Goal: Information Seeking & Learning: Learn about a topic

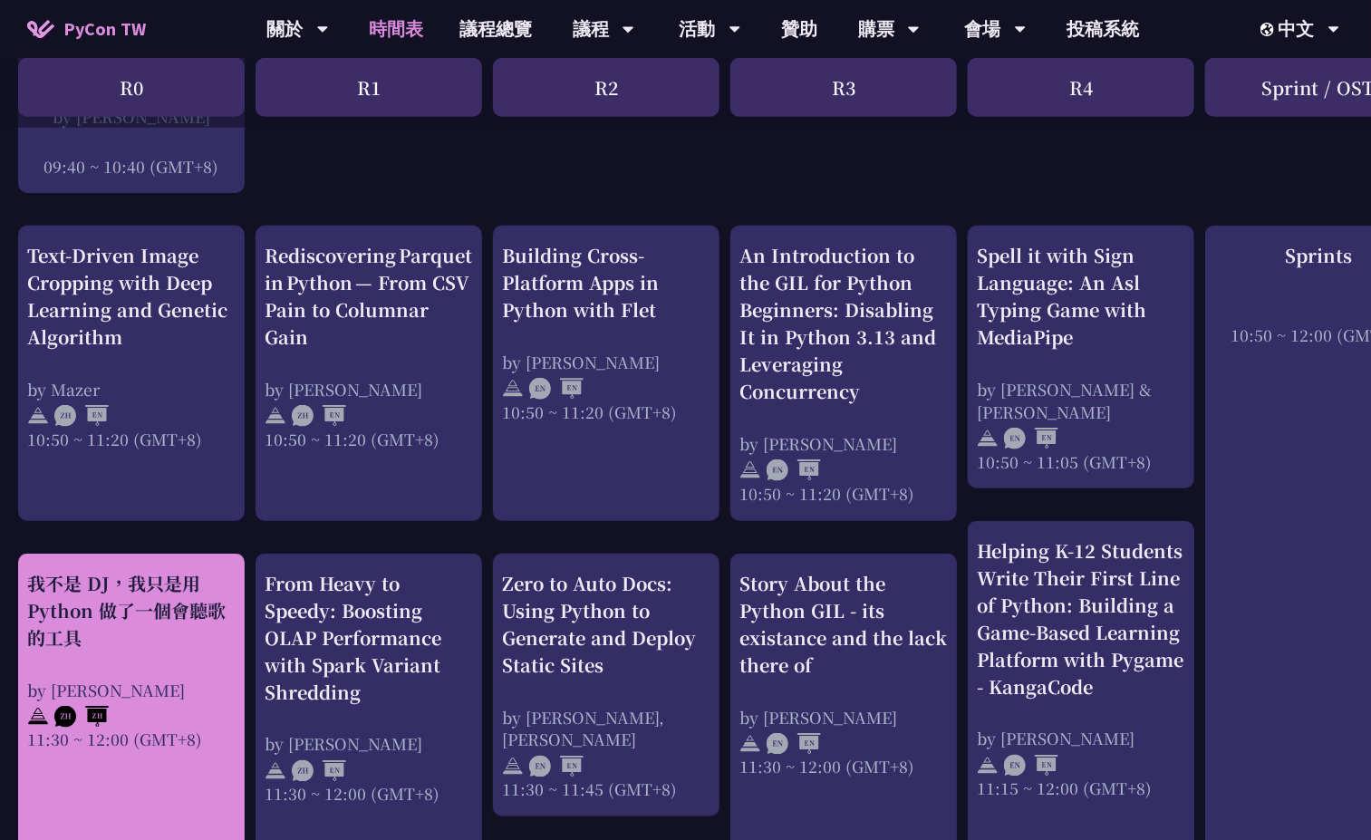
scroll to position [583, 0]
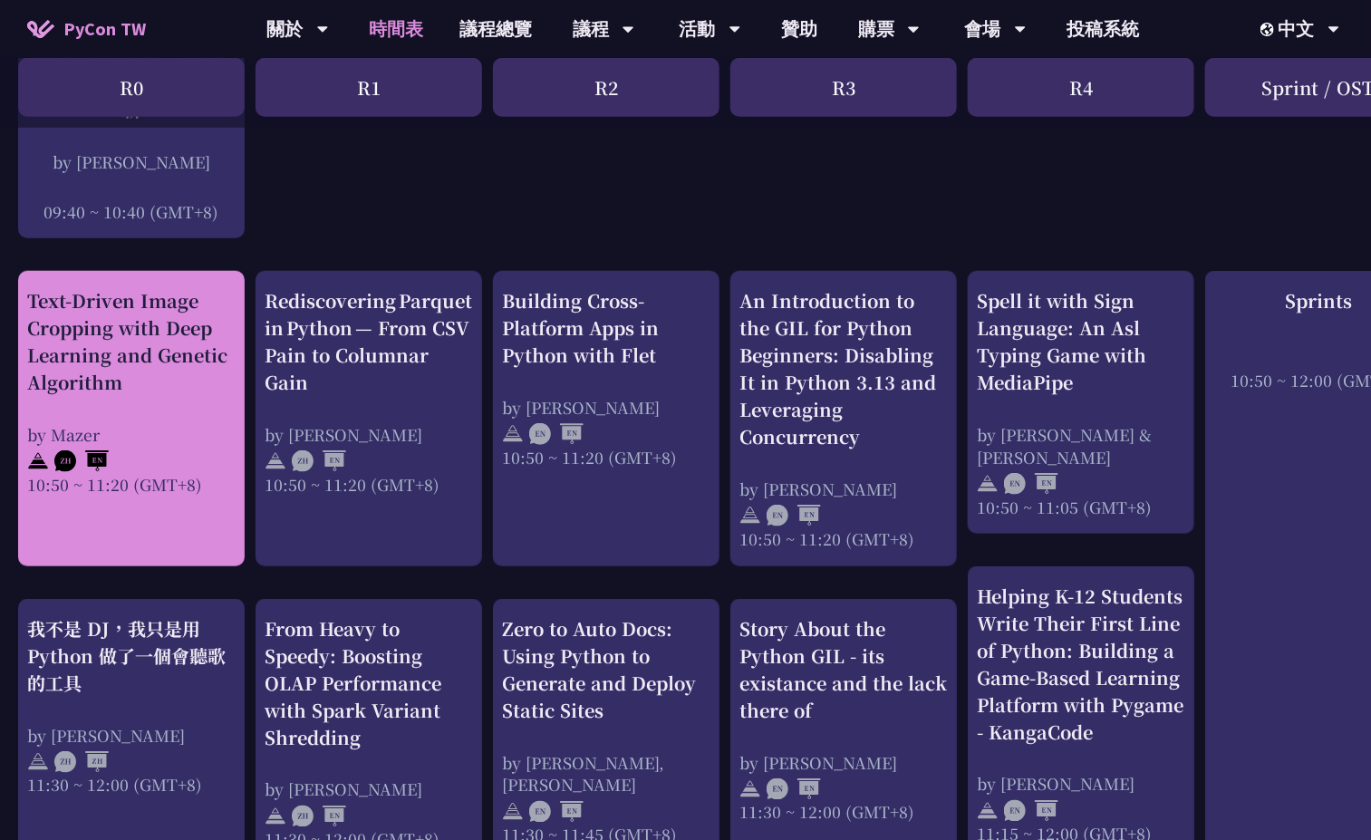
drag, startPoint x: 159, startPoint y: 580, endPoint x: 183, endPoint y: 512, distance: 72.2
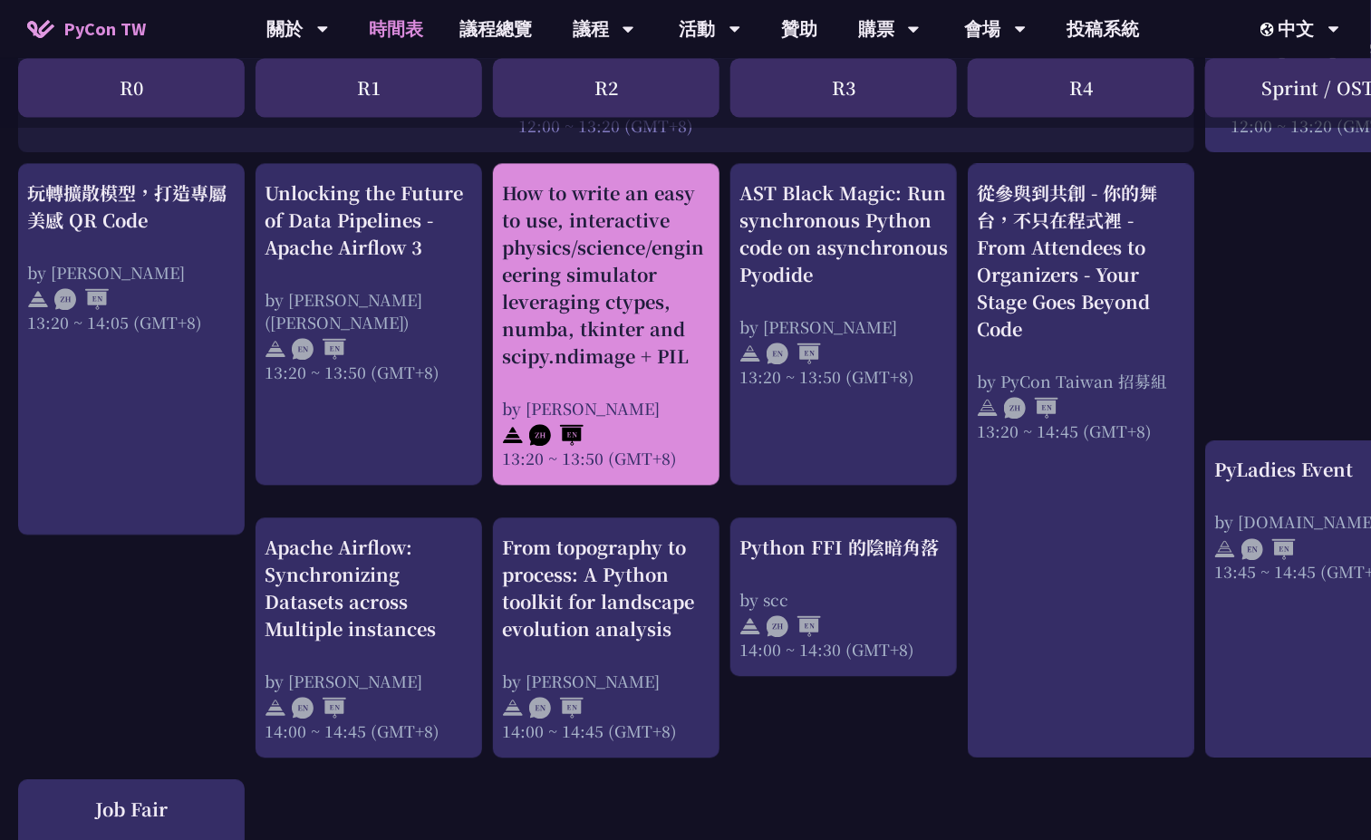
scroll to position [1534, 0]
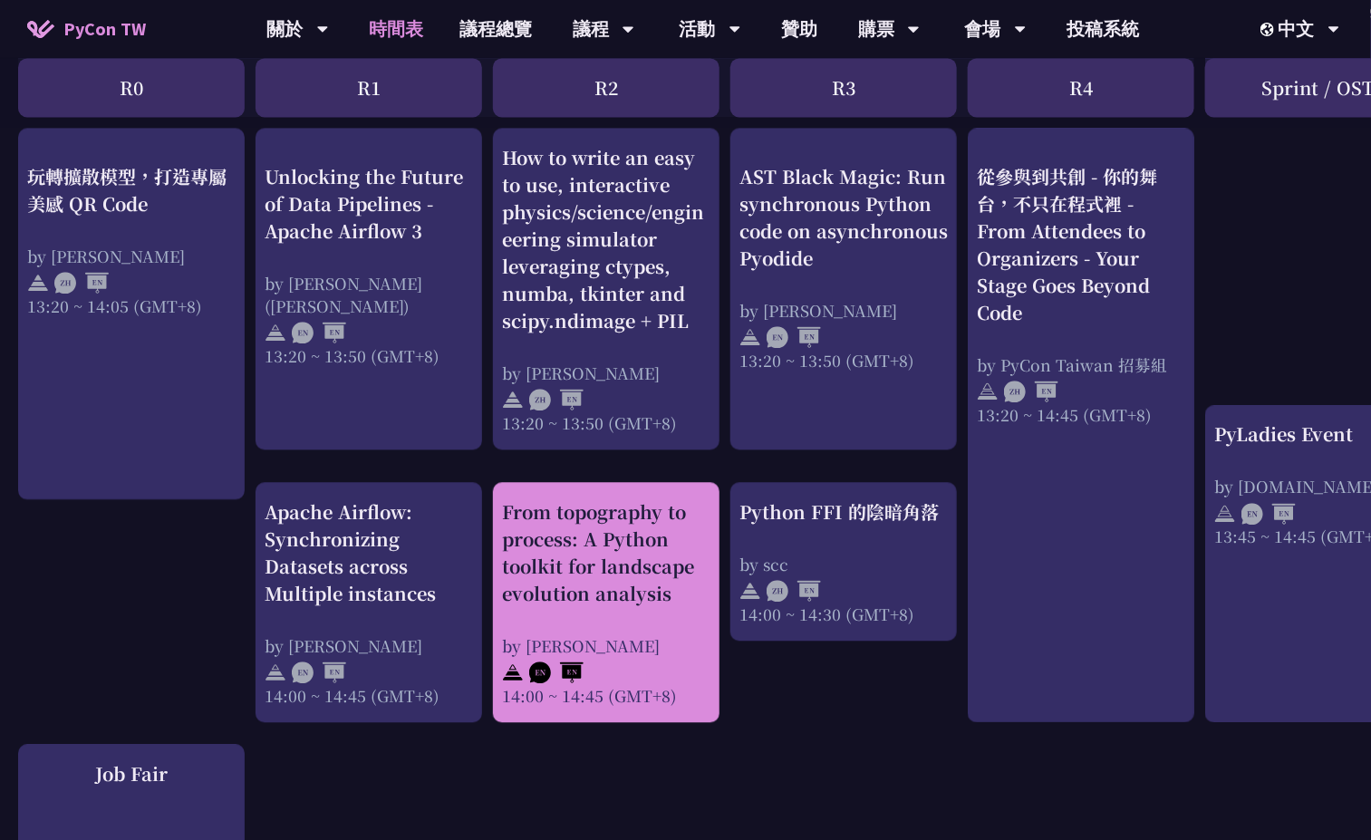
drag, startPoint x: 598, startPoint y: 614, endPoint x: 601, endPoint y: 601, distance: 13.9
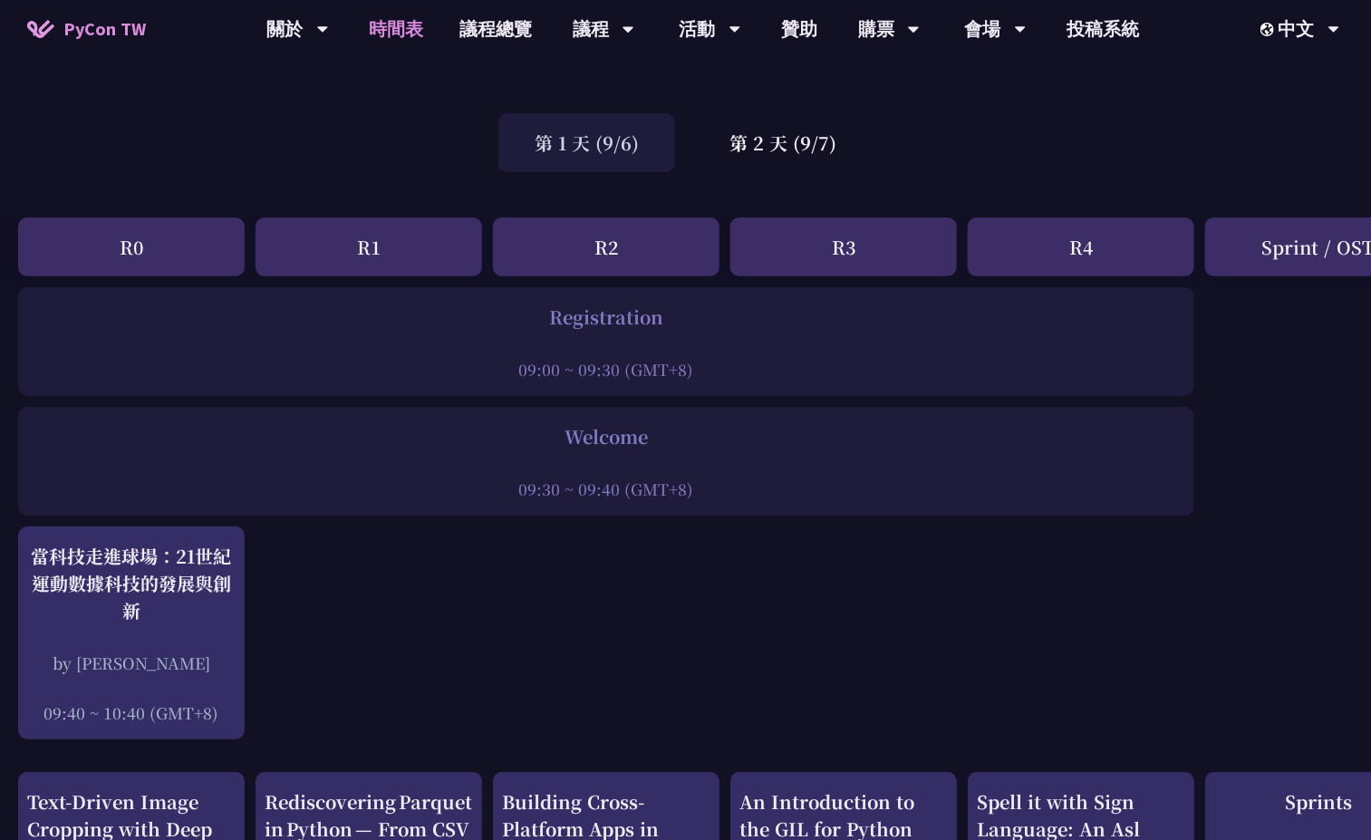
scroll to position [0, 0]
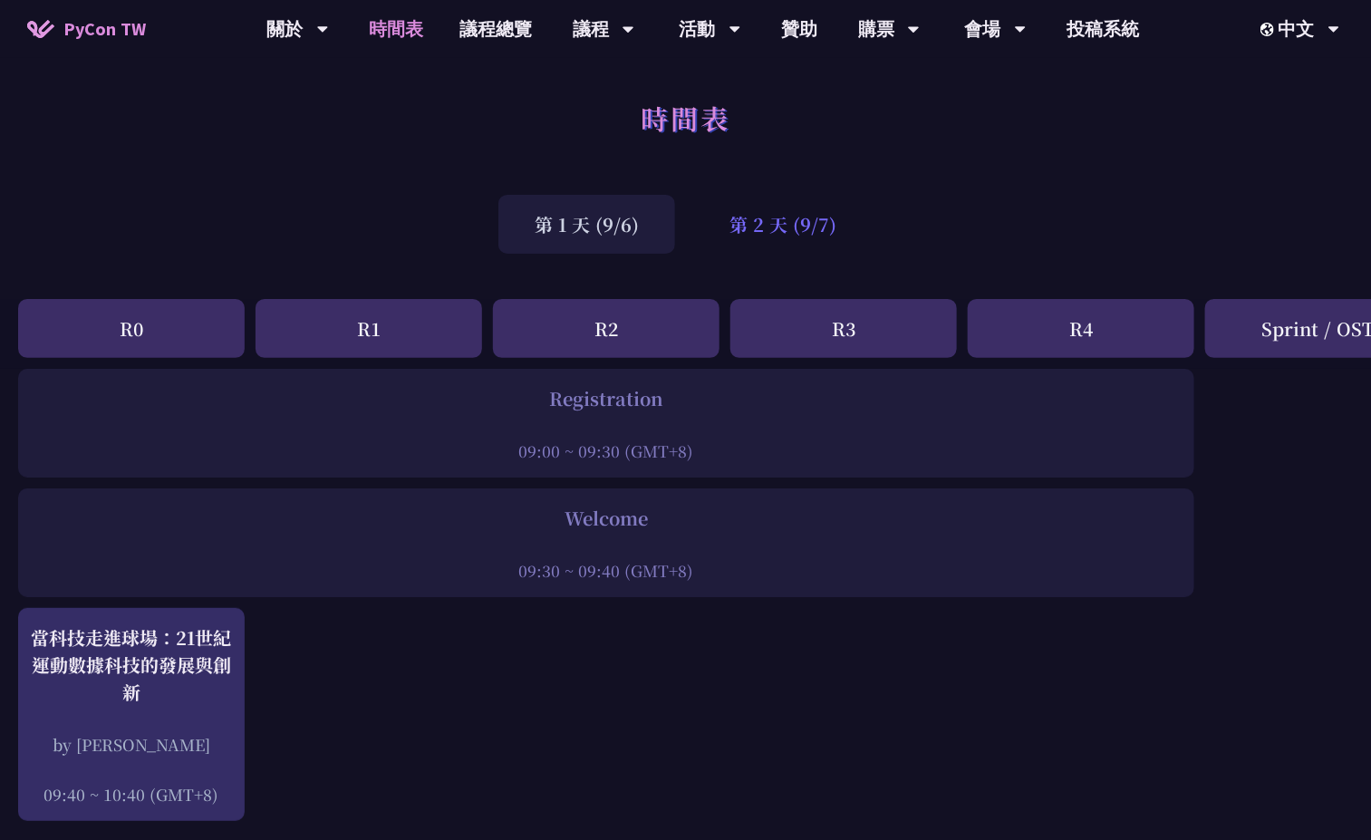
drag, startPoint x: 821, startPoint y: 207, endPoint x: 848, endPoint y: 216, distance: 28.7
click at [821, 207] on div "第 2 天 (9/7)" at bounding box center [782, 224] width 179 height 59
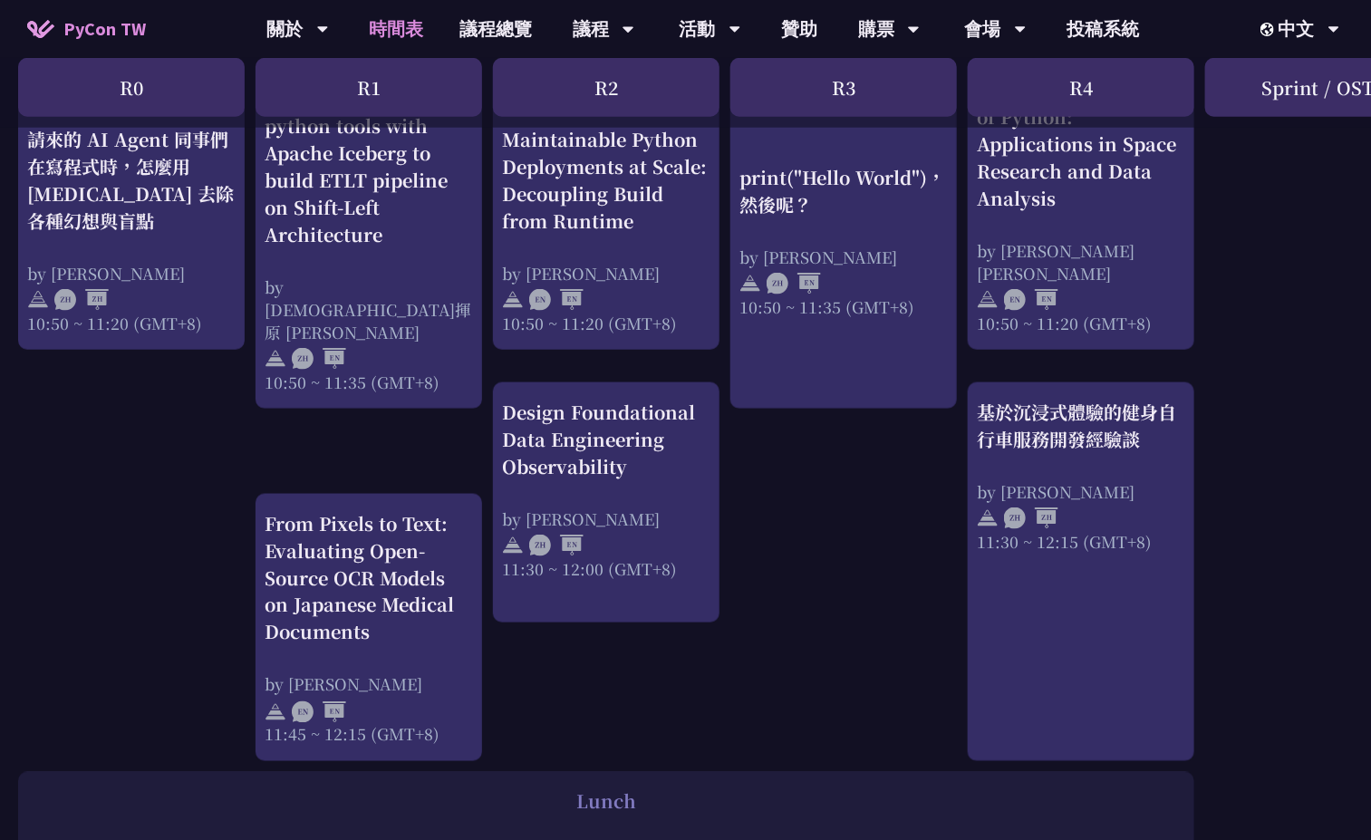
scroll to position [816, 0]
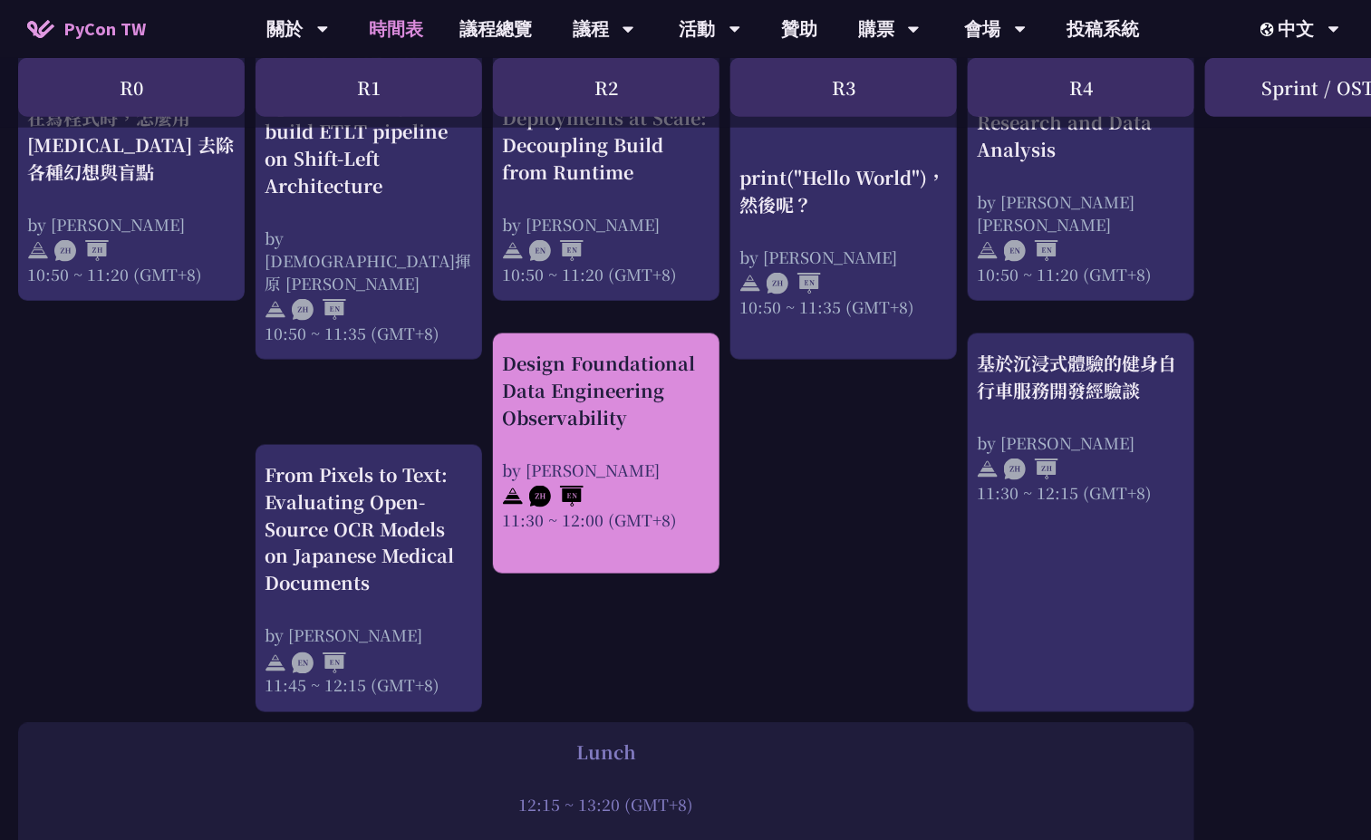
drag, startPoint x: 587, startPoint y: 446, endPoint x: 595, endPoint y: 441, distance: 9.3
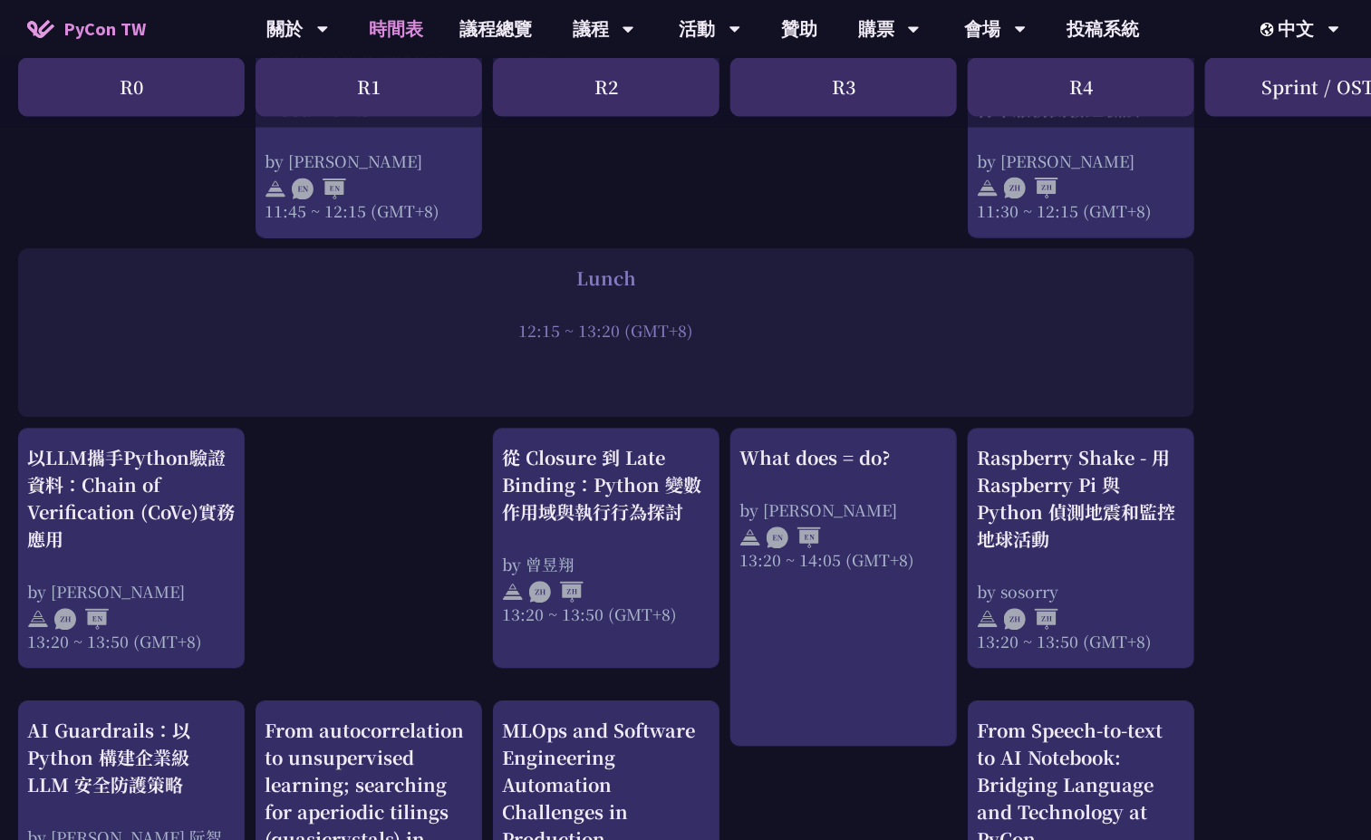
scroll to position [1224, 0]
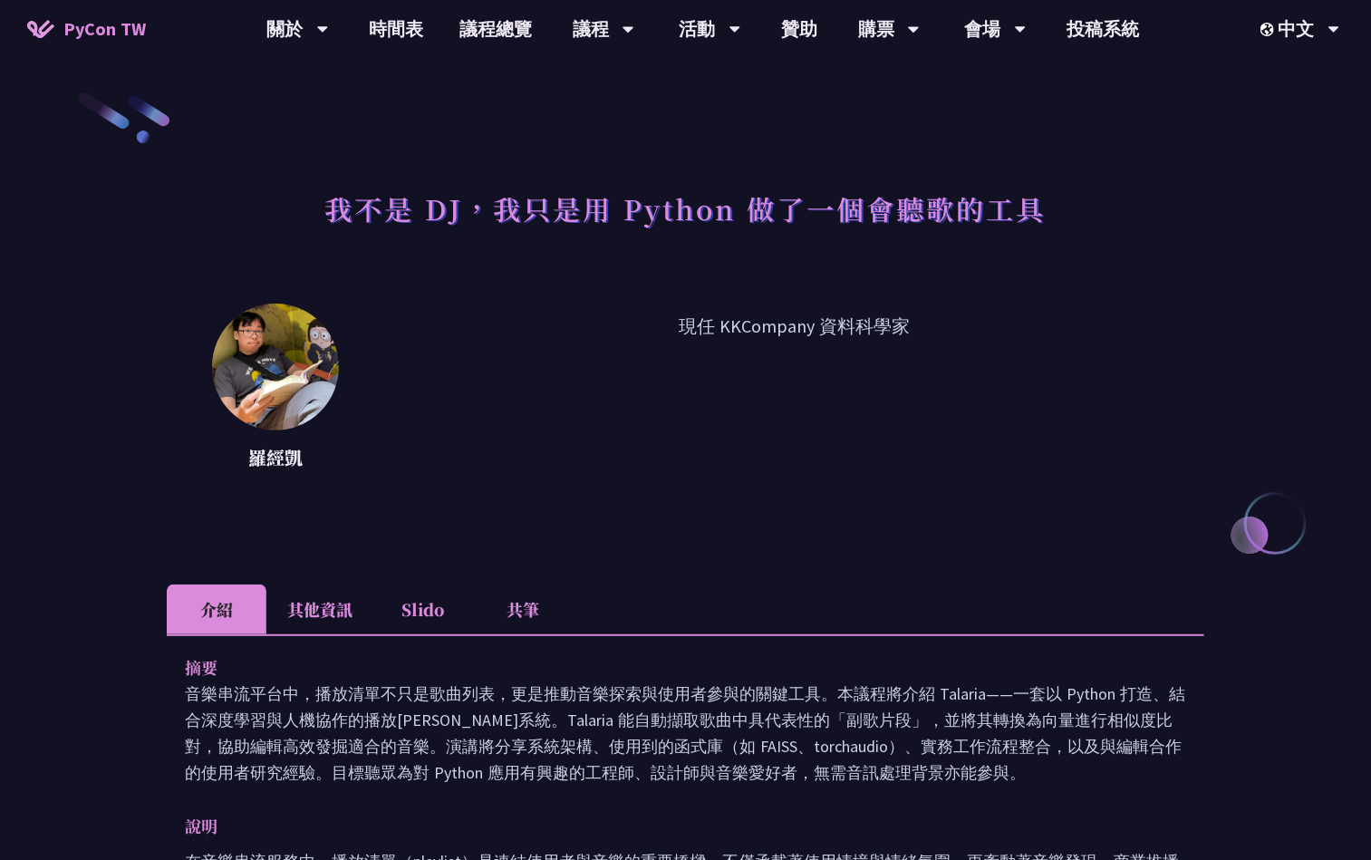
click at [531, 617] on li "共筆" at bounding box center [523, 610] width 100 height 50
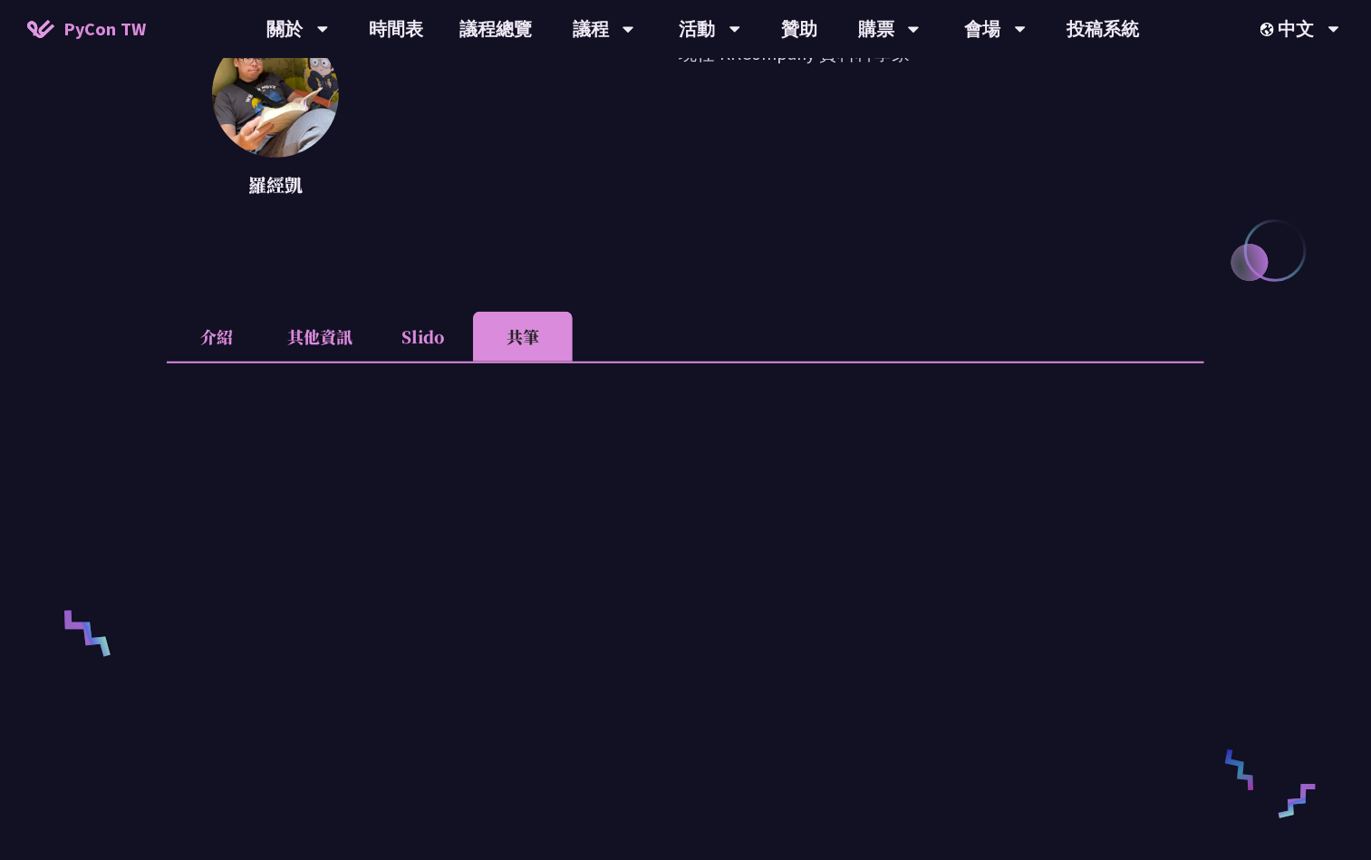
scroll to position [272, 0]
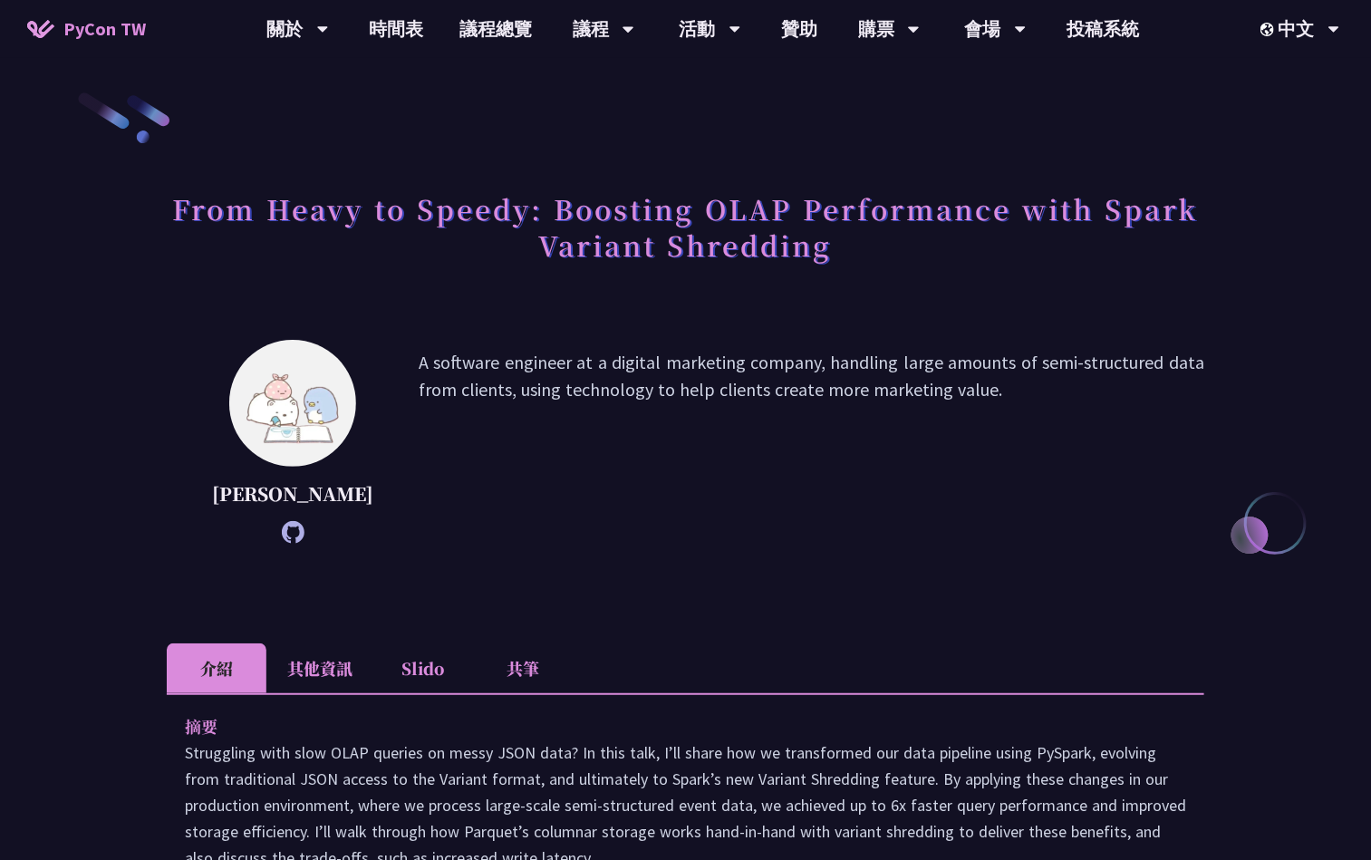
click at [536, 685] on li "共筆" at bounding box center [523, 668] width 100 height 50
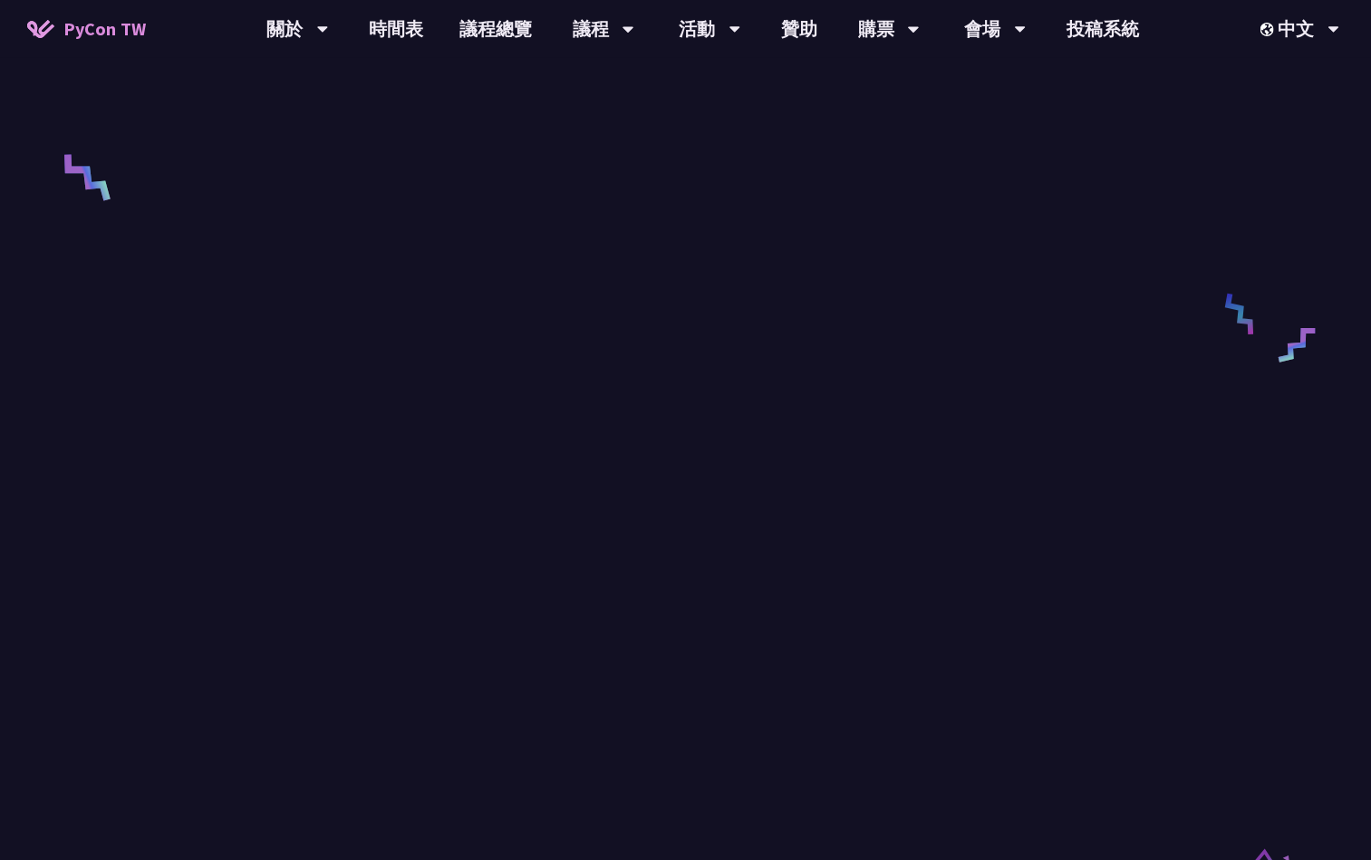
scroll to position [680, 0]
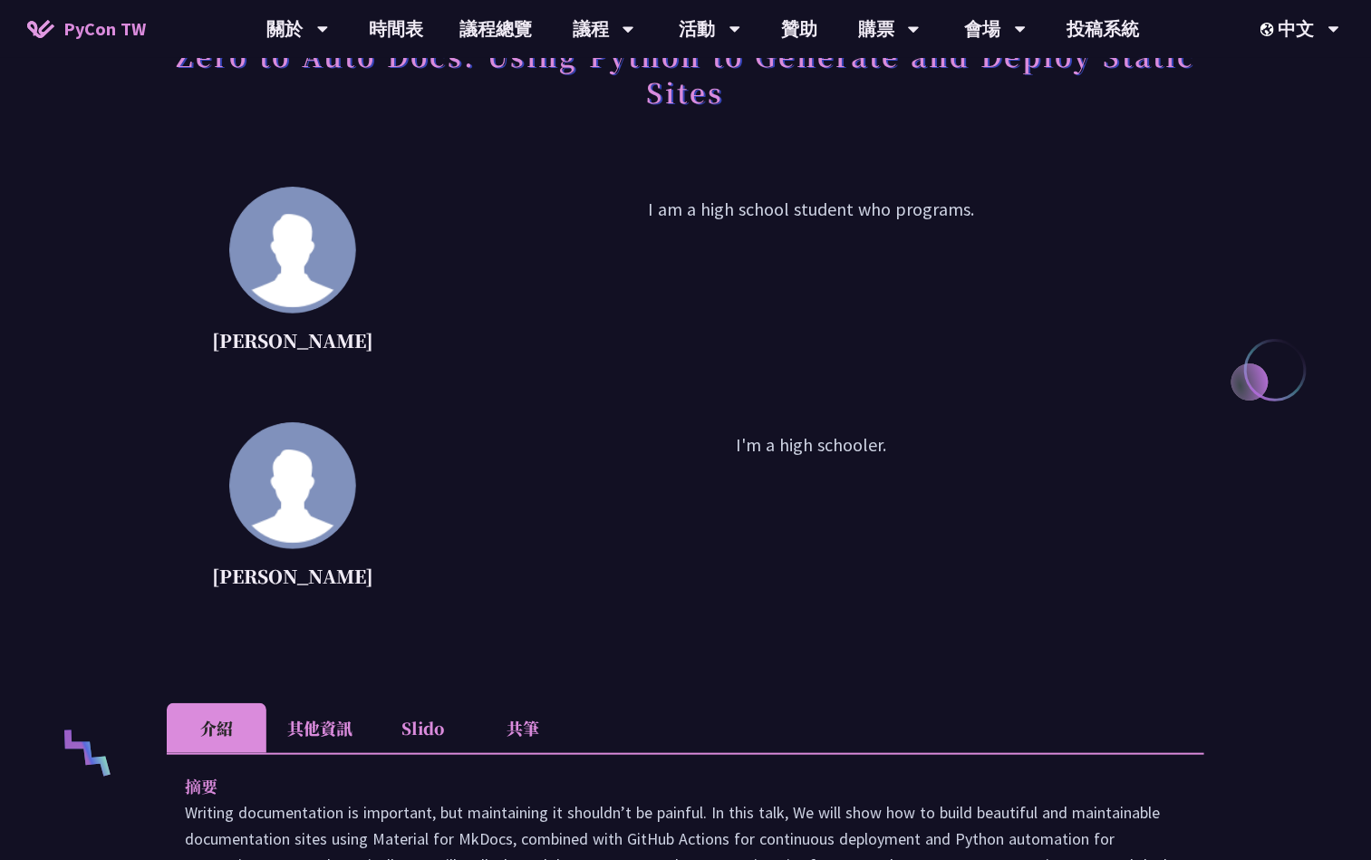
scroll to position [680, 0]
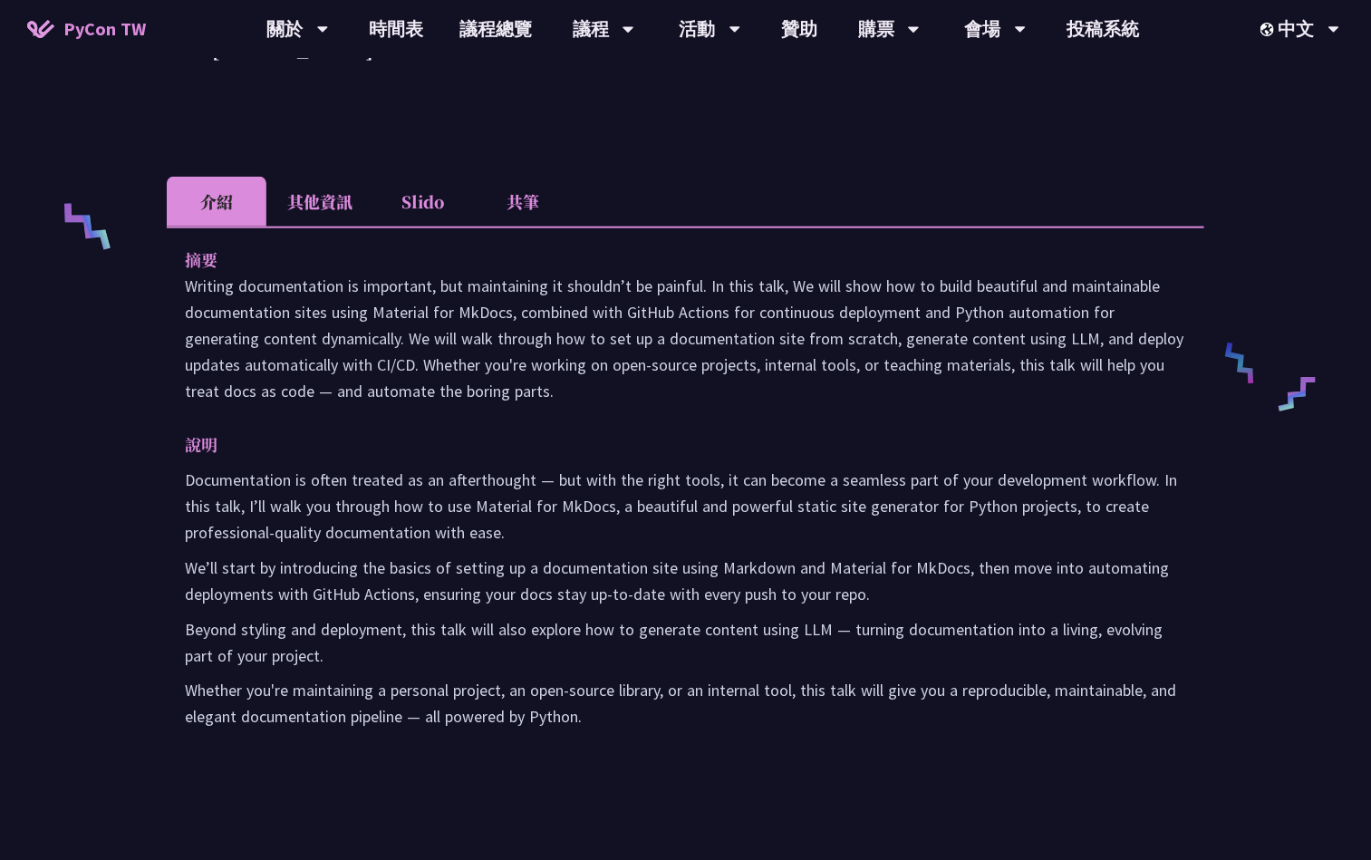
click at [512, 174] on div "Zero to Auto Docs: Using Python to Generate and Deploy Static Sites [PERSON_NAM…" at bounding box center [686, 370] width 1038 height 1918
click at [517, 207] on li "共筆" at bounding box center [523, 202] width 100 height 50
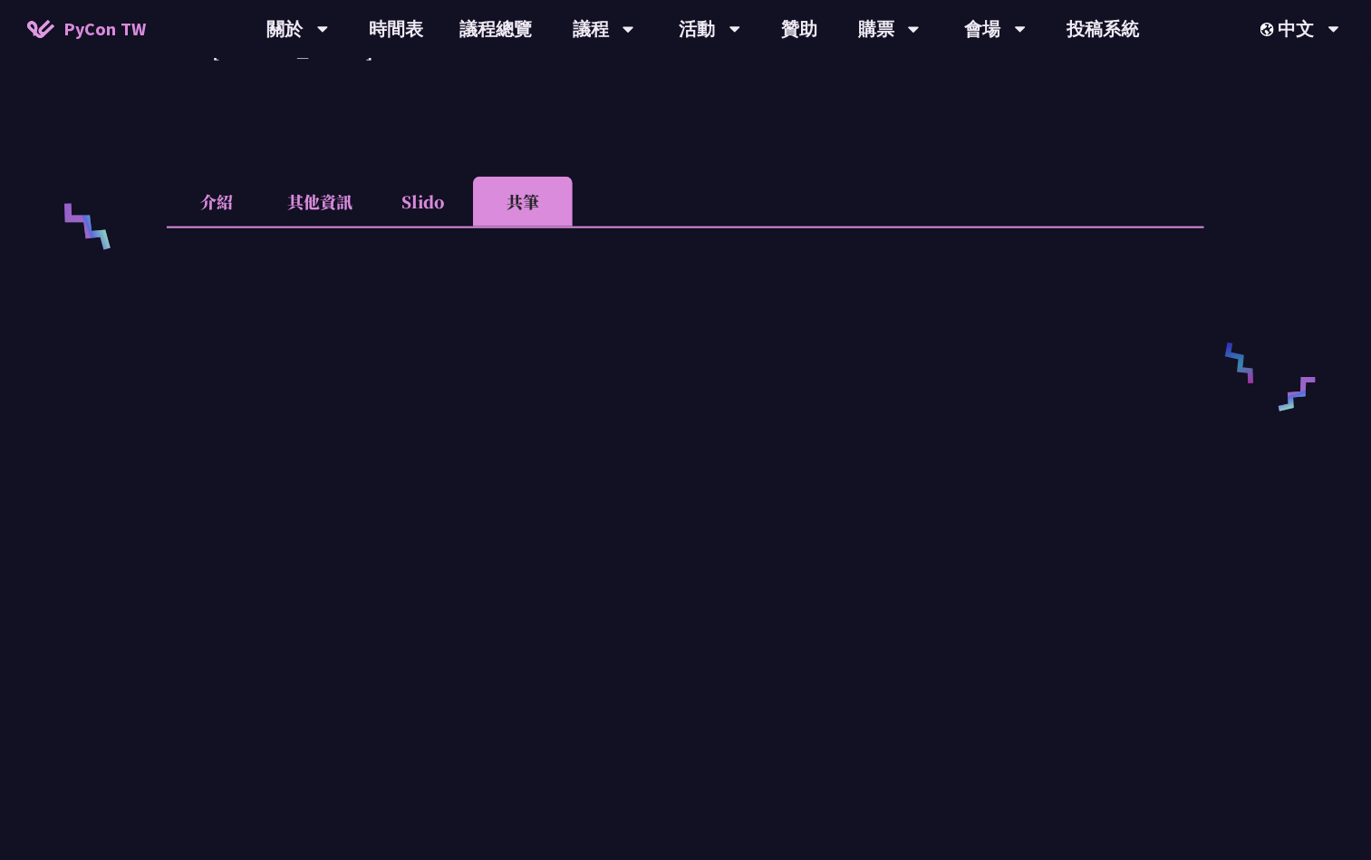
scroll to position [0, 0]
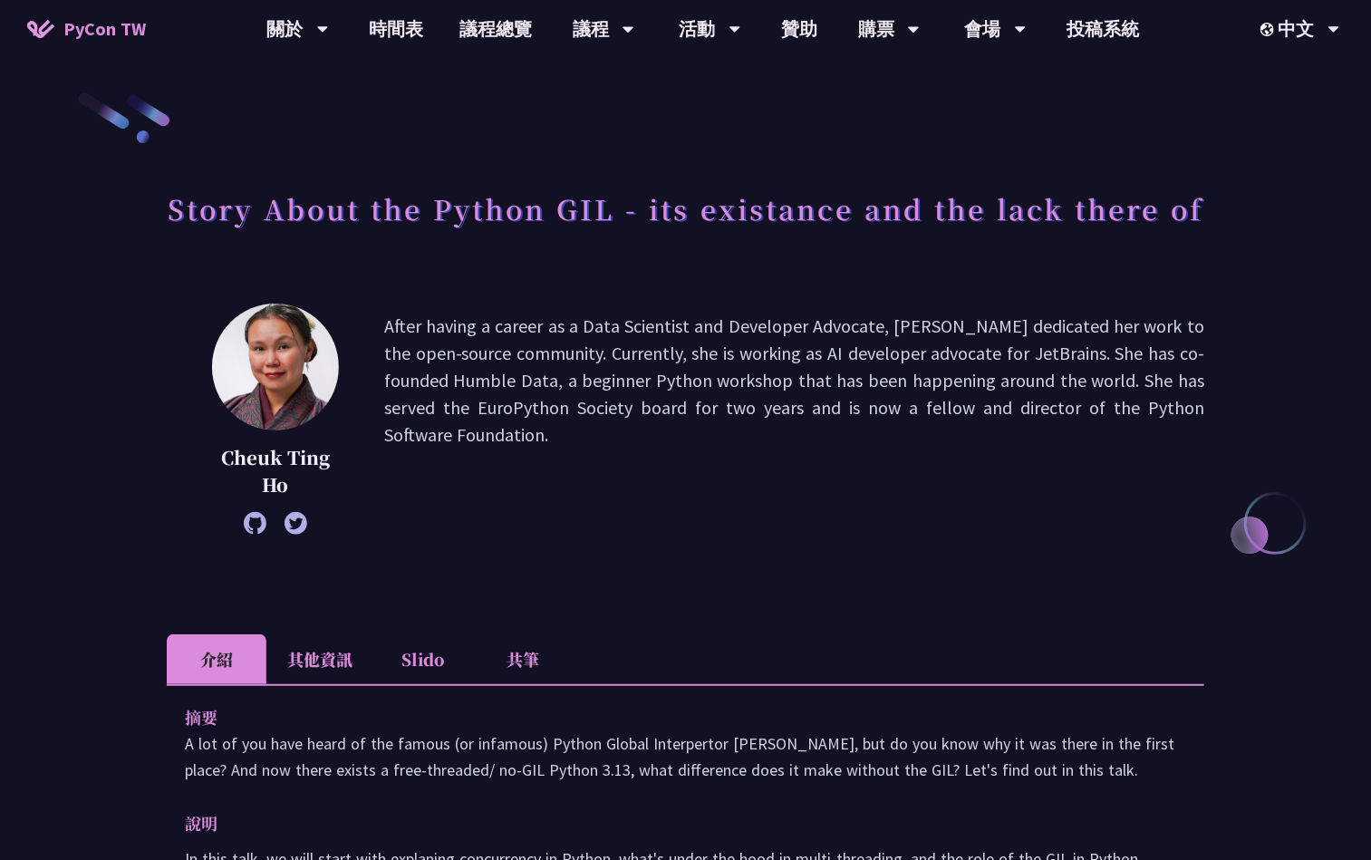
click at [547, 653] on li "共筆" at bounding box center [523, 659] width 100 height 50
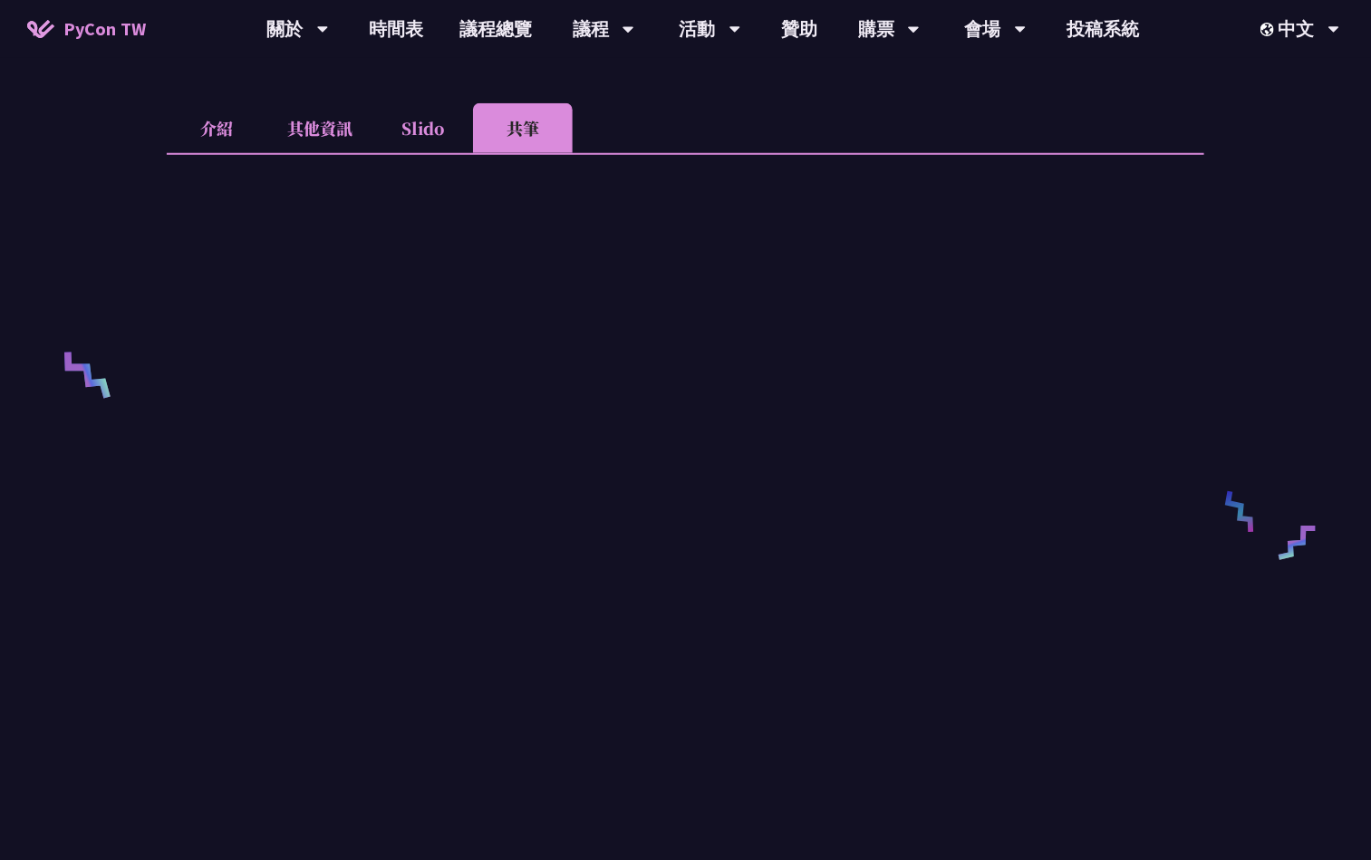
scroll to position [544, 0]
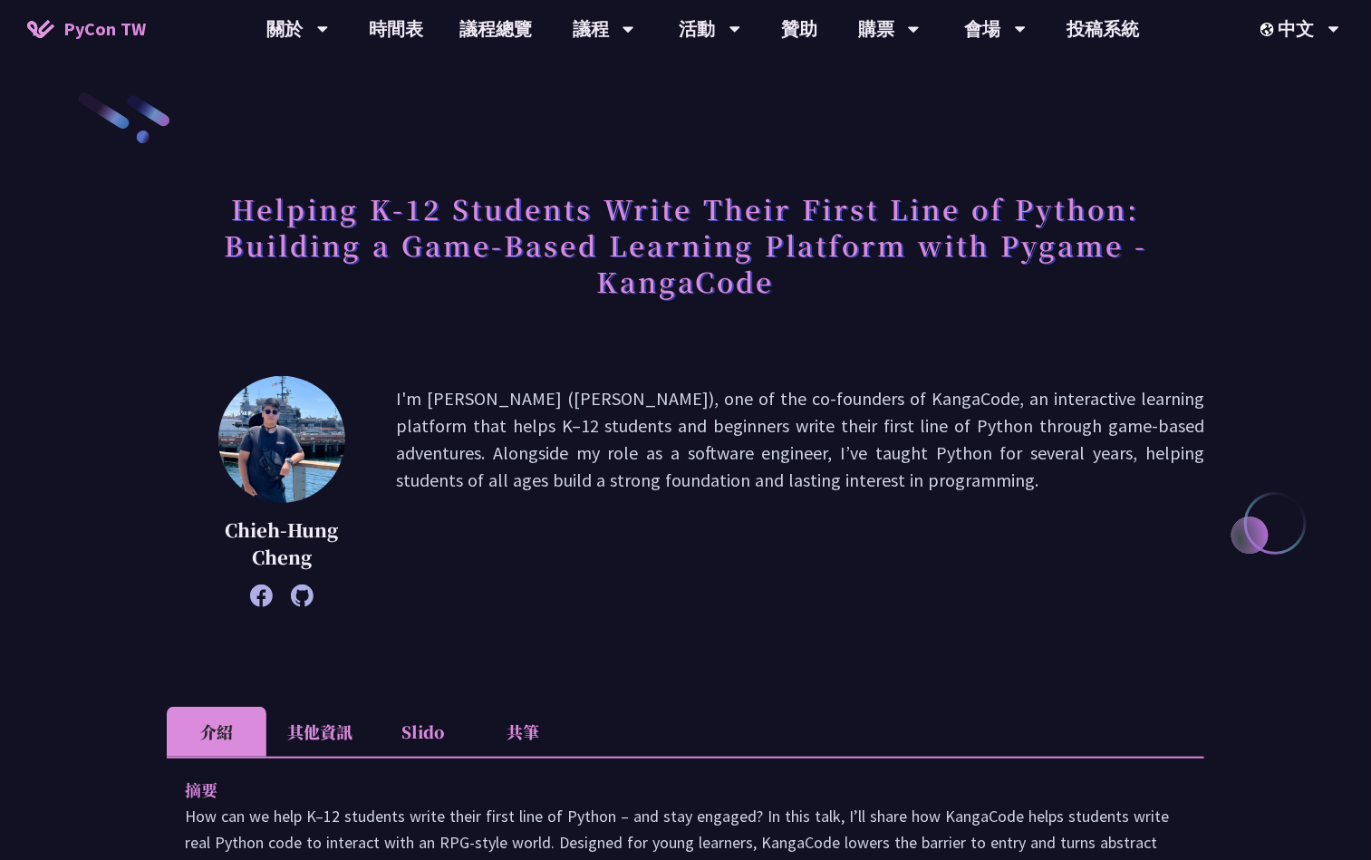
click at [539, 726] on li "共筆" at bounding box center [523, 732] width 100 height 50
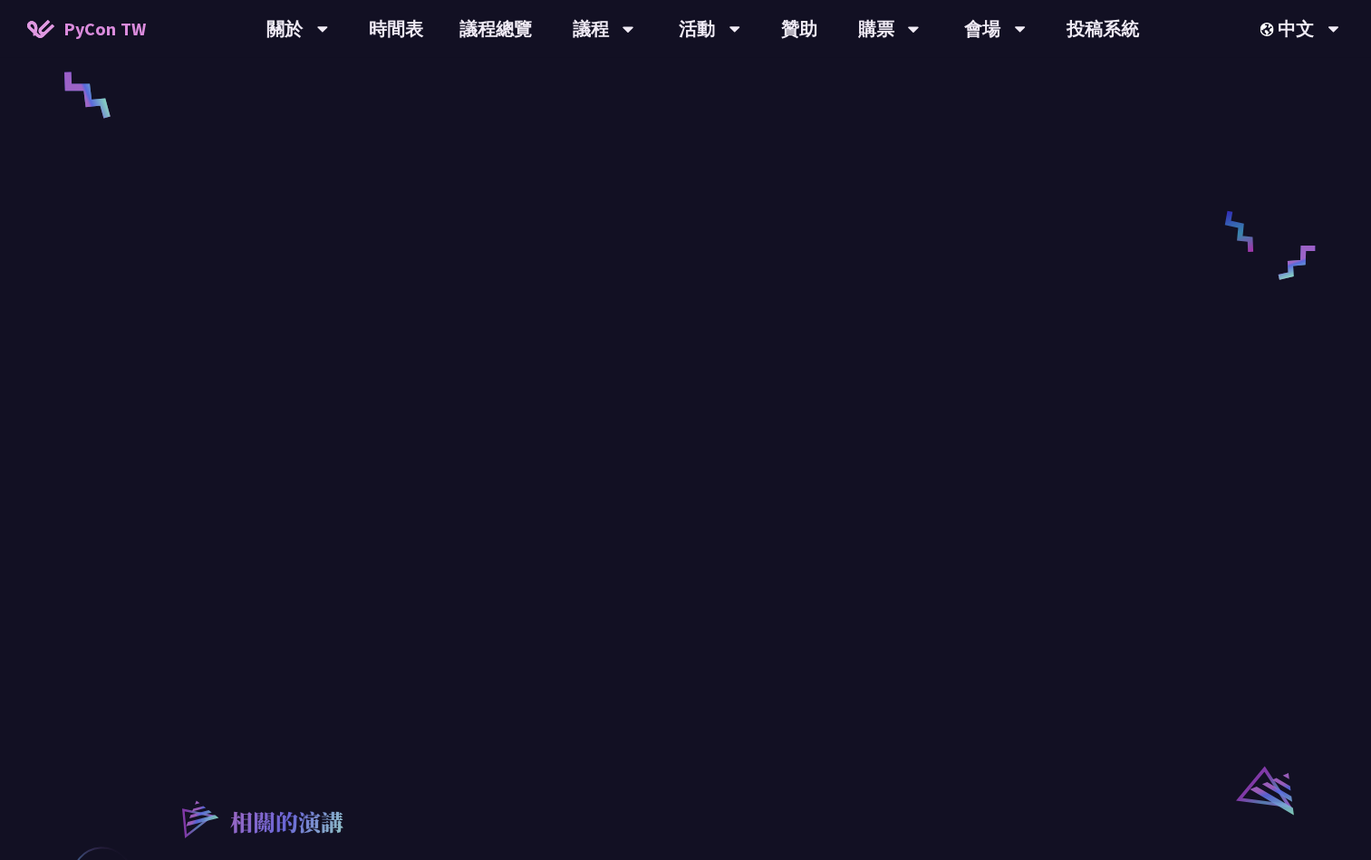
scroll to position [816, 0]
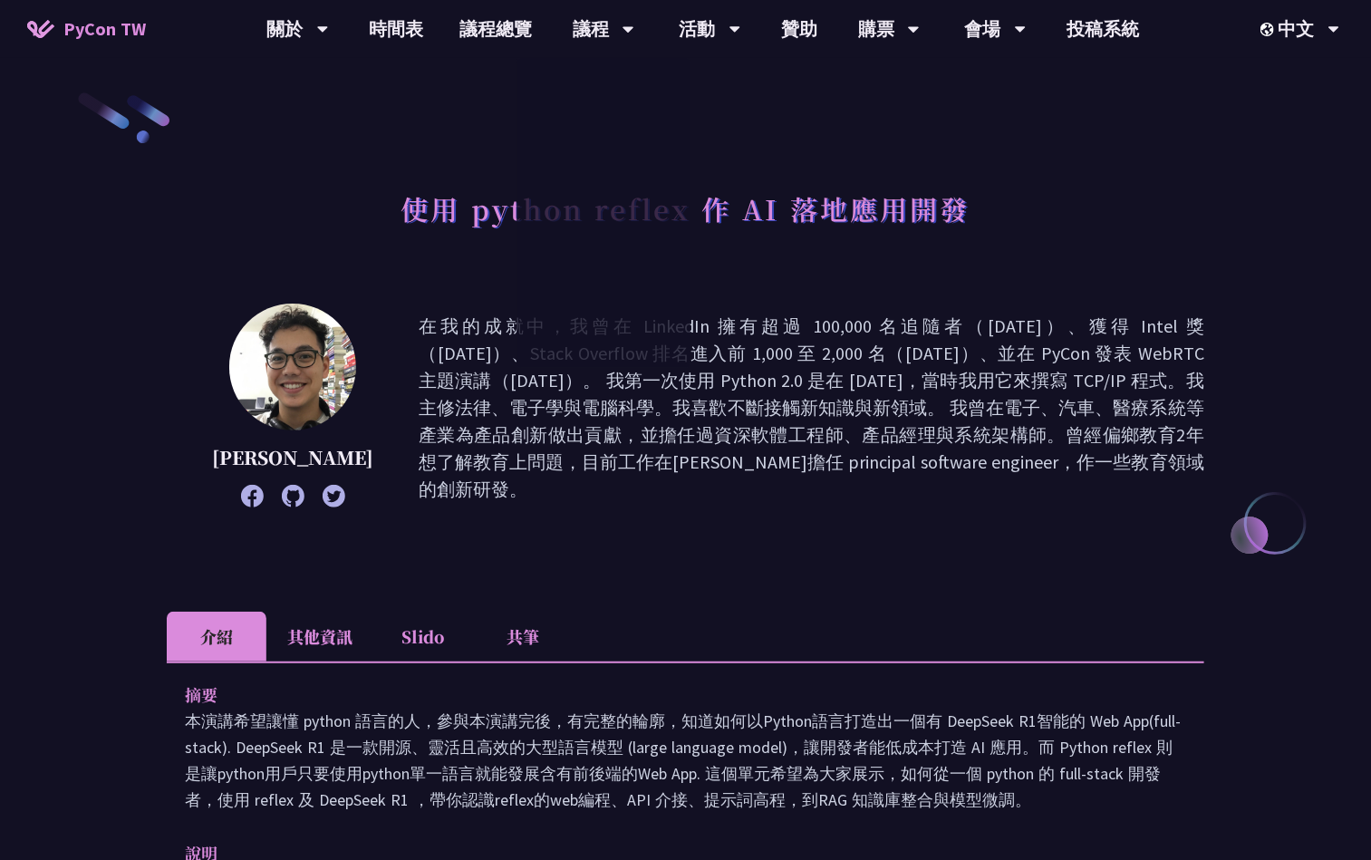
click at [564, 628] on li "共筆" at bounding box center [523, 637] width 100 height 50
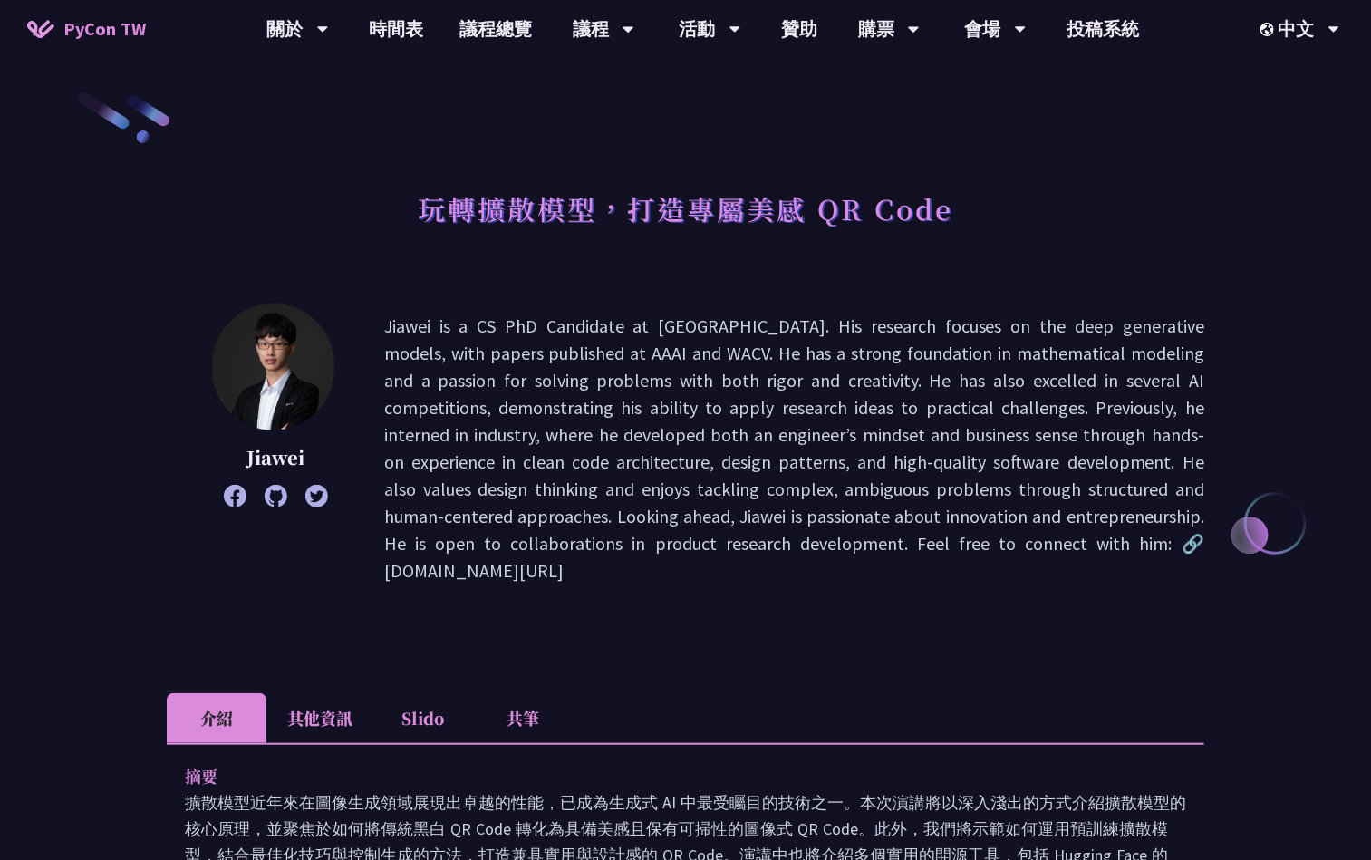
click at [508, 693] on li "共筆" at bounding box center [523, 718] width 100 height 50
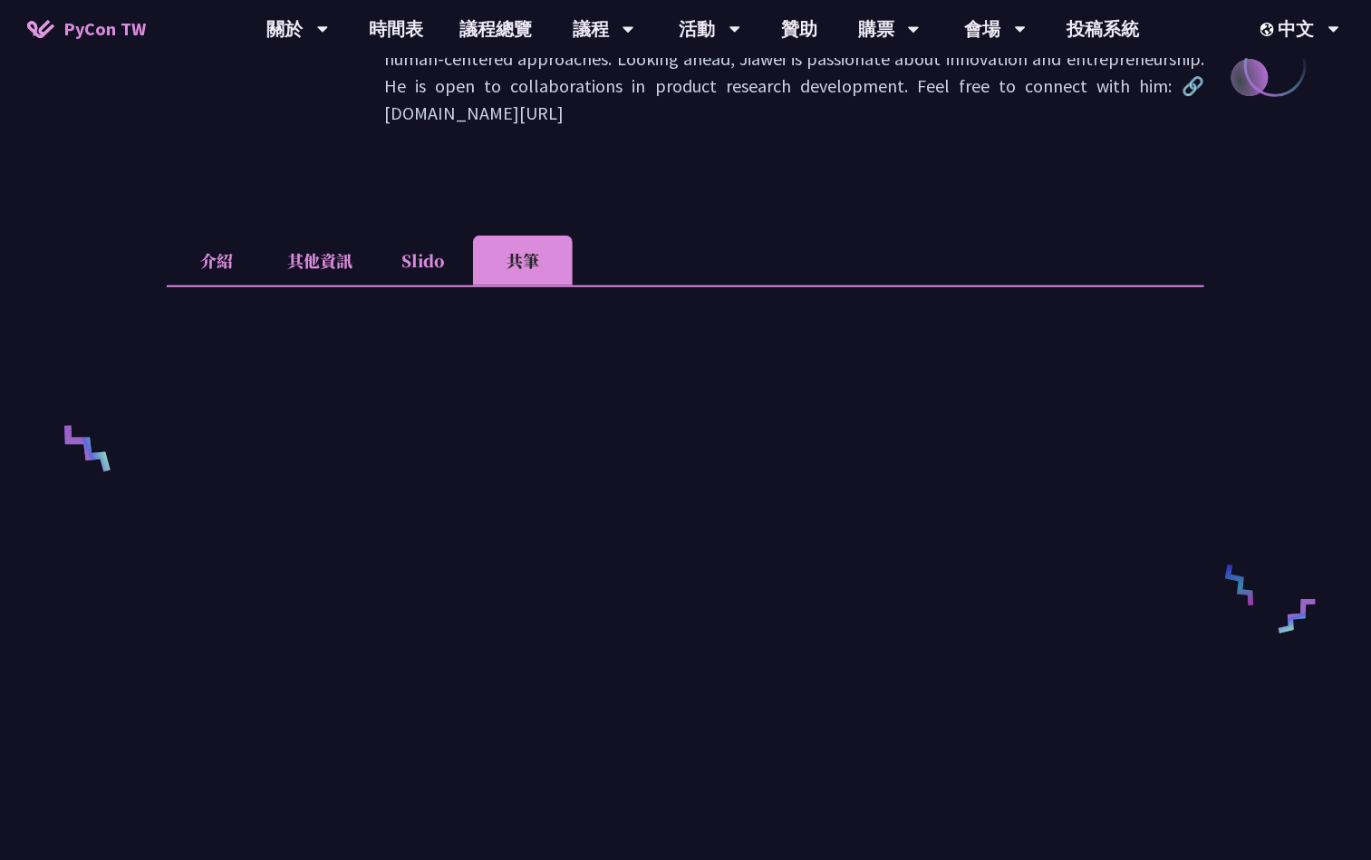
scroll to position [544, 0]
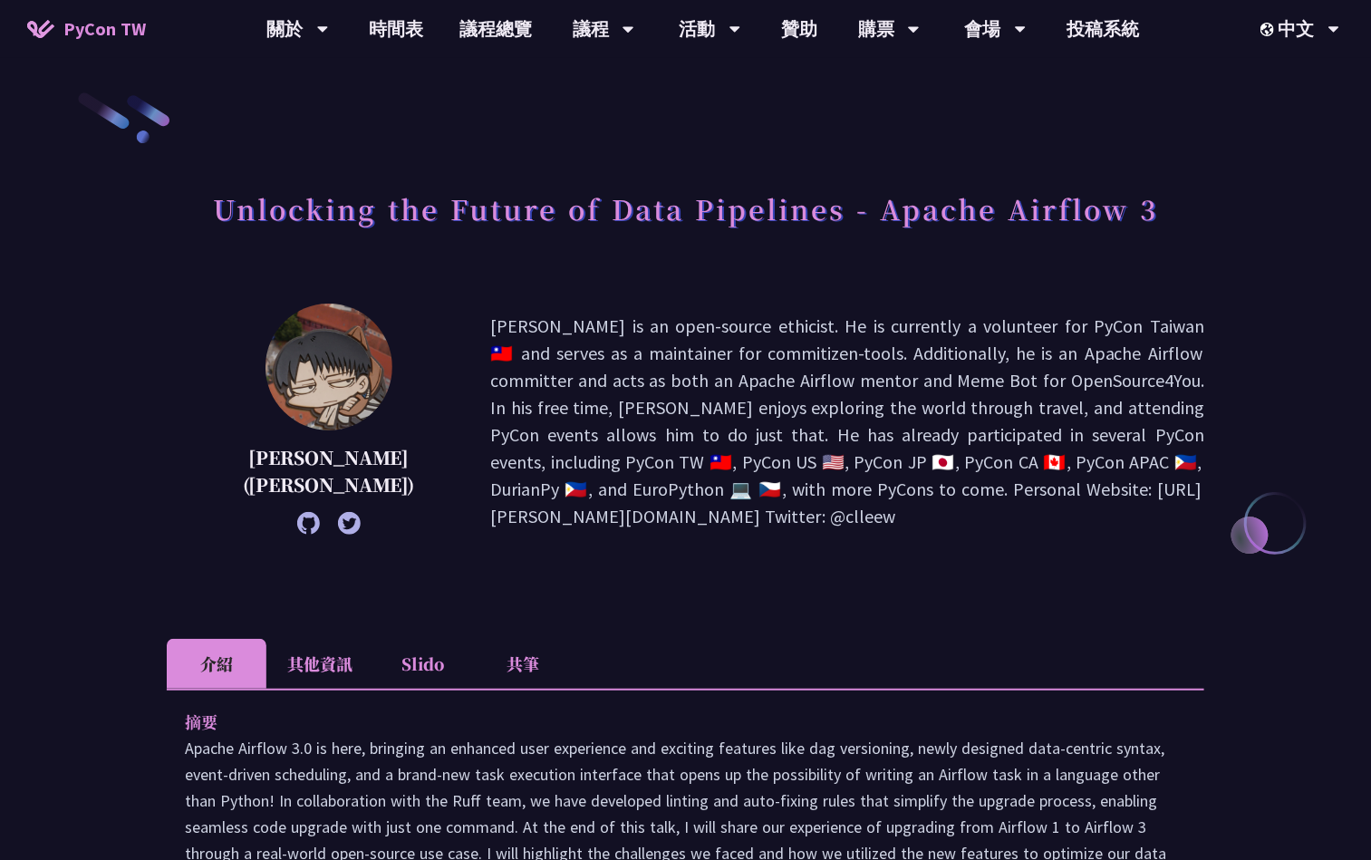
click at [537, 655] on li "共筆" at bounding box center [523, 664] width 100 height 50
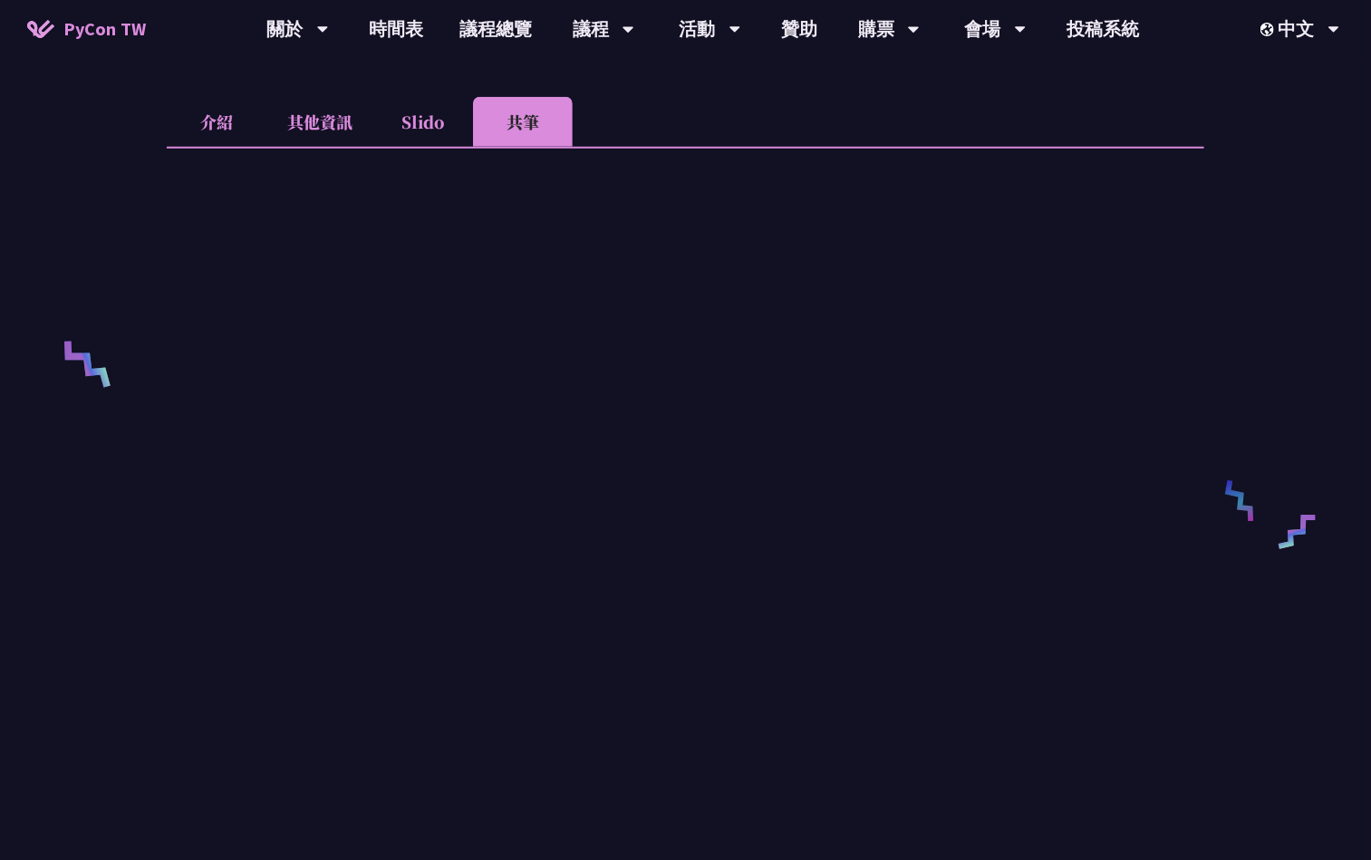
scroll to position [544, 0]
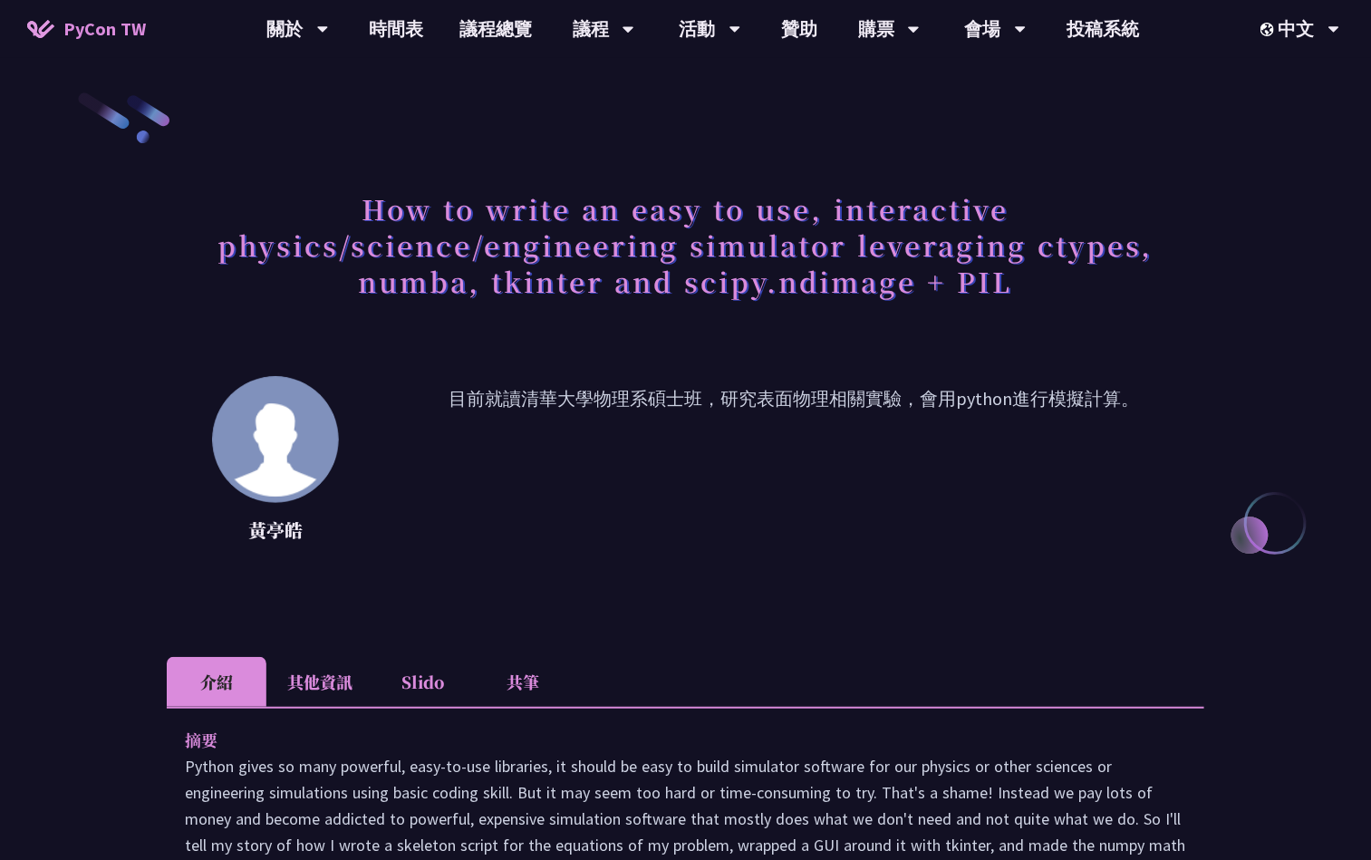
click at [522, 681] on li "共筆" at bounding box center [523, 682] width 100 height 50
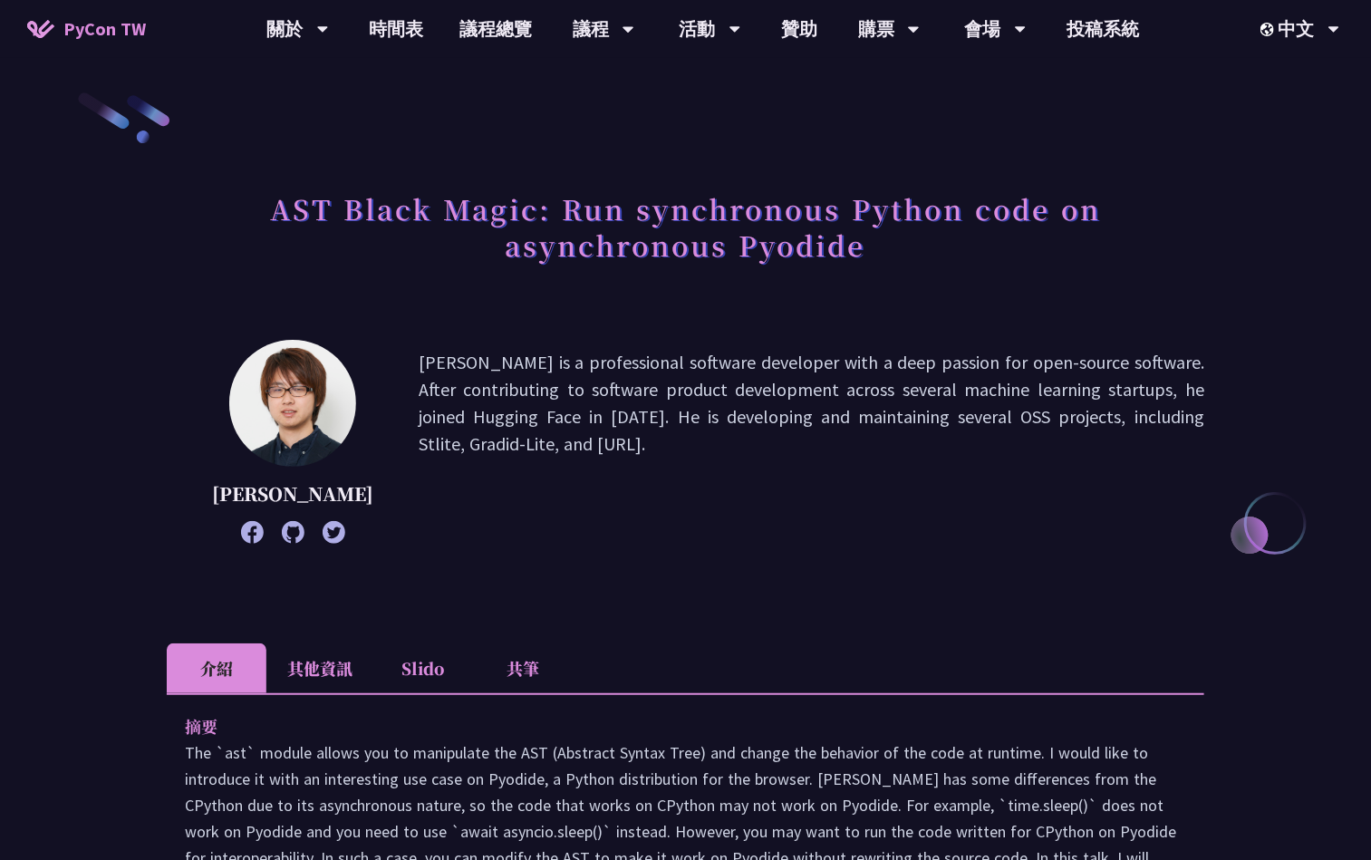
click at [544, 692] on li "共筆" at bounding box center [523, 668] width 100 height 50
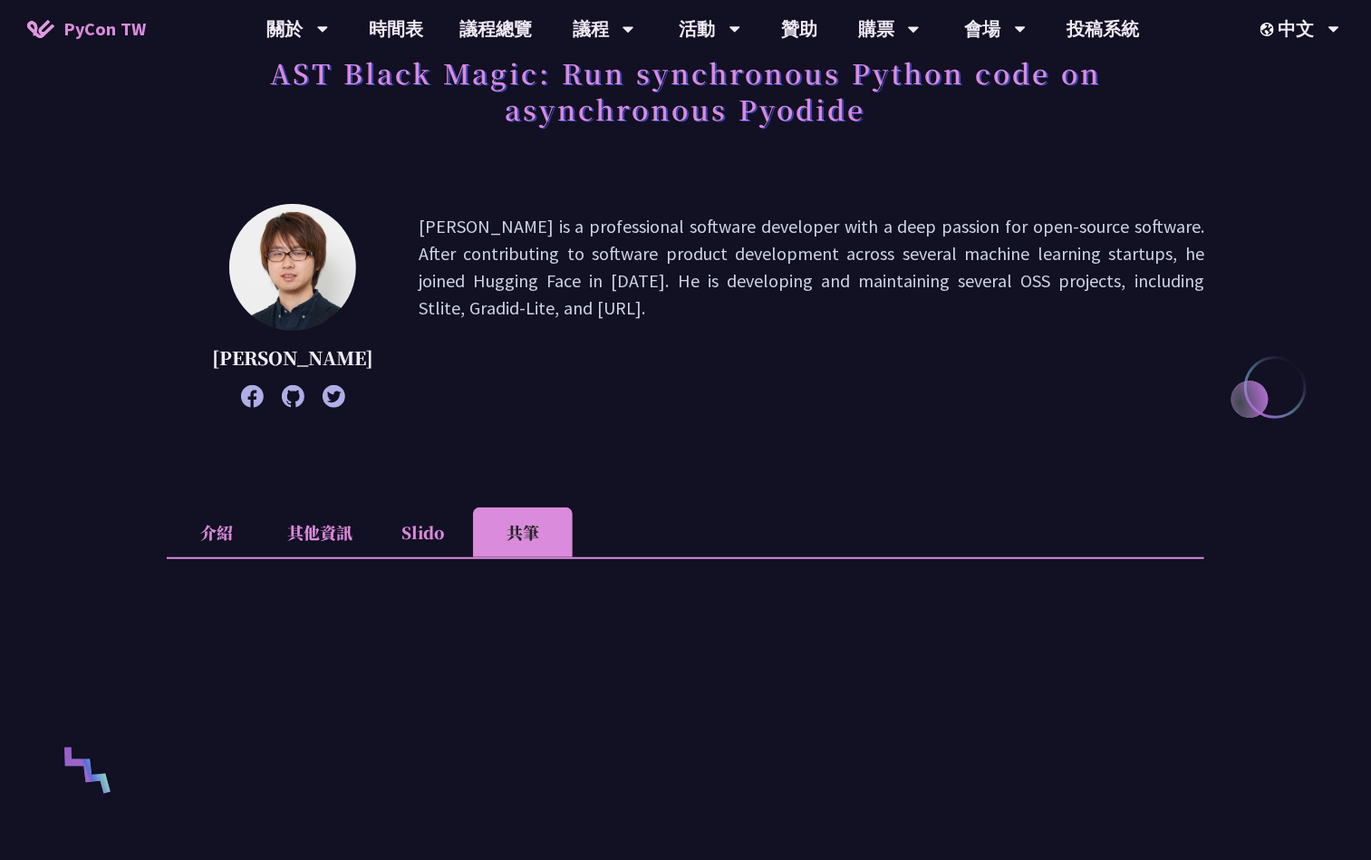
scroll to position [544, 0]
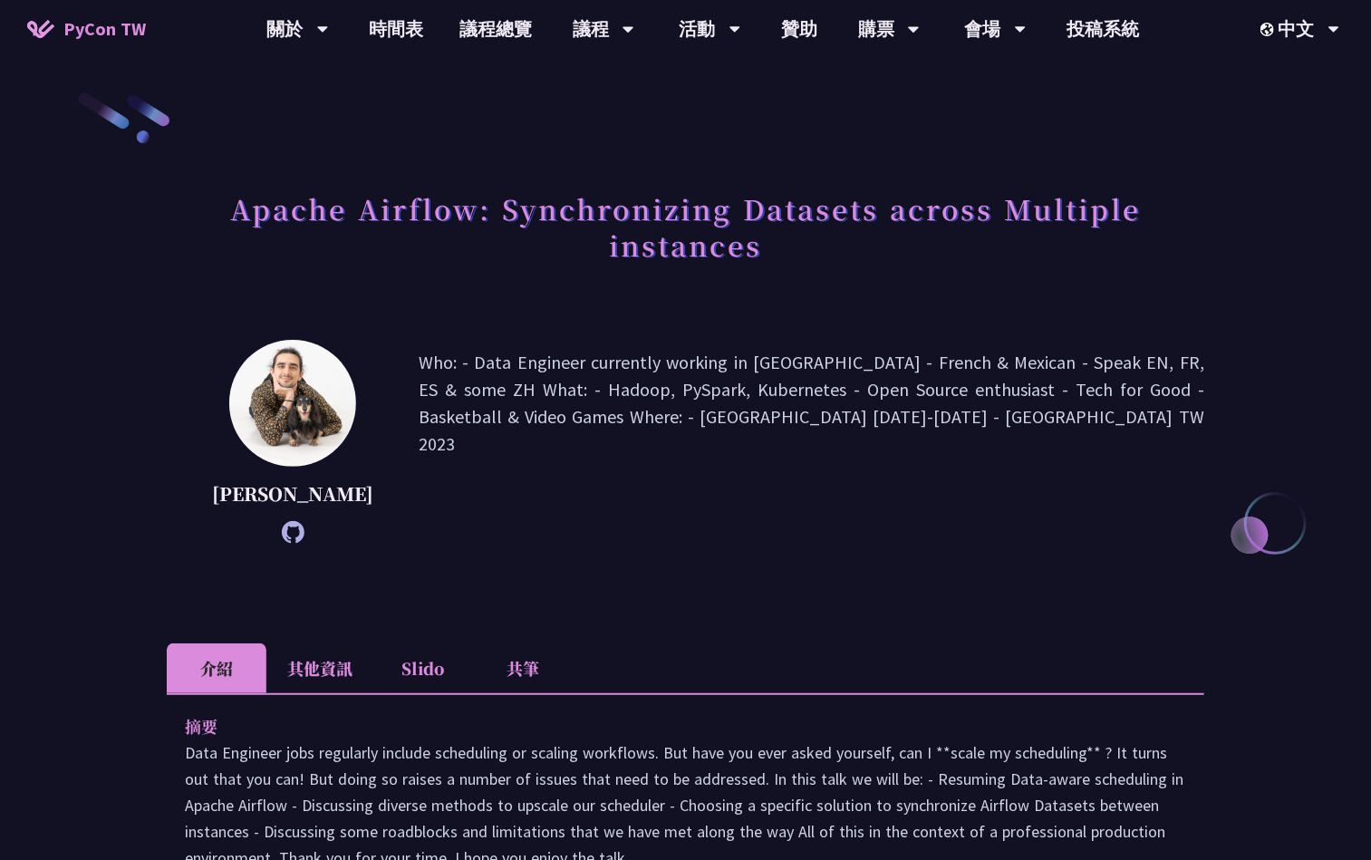
click at [522, 693] on li "共筆" at bounding box center [523, 668] width 100 height 50
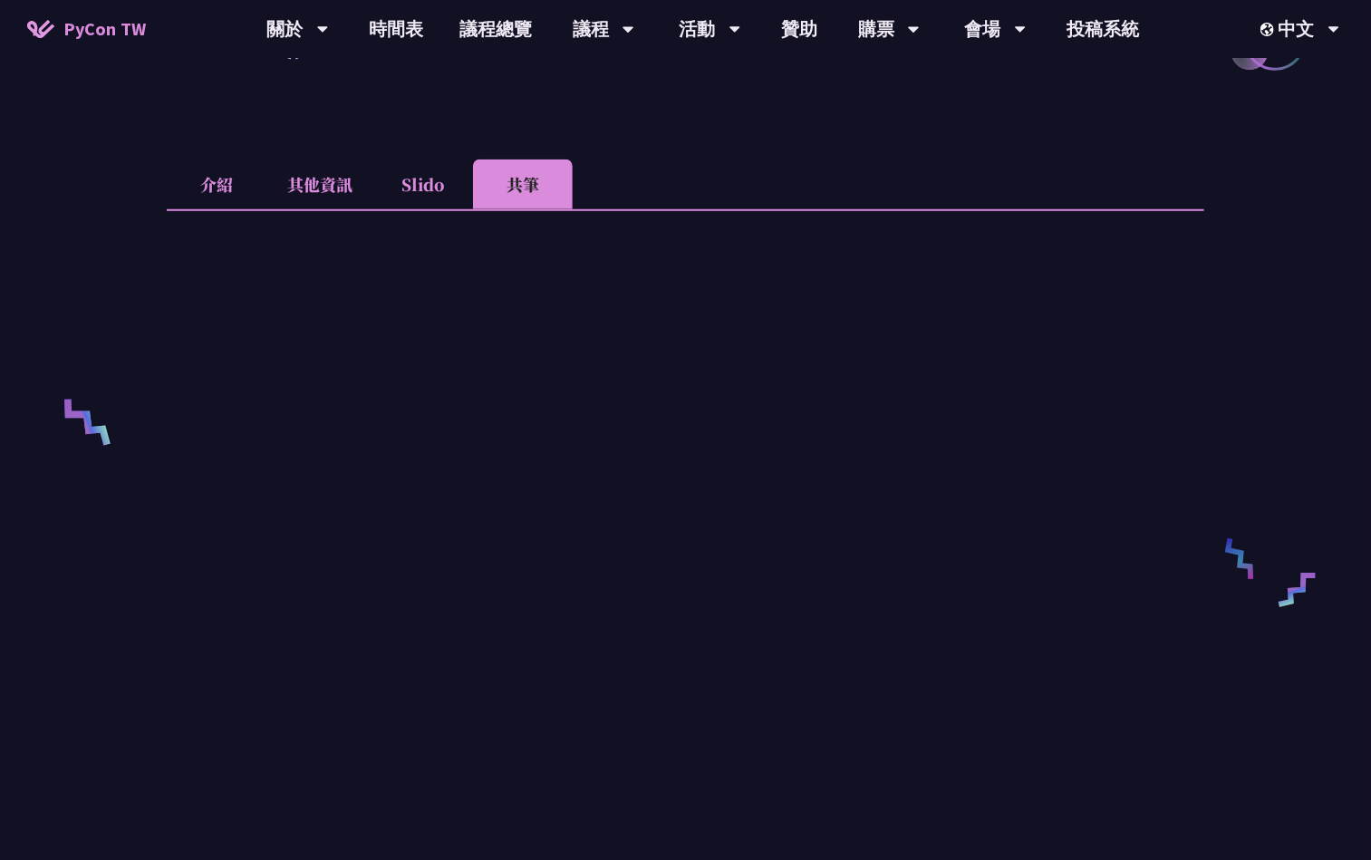
scroll to position [544, 0]
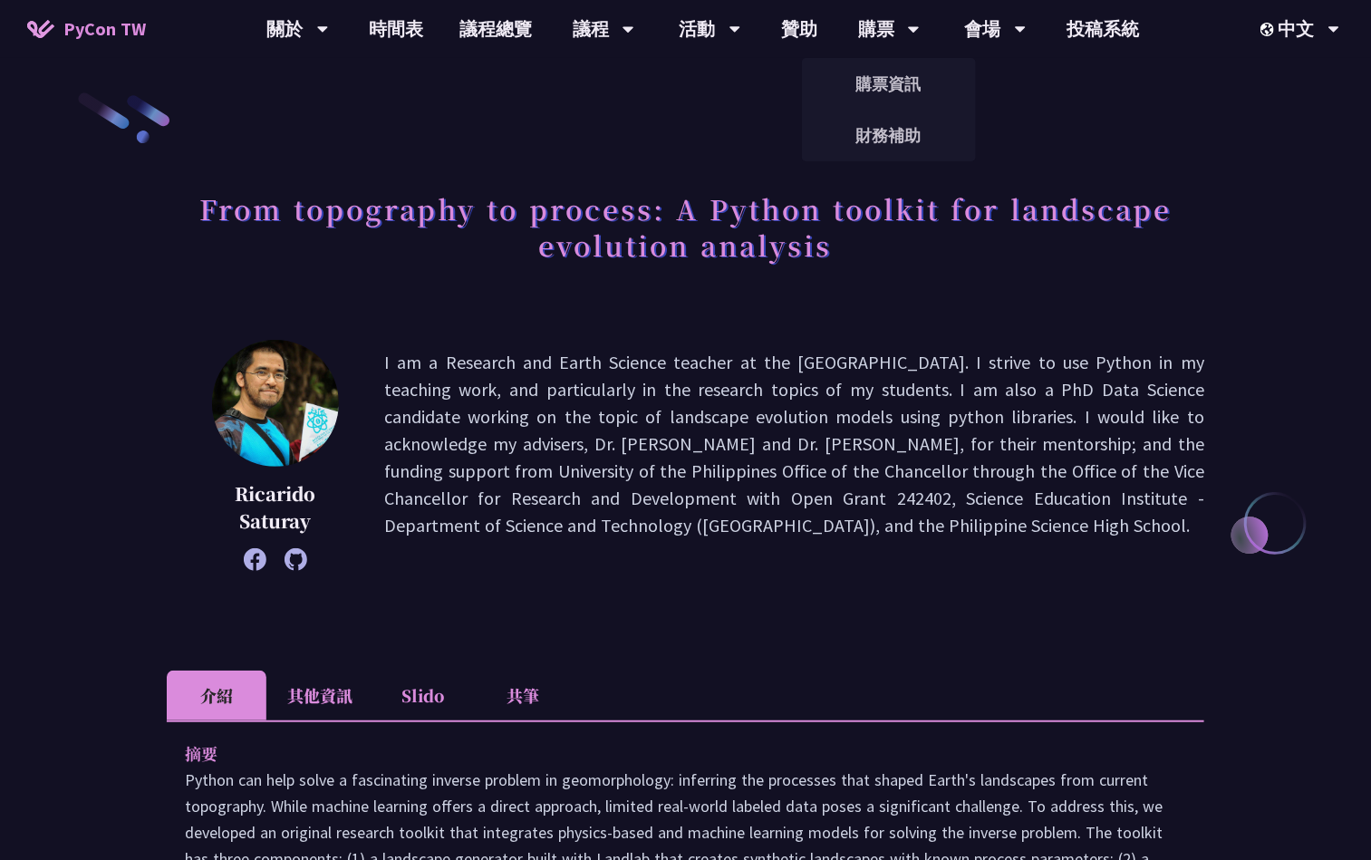
click at [526, 686] on li "共筆" at bounding box center [523, 696] width 100 height 50
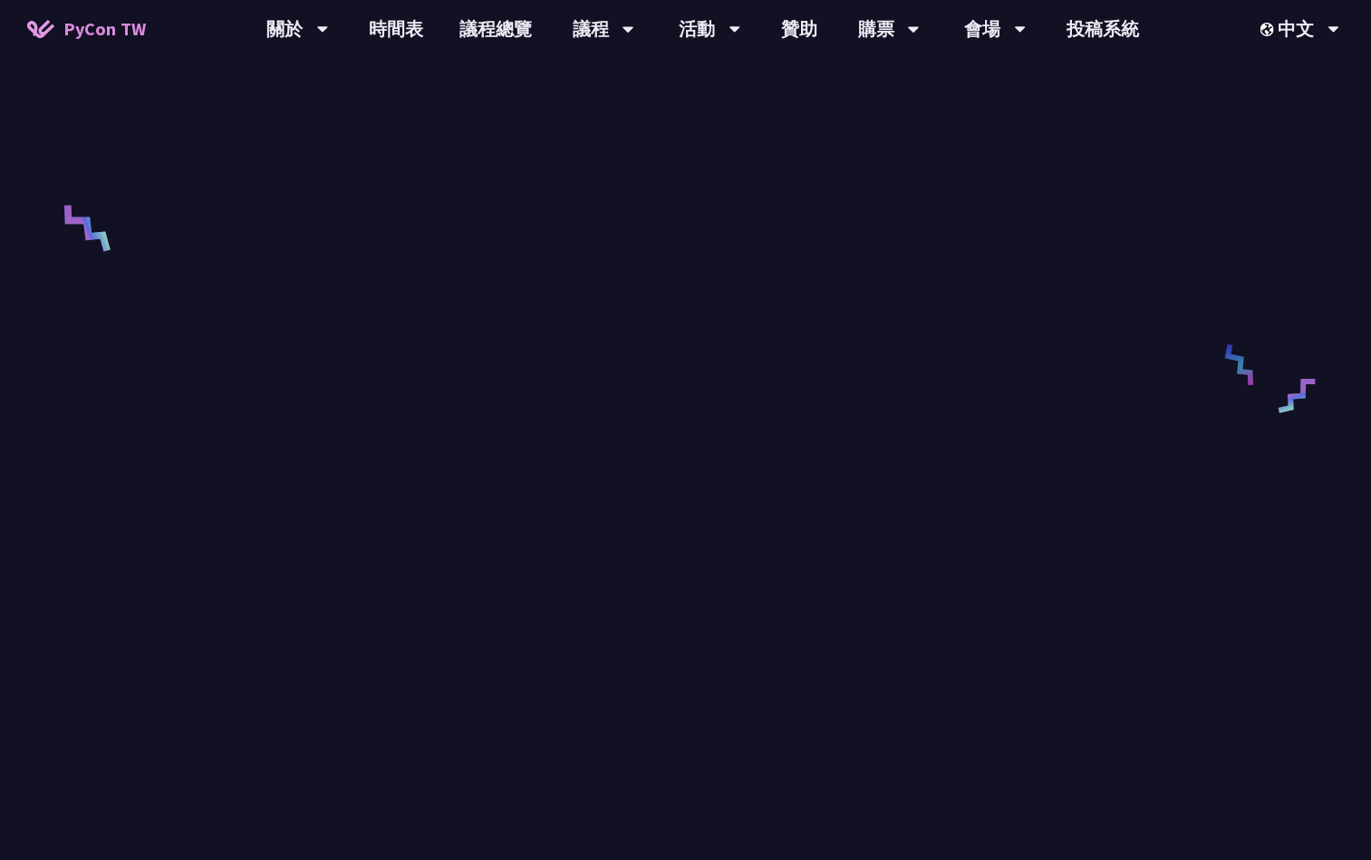
scroll to position [680, 0]
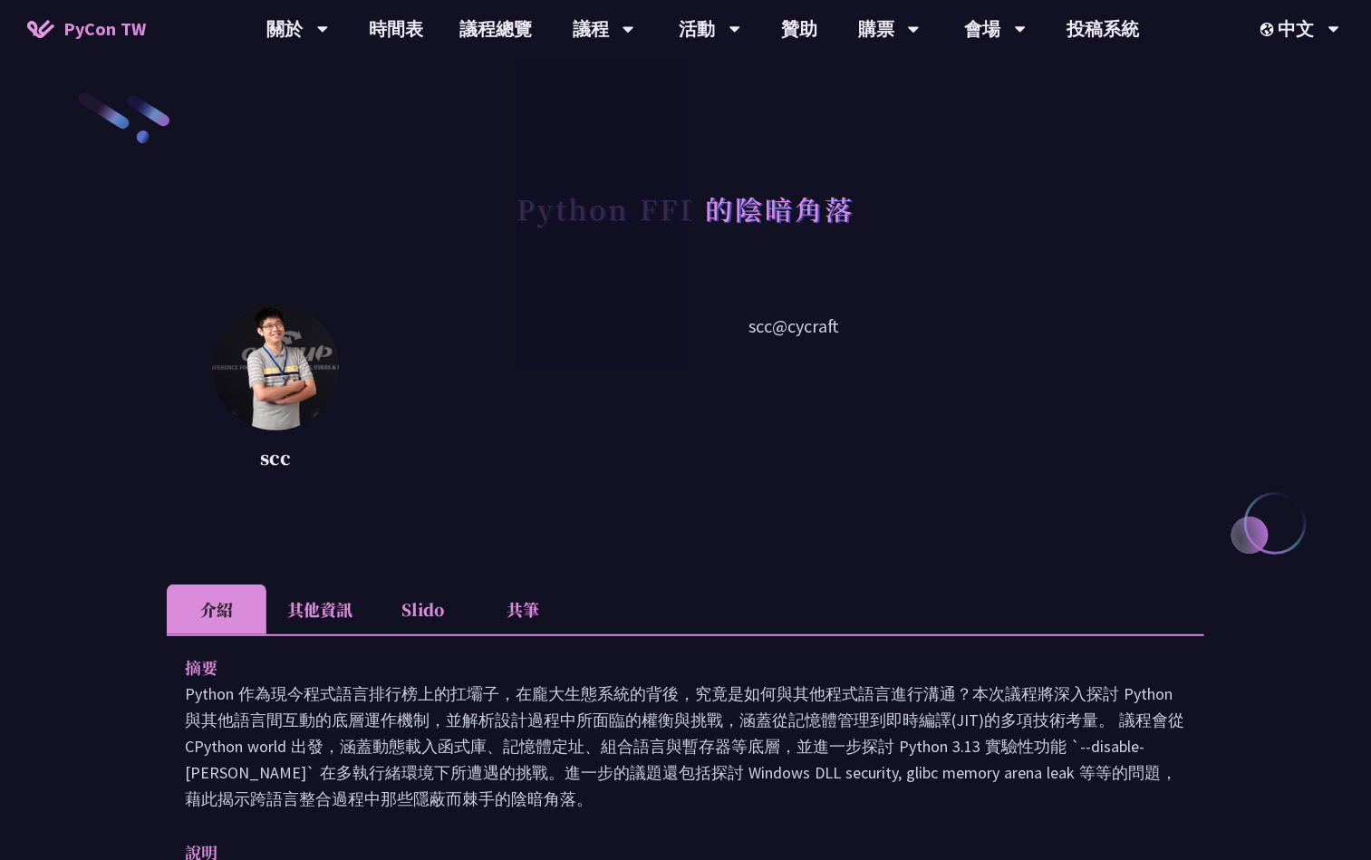
click at [525, 615] on li "共筆" at bounding box center [523, 610] width 100 height 50
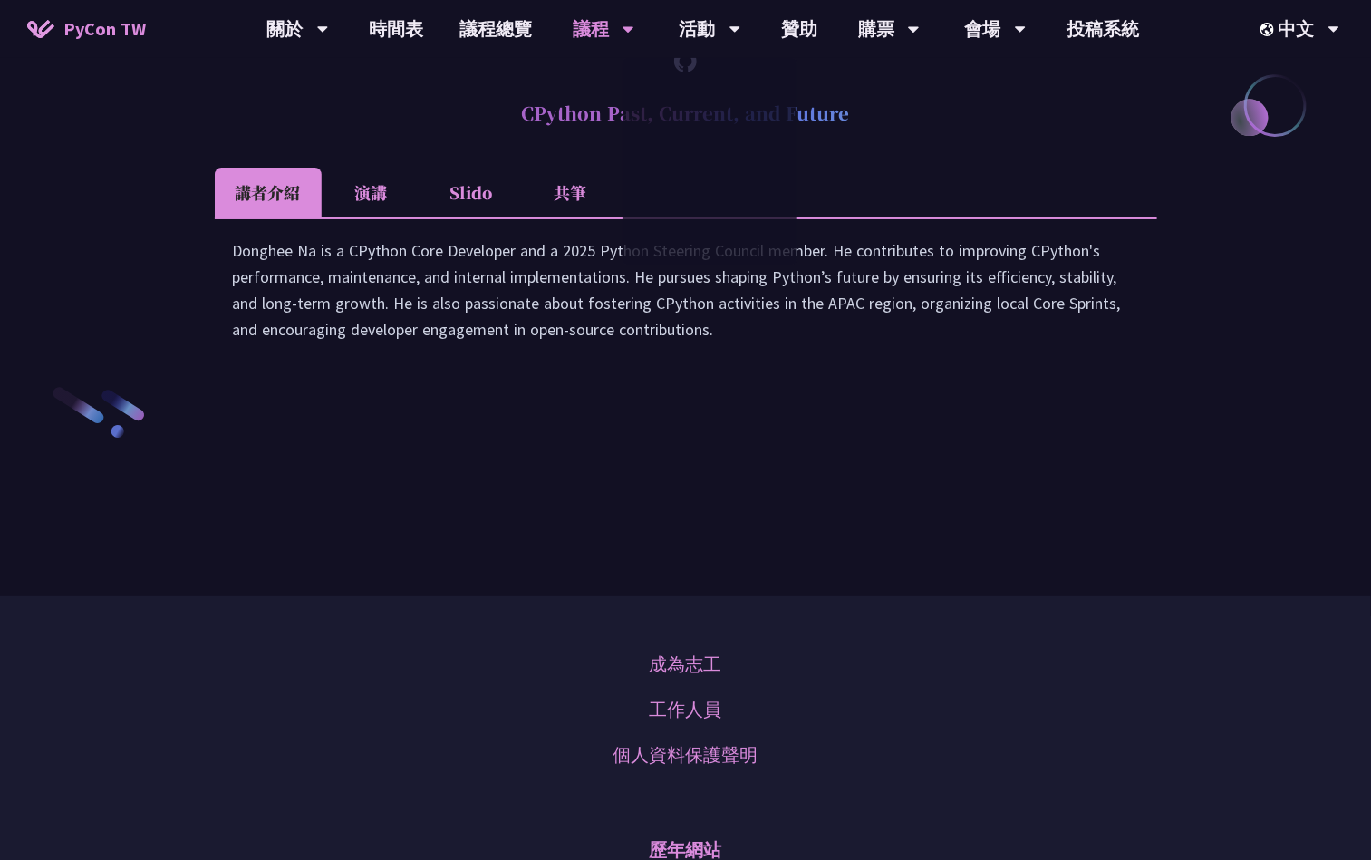
click at [577, 218] on li "共筆" at bounding box center [571, 193] width 100 height 50
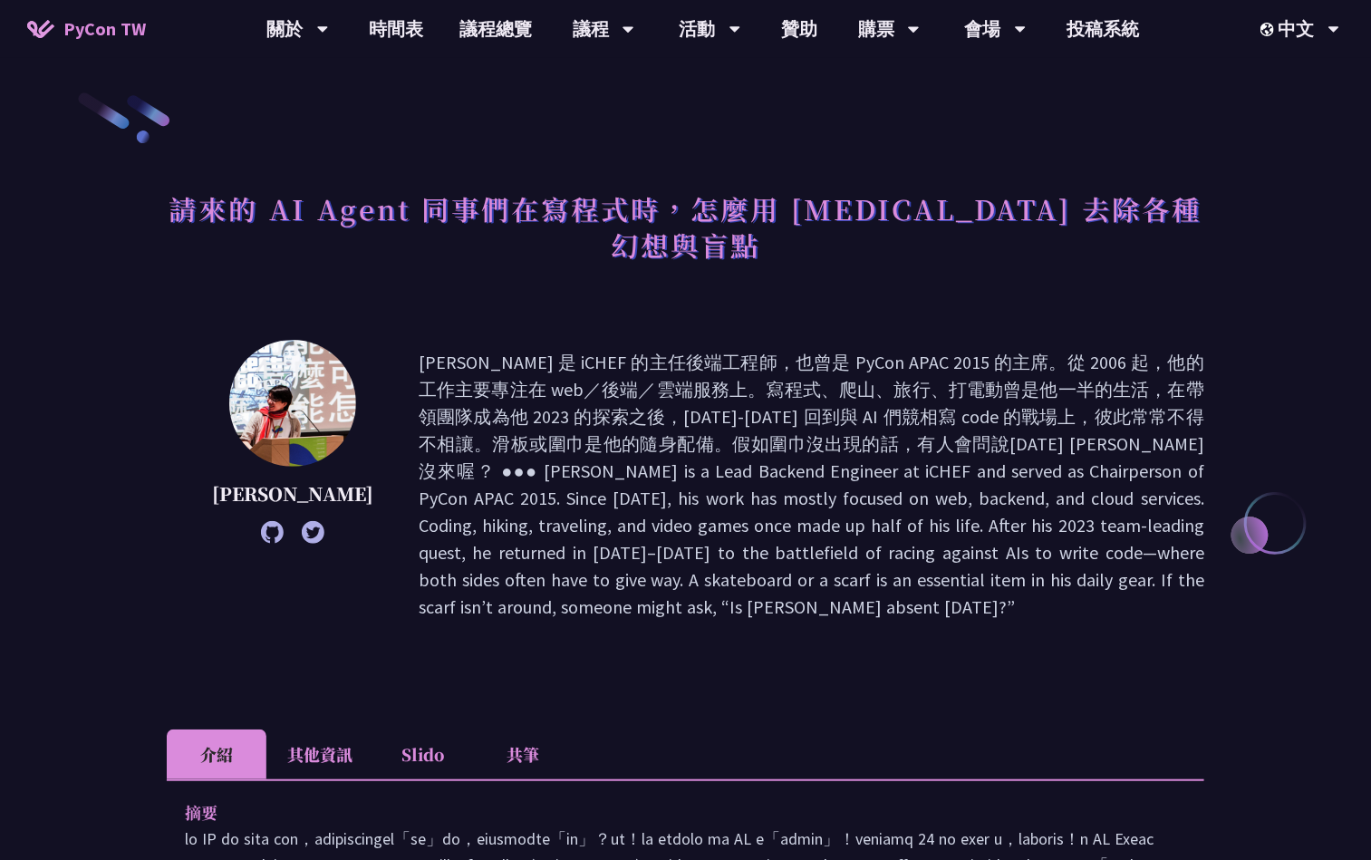
click at [520, 730] on li "共筆" at bounding box center [523, 755] width 100 height 50
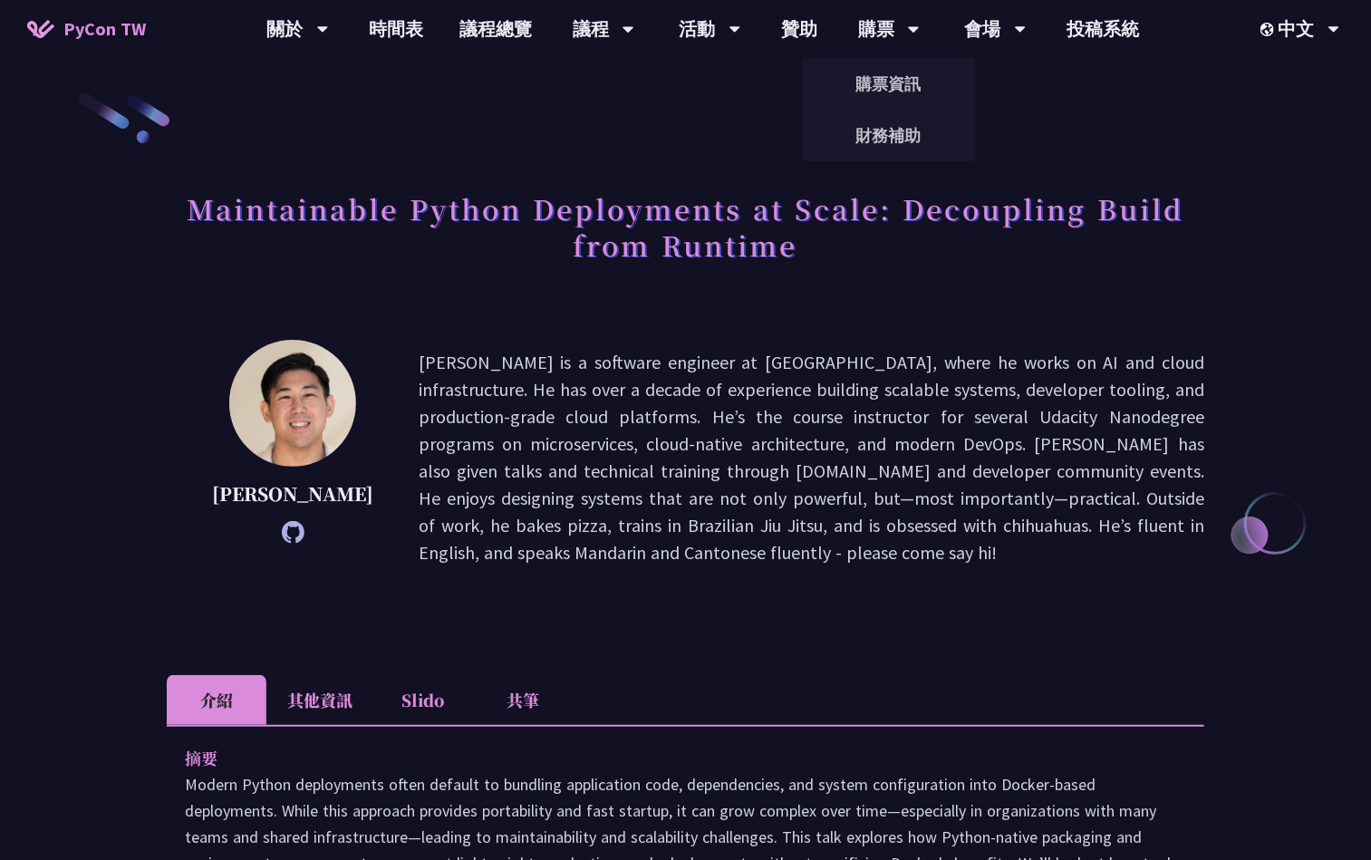
click at [533, 675] on li "共筆" at bounding box center [523, 700] width 100 height 50
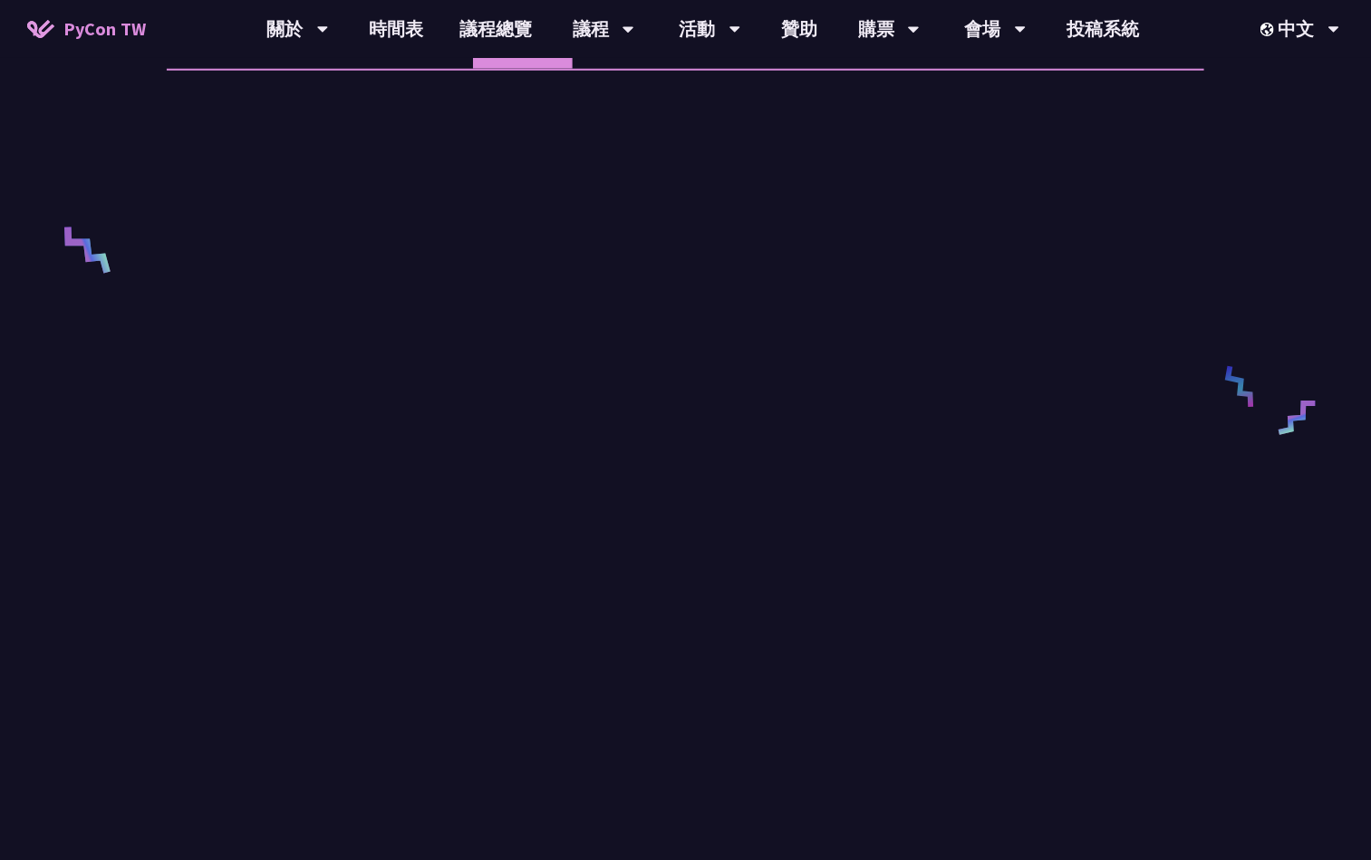
scroll to position [680, 0]
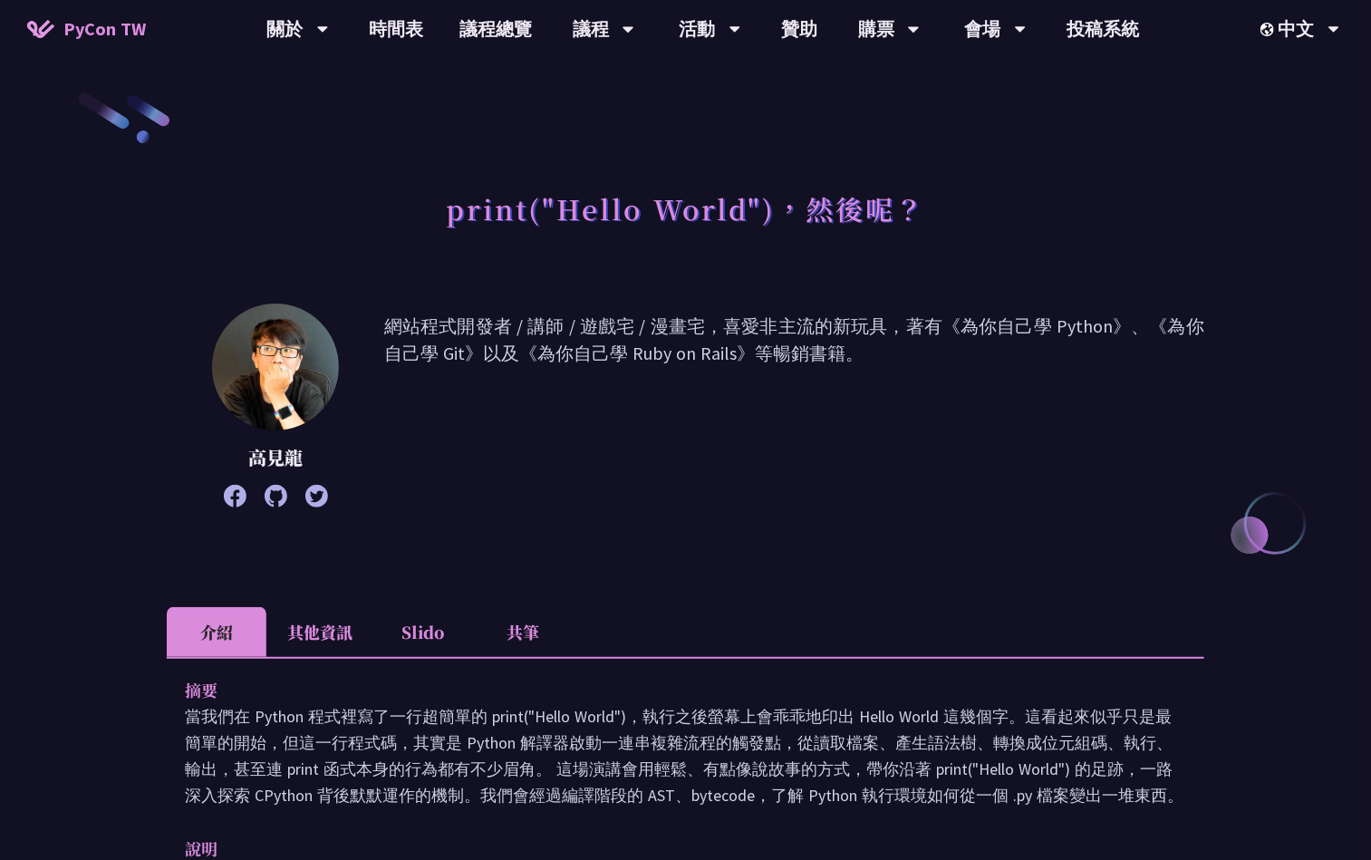
click at [545, 613] on li "共筆" at bounding box center [523, 632] width 100 height 50
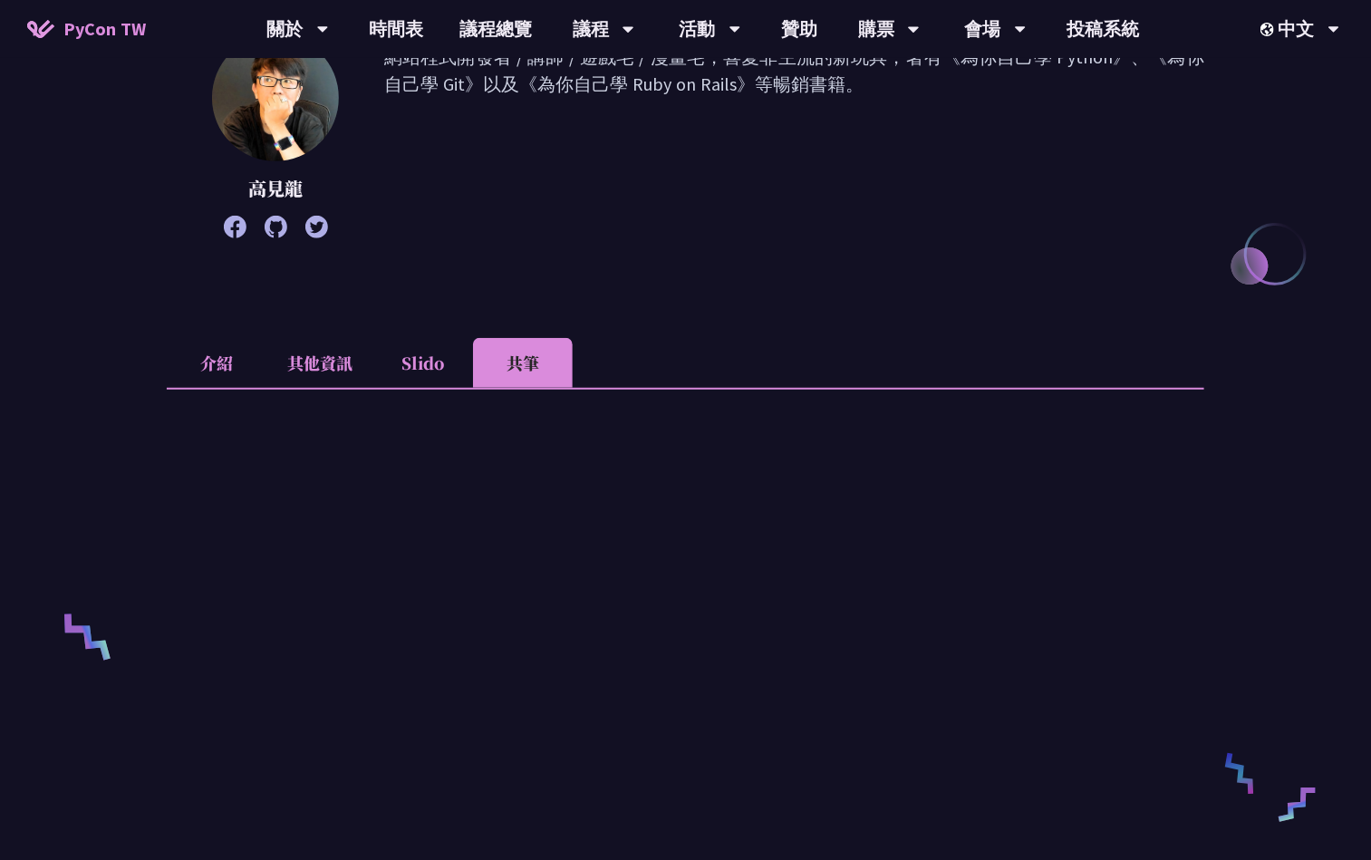
scroll to position [544, 0]
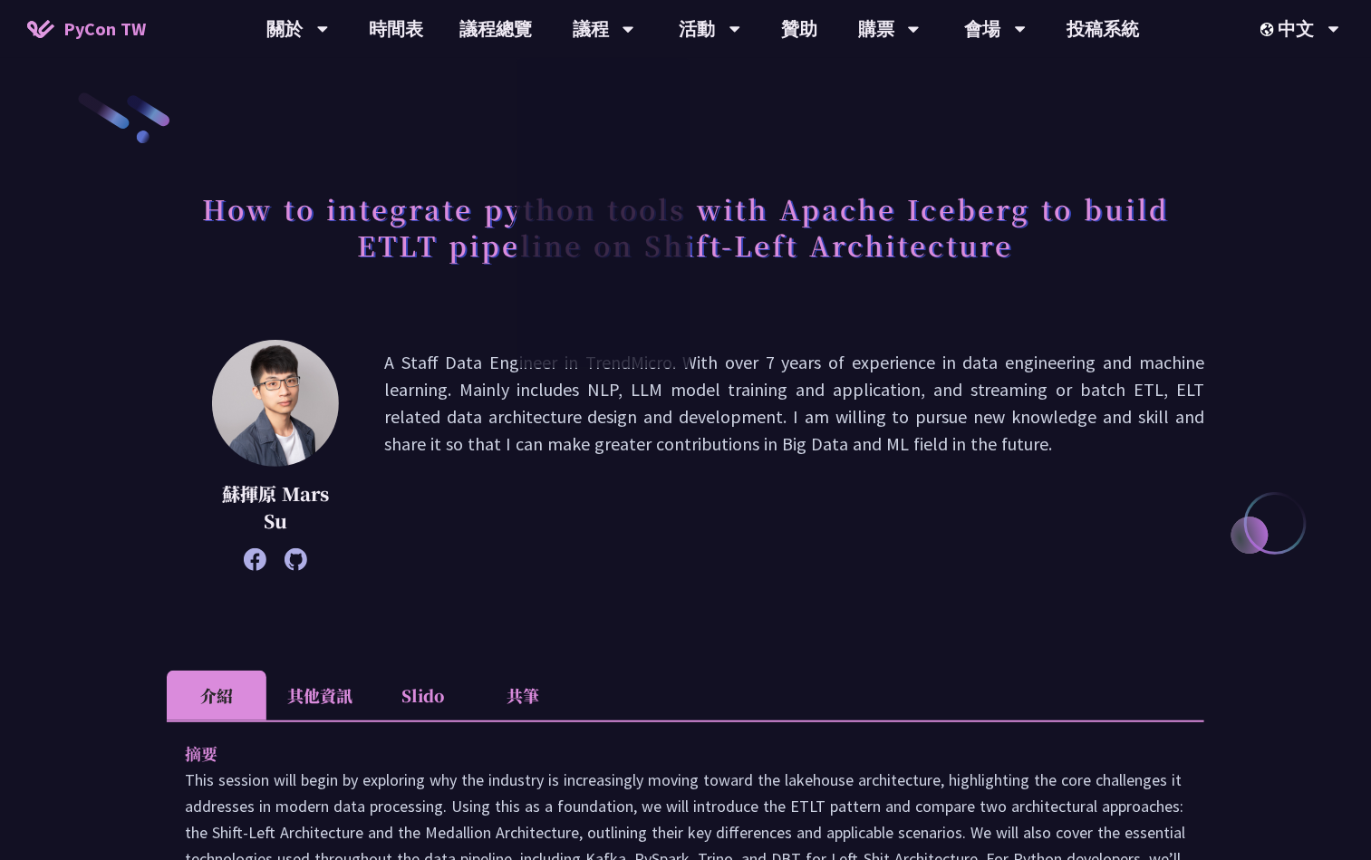
drag, startPoint x: 523, startPoint y: 708, endPoint x: 550, endPoint y: 661, distance: 54.4
click at [523, 708] on li "共筆" at bounding box center [523, 696] width 100 height 50
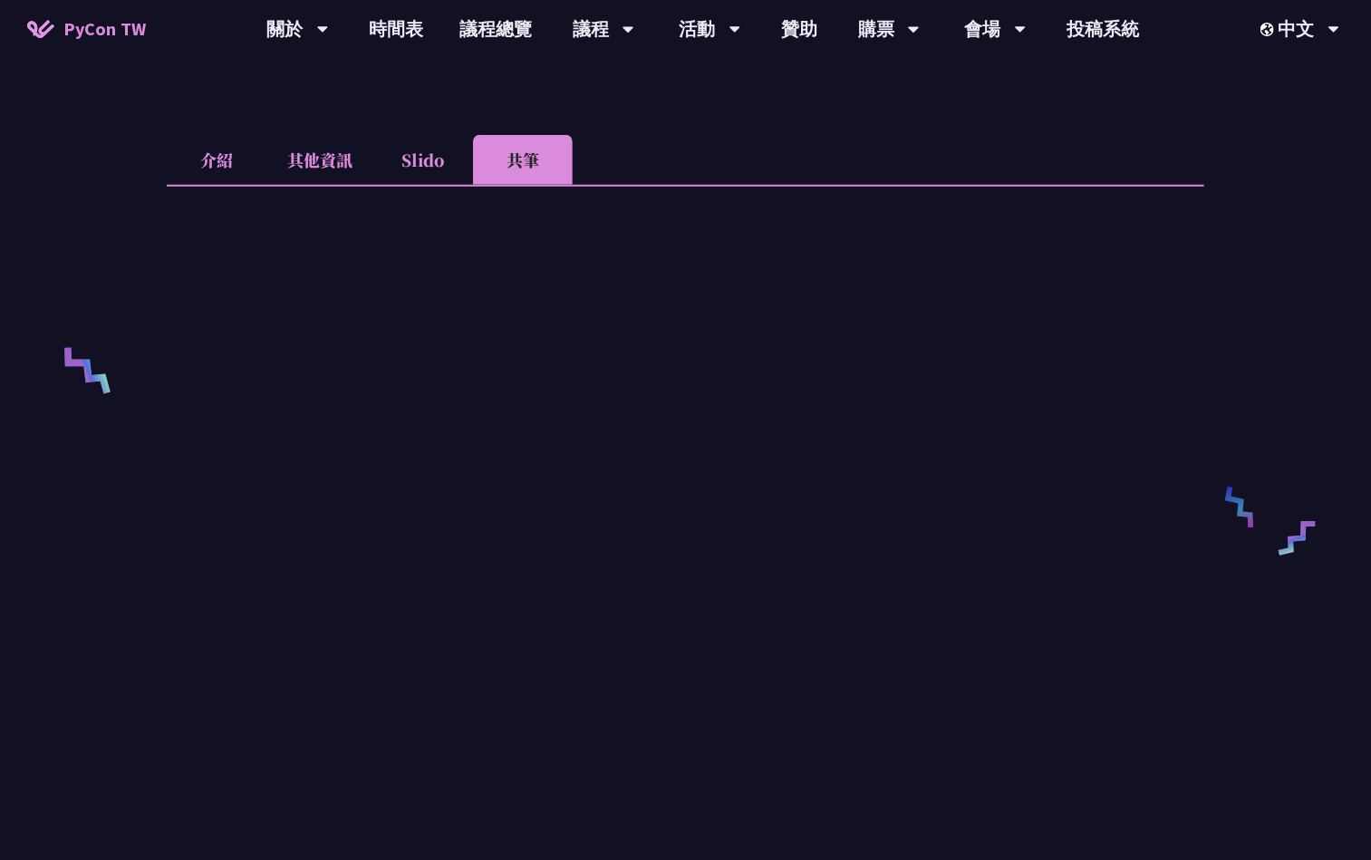
scroll to position [680, 0]
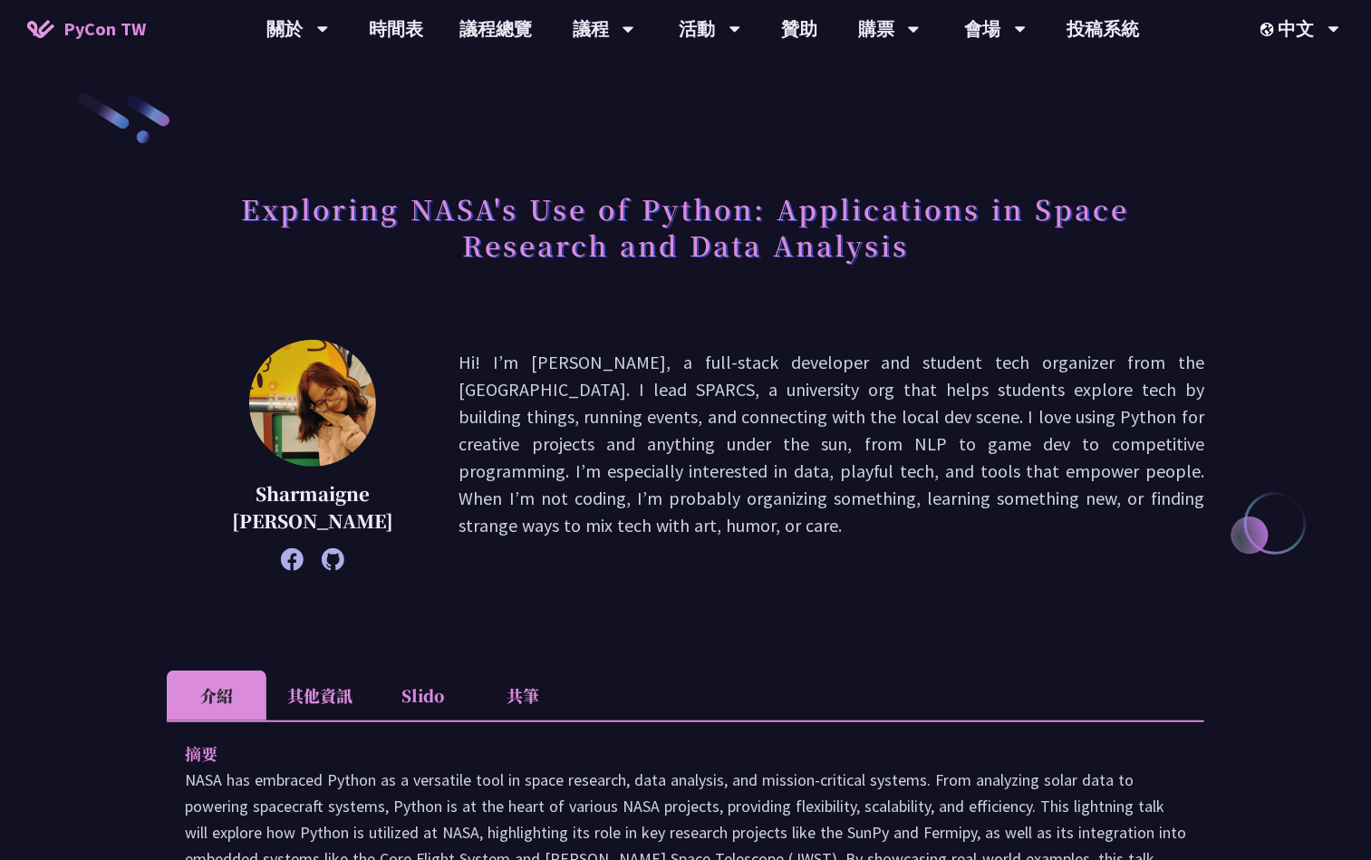
drag, startPoint x: 506, startPoint y: 712, endPoint x: 504, endPoint y: 696, distance: 16.4
click at [506, 712] on li "共筆" at bounding box center [523, 696] width 100 height 50
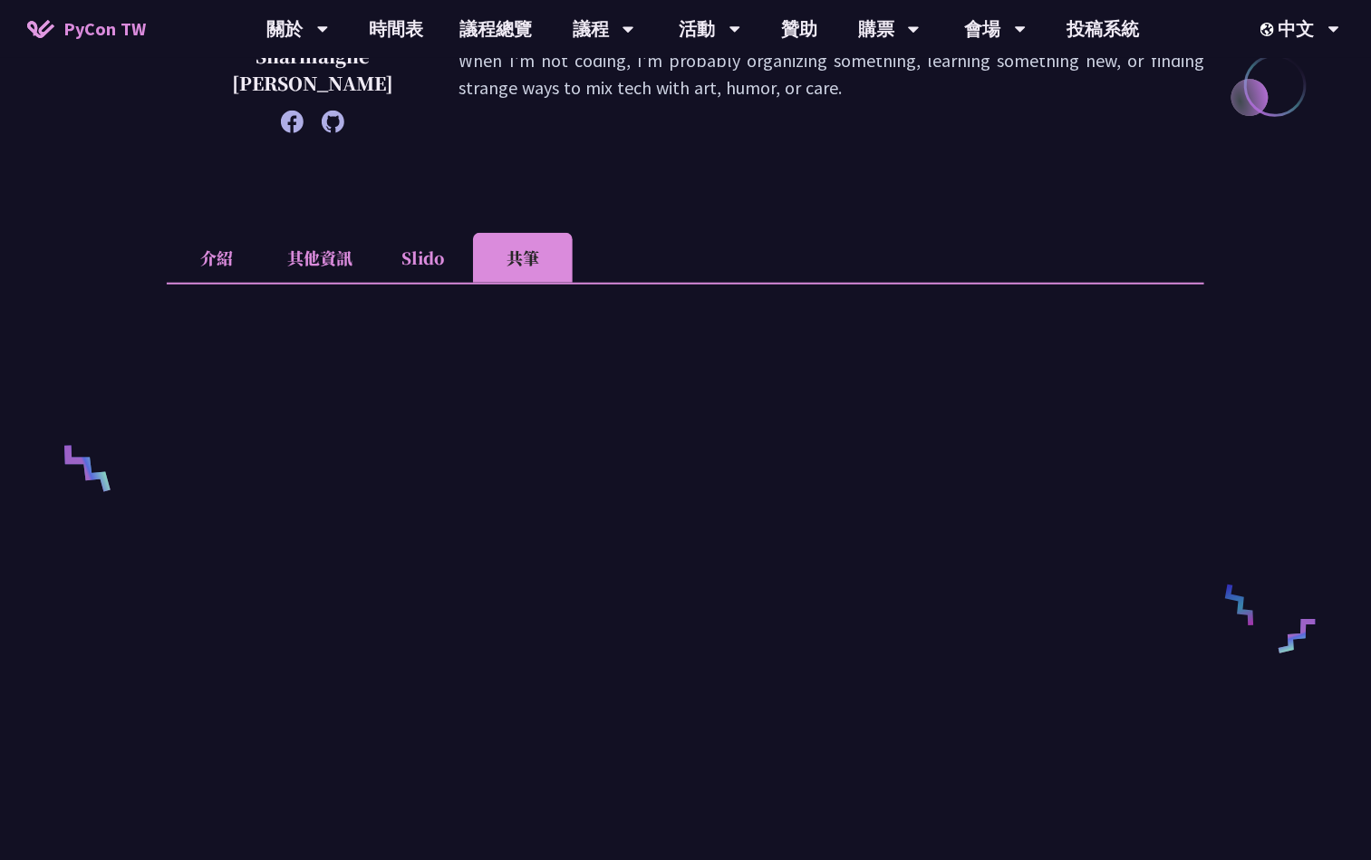
scroll to position [544, 0]
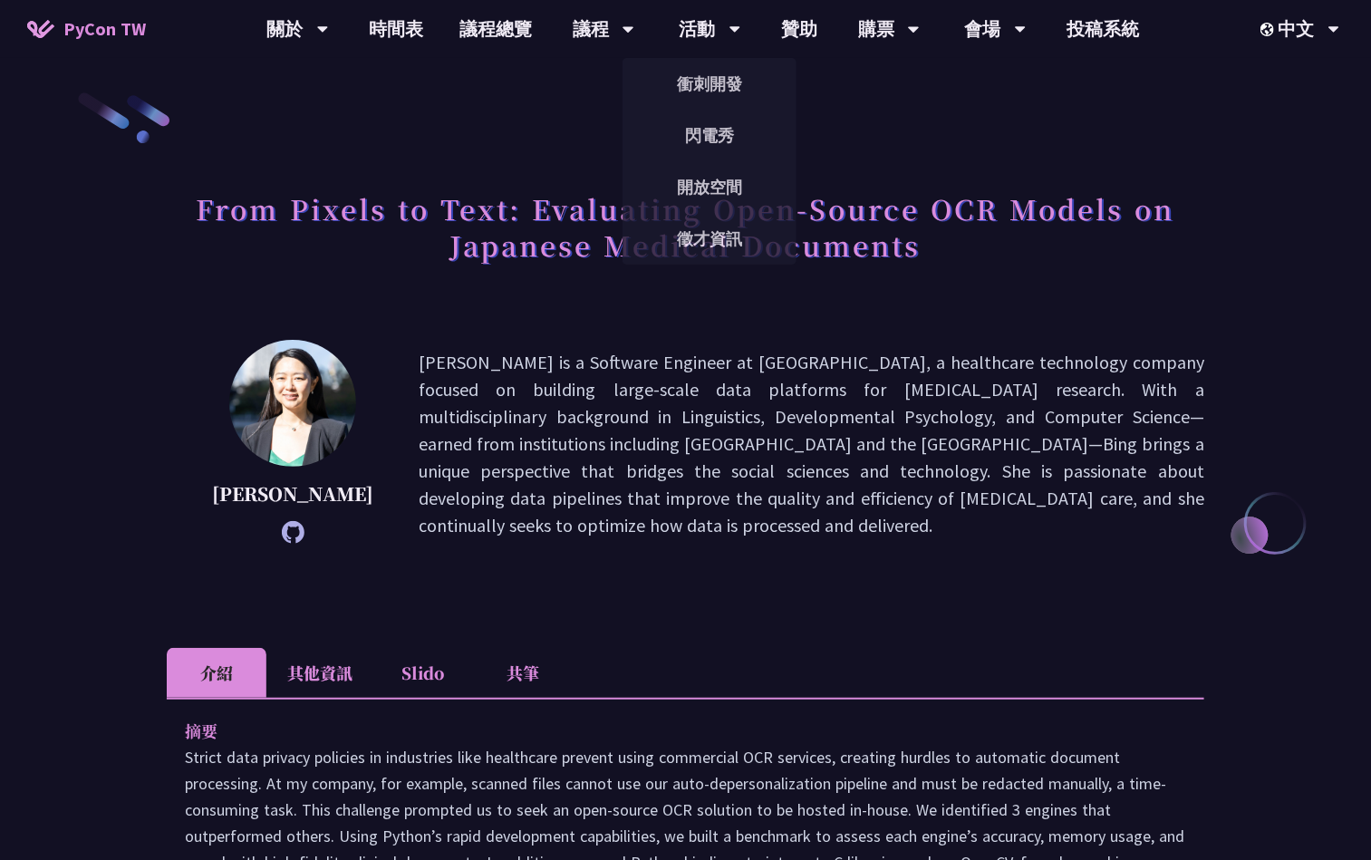
click at [514, 689] on li "共筆" at bounding box center [523, 673] width 100 height 50
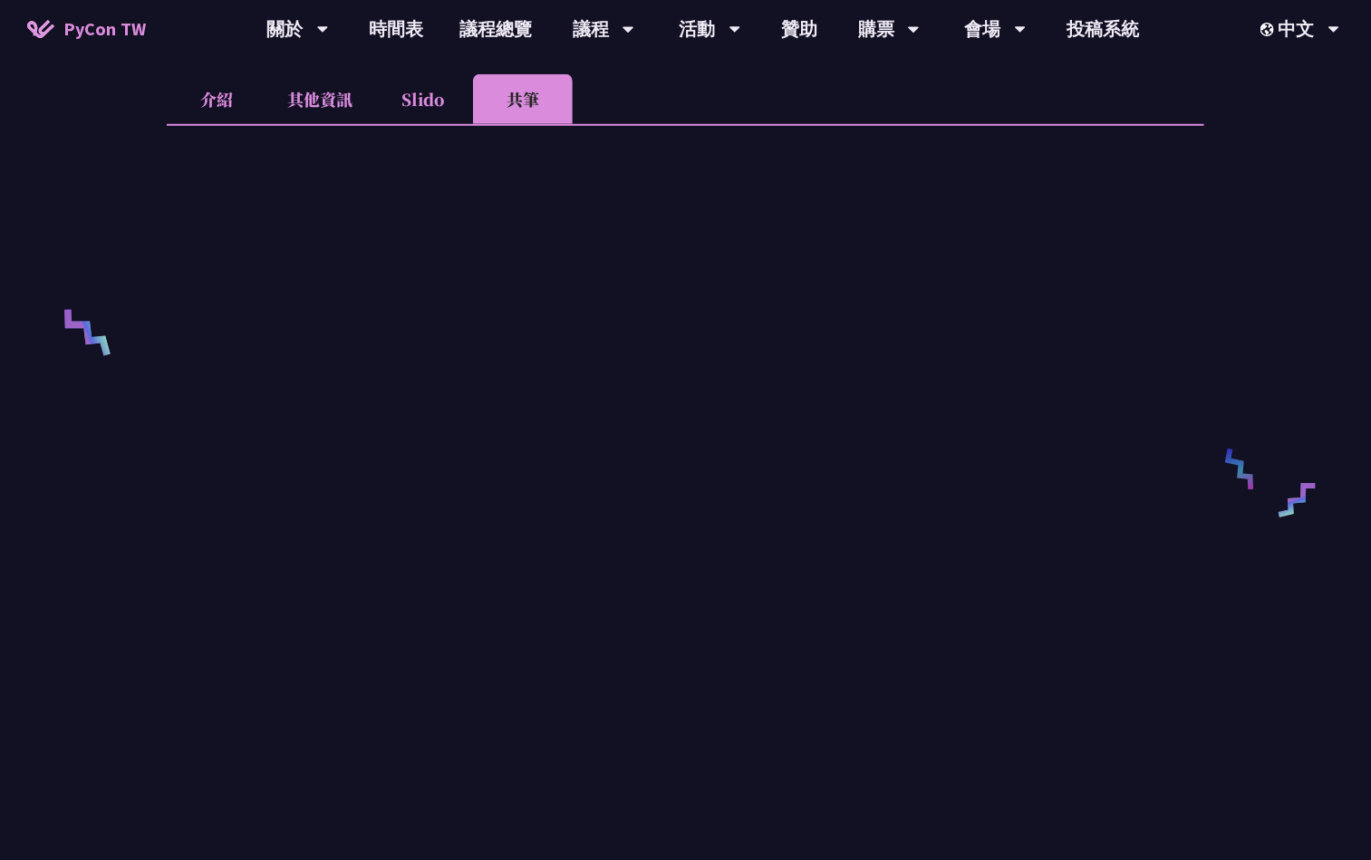
scroll to position [680, 0]
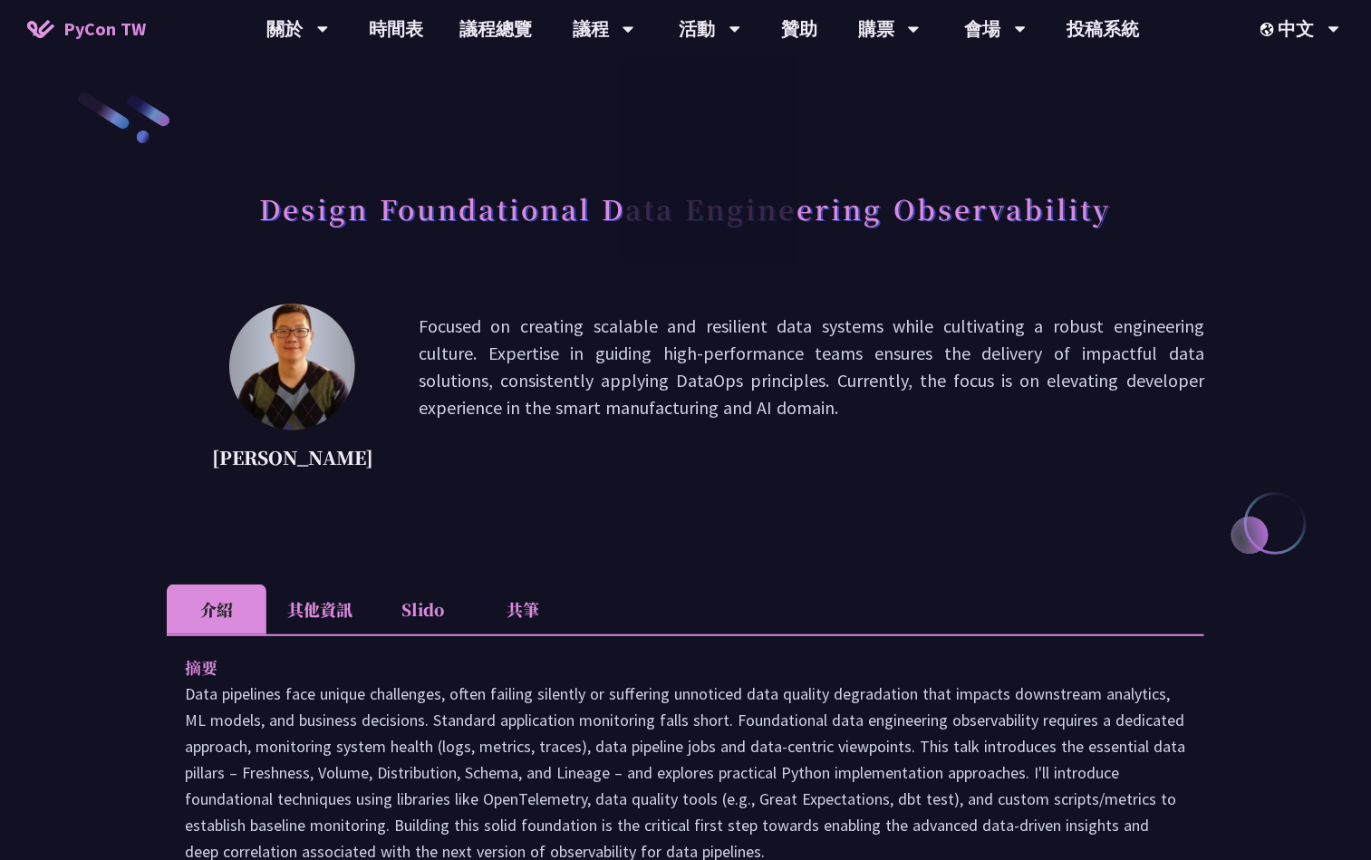
click at [538, 606] on li "共筆" at bounding box center [523, 610] width 100 height 50
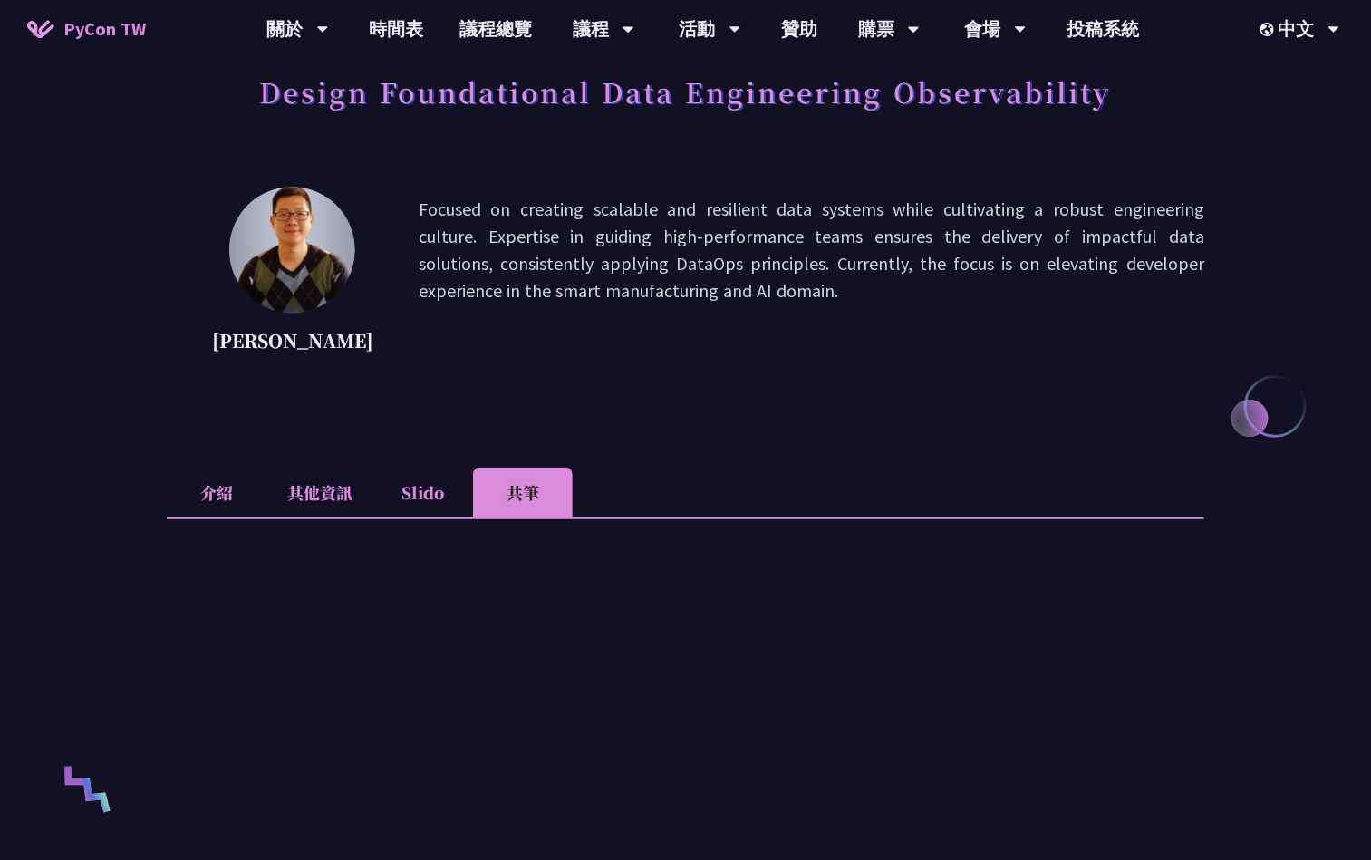
scroll to position [544, 0]
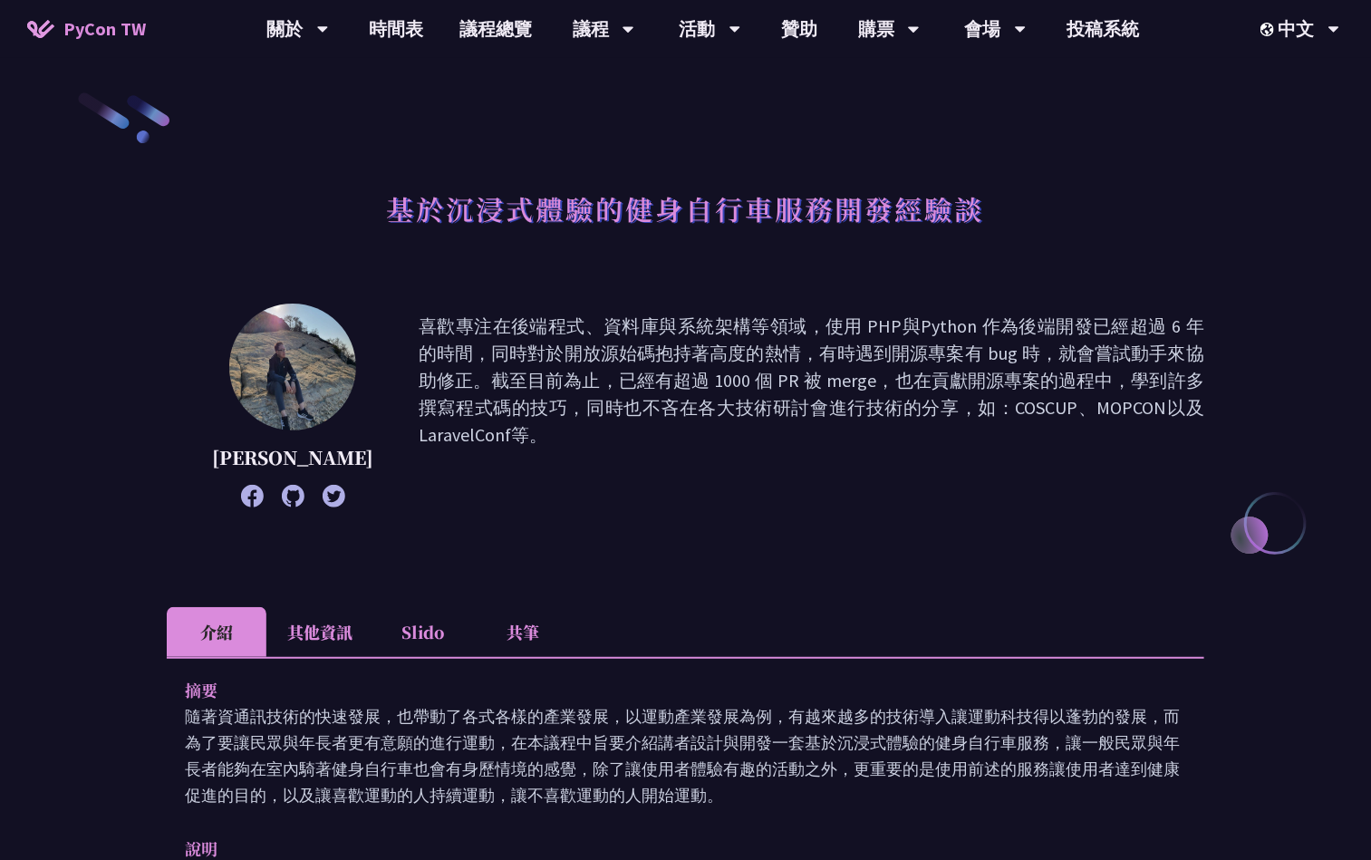
click at [518, 615] on li "共筆" at bounding box center [523, 632] width 100 height 50
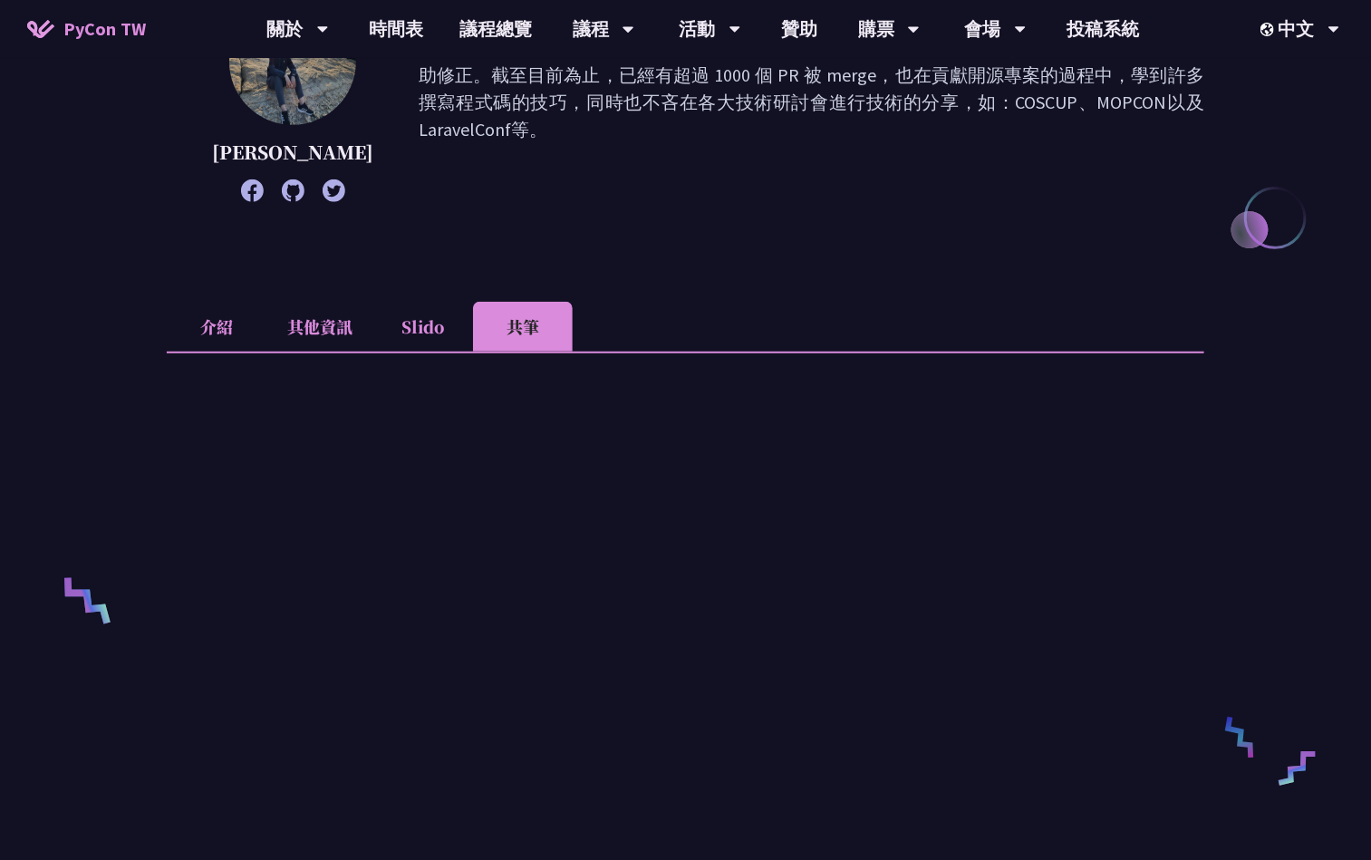
scroll to position [408, 0]
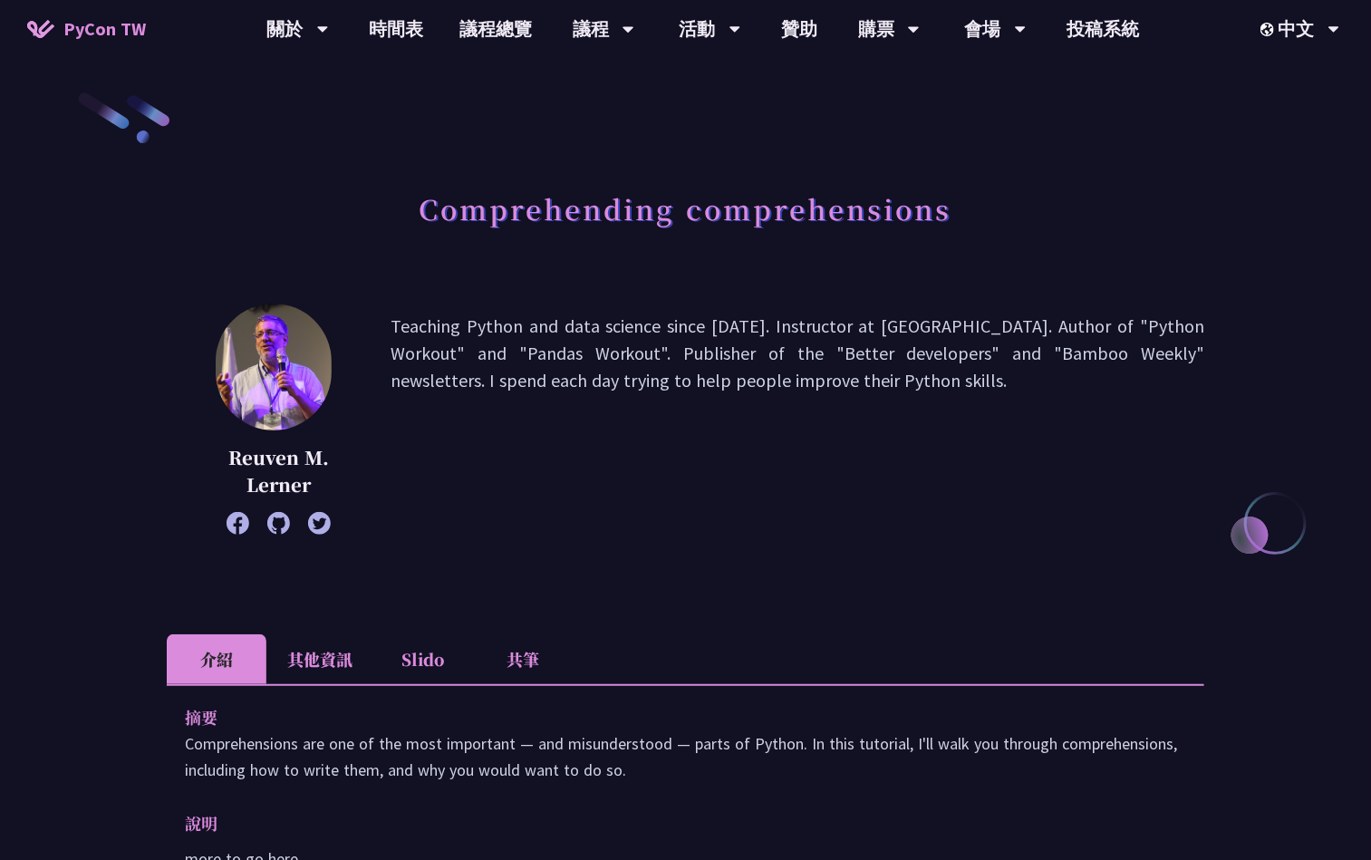
click at [496, 651] on li "共筆" at bounding box center [523, 659] width 100 height 50
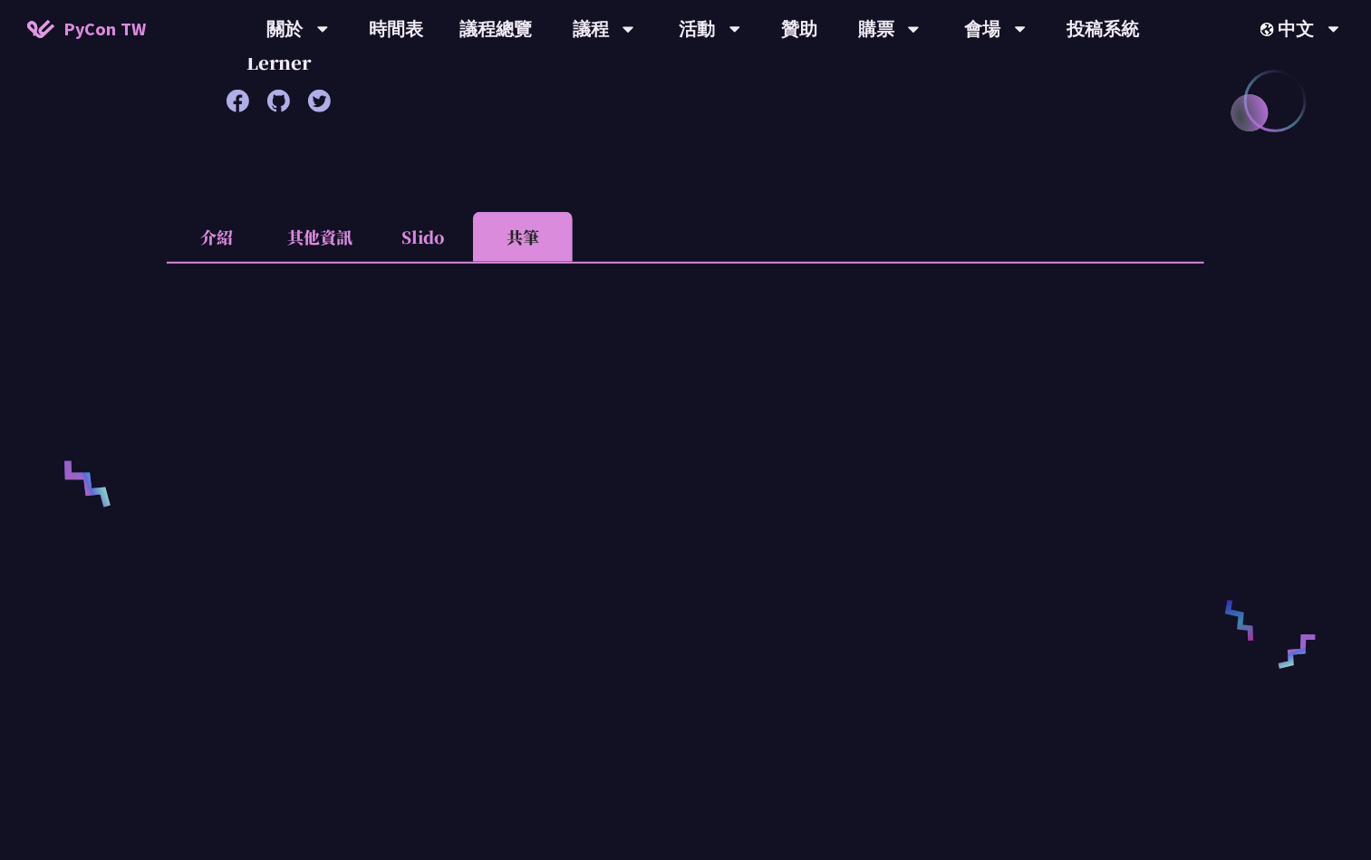
scroll to position [544, 0]
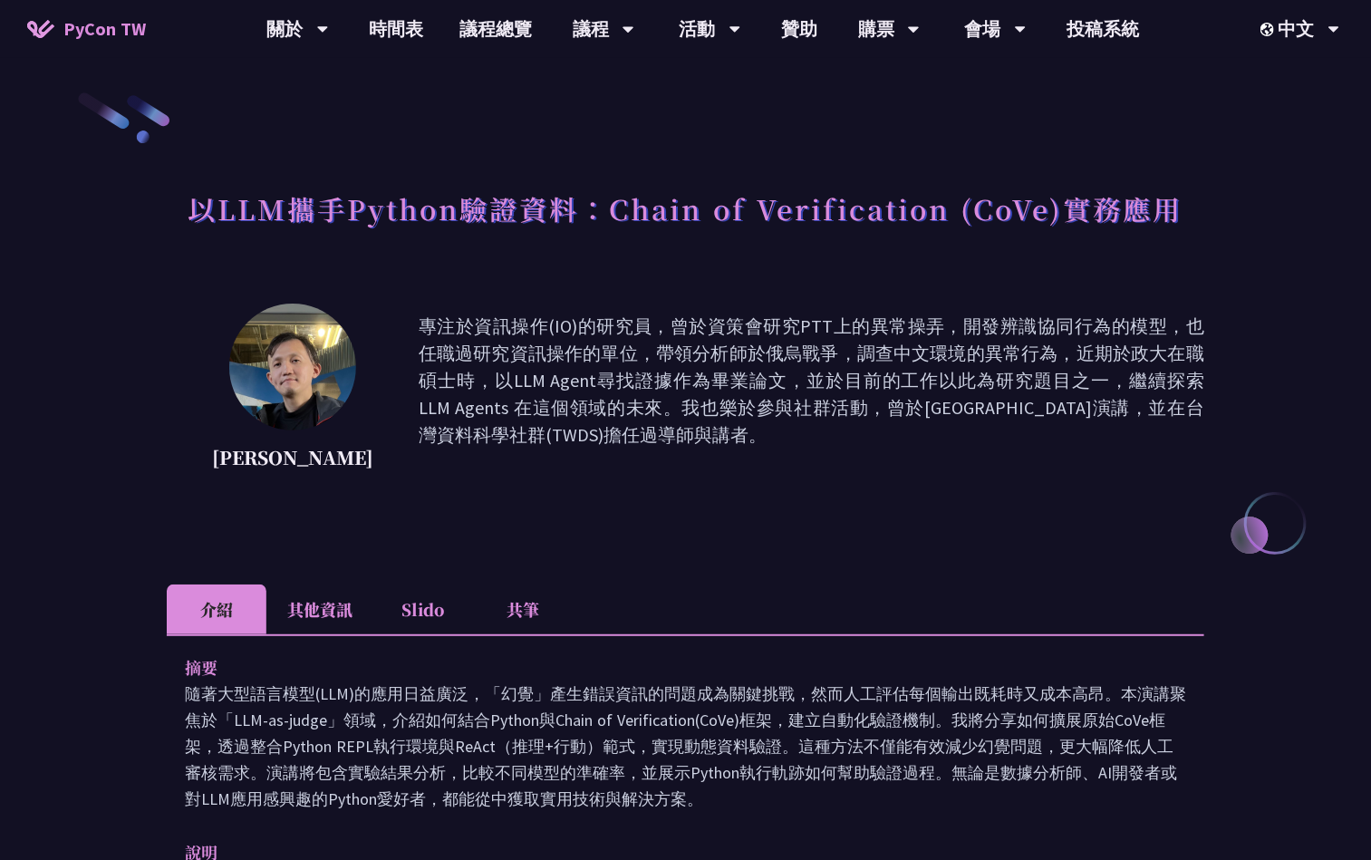
click at [536, 606] on li "共筆" at bounding box center [523, 610] width 100 height 50
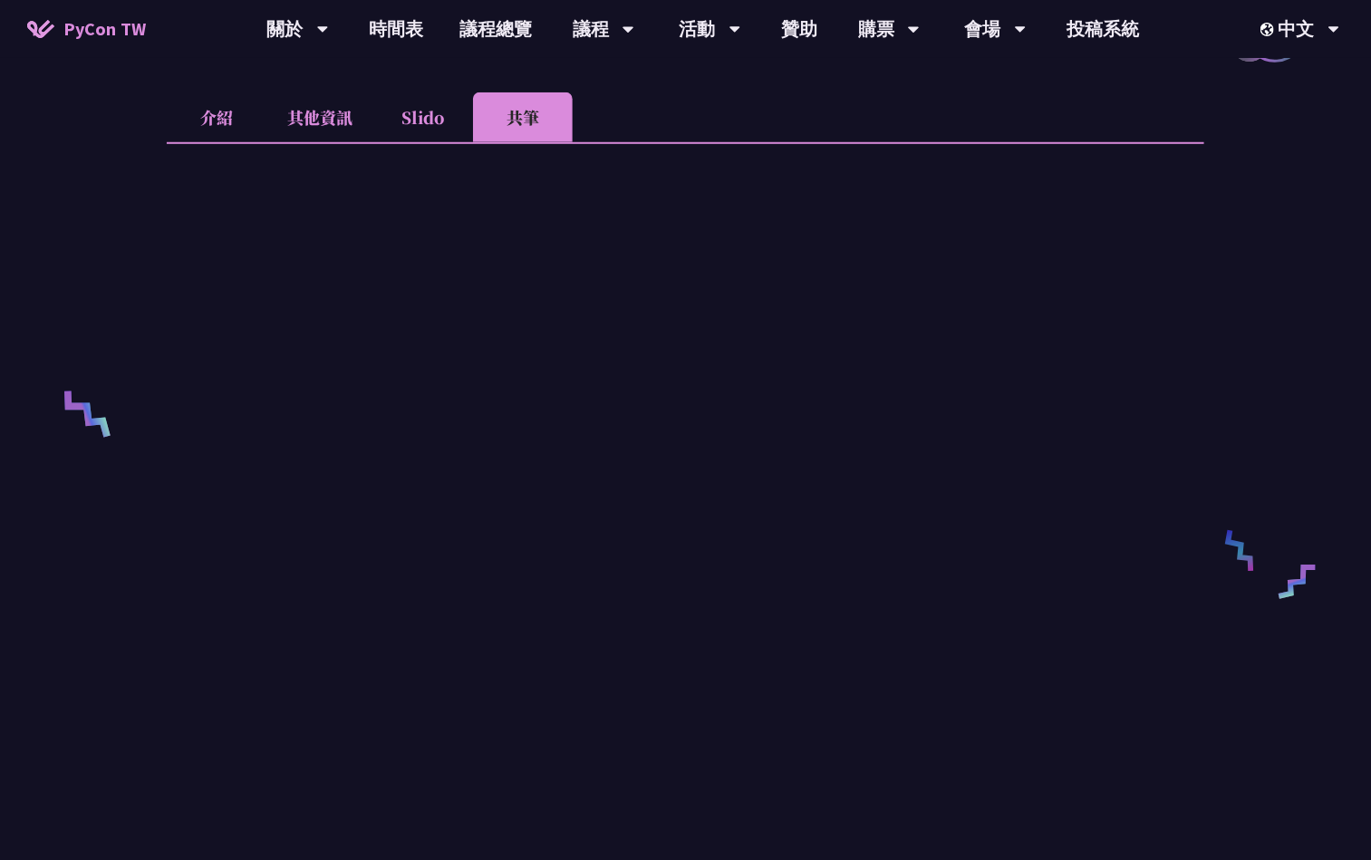
scroll to position [544, 0]
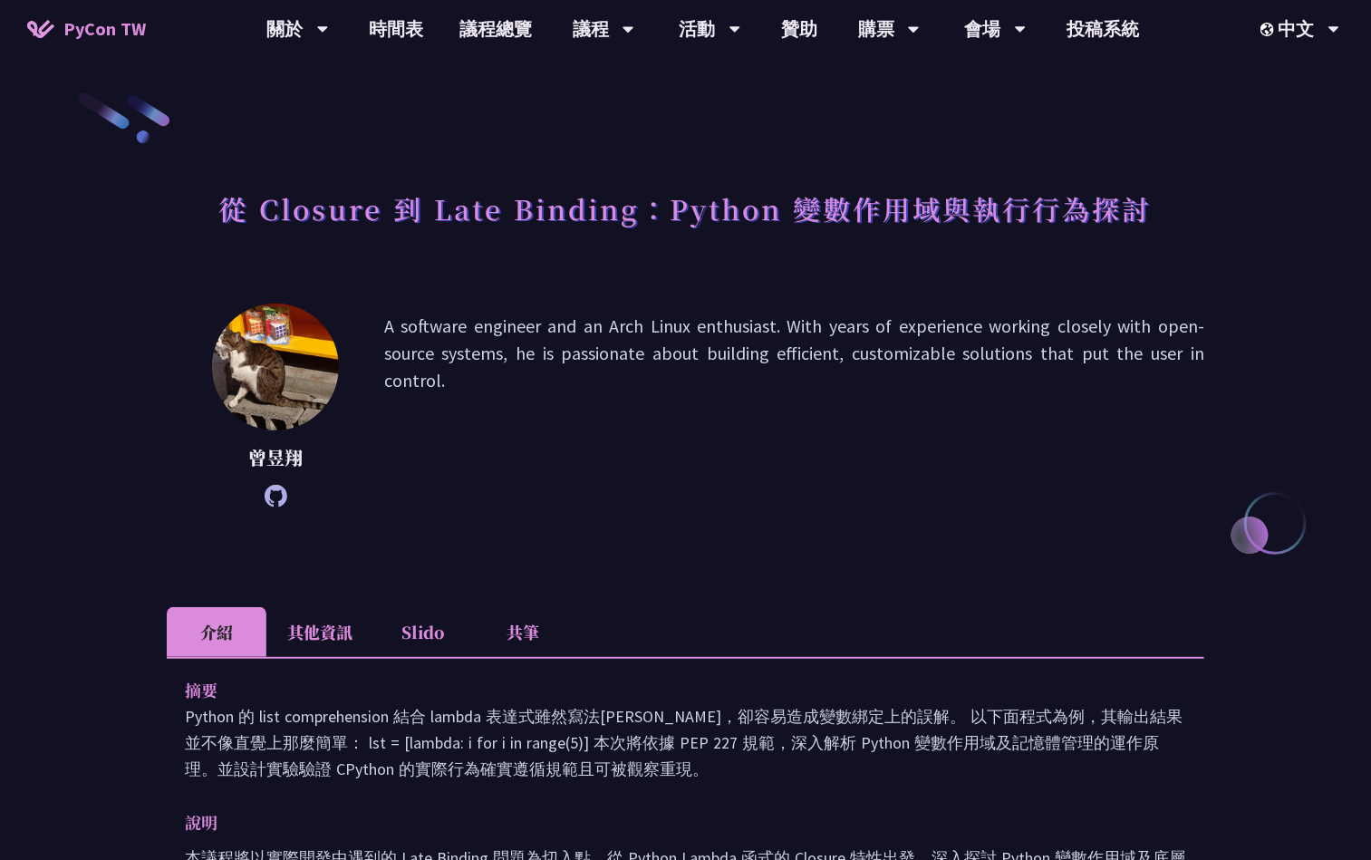
click at [534, 631] on li "共筆" at bounding box center [523, 632] width 100 height 50
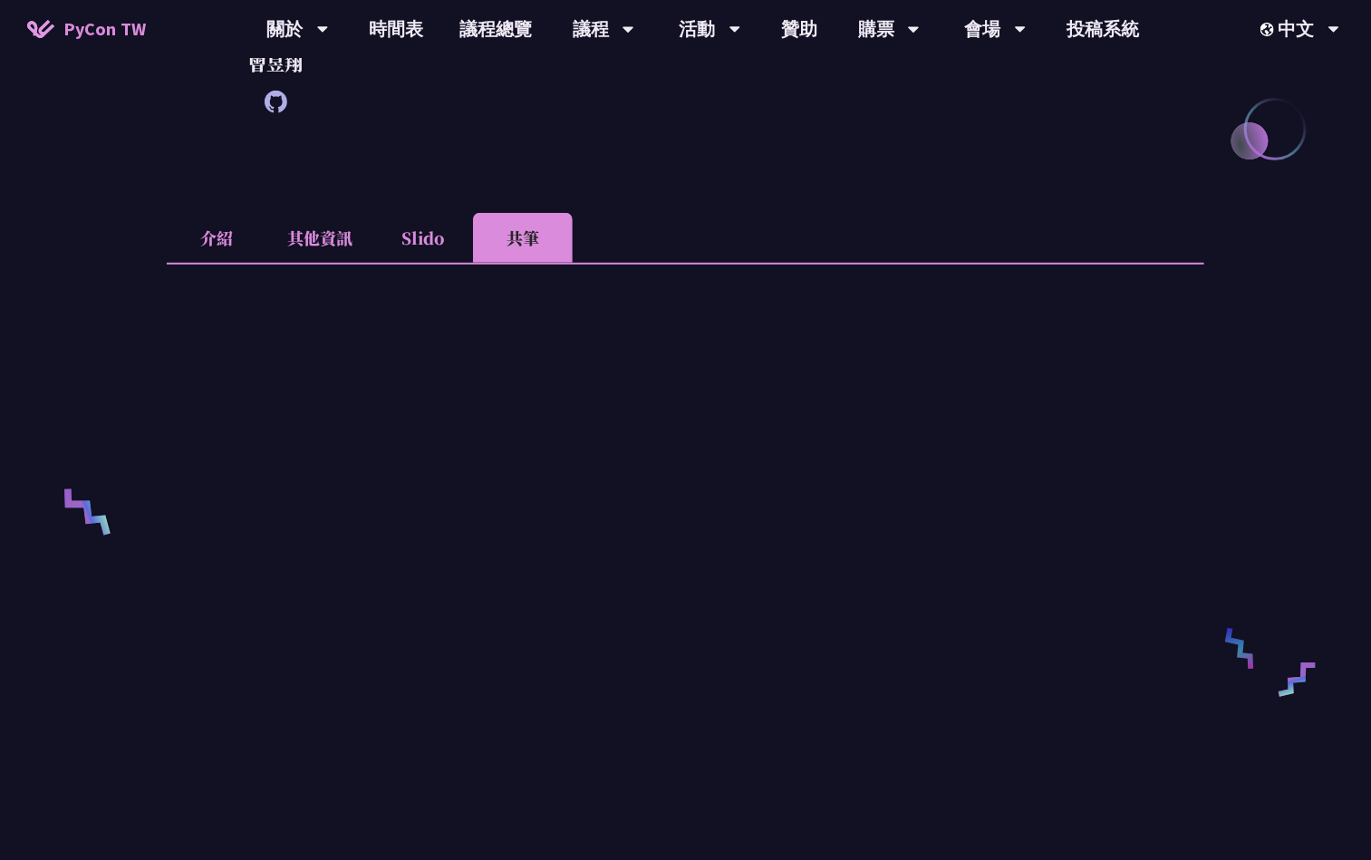
scroll to position [408, 0]
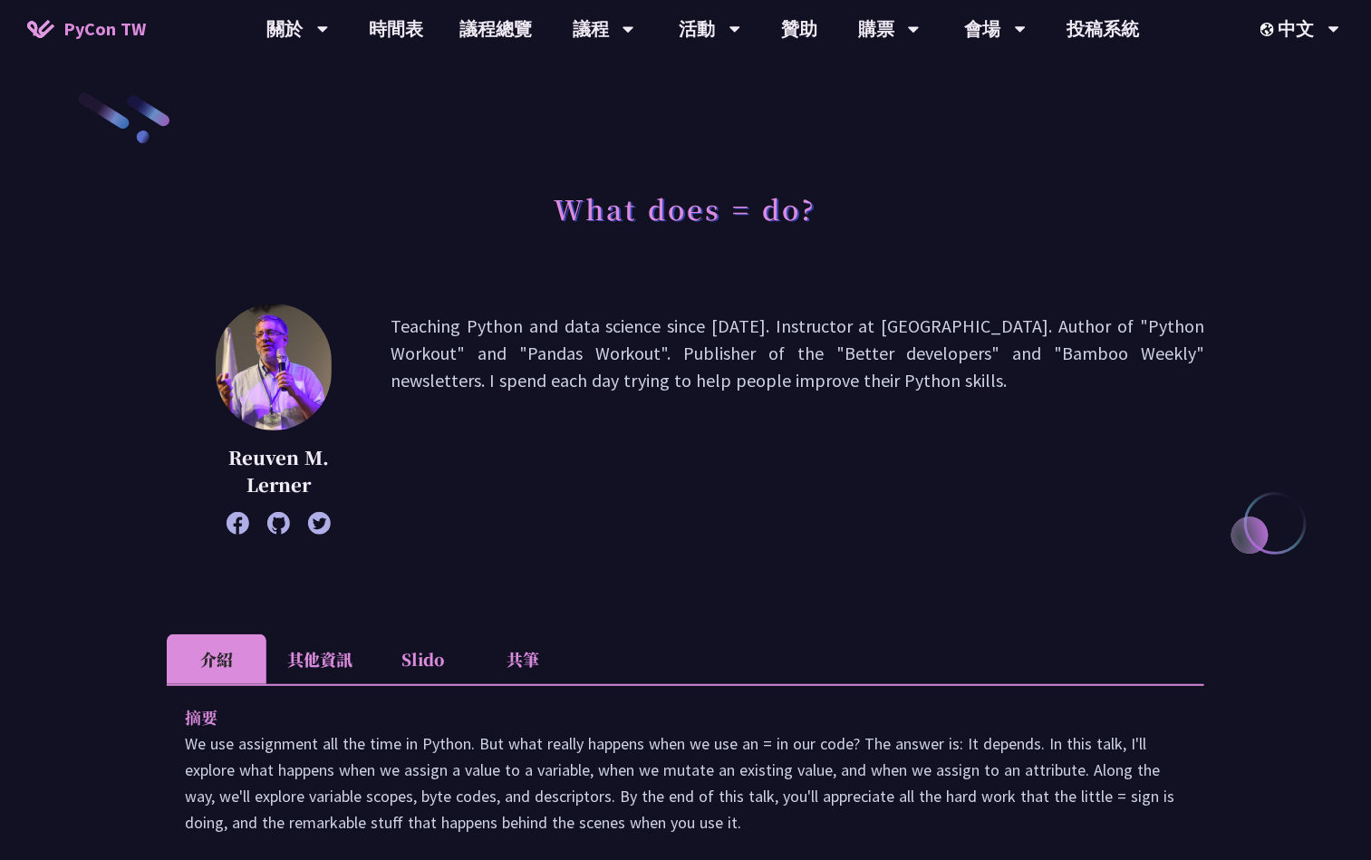
click at [508, 656] on li "共筆" at bounding box center [523, 659] width 100 height 50
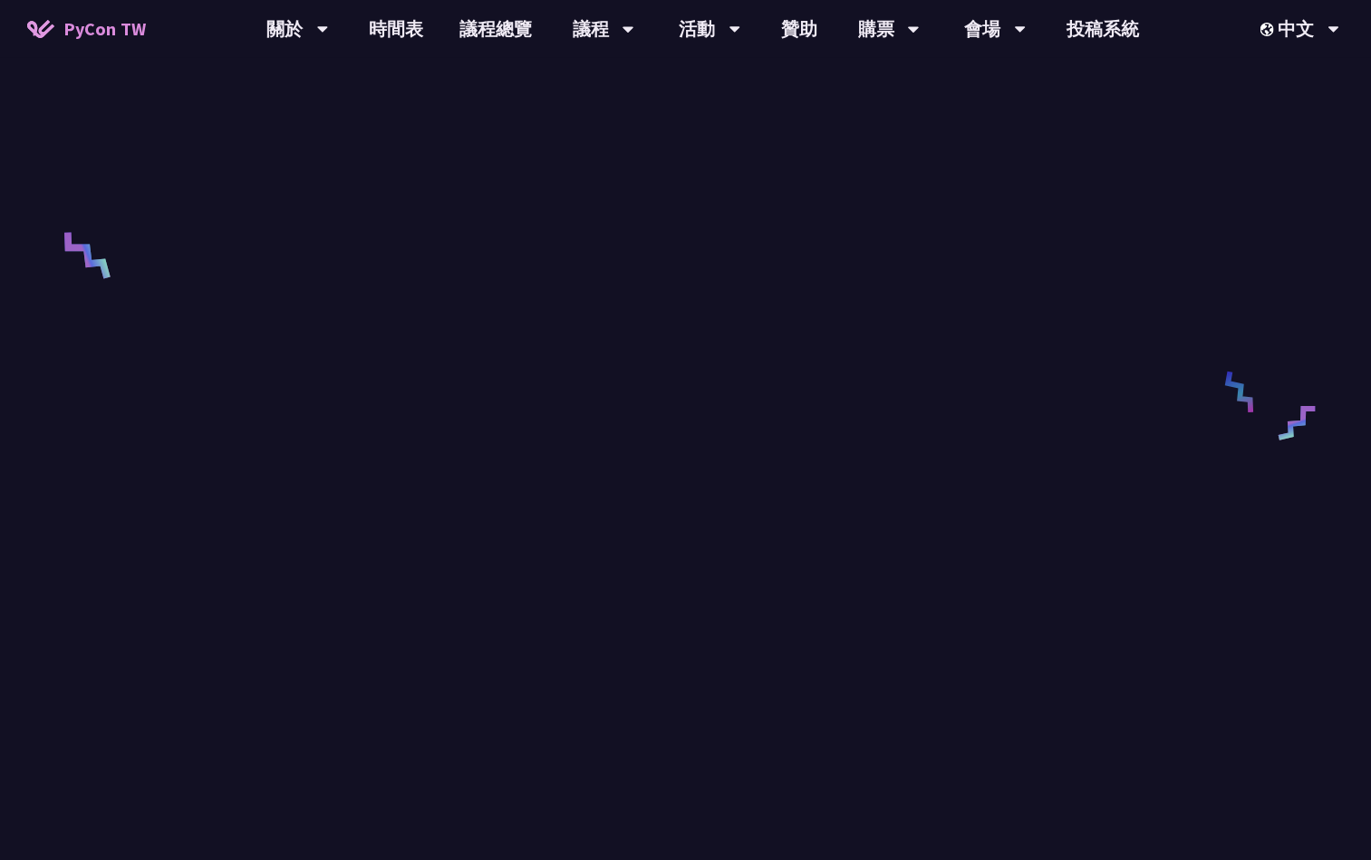
scroll to position [680, 0]
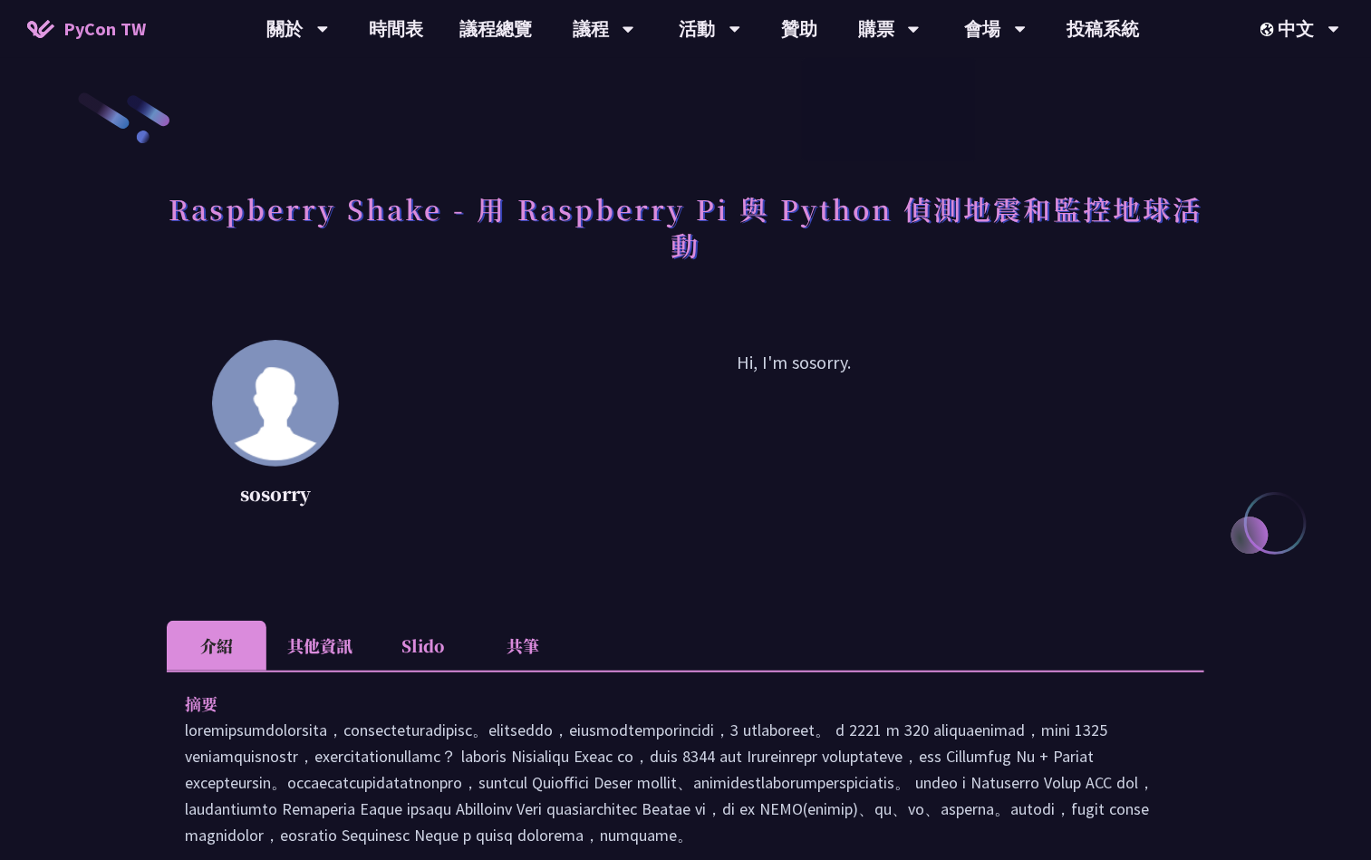
click at [508, 642] on li "共筆" at bounding box center [523, 646] width 100 height 50
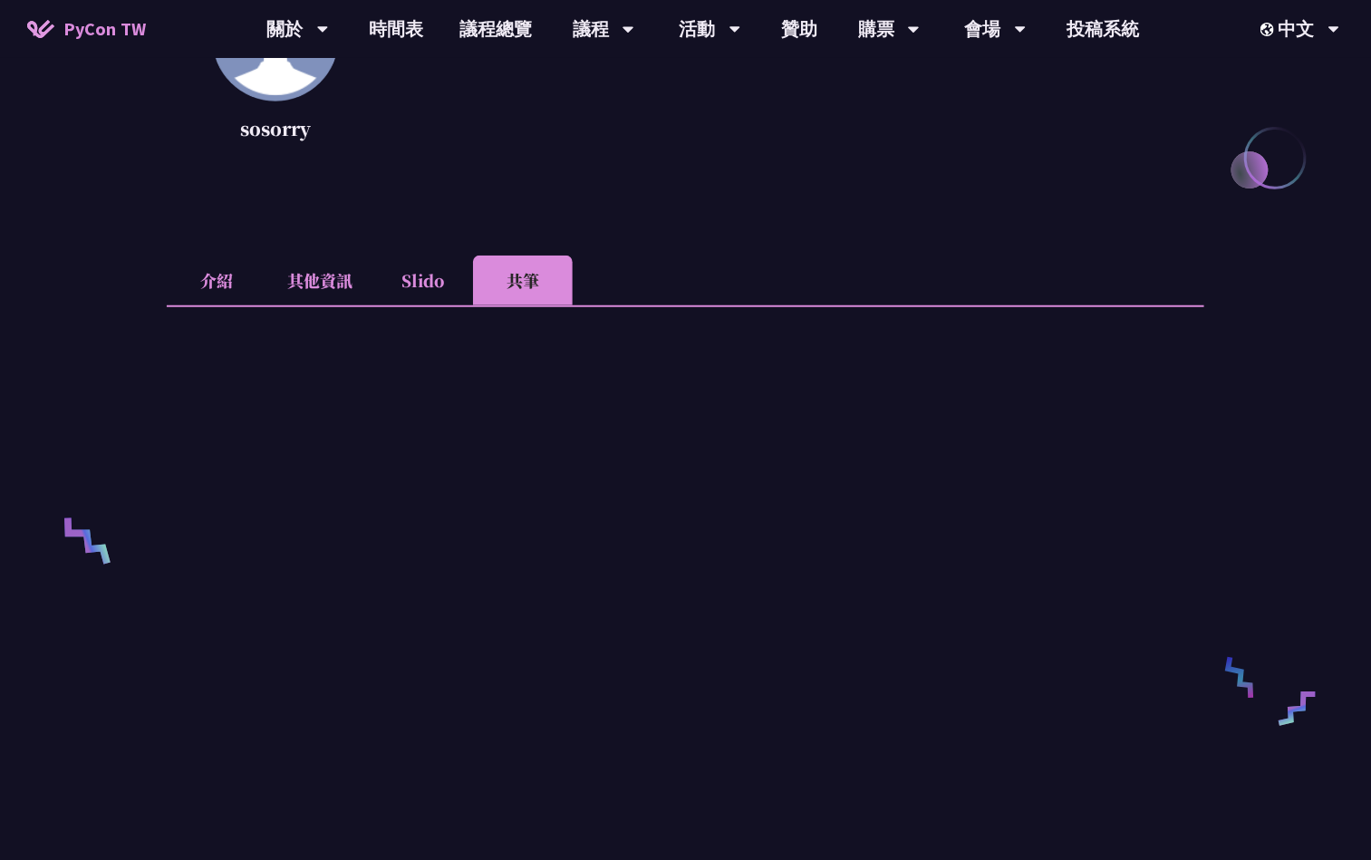
scroll to position [408, 0]
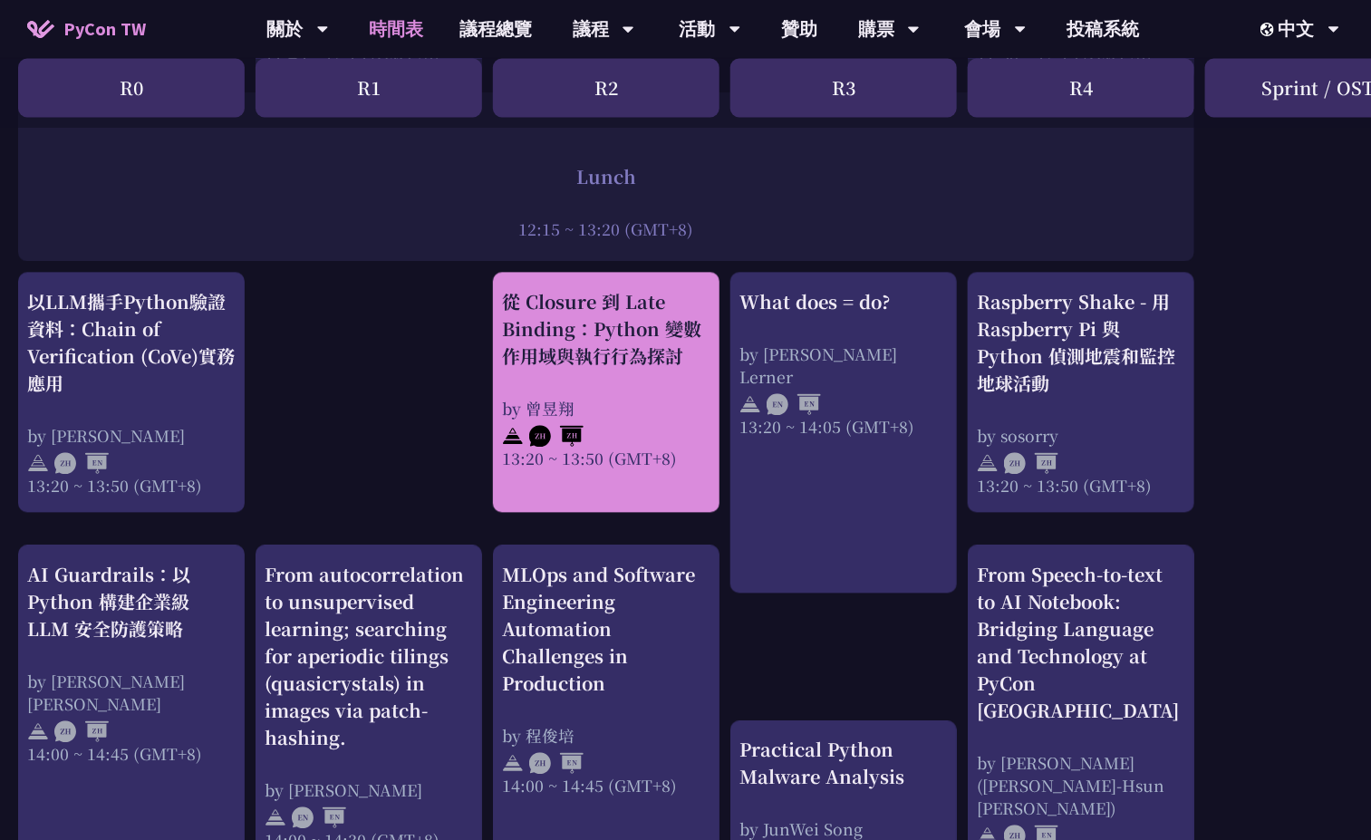
scroll to position [1495, 0]
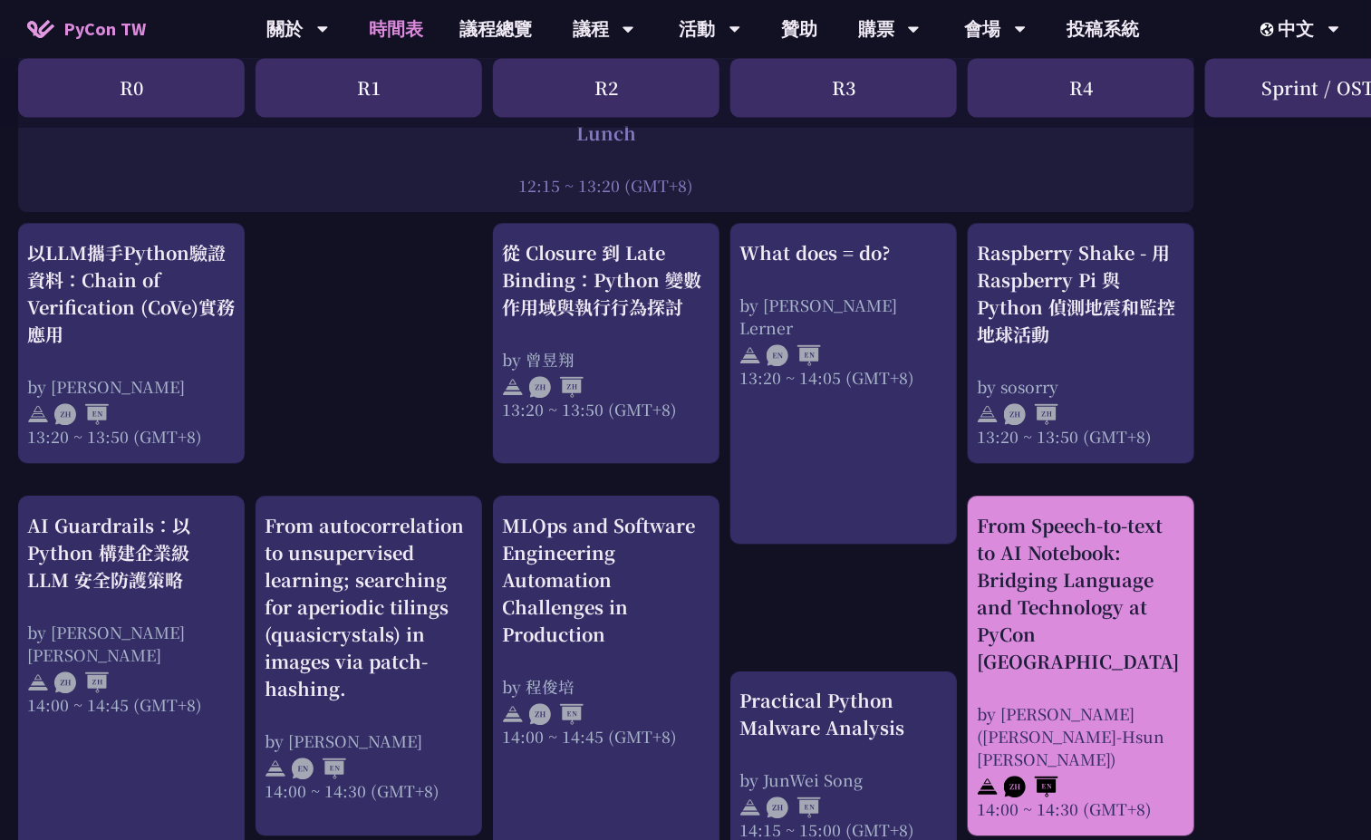
drag, startPoint x: 1116, startPoint y: 672, endPoint x: 1056, endPoint y: 547, distance: 137.8
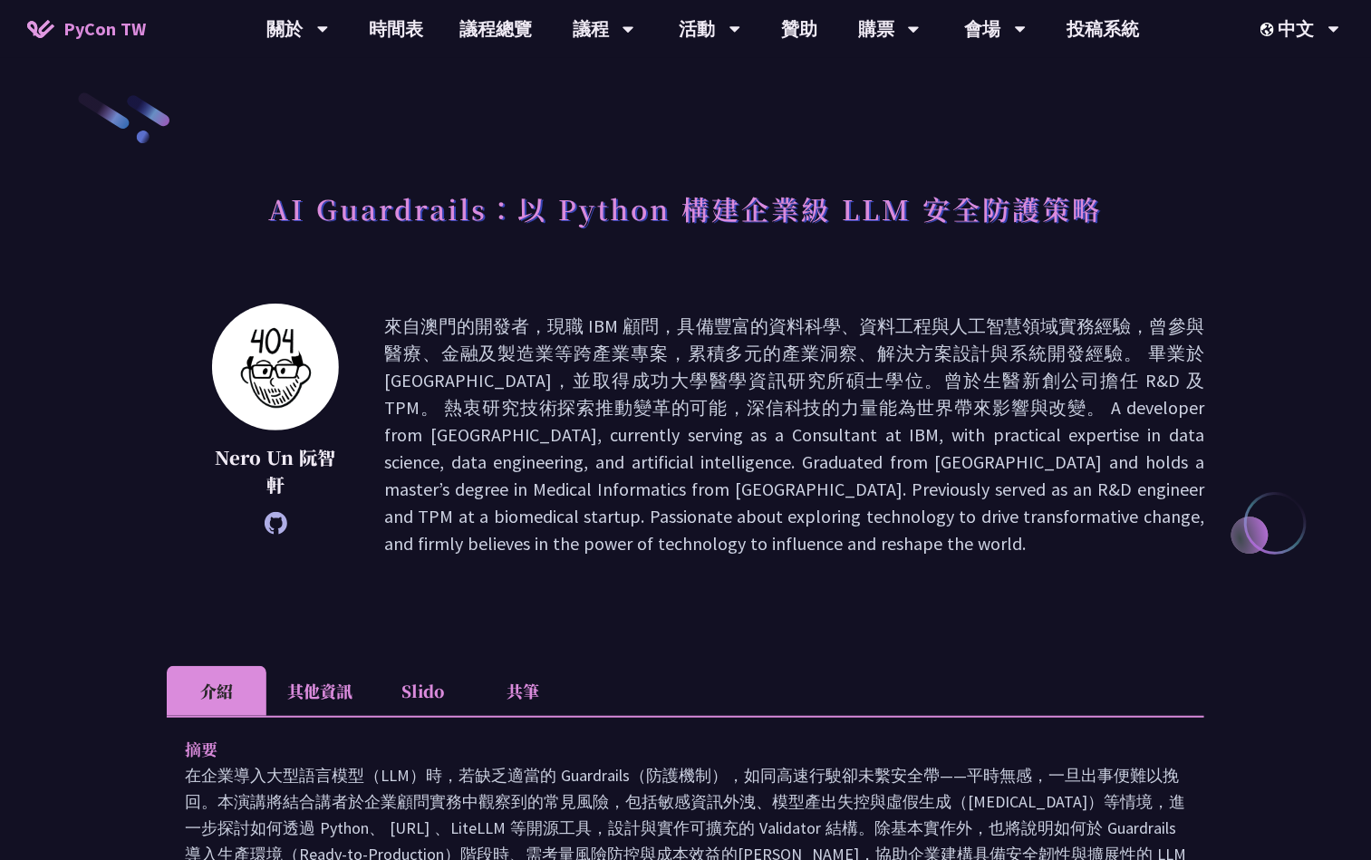
click at [539, 681] on li "共筆" at bounding box center [523, 691] width 100 height 50
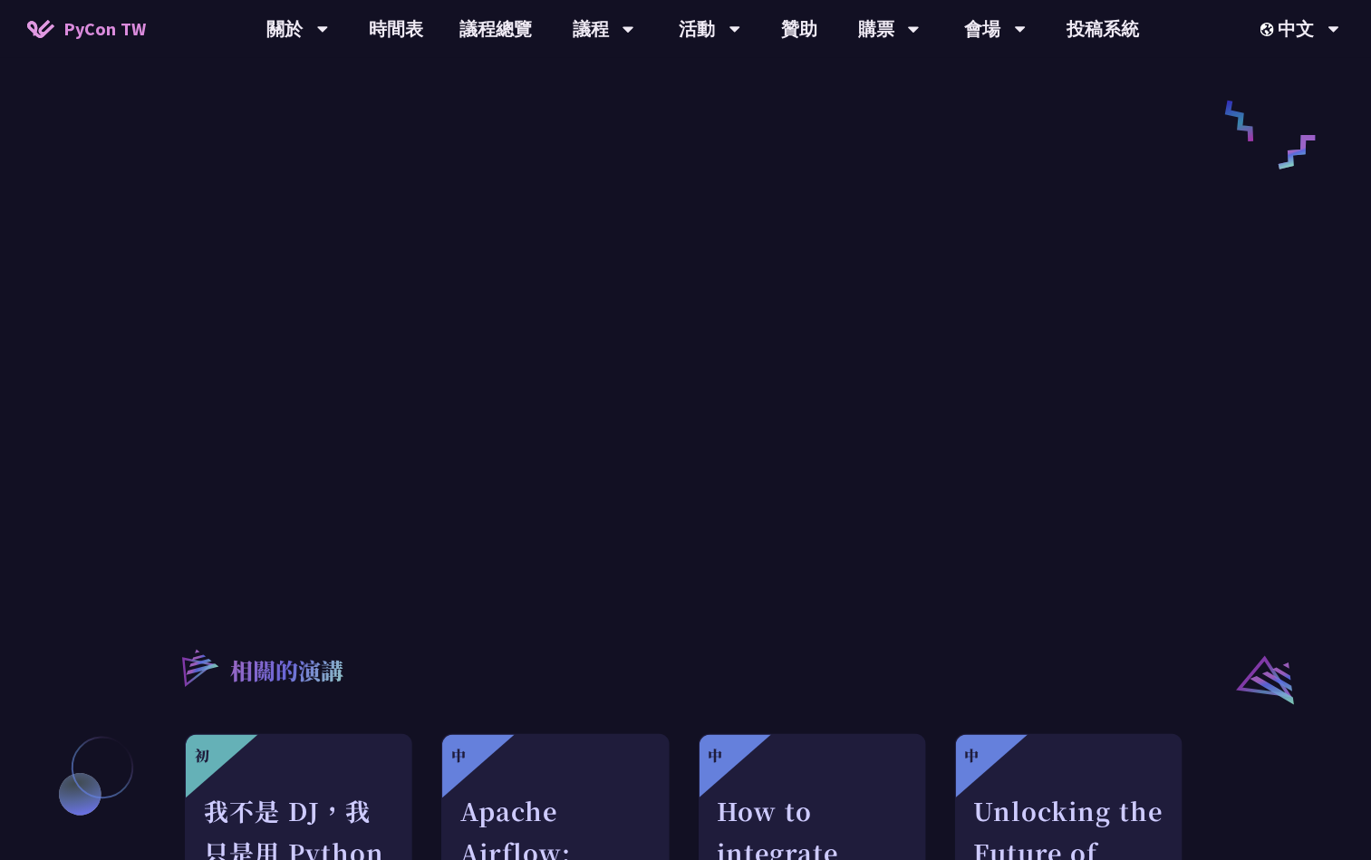
scroll to position [816, 0]
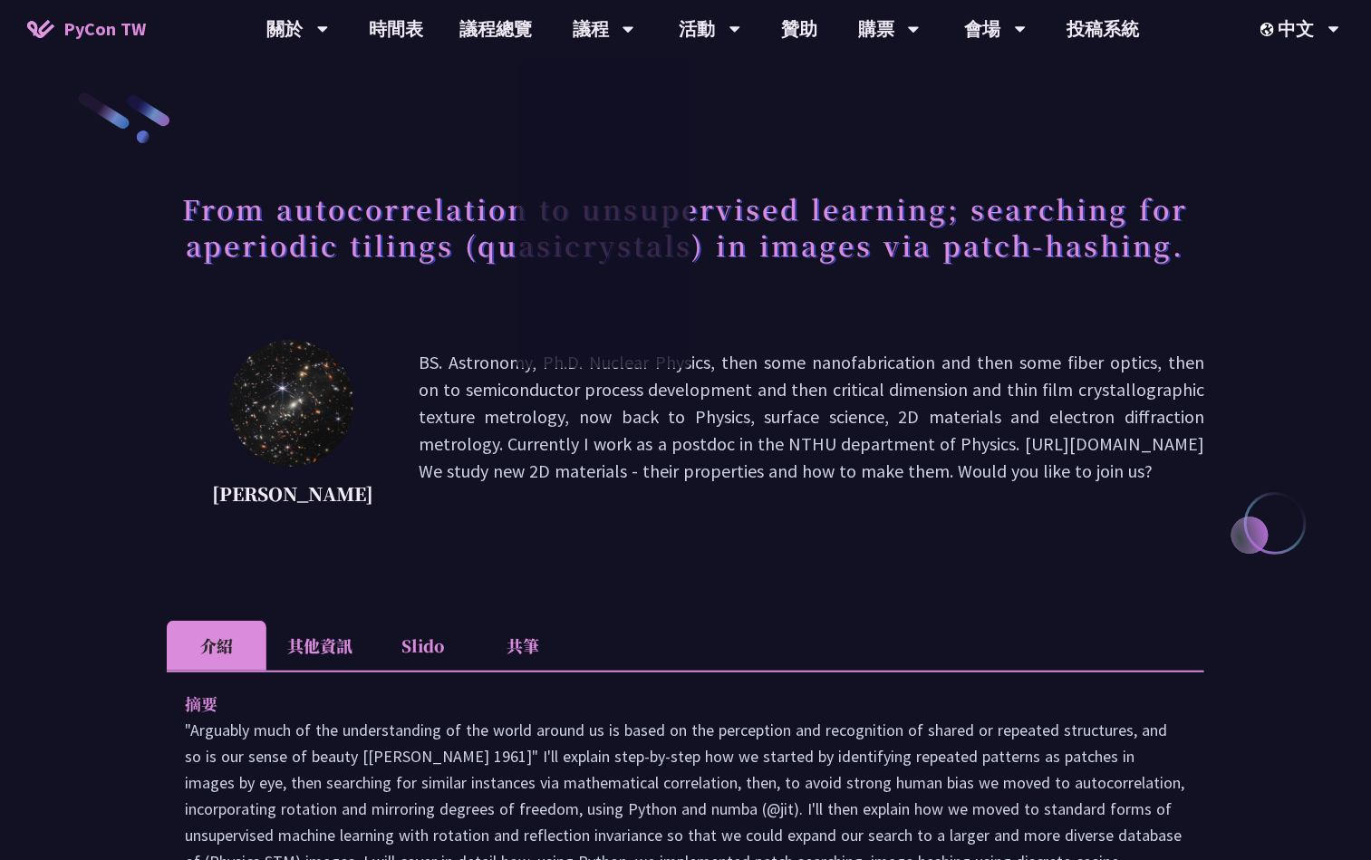
click at [512, 671] on li "共筆" at bounding box center [523, 646] width 100 height 50
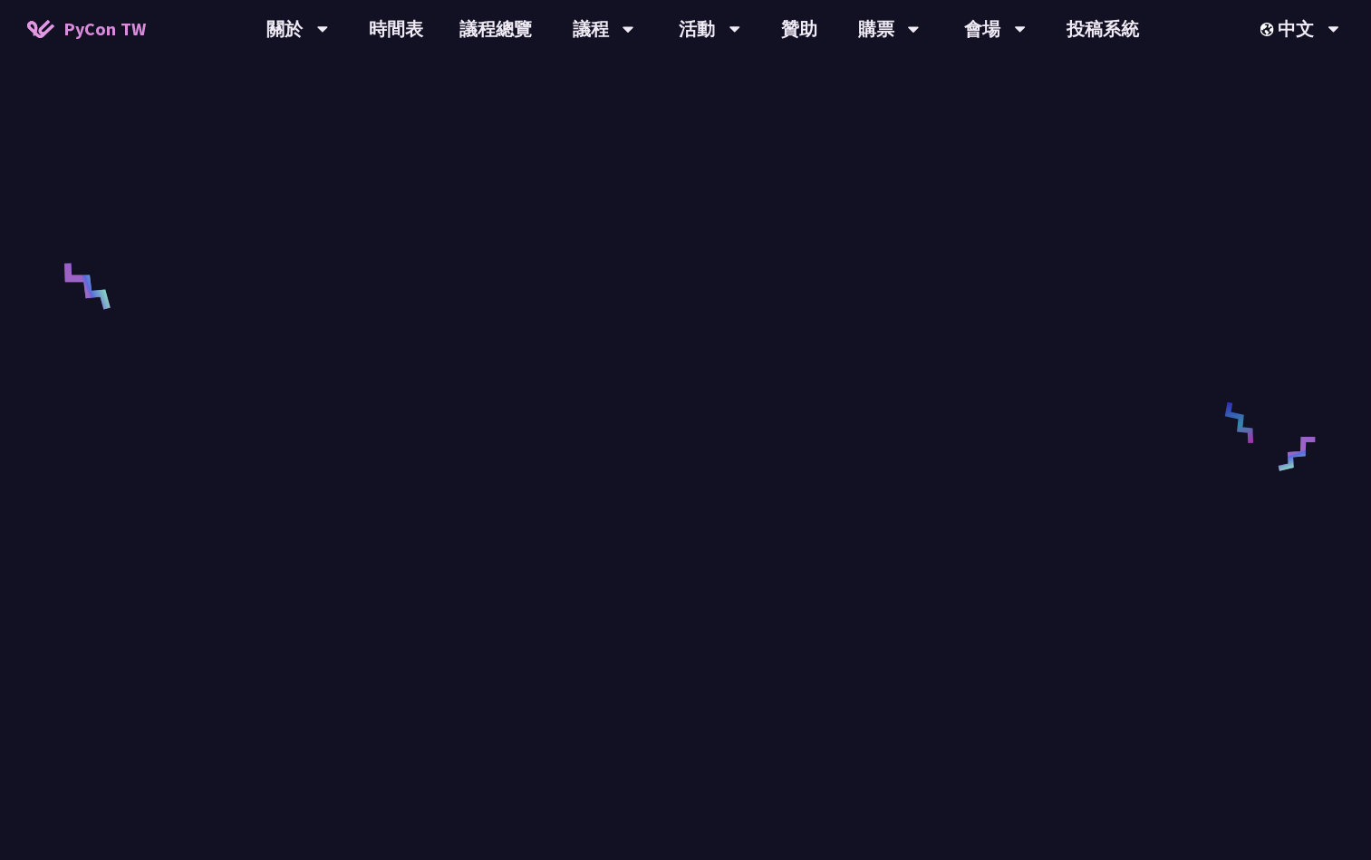
scroll to position [680, 0]
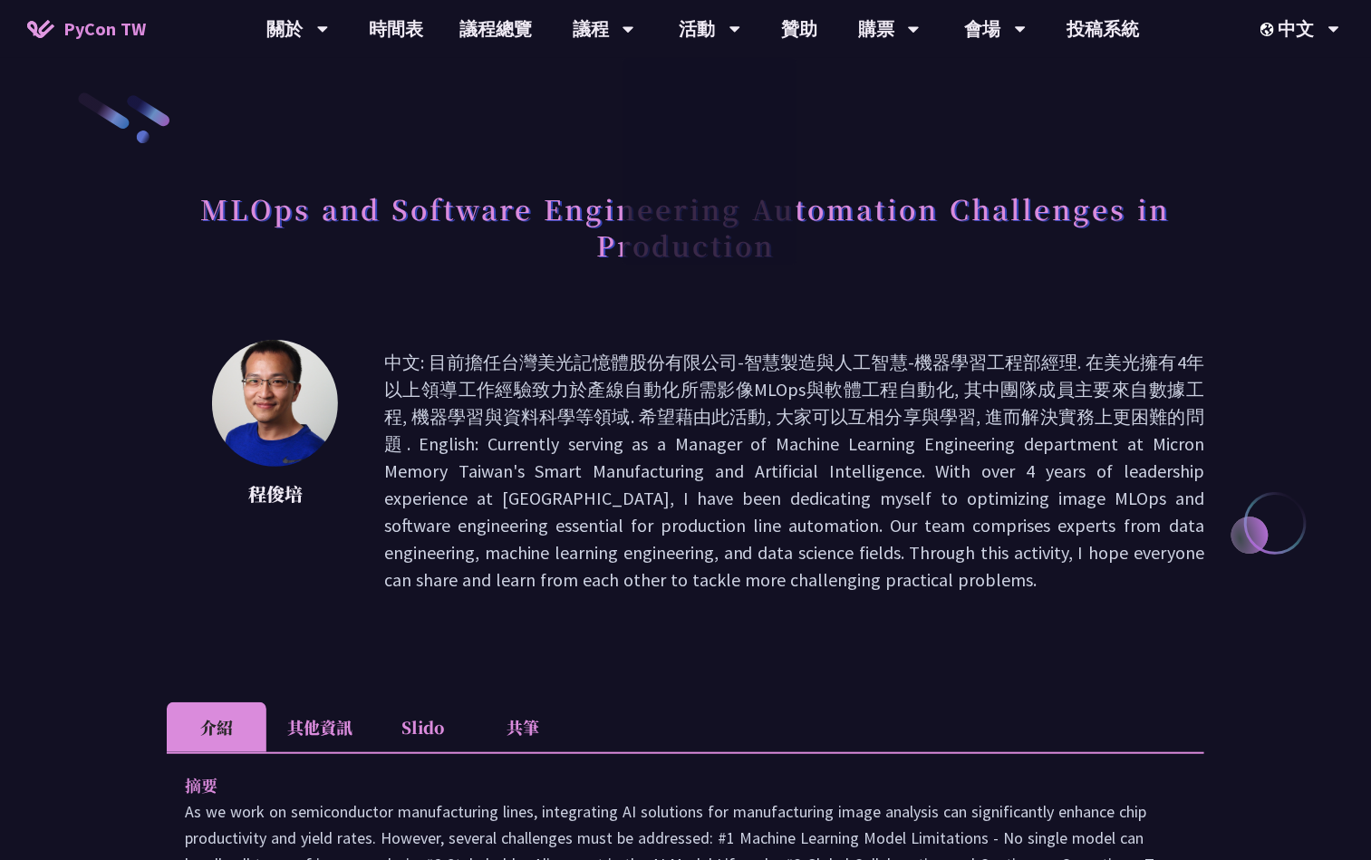
click at [522, 716] on li "共筆" at bounding box center [523, 727] width 100 height 50
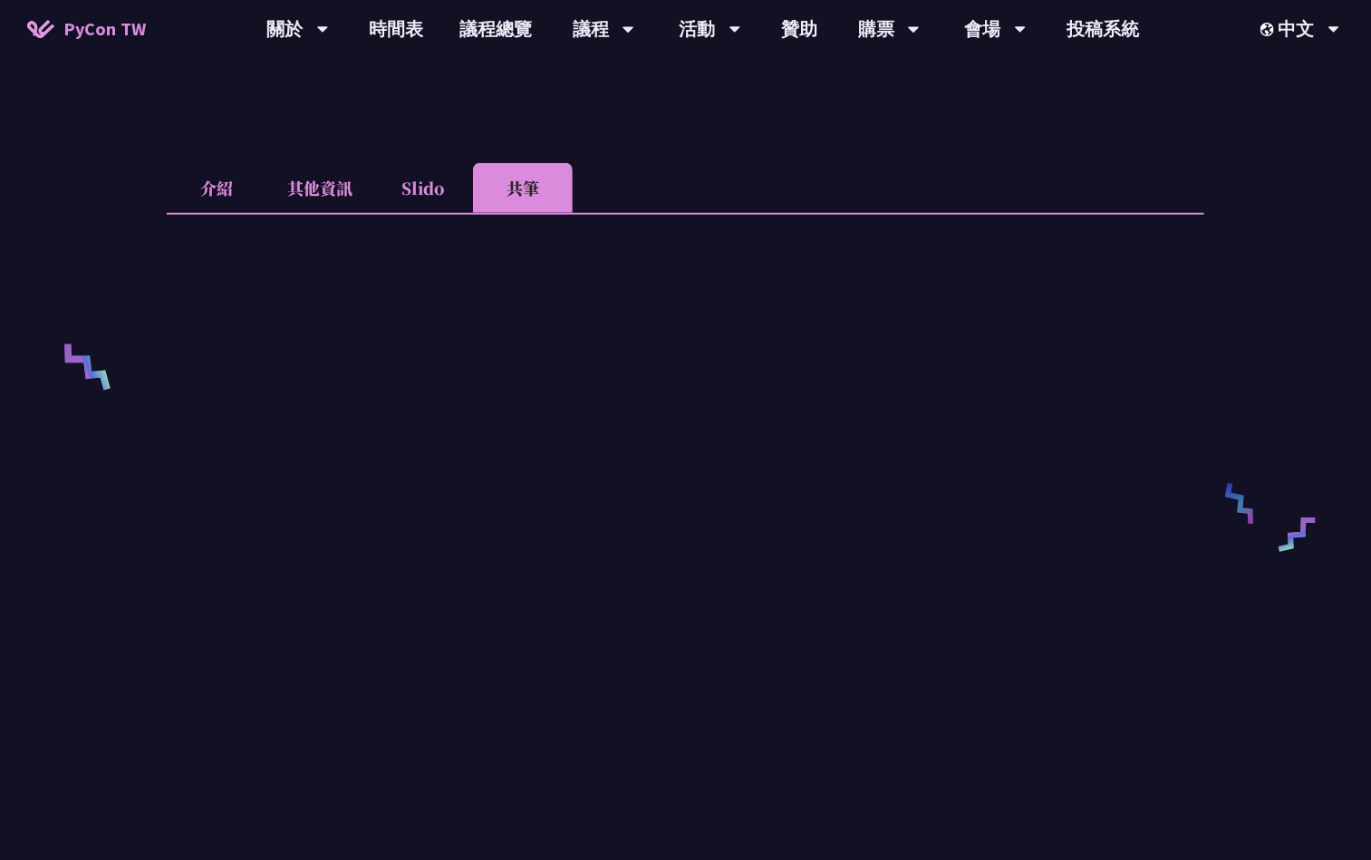
scroll to position [544, 0]
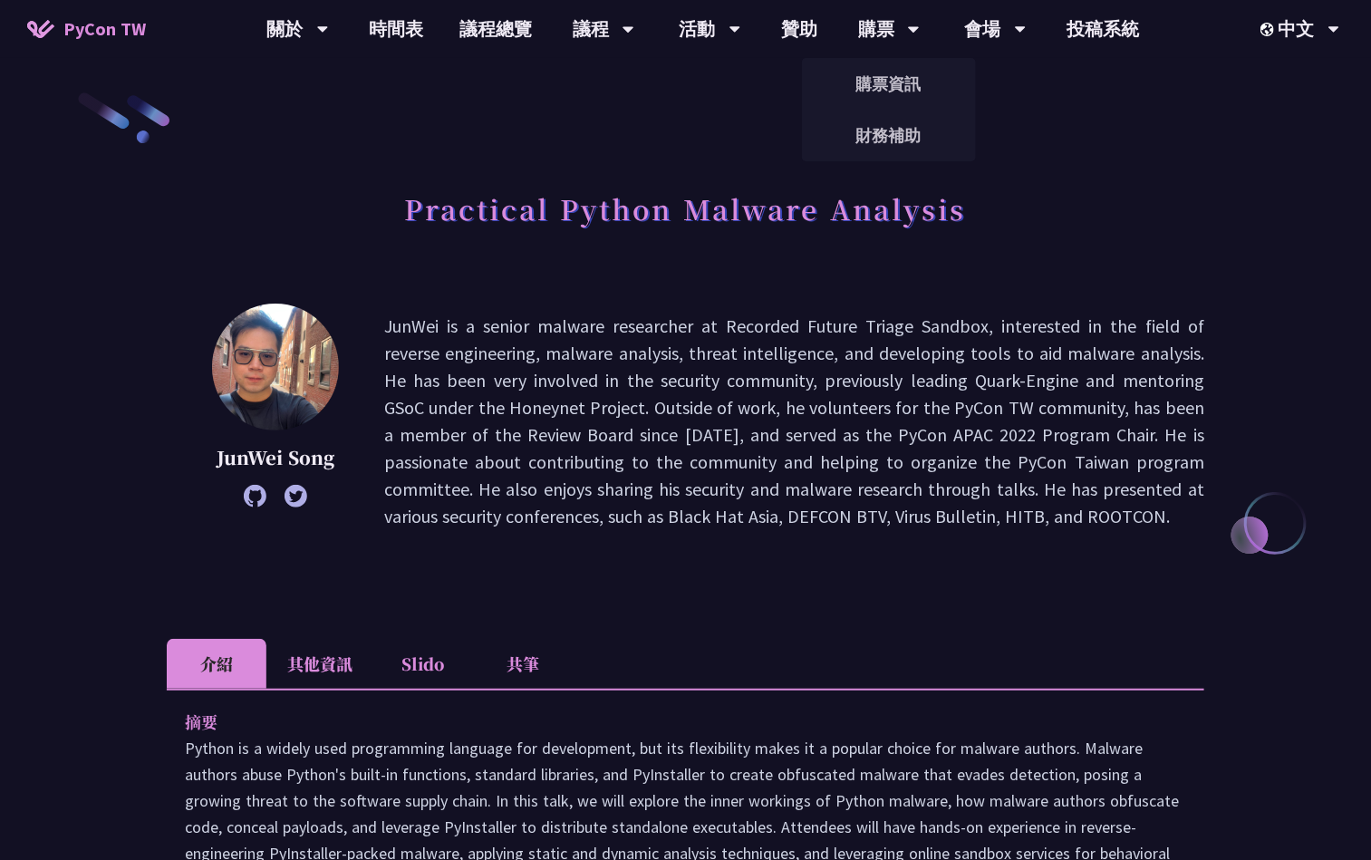
click at [549, 666] on li "共筆" at bounding box center [523, 664] width 100 height 50
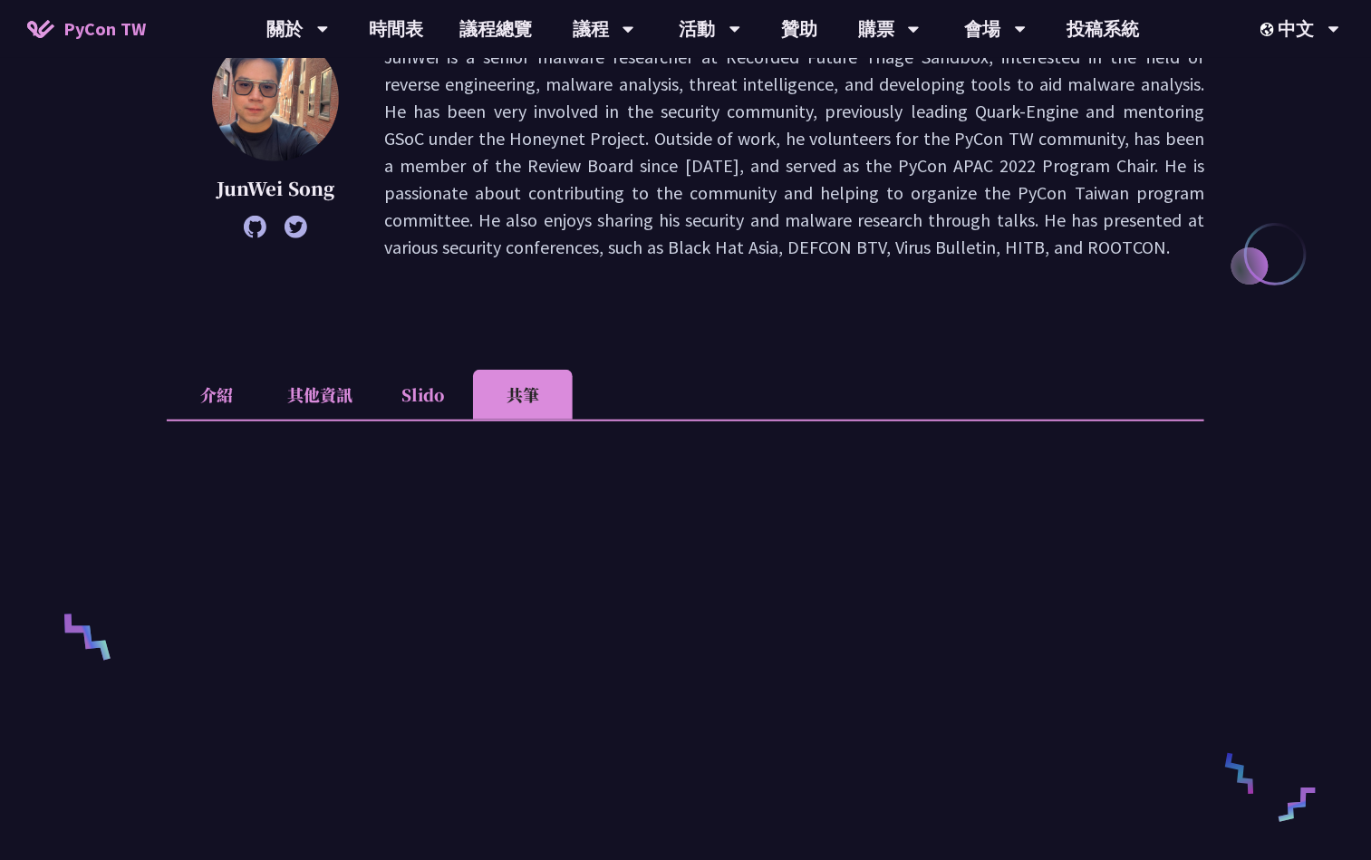
scroll to position [272, 0]
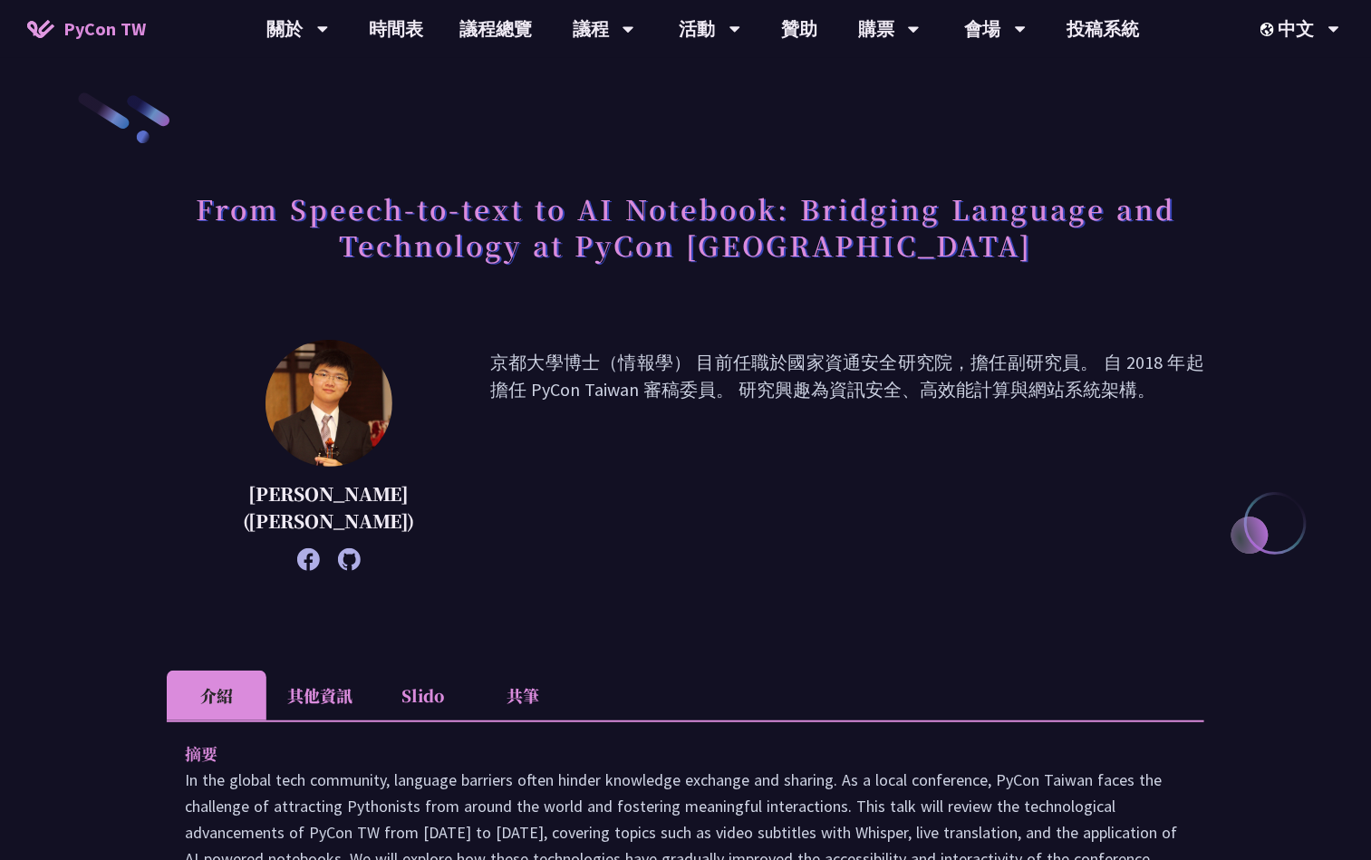
click at [530, 693] on li "共筆" at bounding box center [523, 696] width 100 height 50
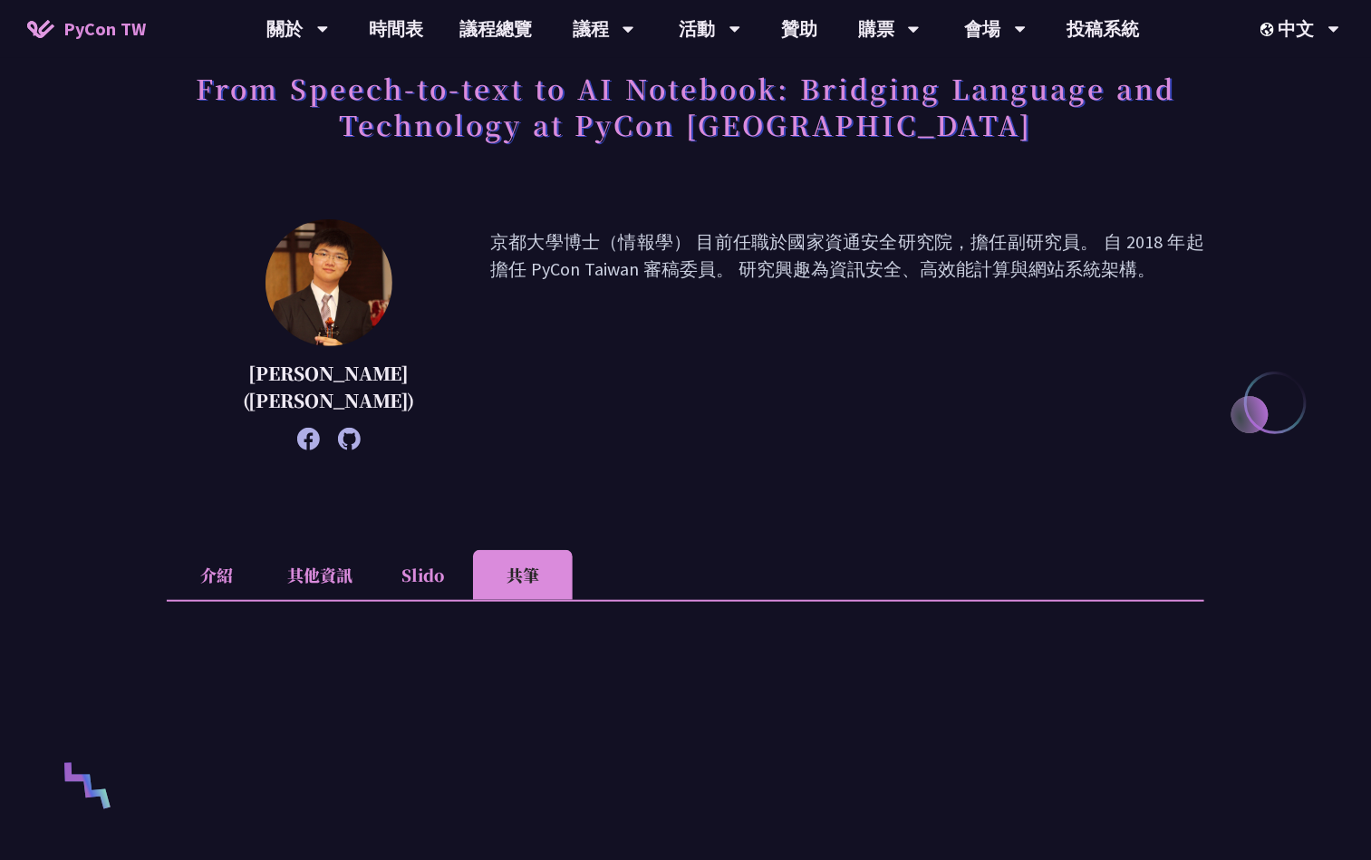
scroll to position [544, 0]
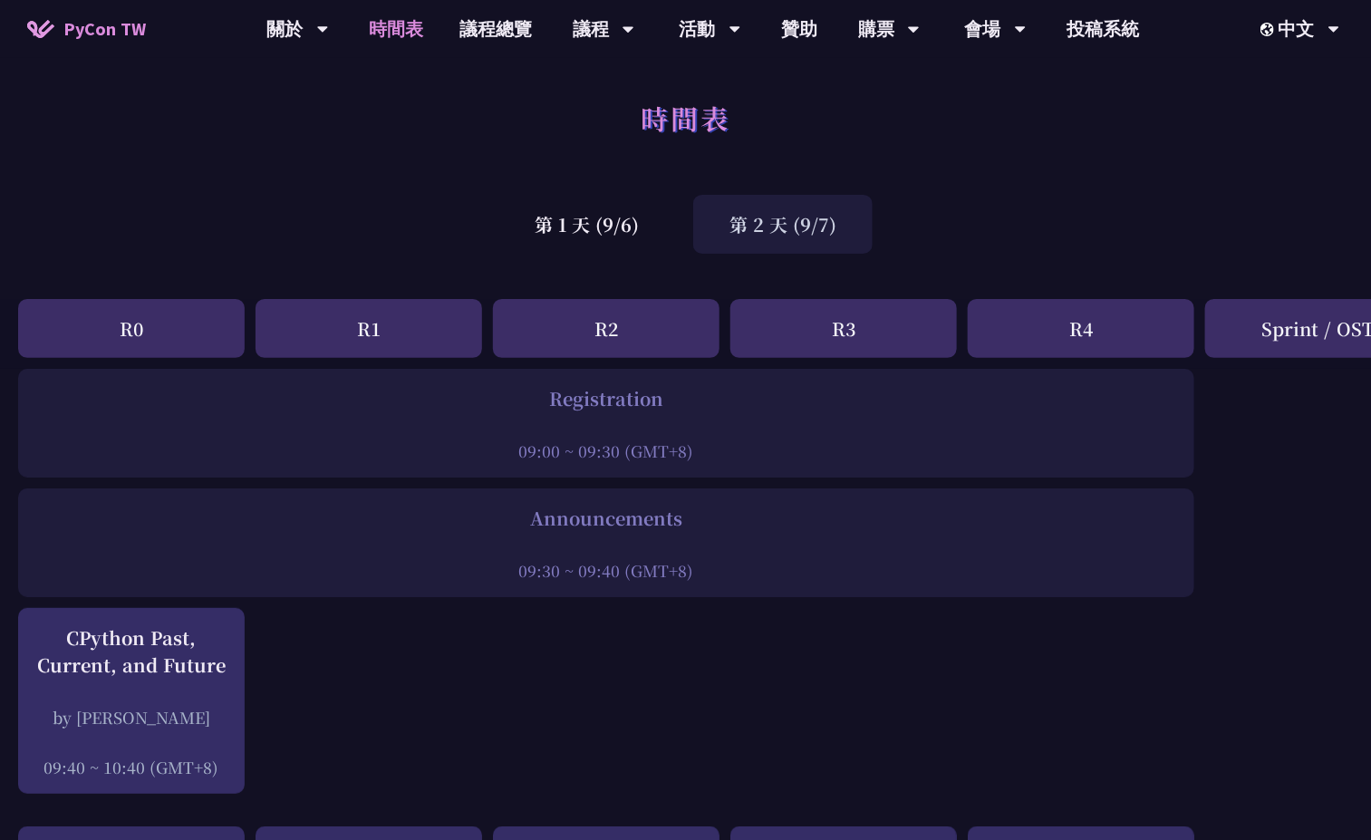
click at [606, 228] on div "第 1 天 (9/6)" at bounding box center [586, 224] width 177 height 59
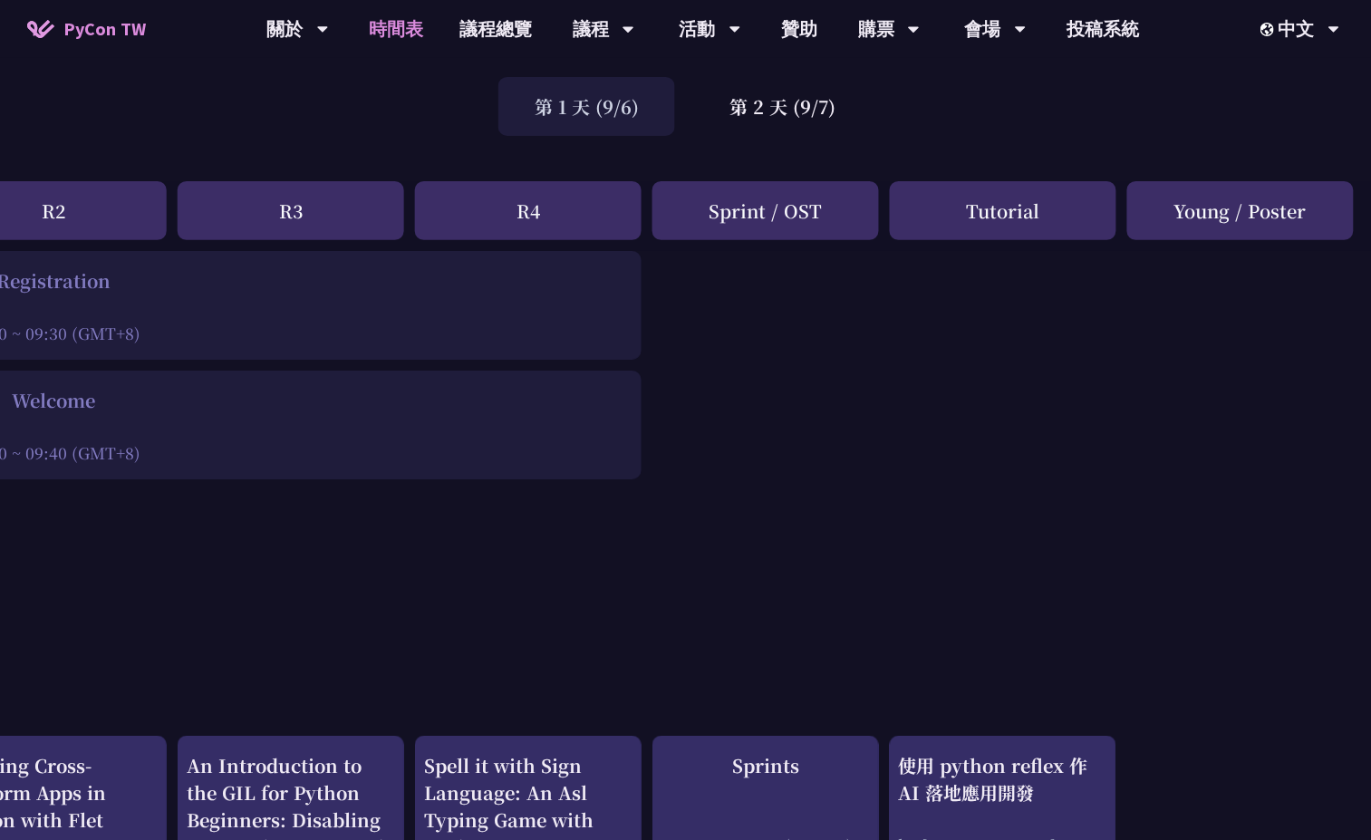
scroll to position [0, 553]
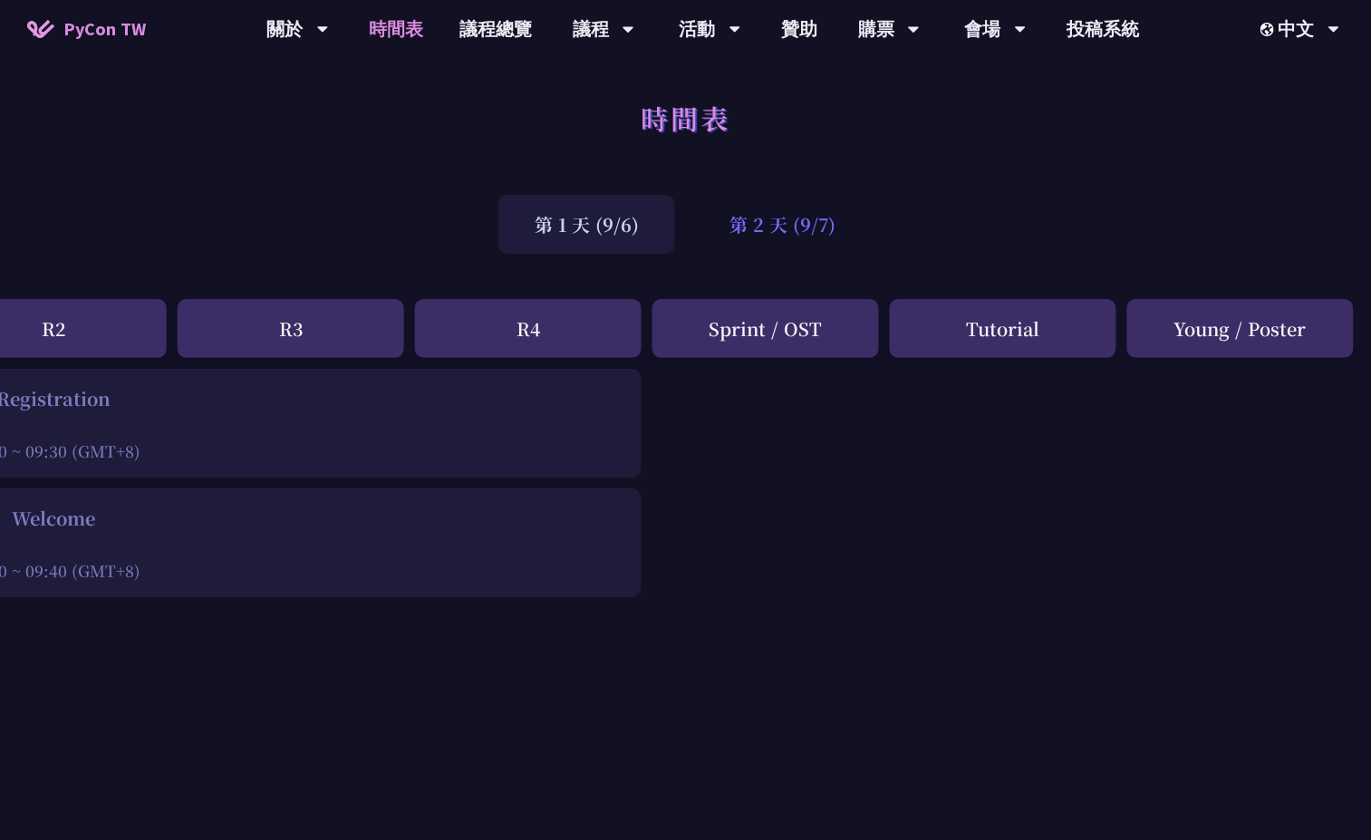
click at [780, 218] on div "第 2 天 (9/7)" at bounding box center [782, 224] width 179 height 59
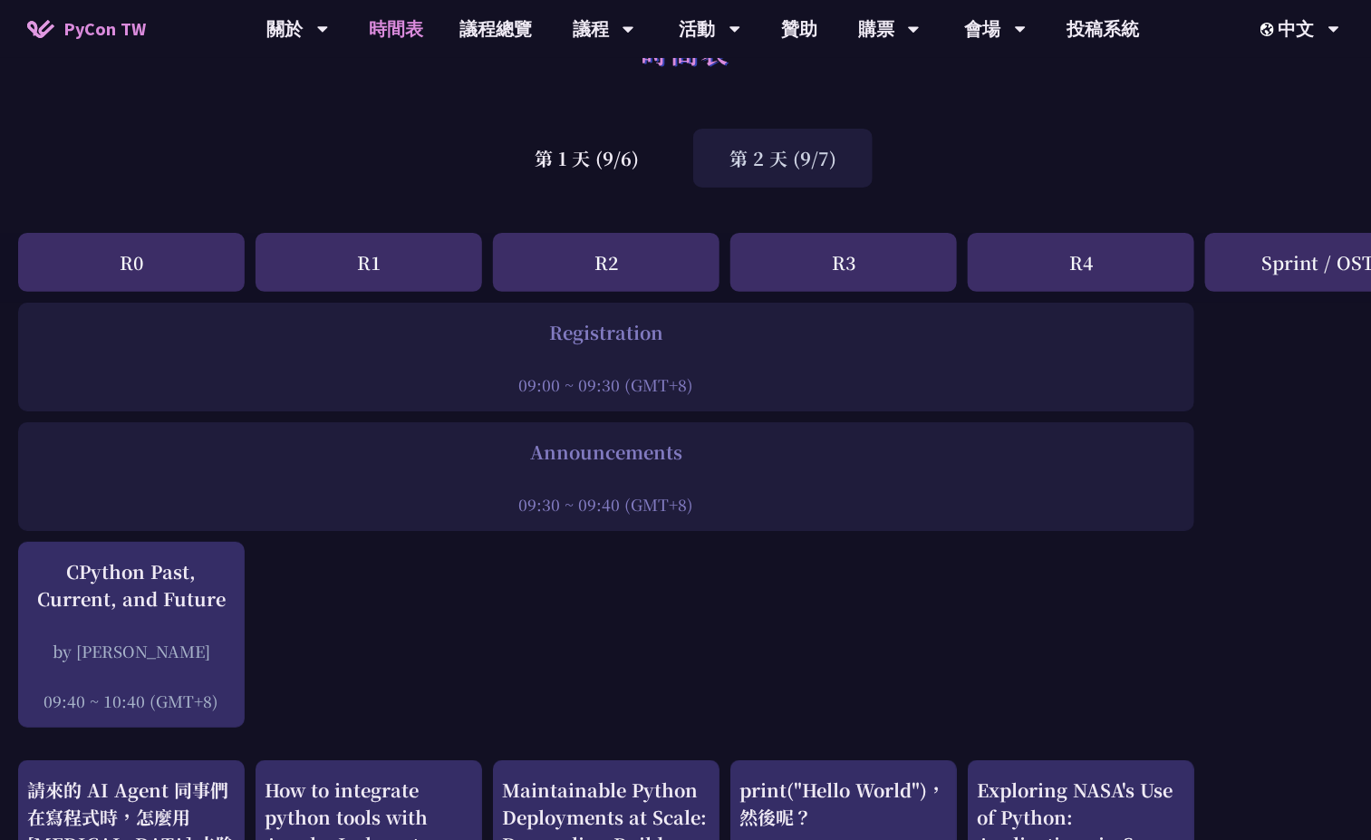
scroll to position [0, 0]
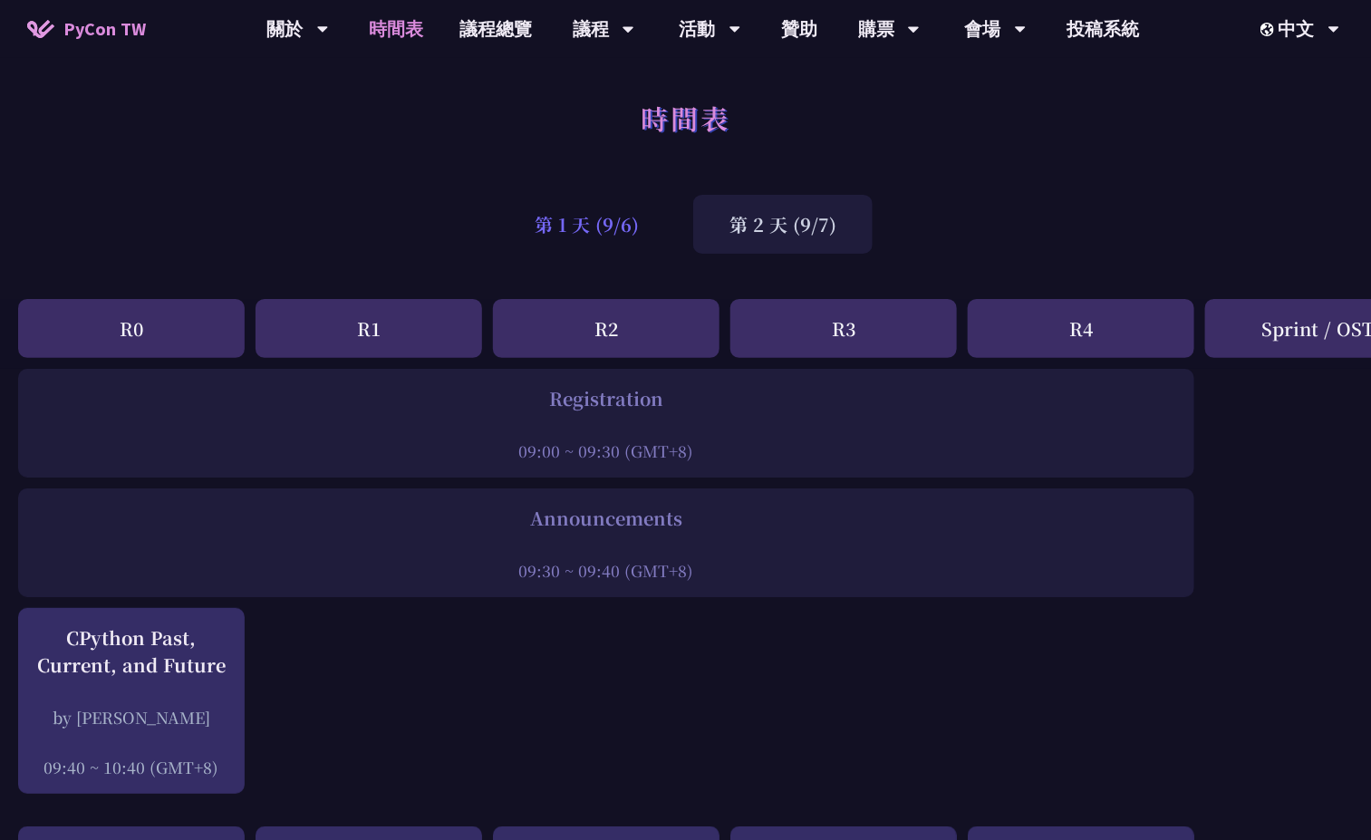
click at [561, 218] on div "第 1 天 (9/6)" at bounding box center [586, 224] width 177 height 59
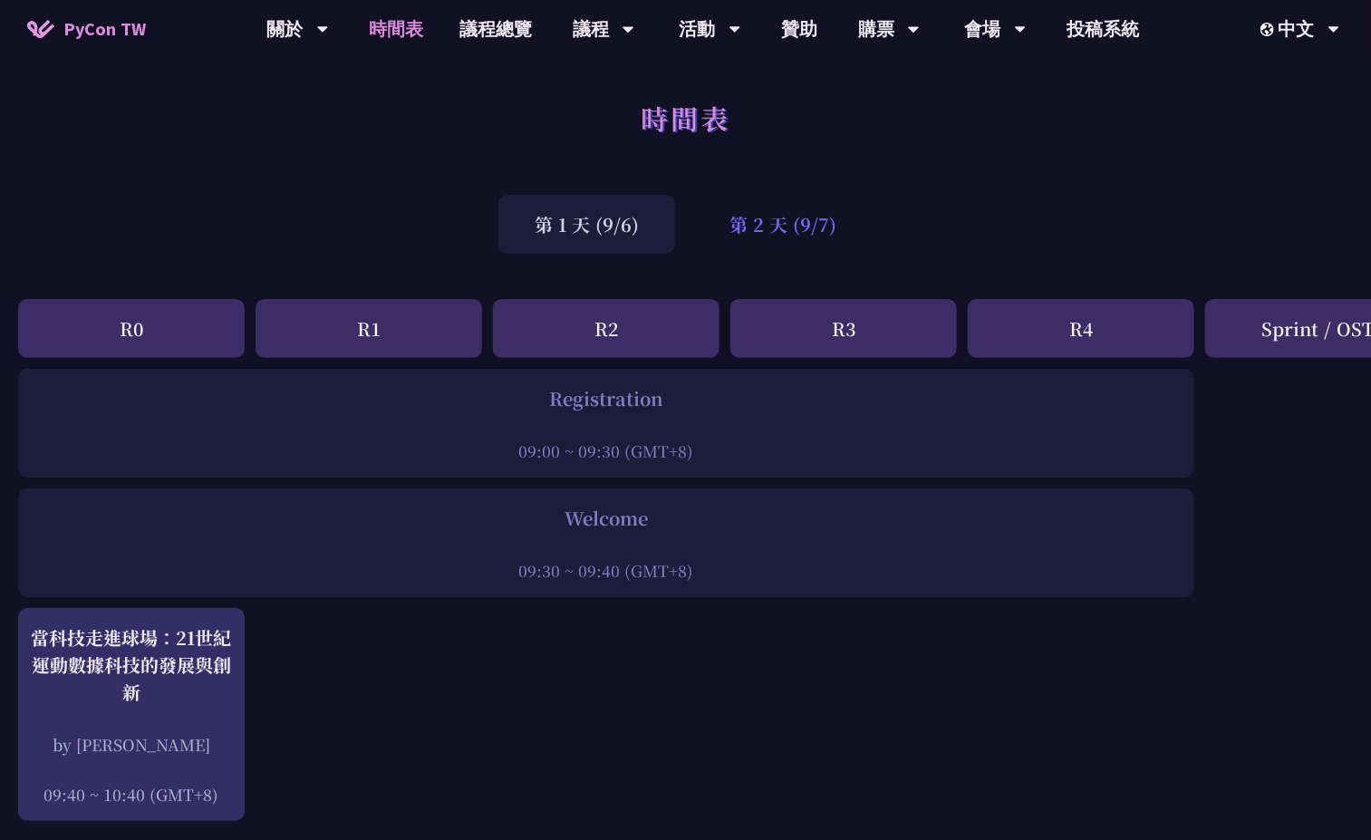
click at [765, 202] on div "第 2 天 (9/7)" at bounding box center [782, 224] width 179 height 59
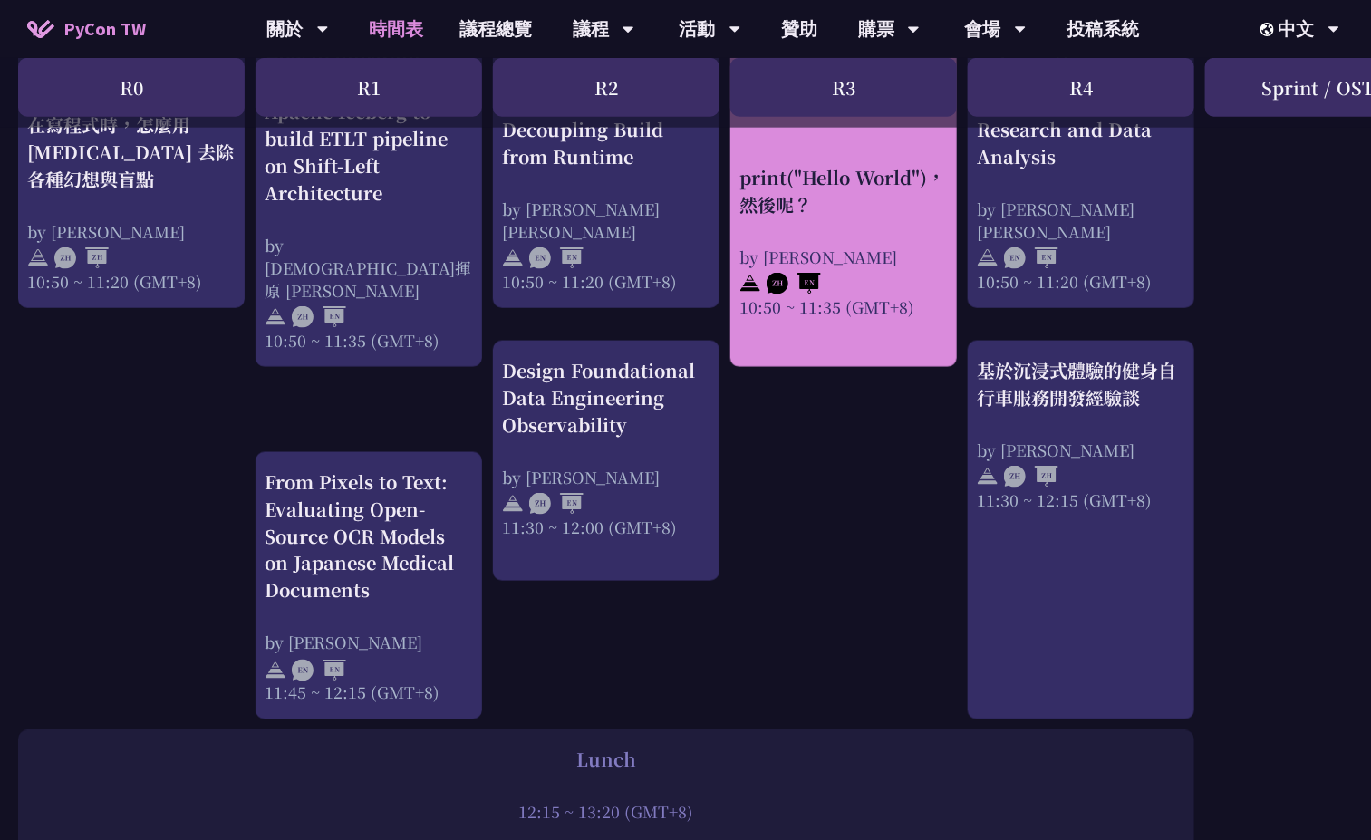
scroll to position [816, 0]
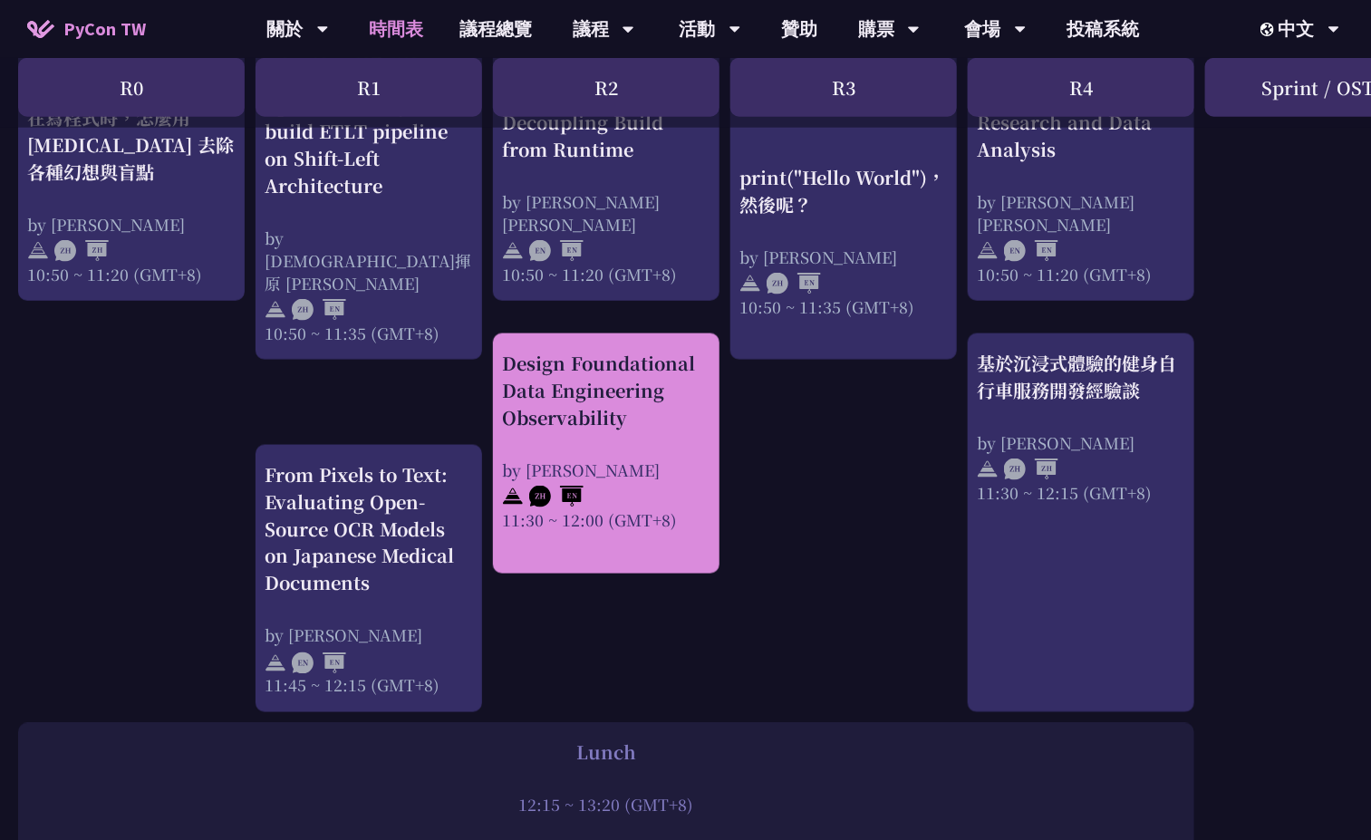
drag, startPoint x: 602, startPoint y: 443, endPoint x: 643, endPoint y: 449, distance: 41.1
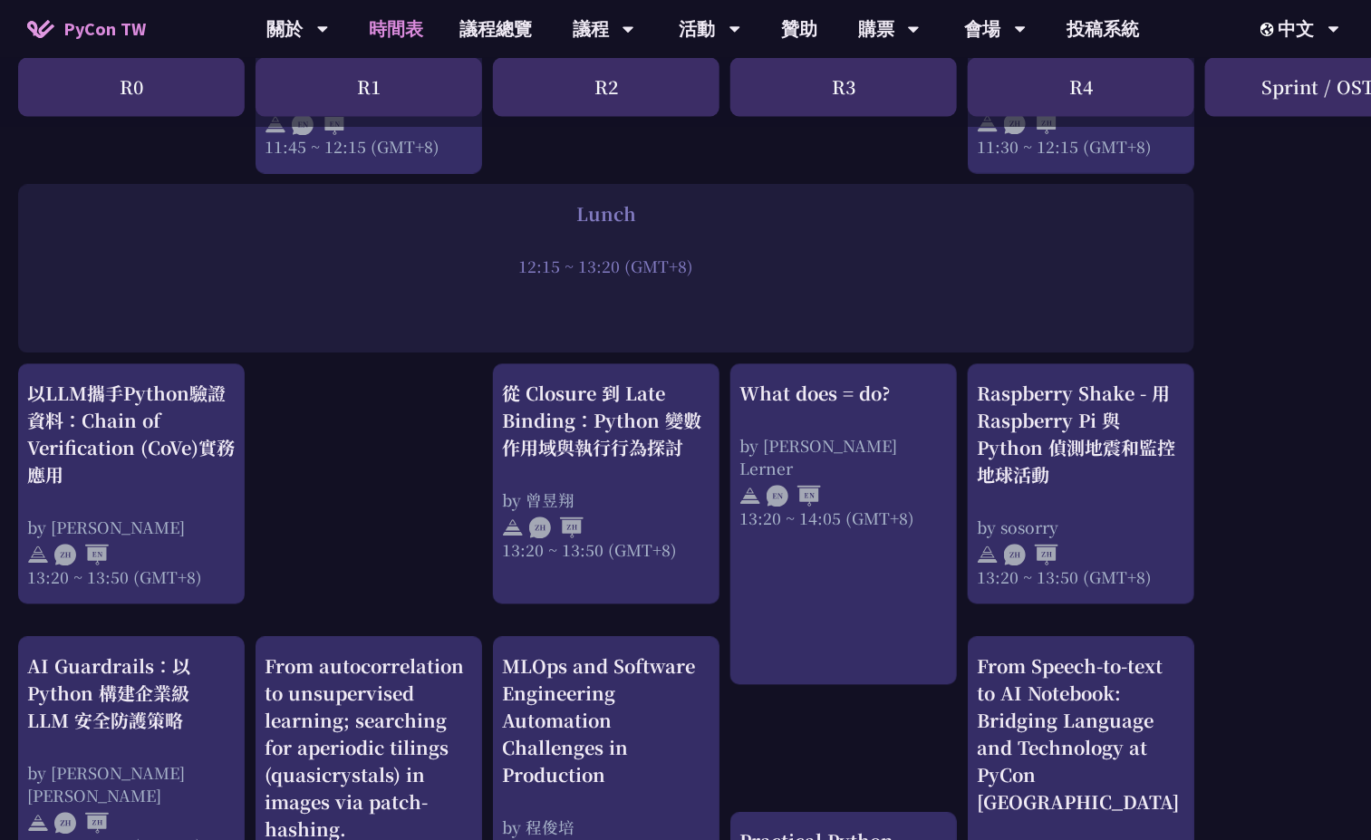
scroll to position [1359, 0]
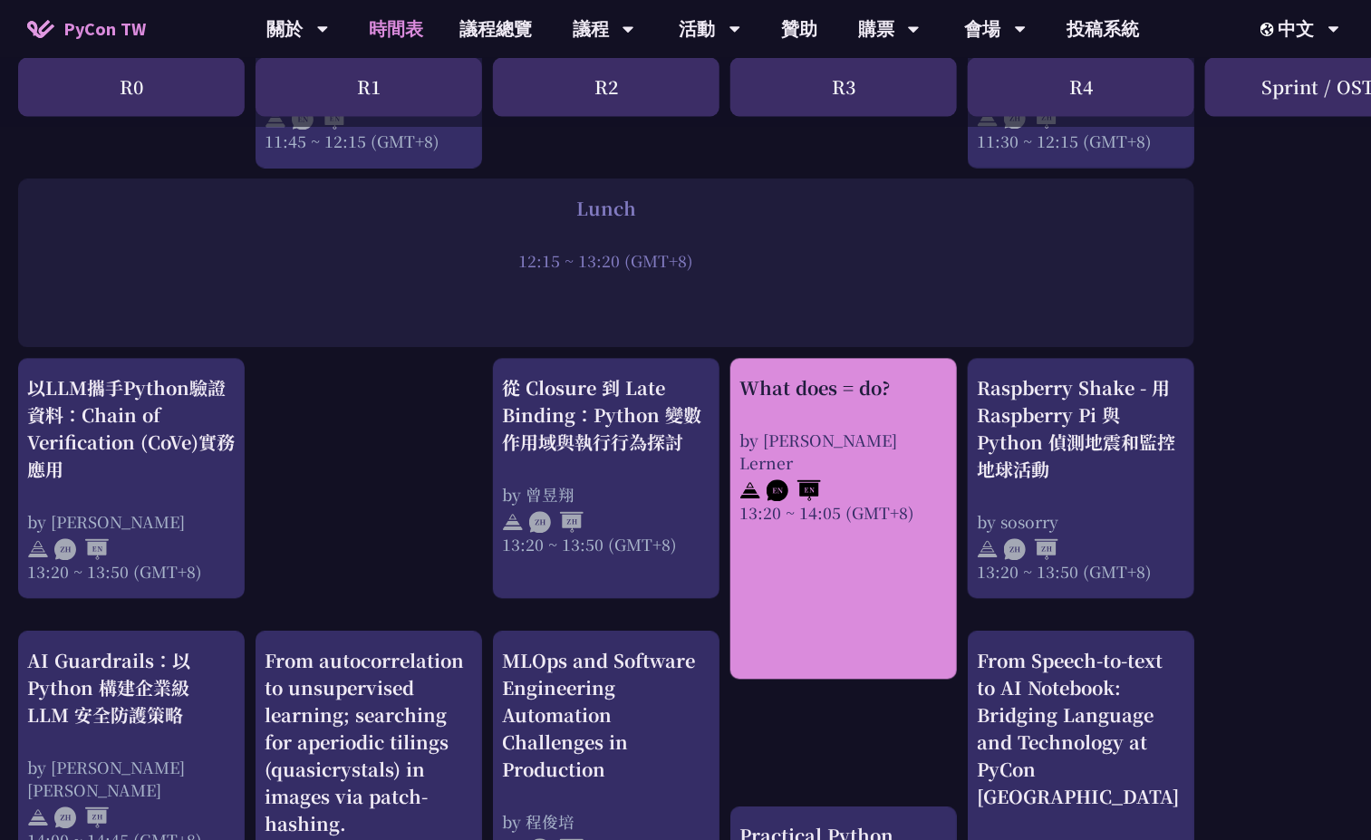
drag, startPoint x: 879, startPoint y: 477, endPoint x: 917, endPoint y: 471, distance: 38.5
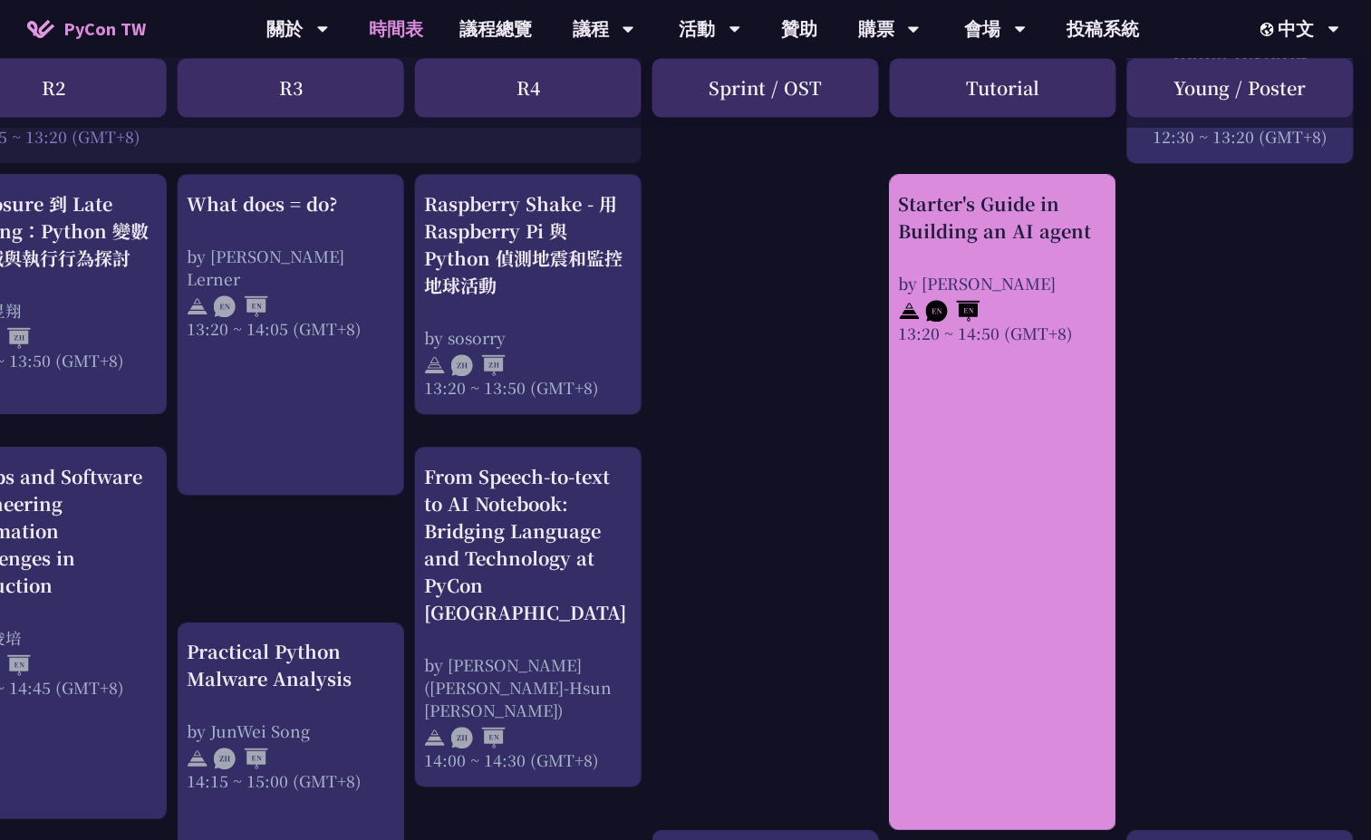
scroll to position [1495, 553]
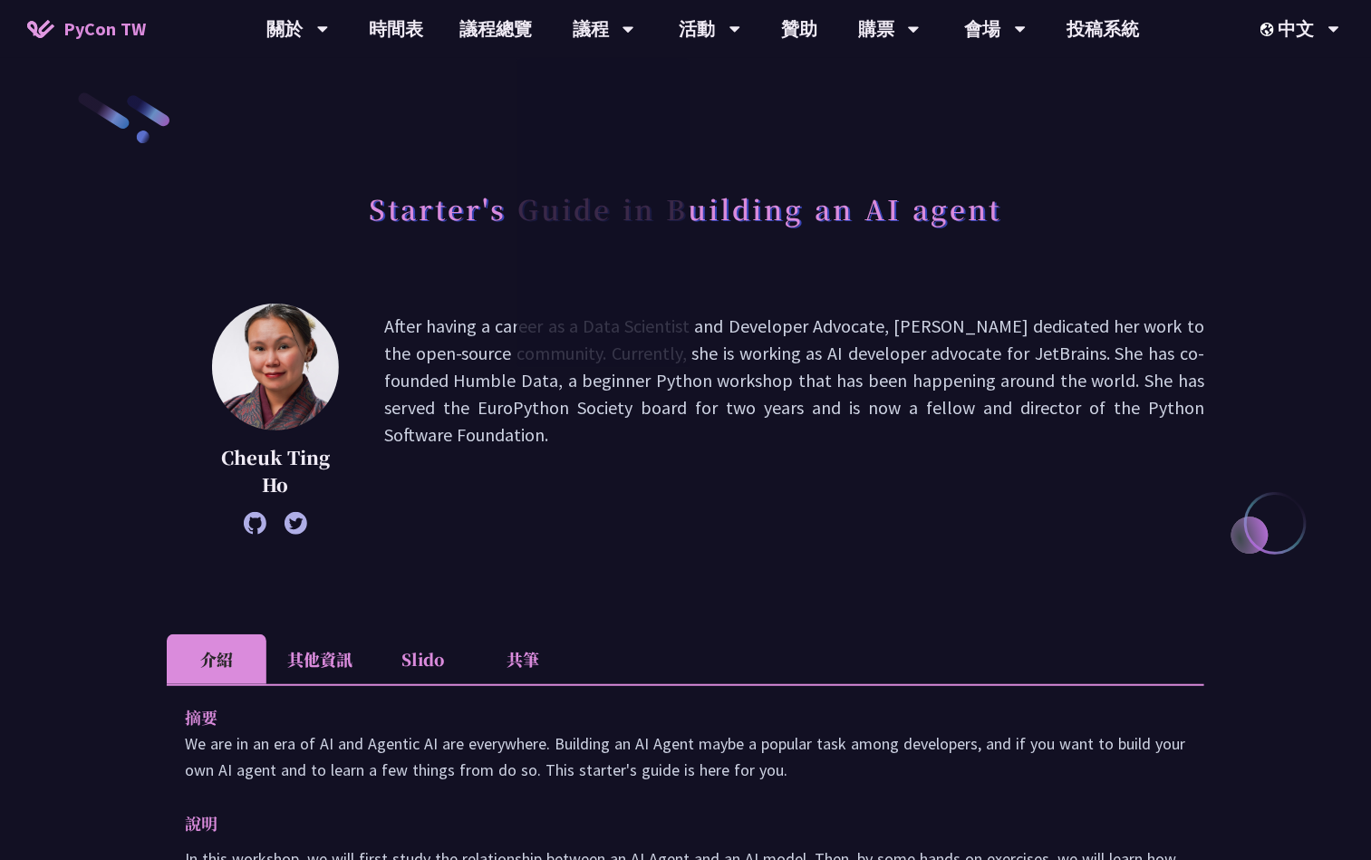
click at [538, 667] on li "共筆" at bounding box center [523, 659] width 100 height 50
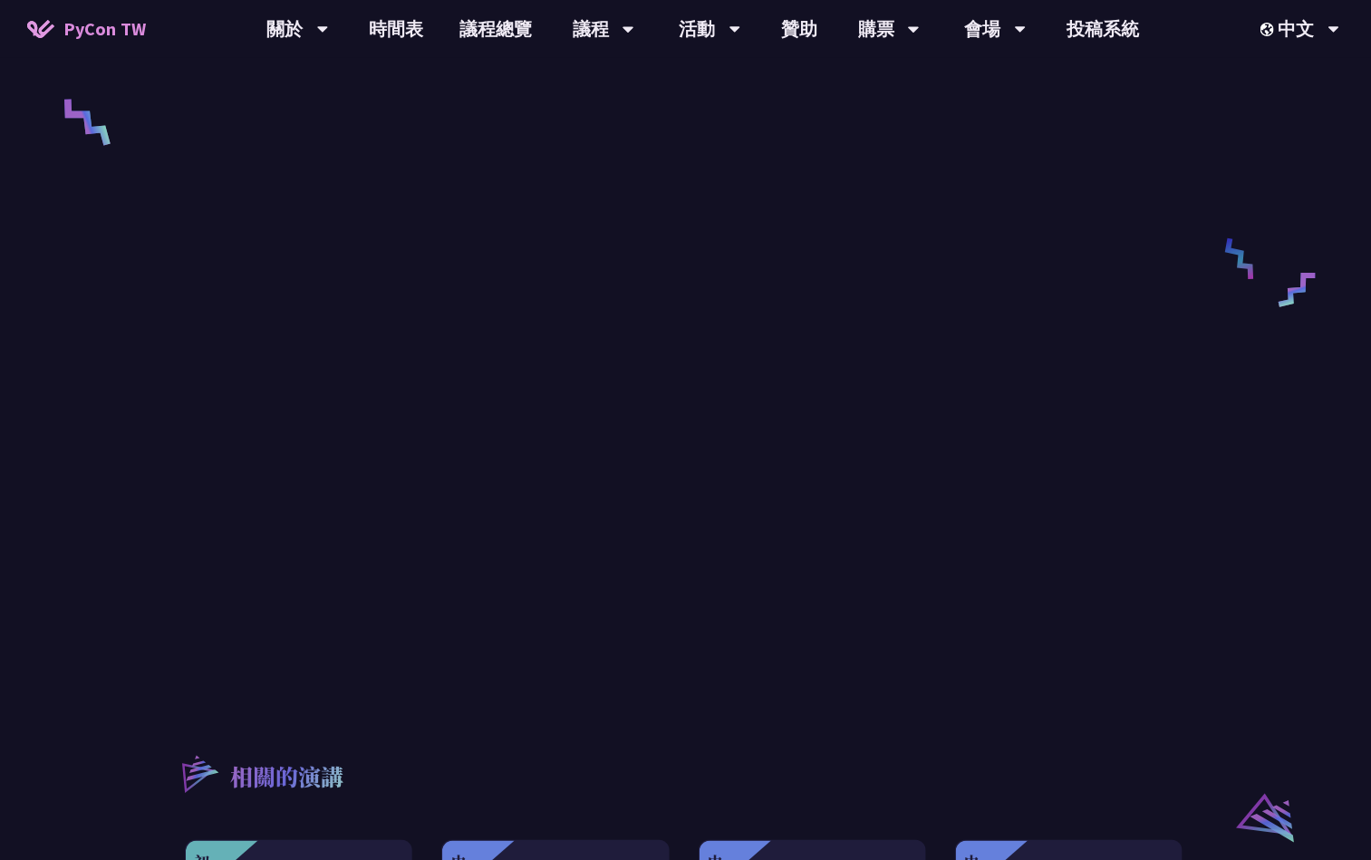
scroll to position [816, 0]
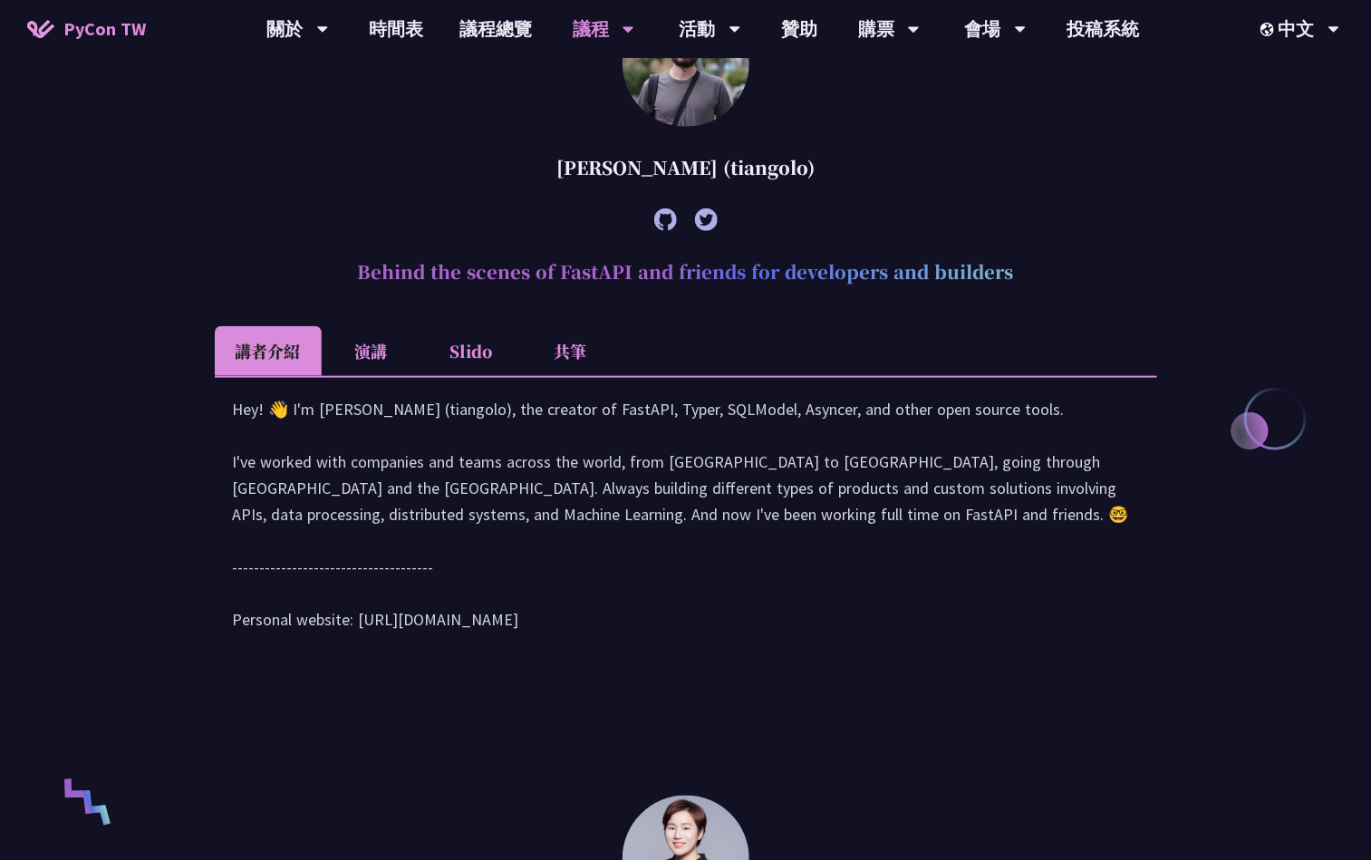
click at [572, 349] on li "共筆" at bounding box center [571, 351] width 100 height 50
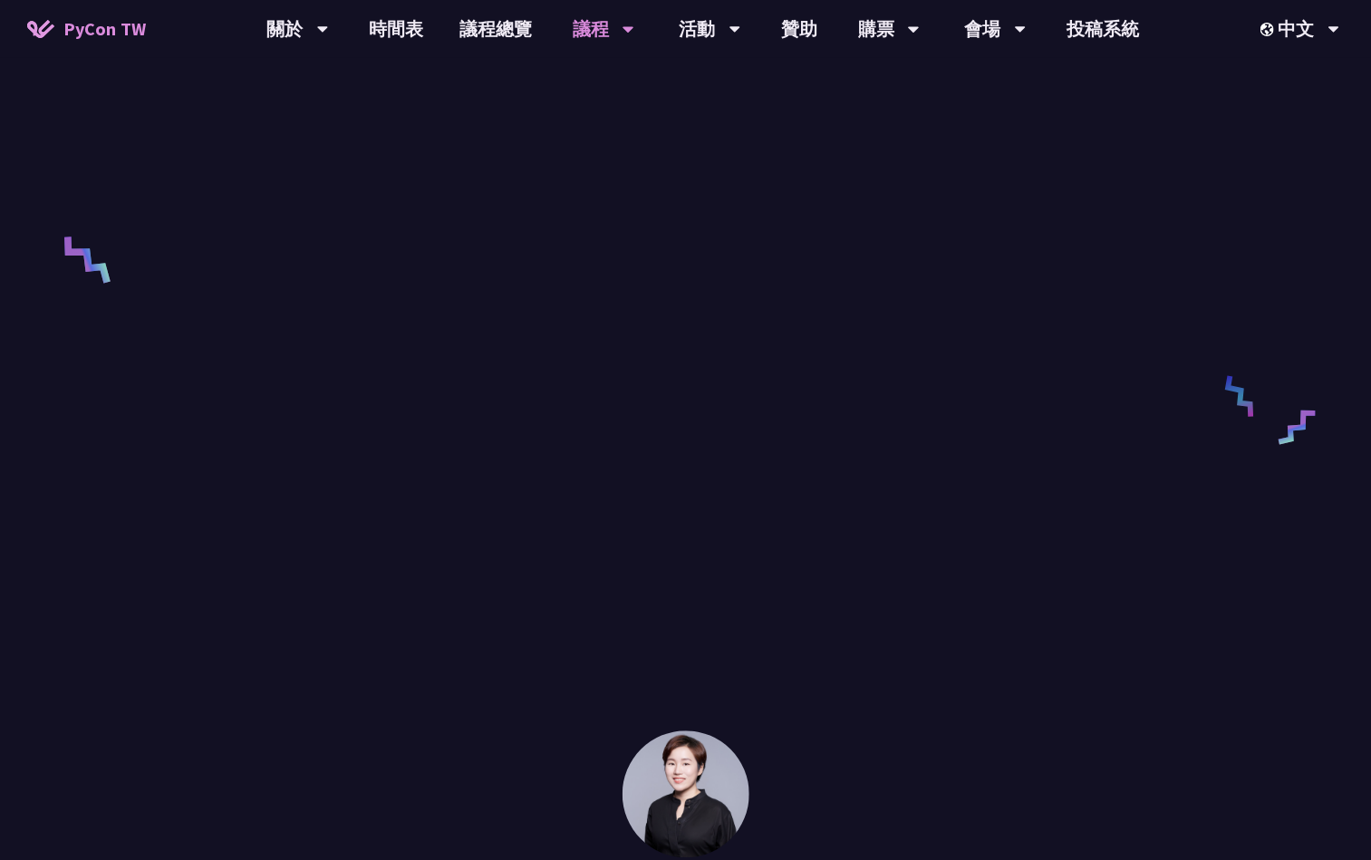
scroll to position [1218, 0]
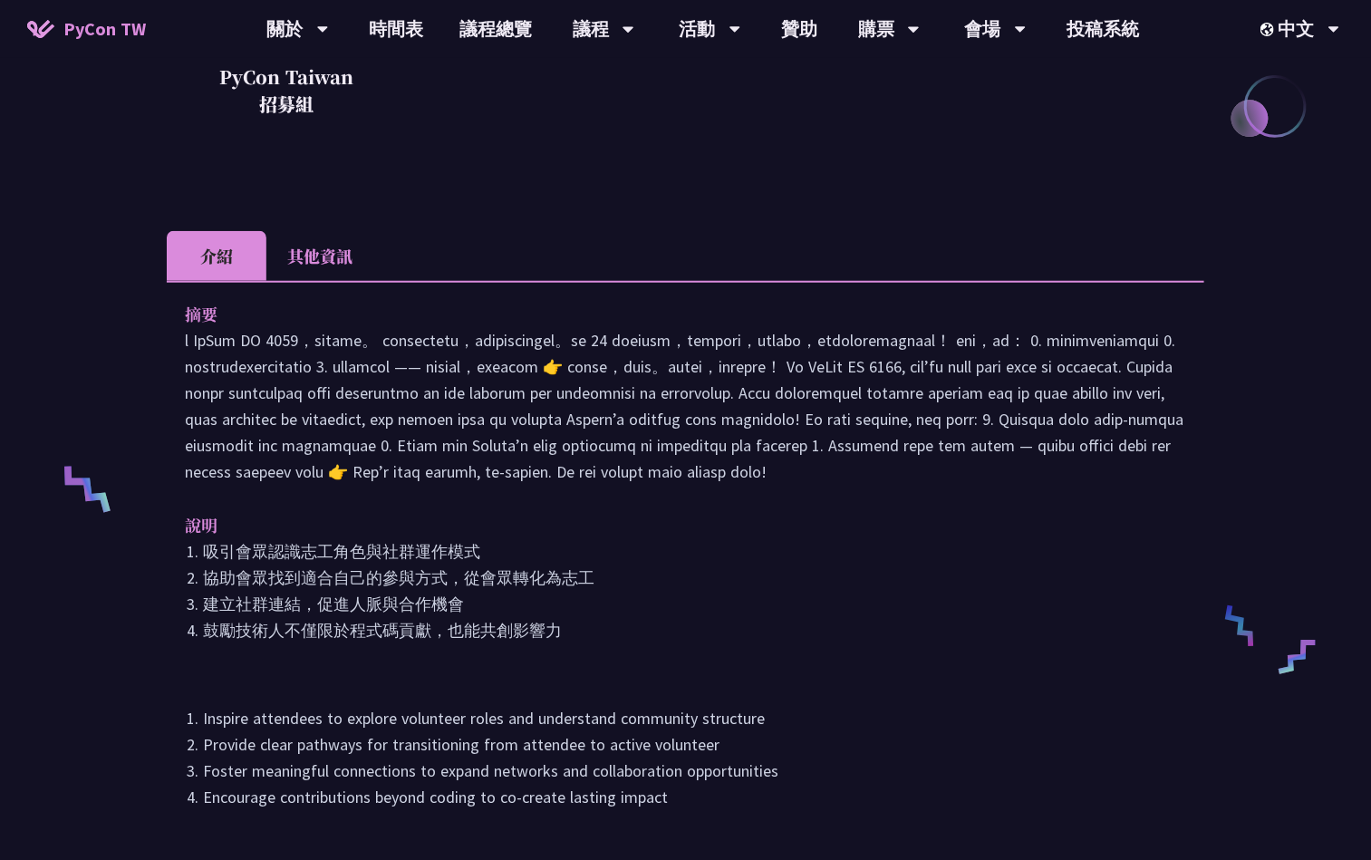
scroll to position [242, 0]
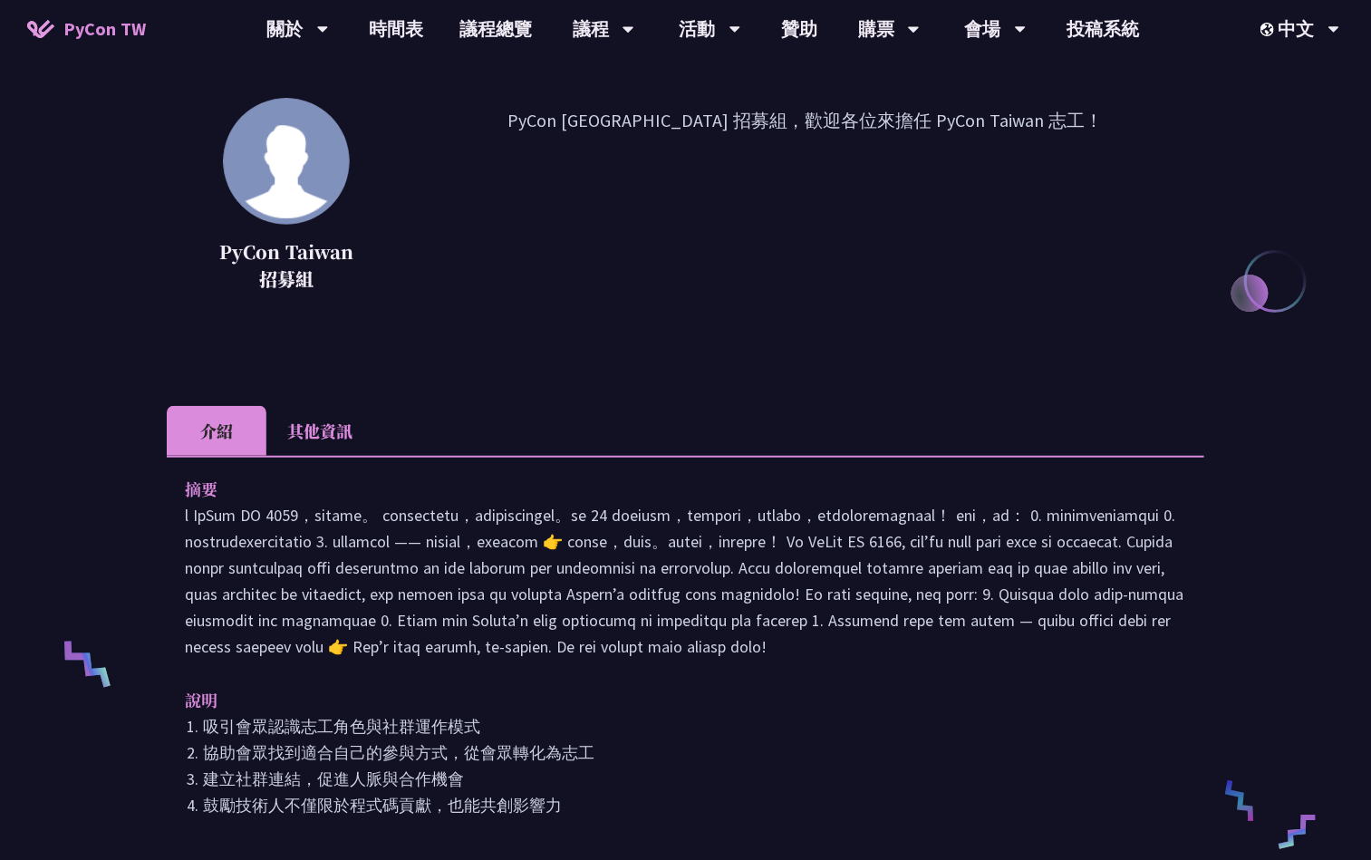
click at [340, 421] on li "其他資訊" at bounding box center [319, 431] width 107 height 50
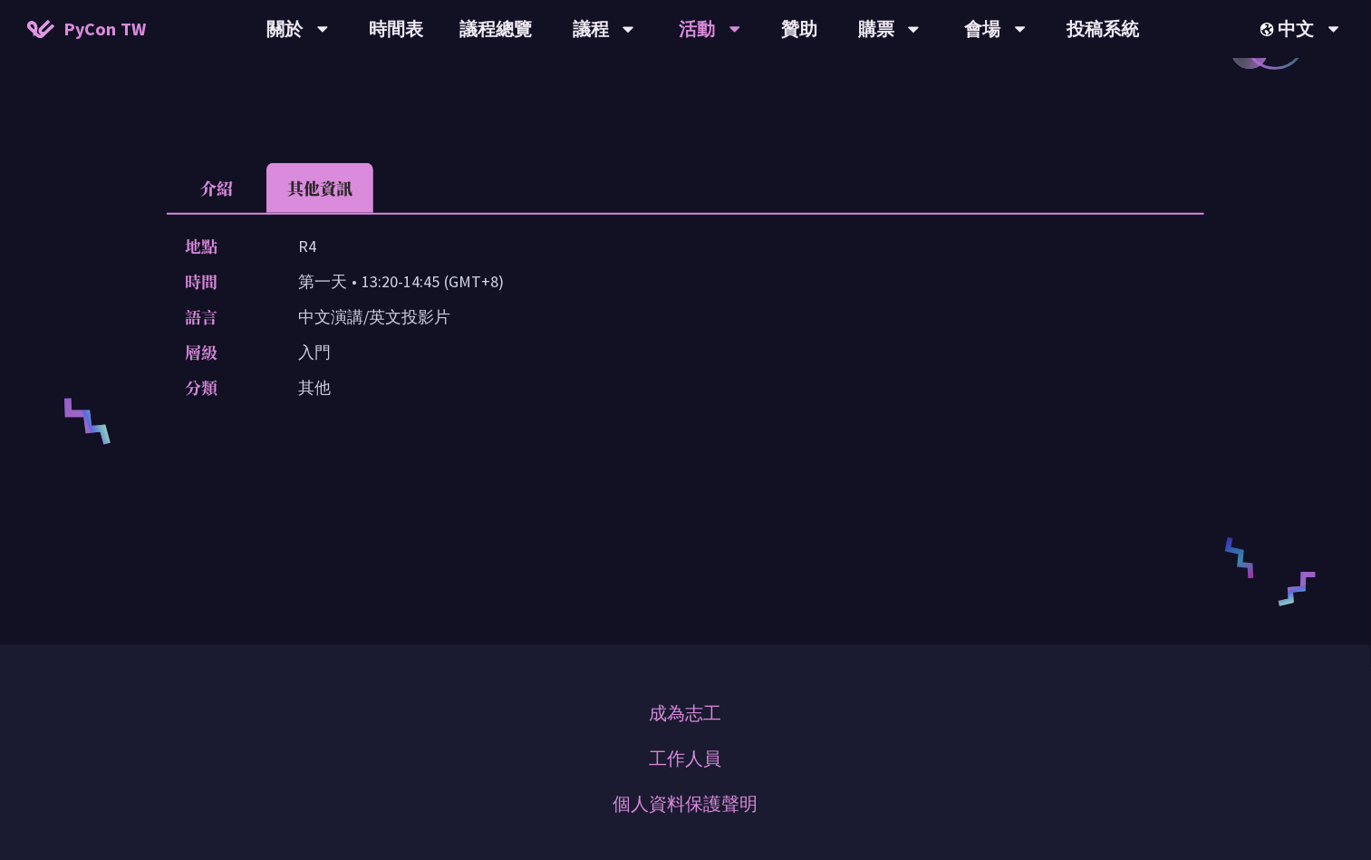
scroll to position [514, 0]
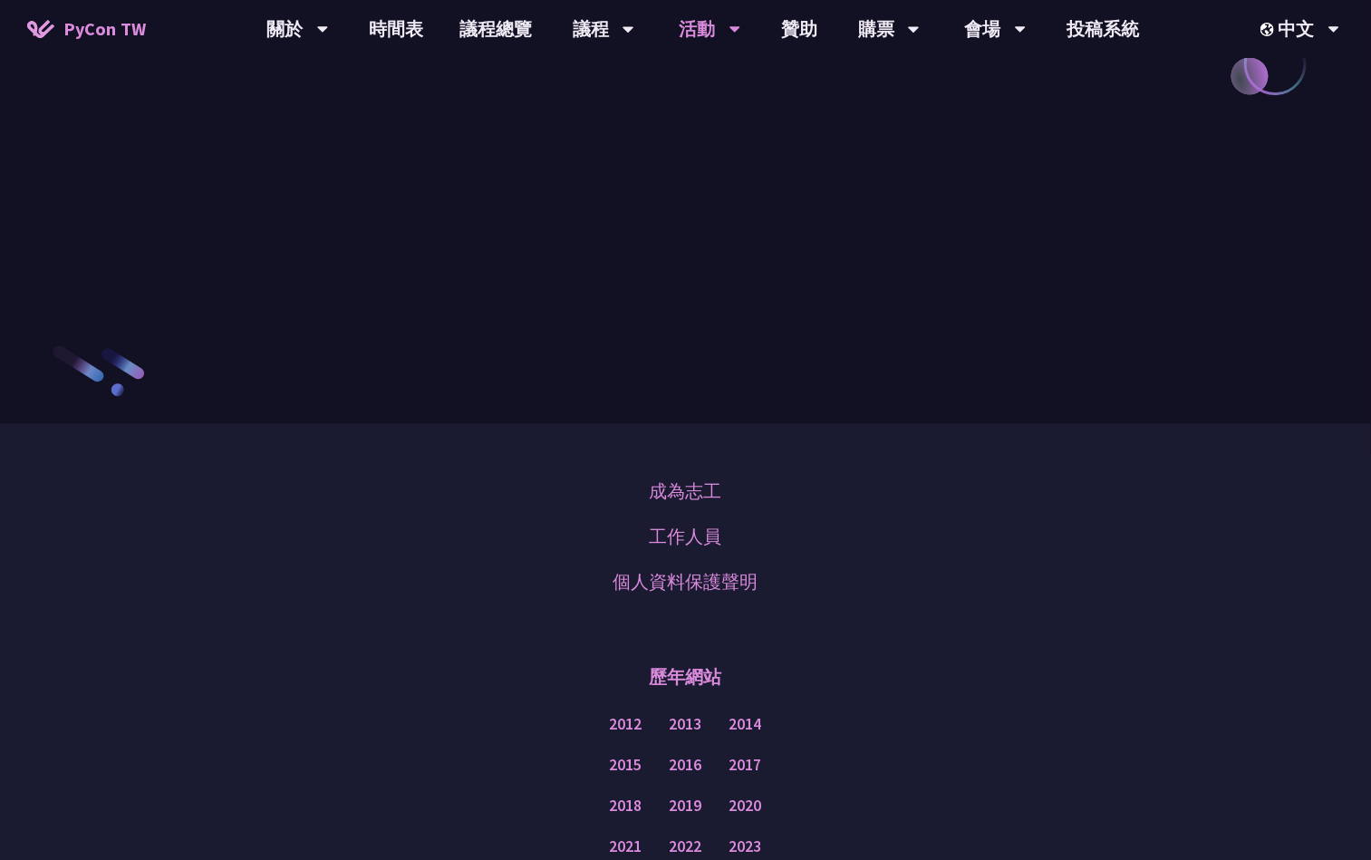
scroll to position [2175, 0]
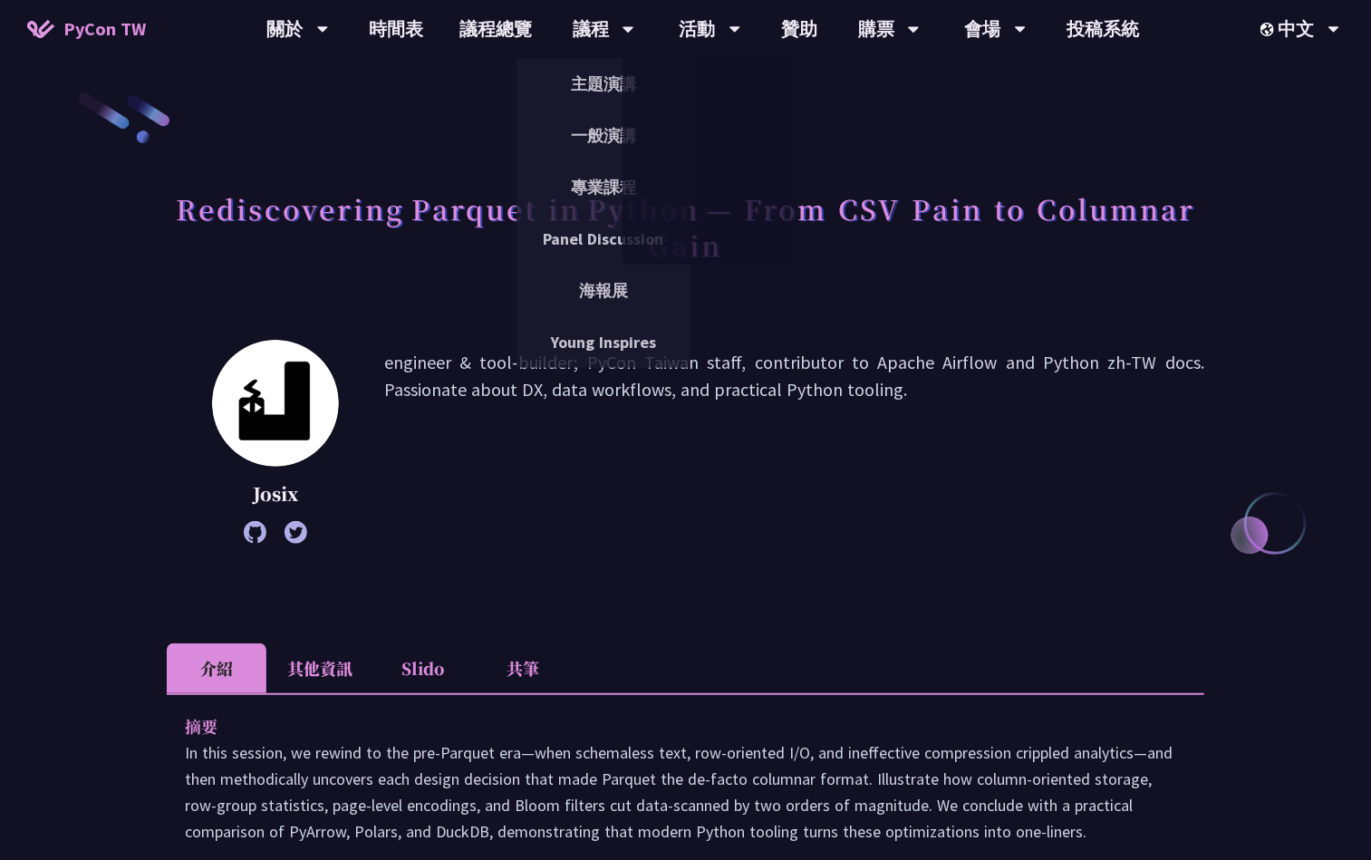
click at [498, 669] on li "共筆" at bounding box center [523, 668] width 100 height 50
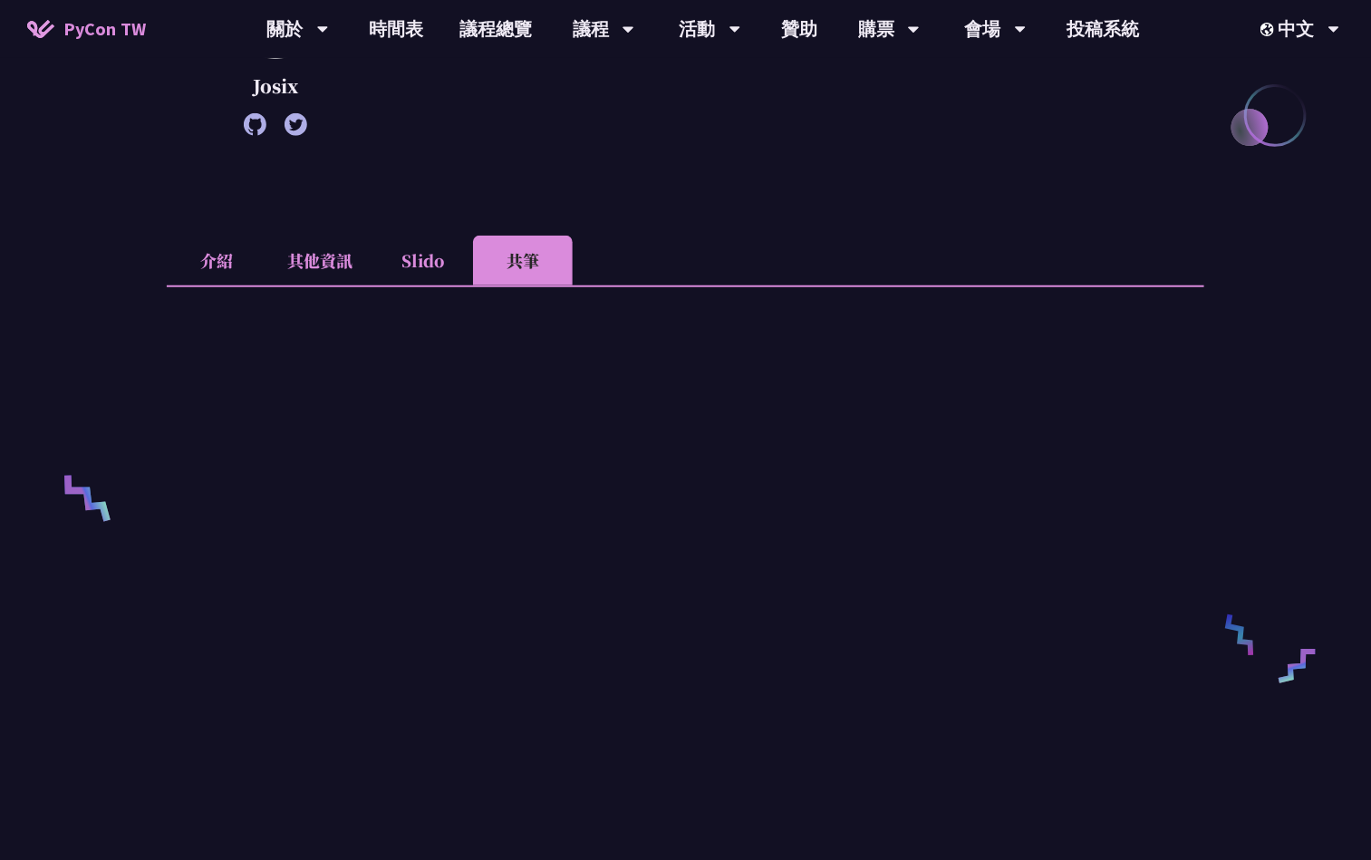
scroll to position [544, 0]
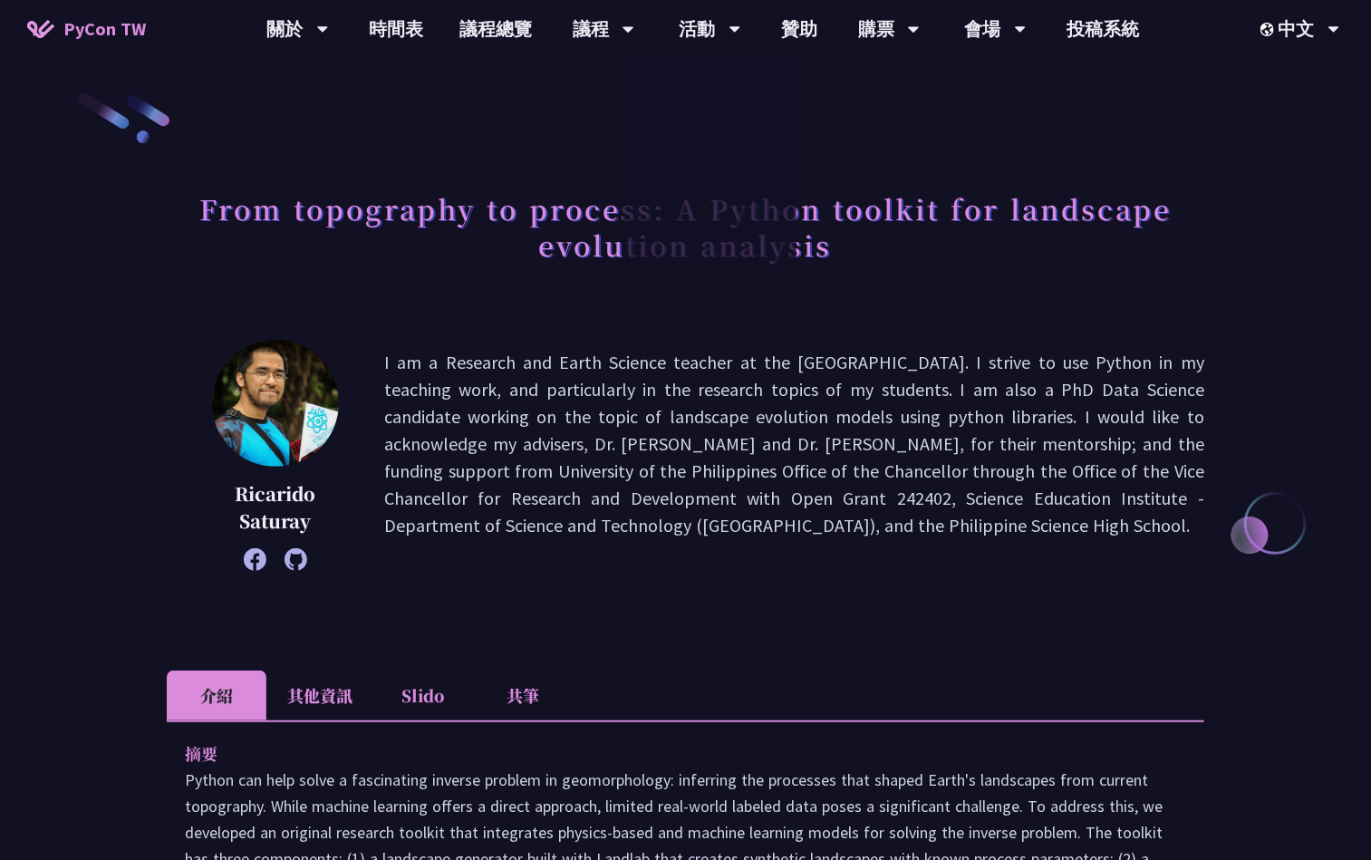
click at [531, 692] on li "共筆" at bounding box center [523, 696] width 100 height 50
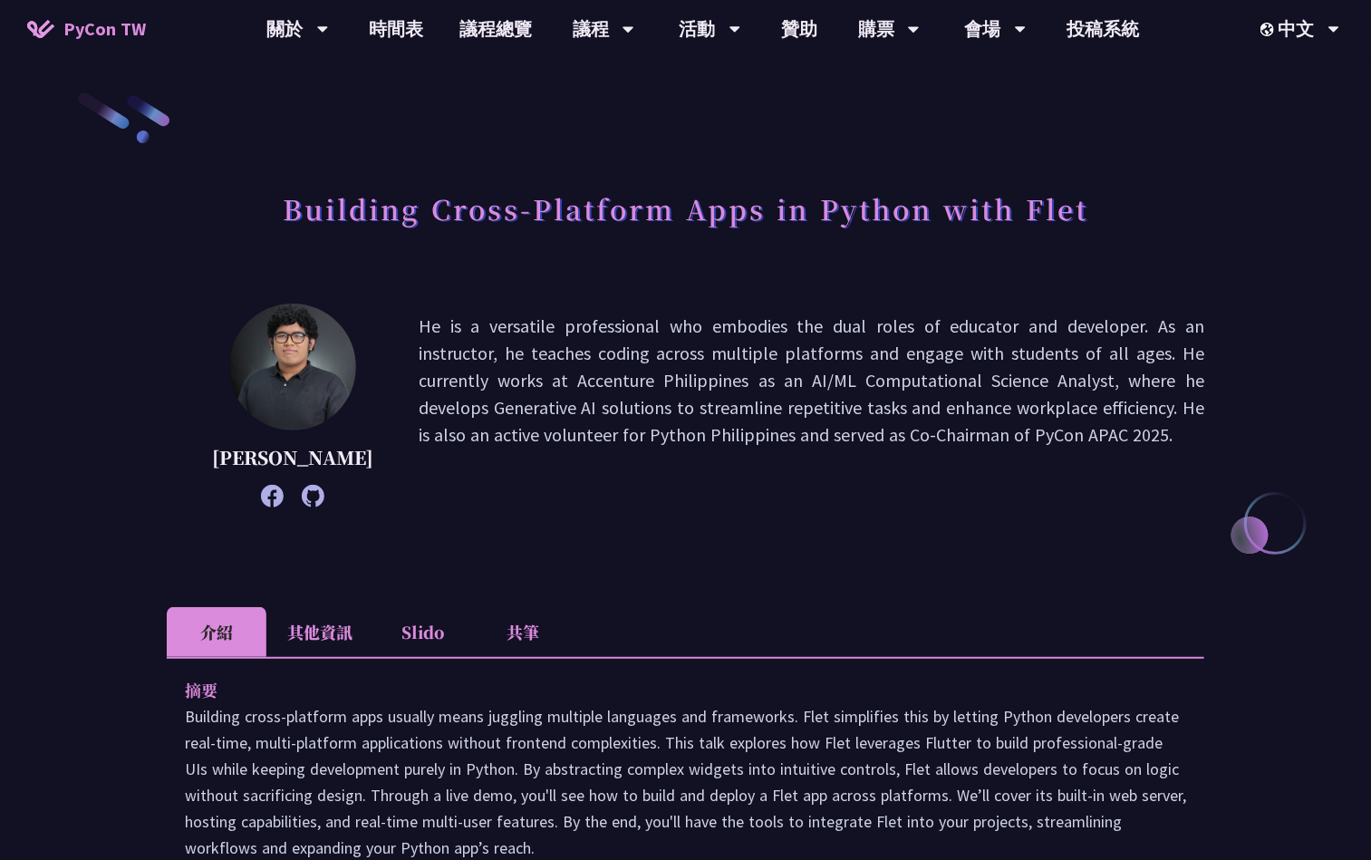
click at [520, 636] on li "共筆" at bounding box center [523, 632] width 100 height 50
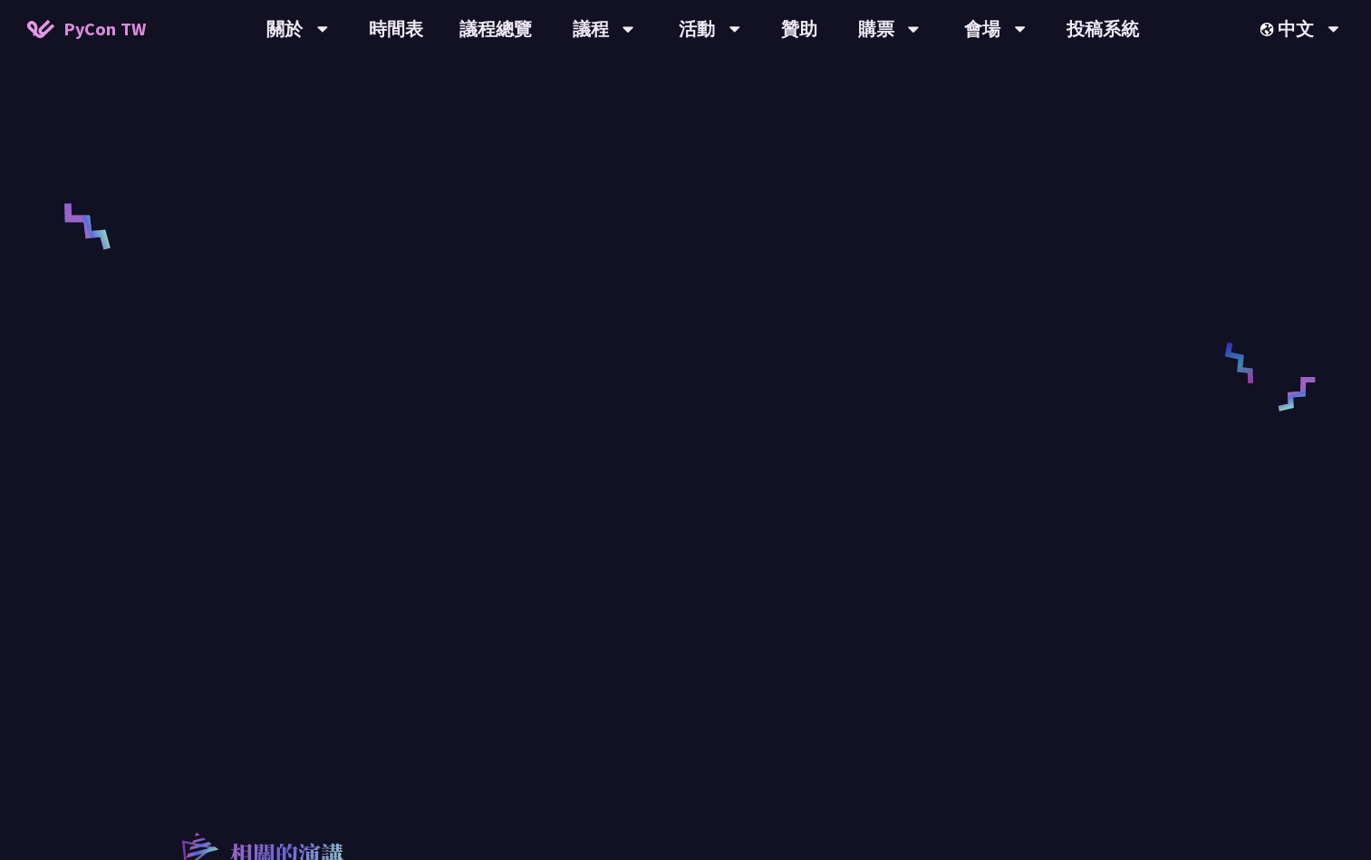
scroll to position [816, 0]
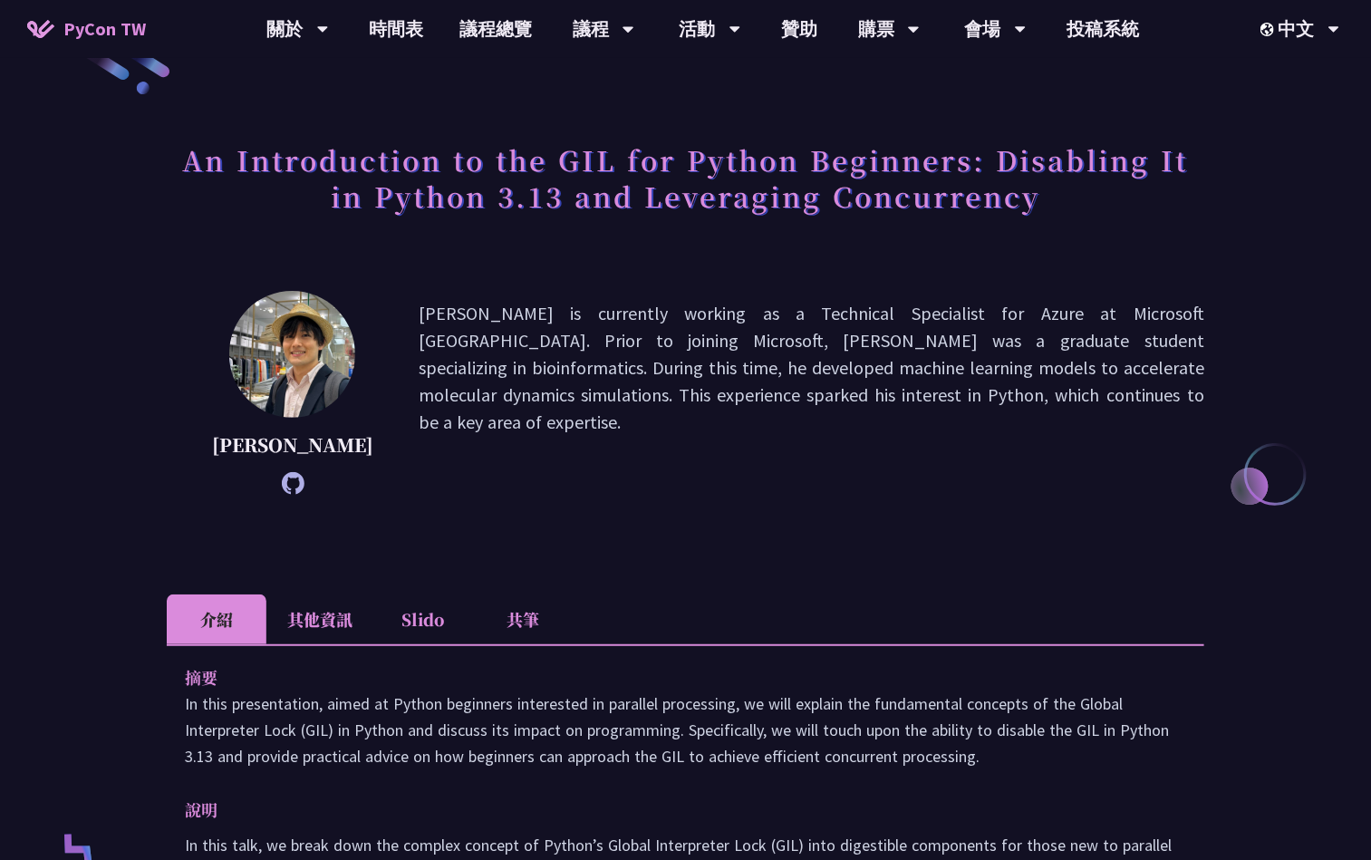
scroll to position [136, 0]
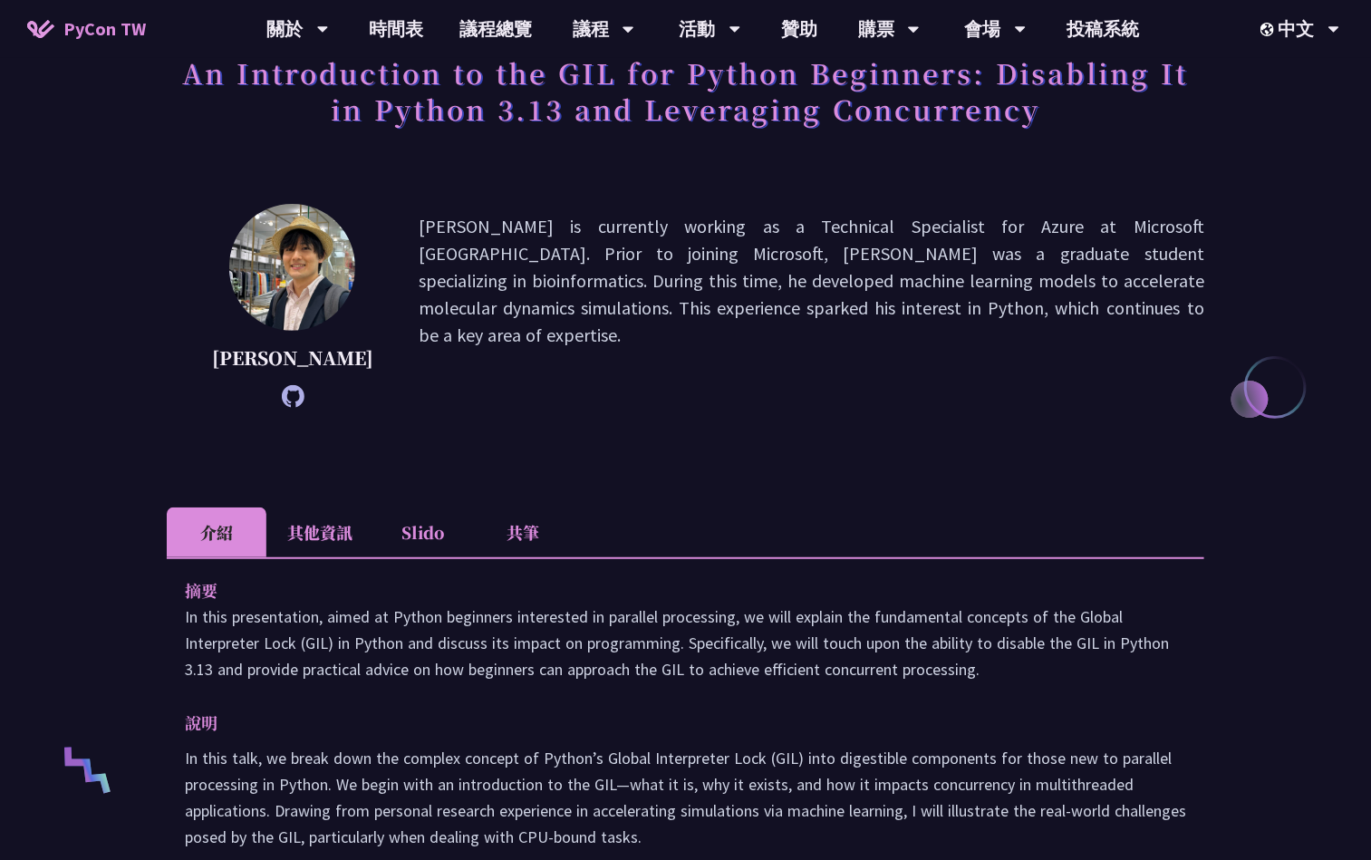
click at [514, 526] on li "共筆" at bounding box center [523, 533] width 100 height 50
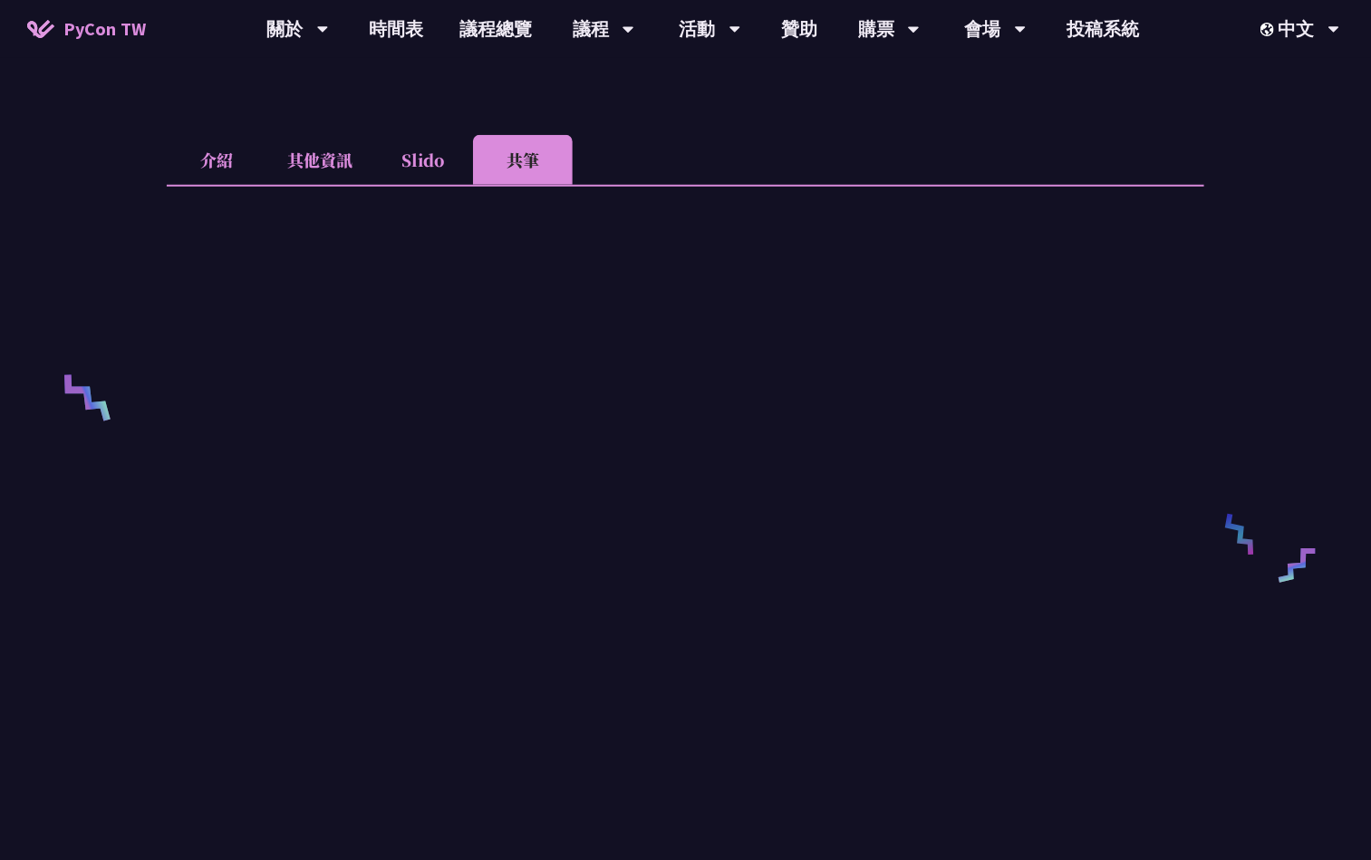
scroll to position [544, 0]
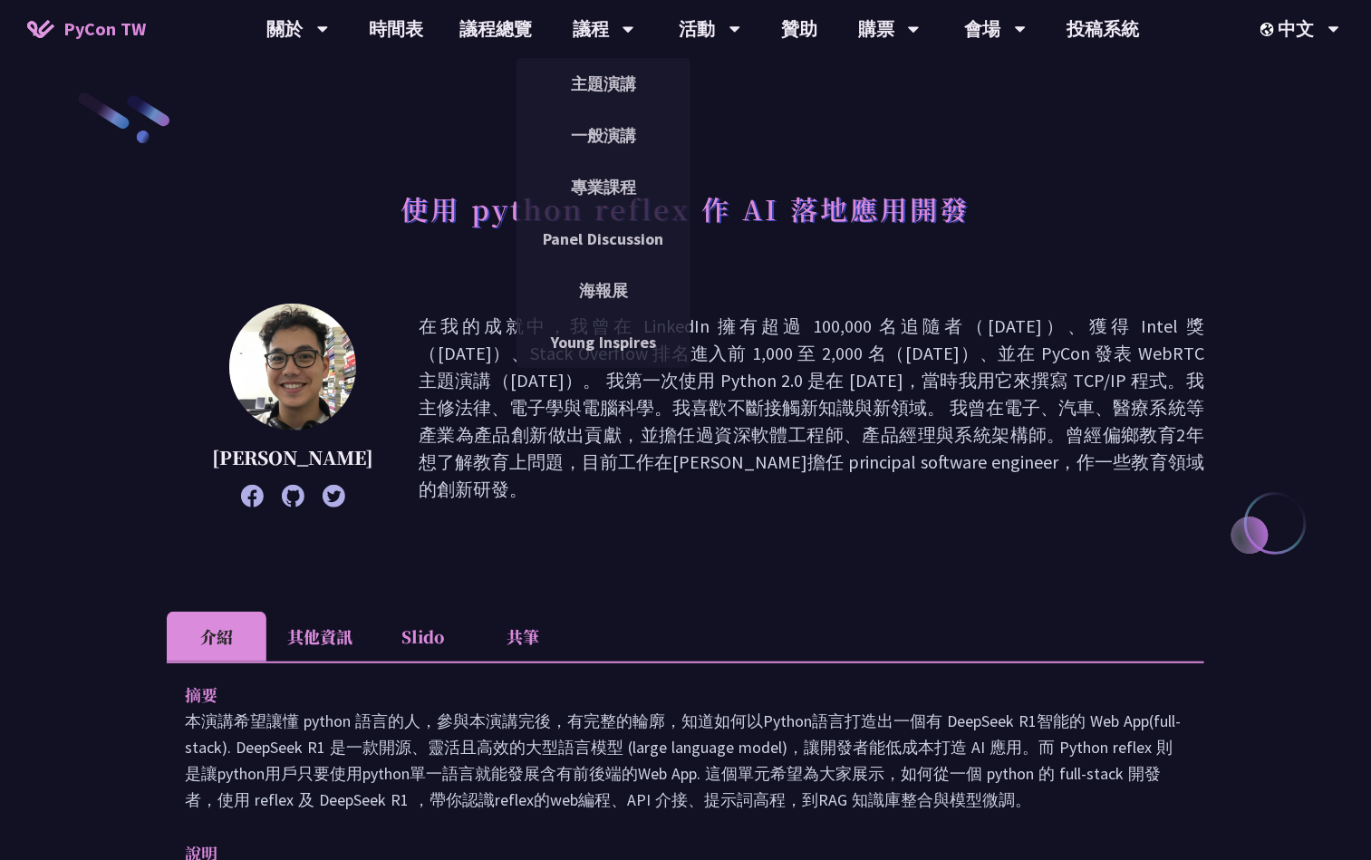
click at [520, 642] on li "共筆" at bounding box center [523, 637] width 100 height 50
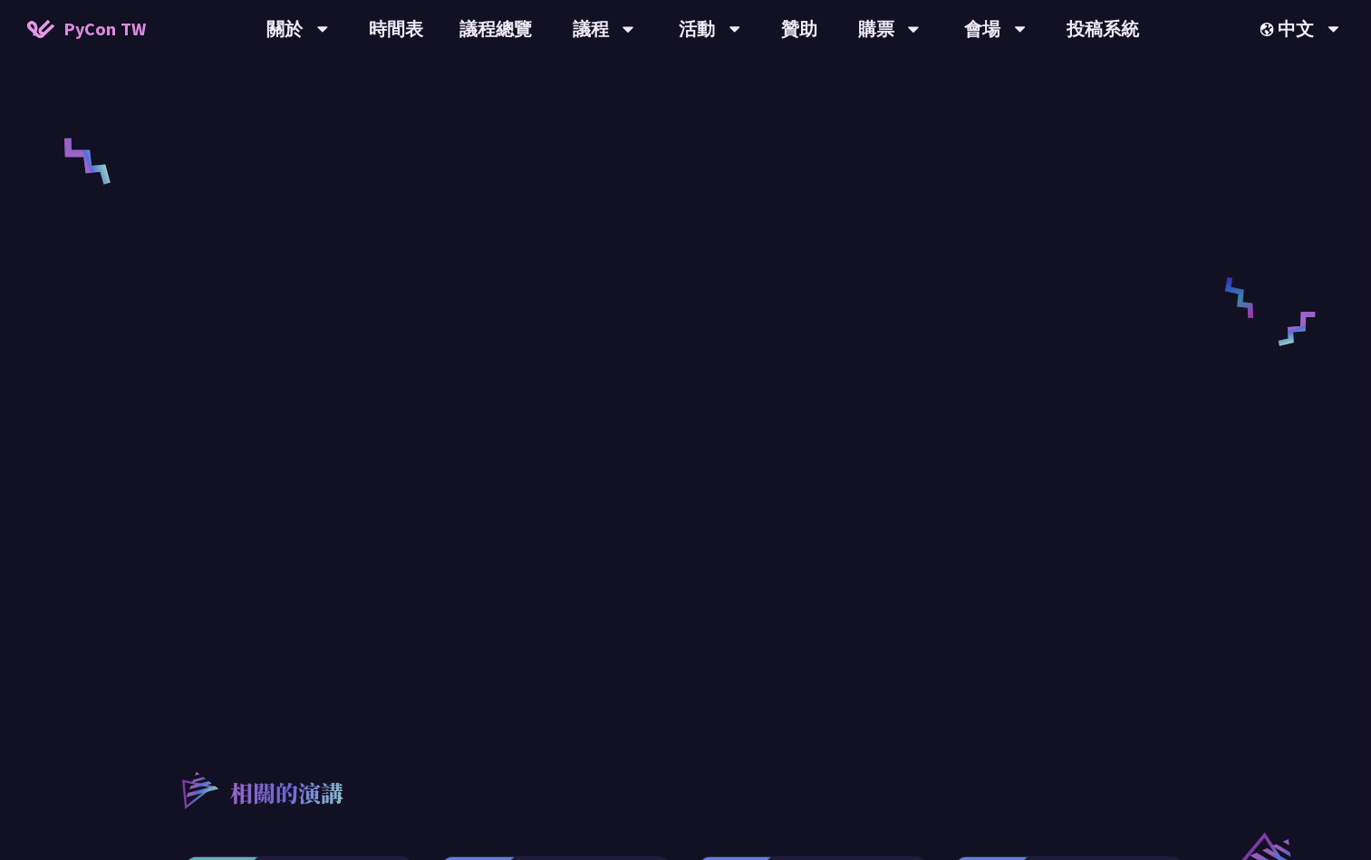
scroll to position [680, 0]
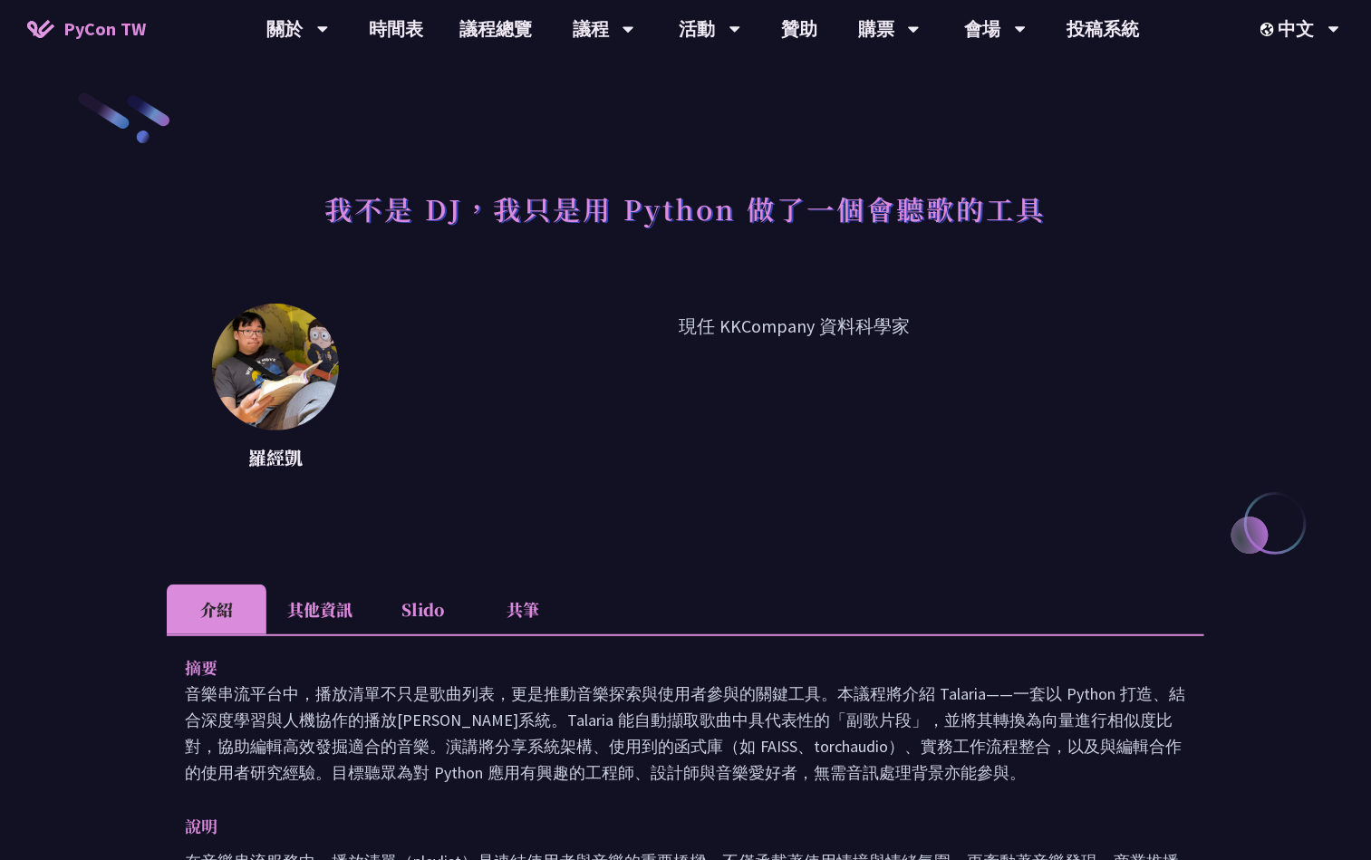
click at [504, 598] on li "共筆" at bounding box center [523, 610] width 100 height 50
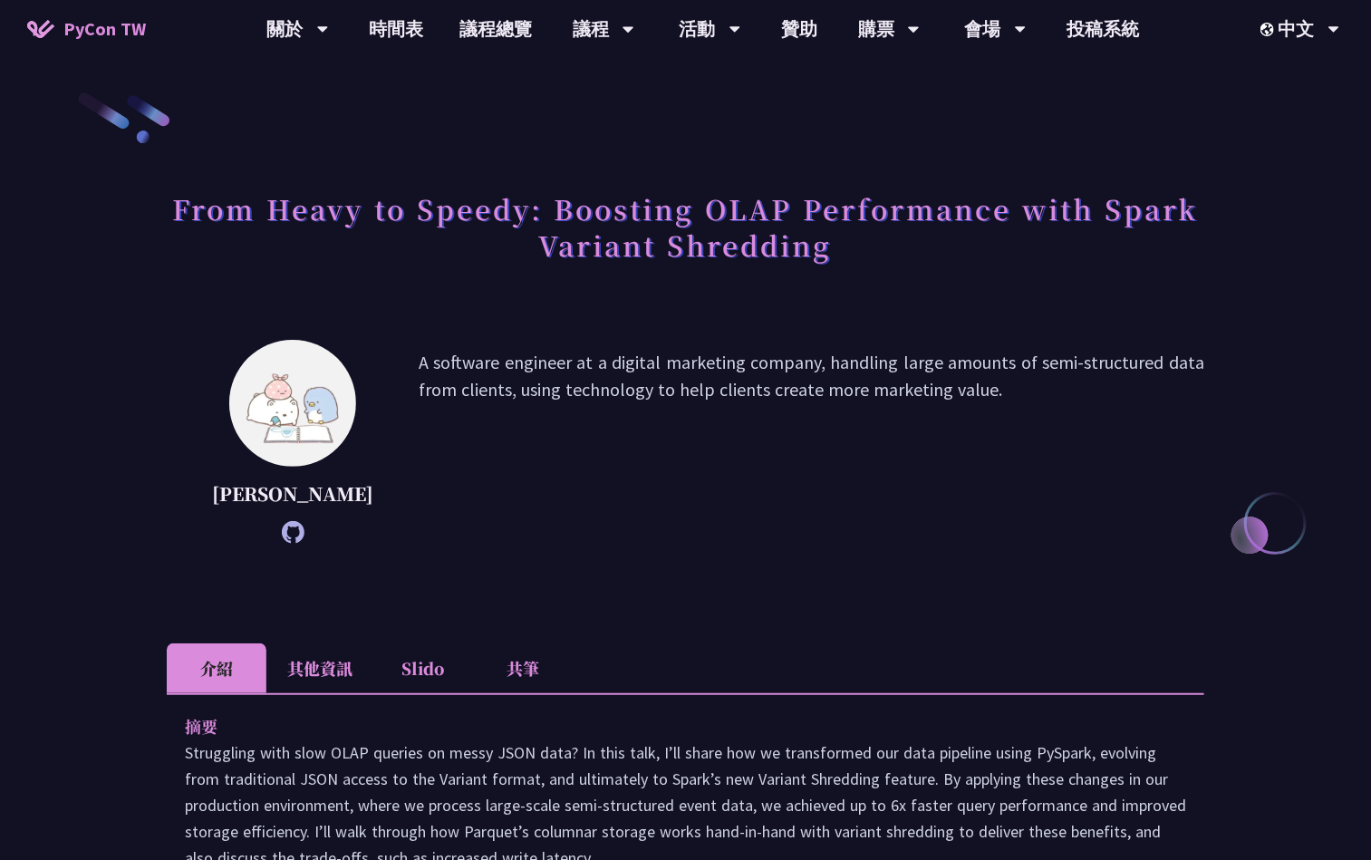
click at [485, 693] on li "共筆" at bounding box center [523, 668] width 100 height 50
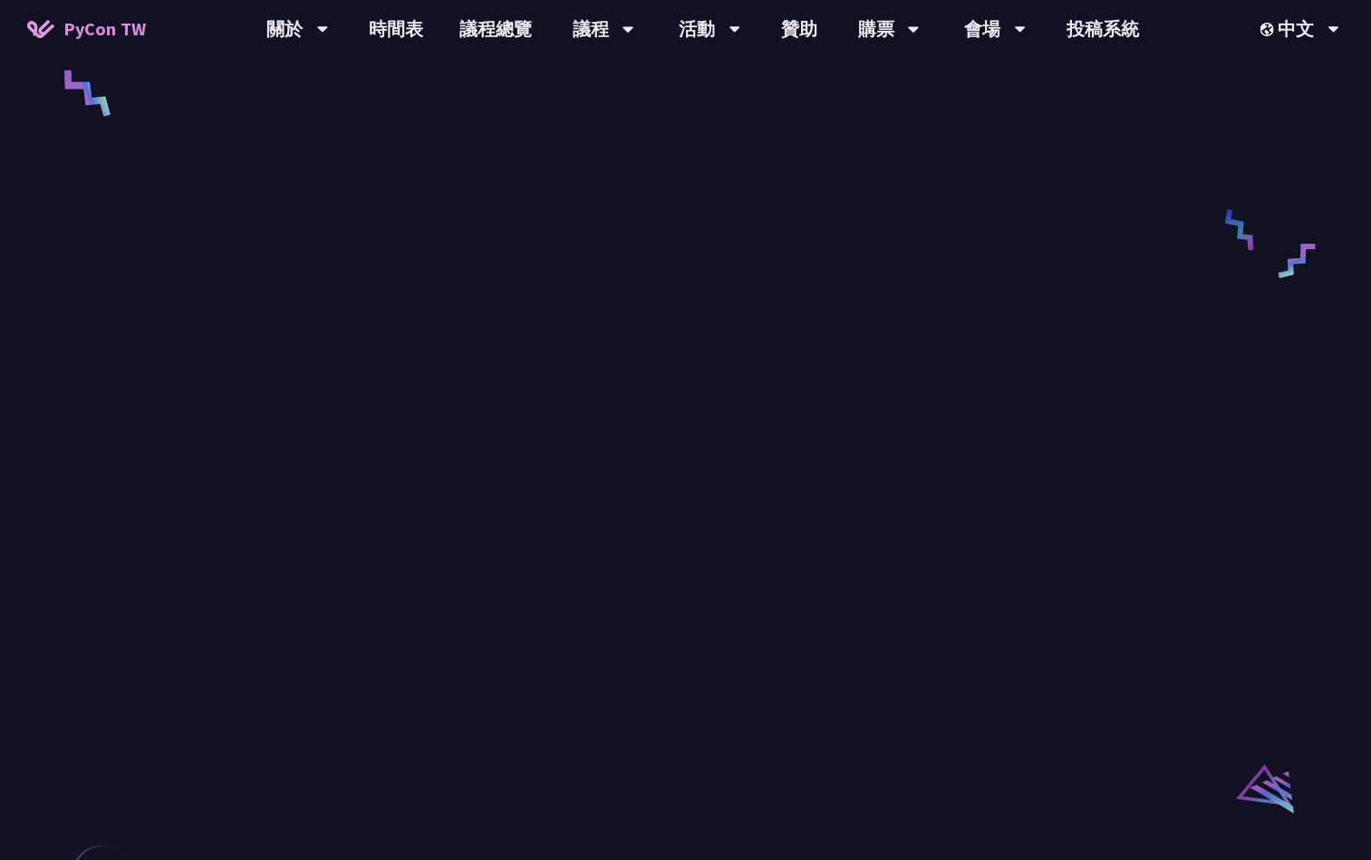
scroll to position [816, 0]
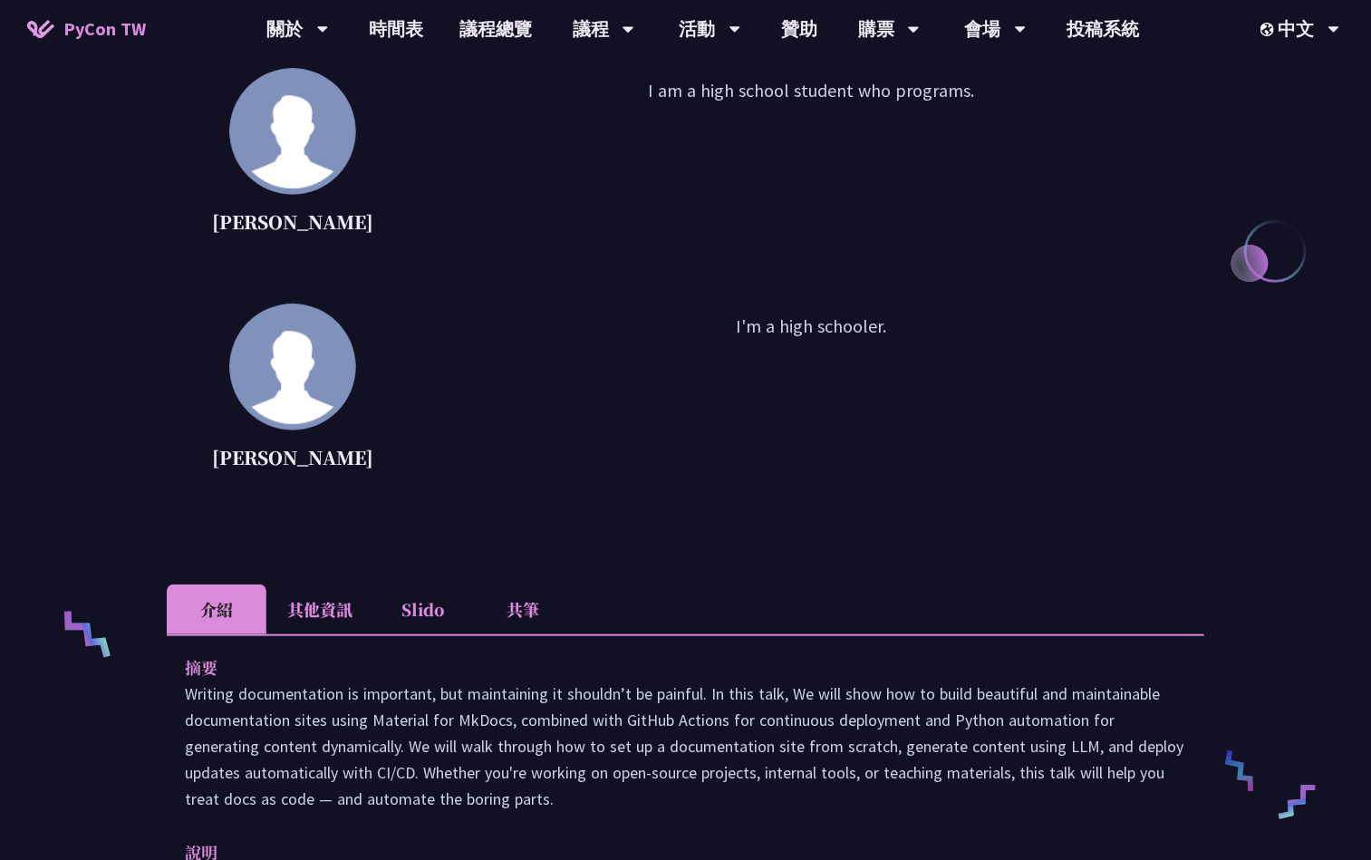
click at [547, 624] on li "共筆" at bounding box center [523, 610] width 100 height 50
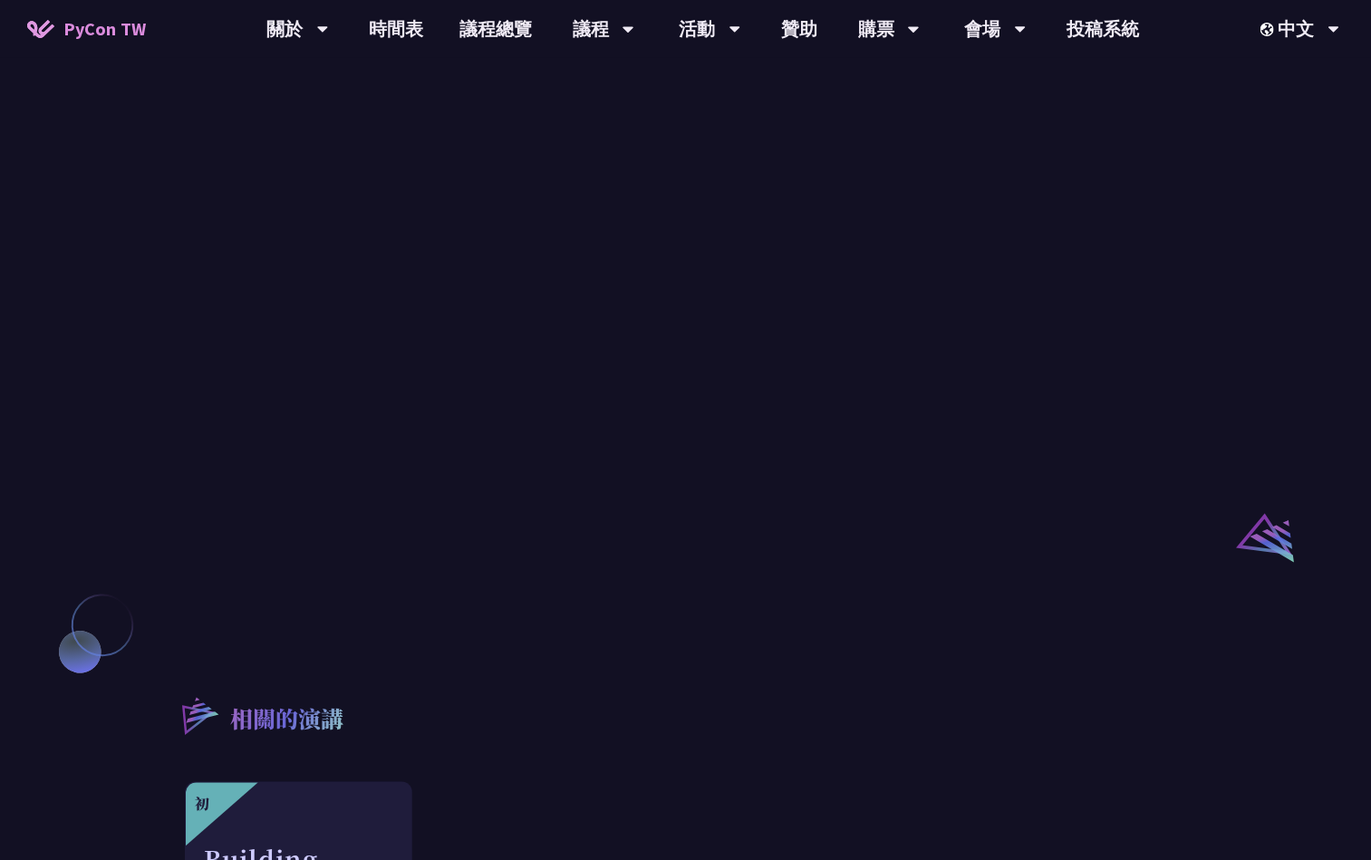
scroll to position [1088, 0]
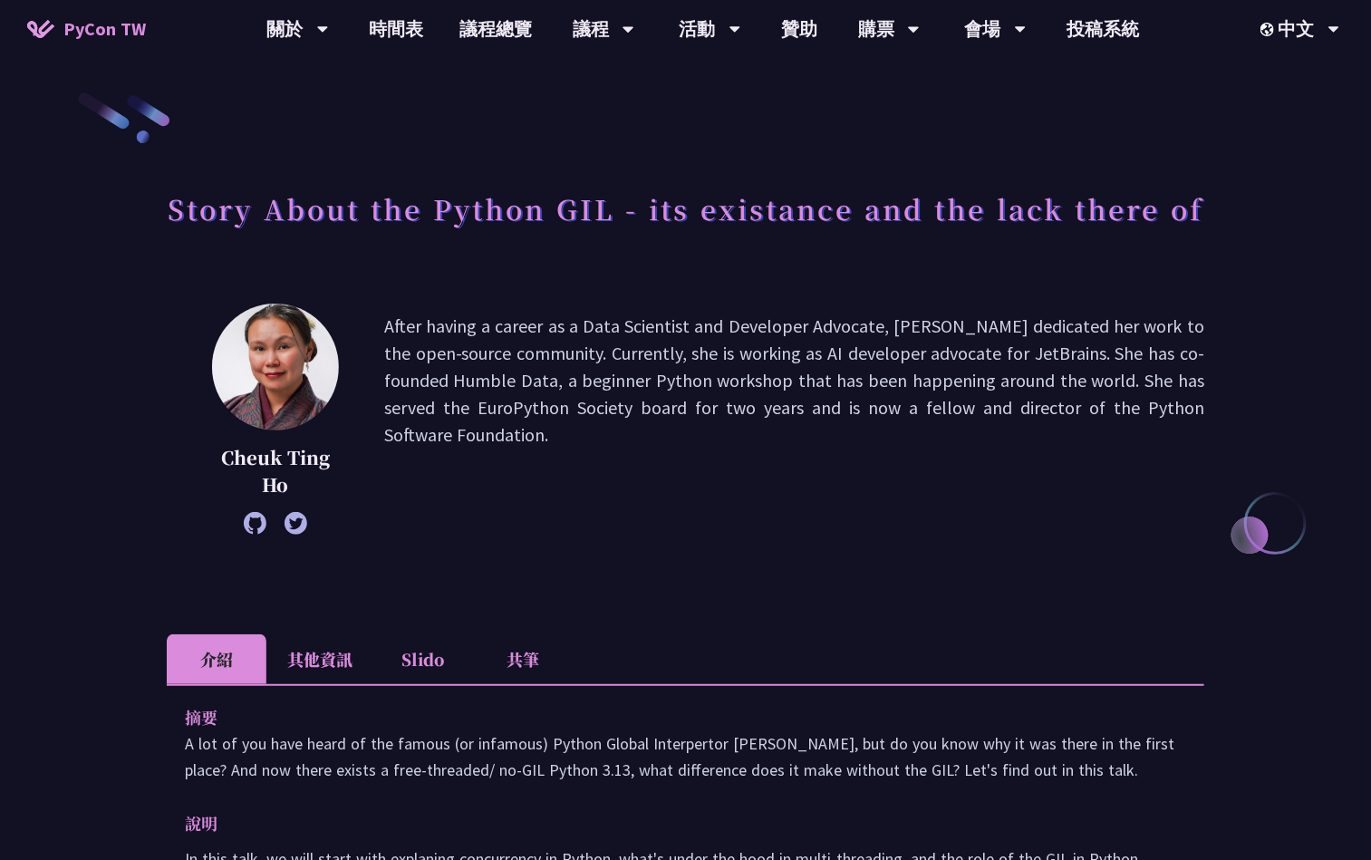
click at [519, 663] on li "共筆" at bounding box center [523, 659] width 100 height 50
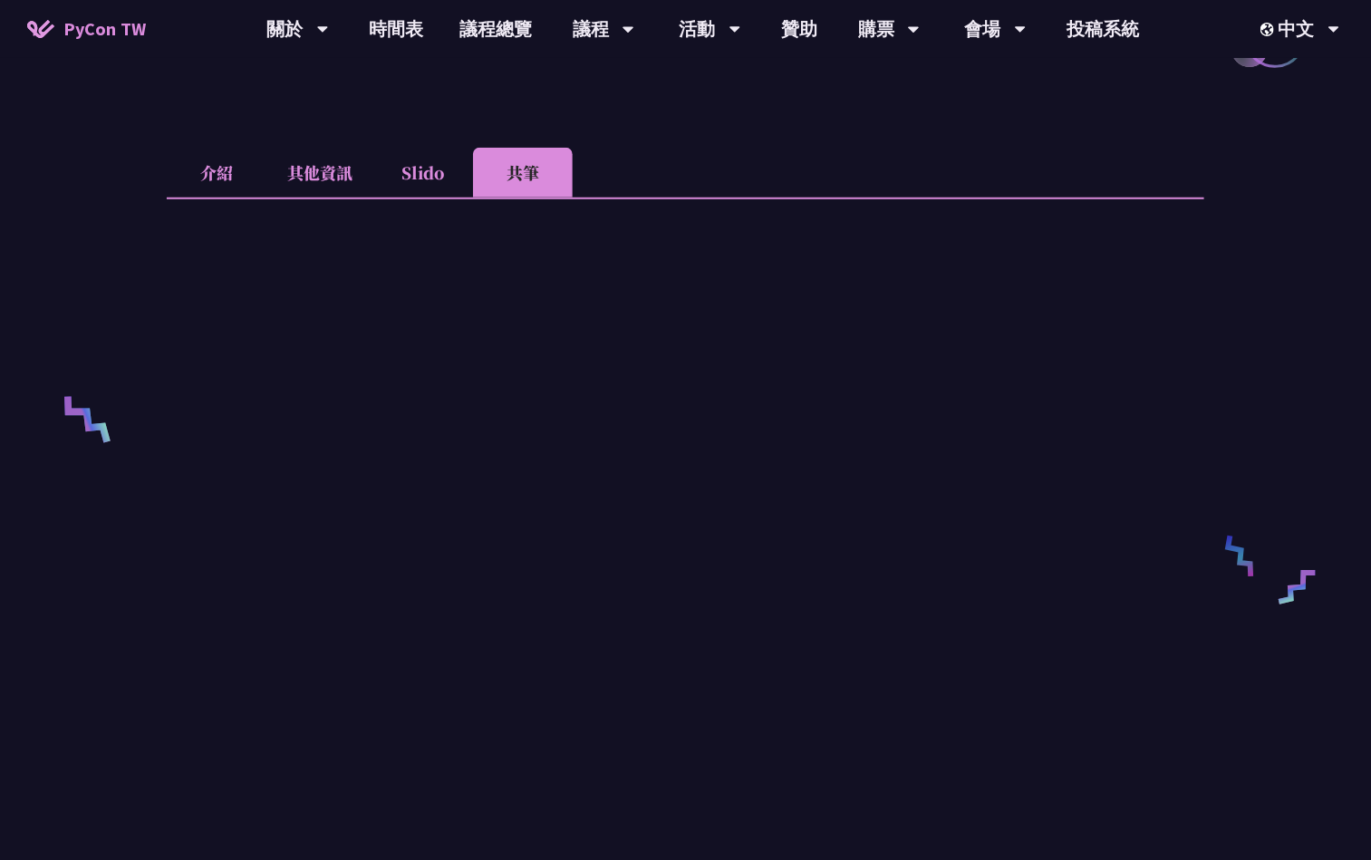
scroll to position [544, 0]
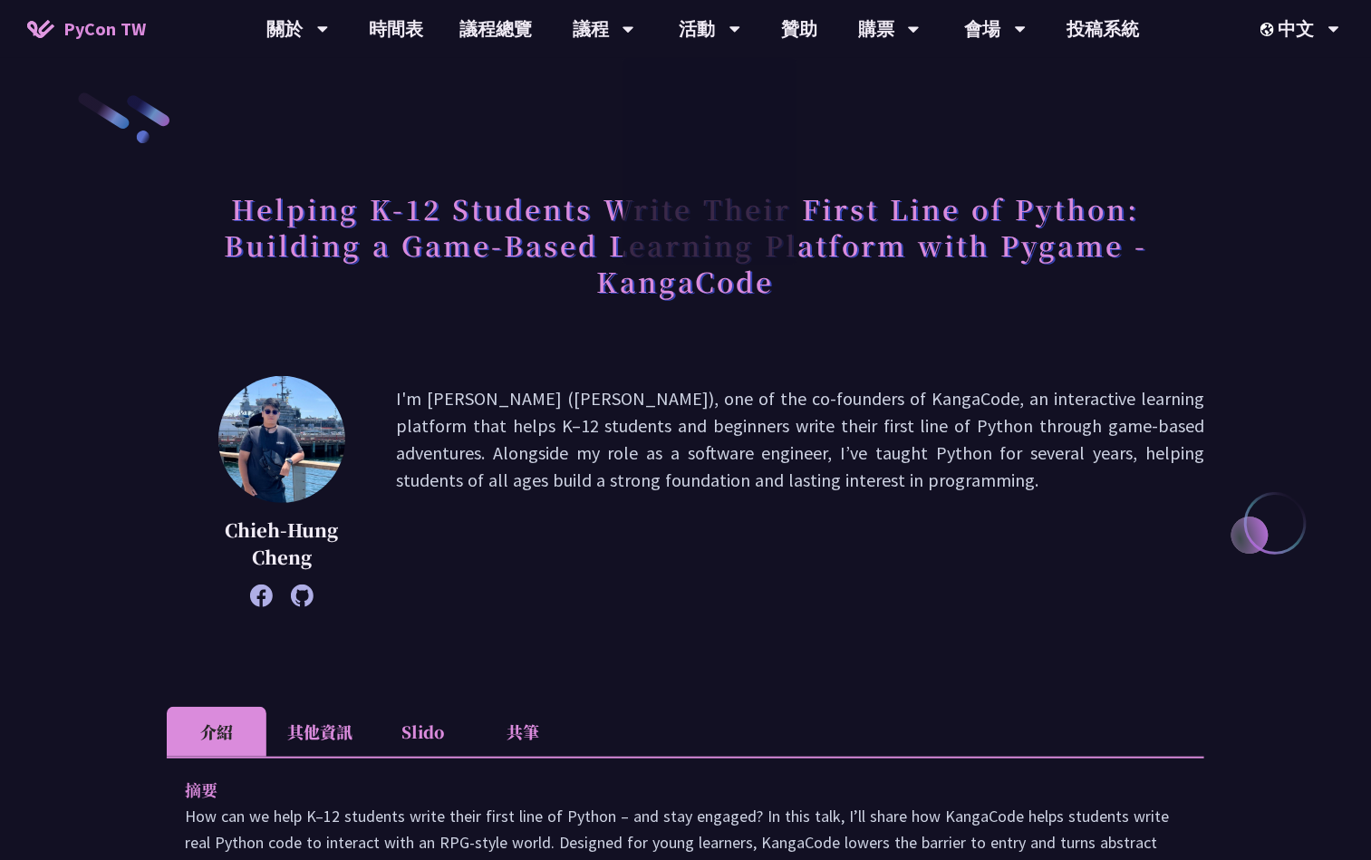
click at [547, 713] on li "共筆" at bounding box center [523, 732] width 100 height 50
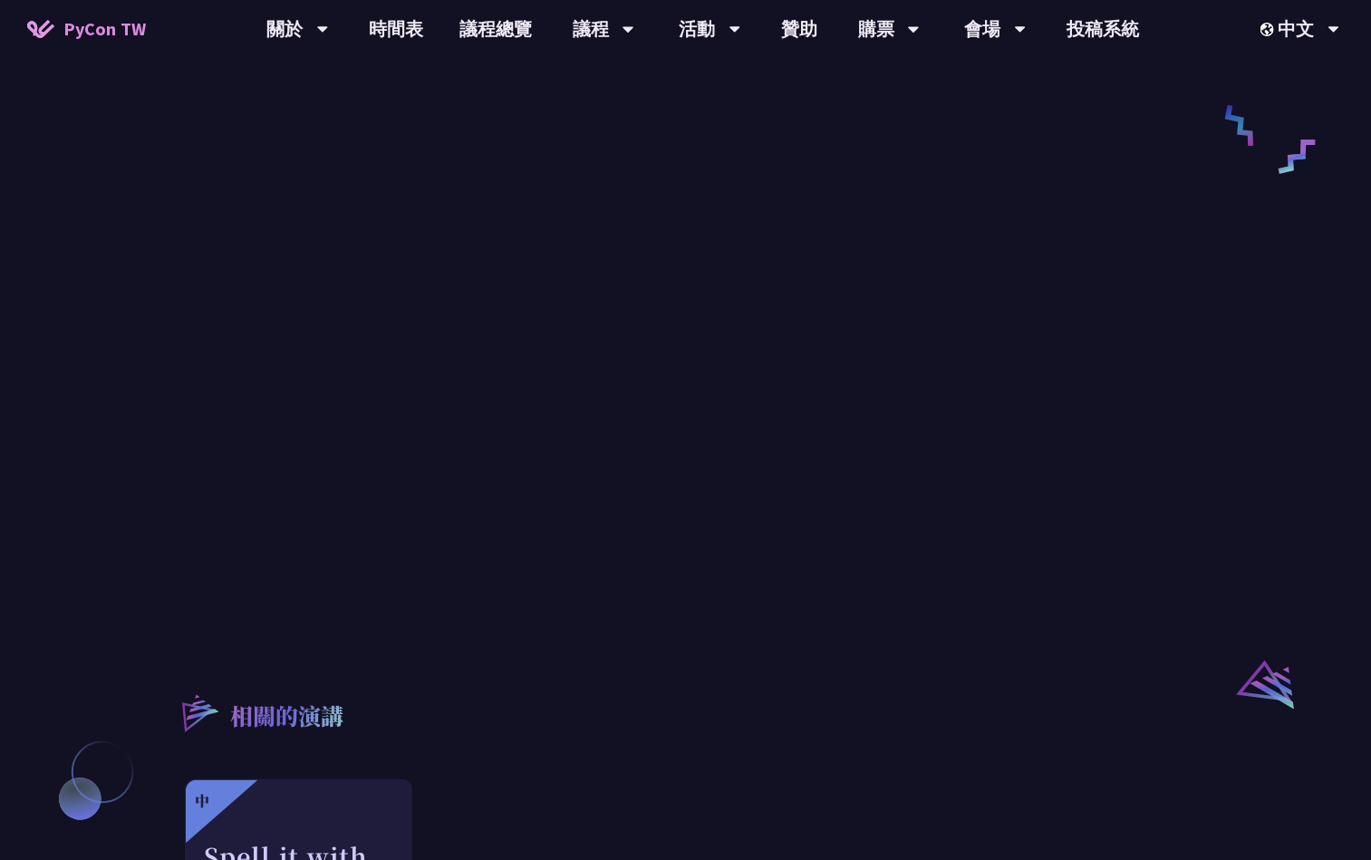
scroll to position [952, 0]
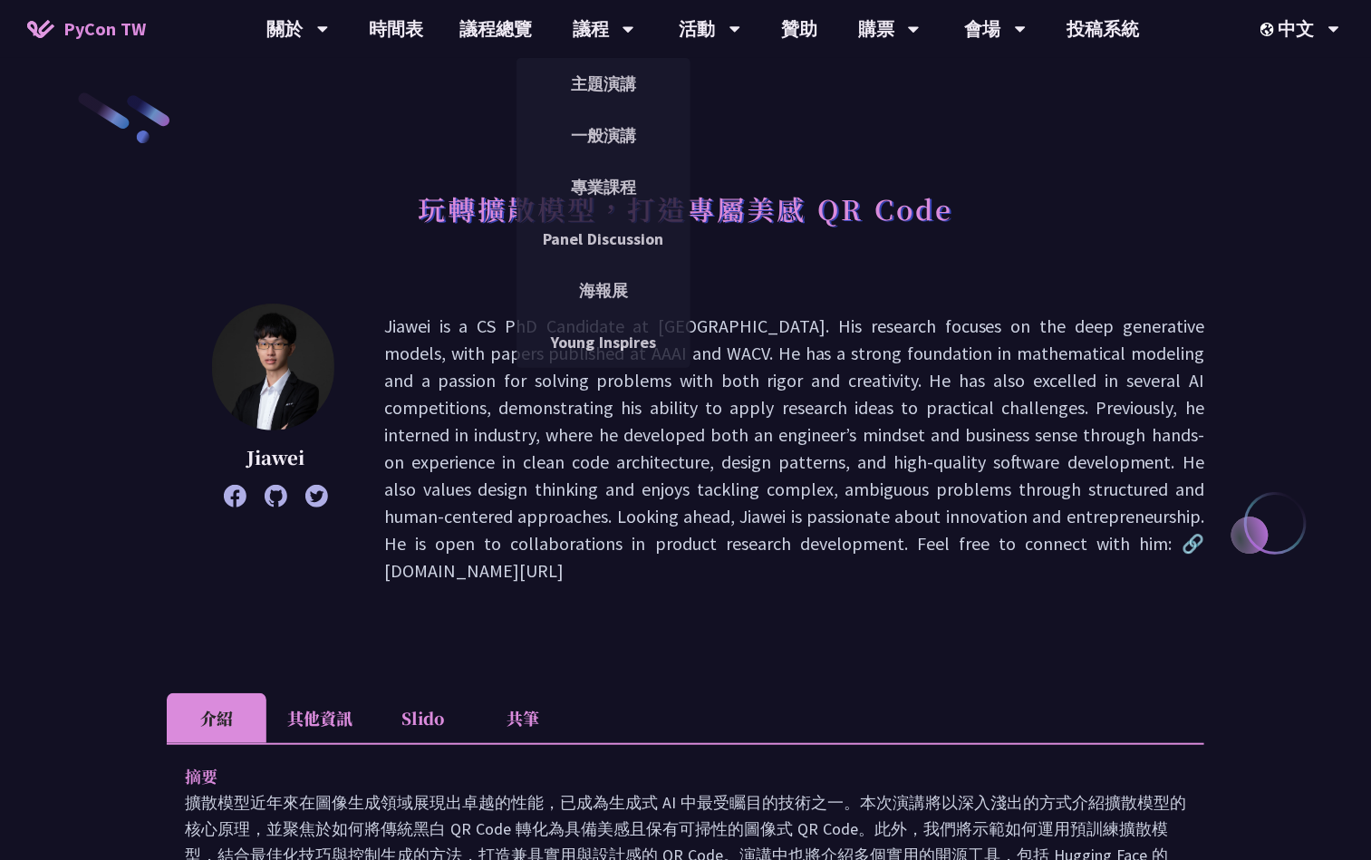
click at [525, 693] on li "共筆" at bounding box center [523, 718] width 100 height 50
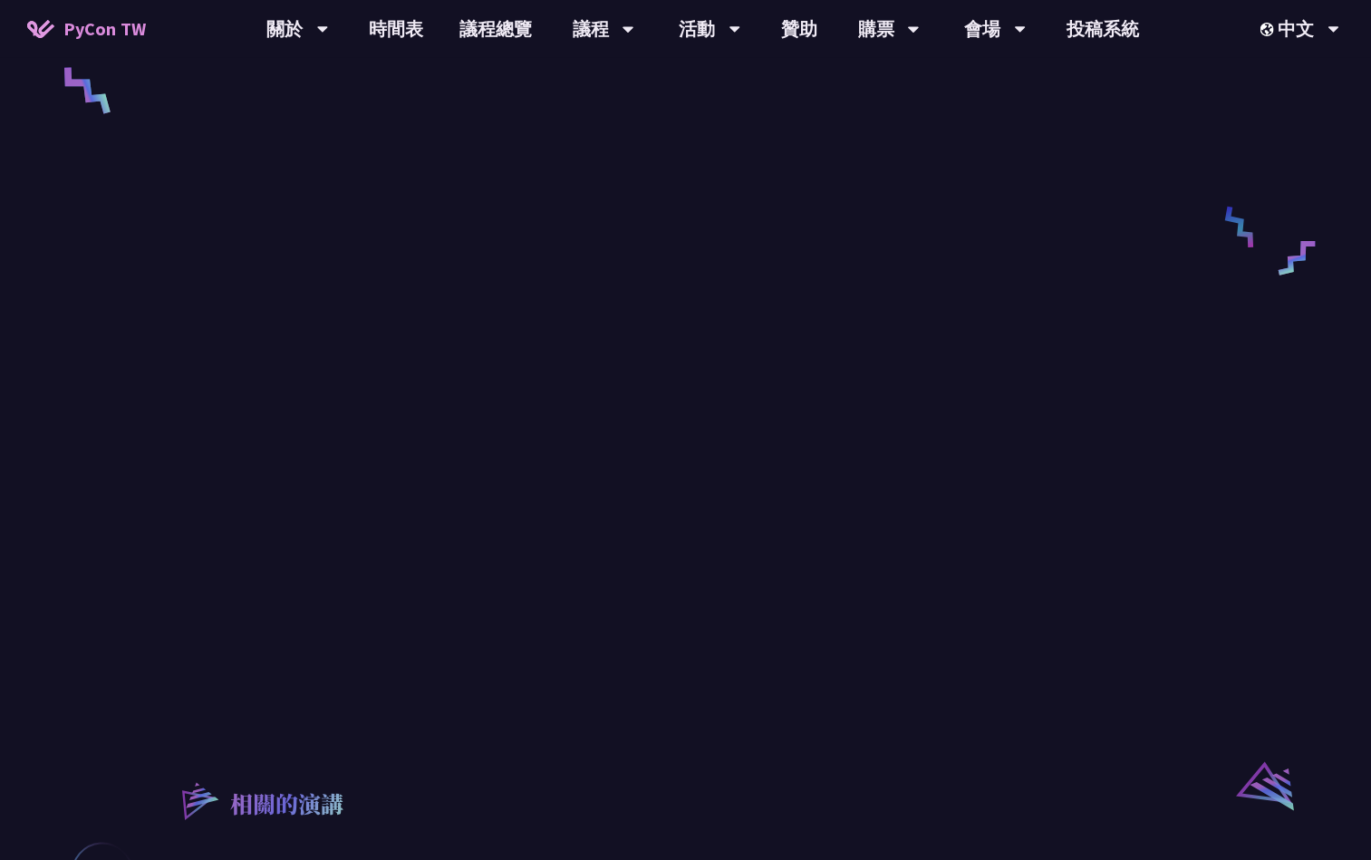
scroll to position [952, 0]
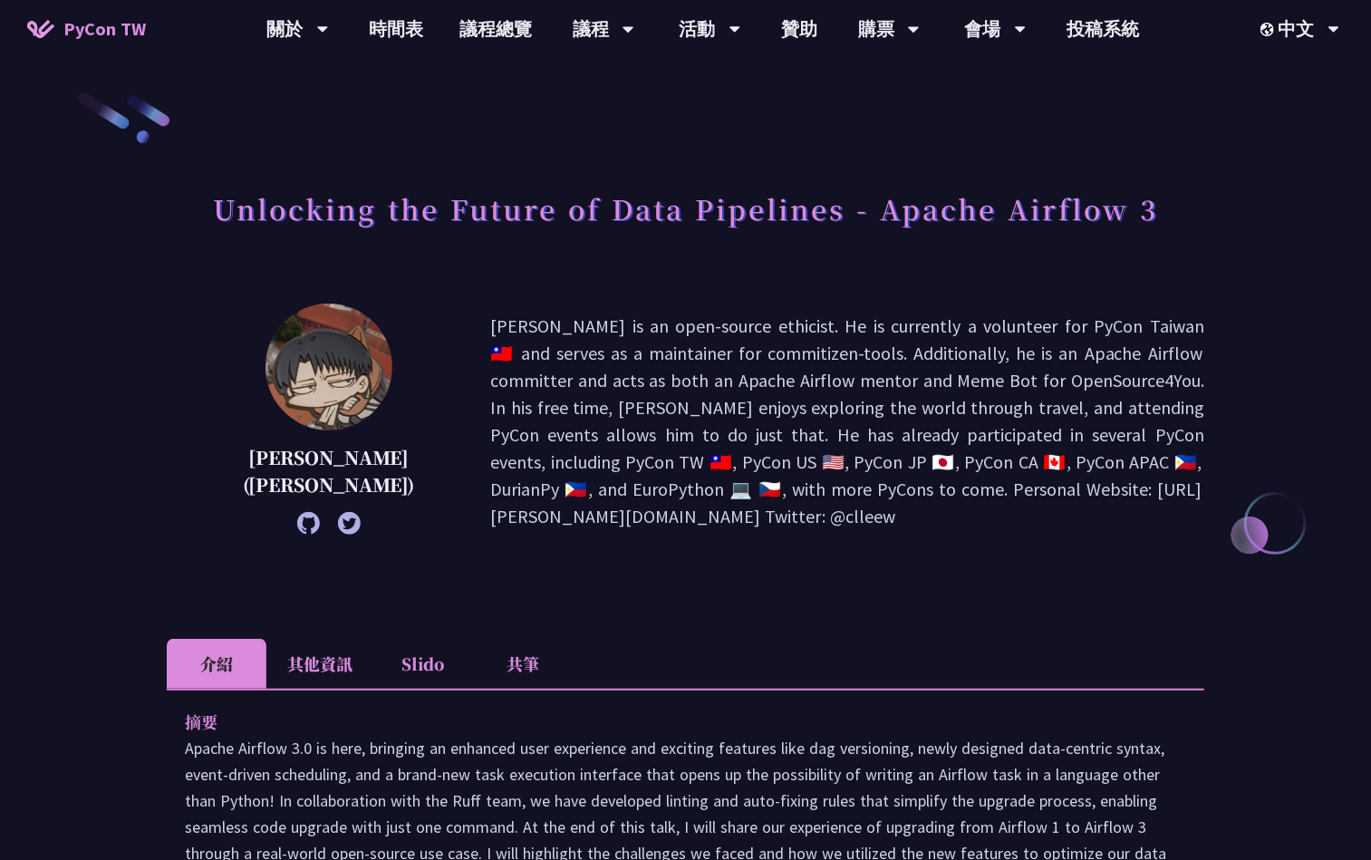
drag, startPoint x: 512, startPoint y: 642, endPoint x: 599, endPoint y: 588, distance: 102.1
click at [512, 642] on li "共筆" at bounding box center [523, 664] width 100 height 50
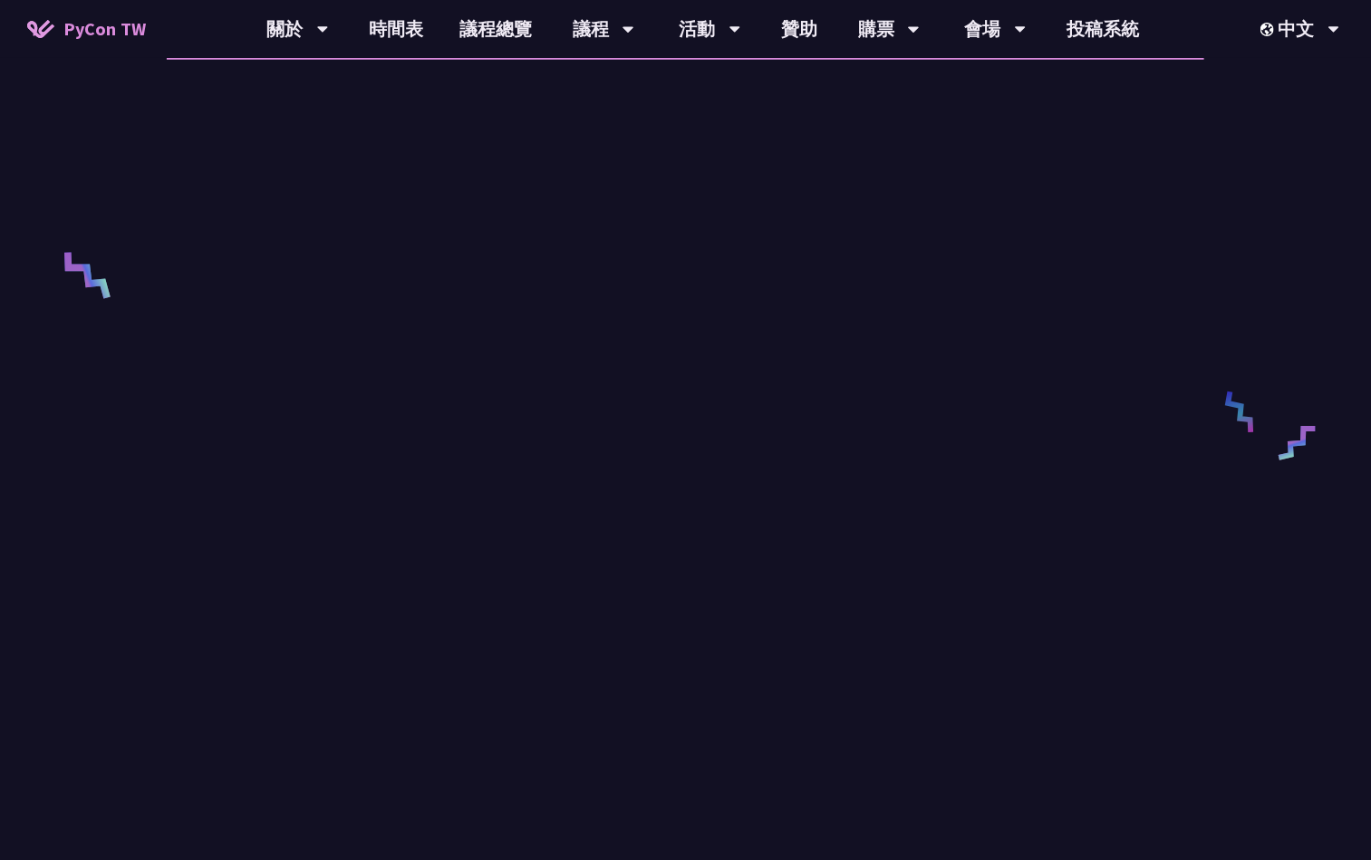
scroll to position [680, 0]
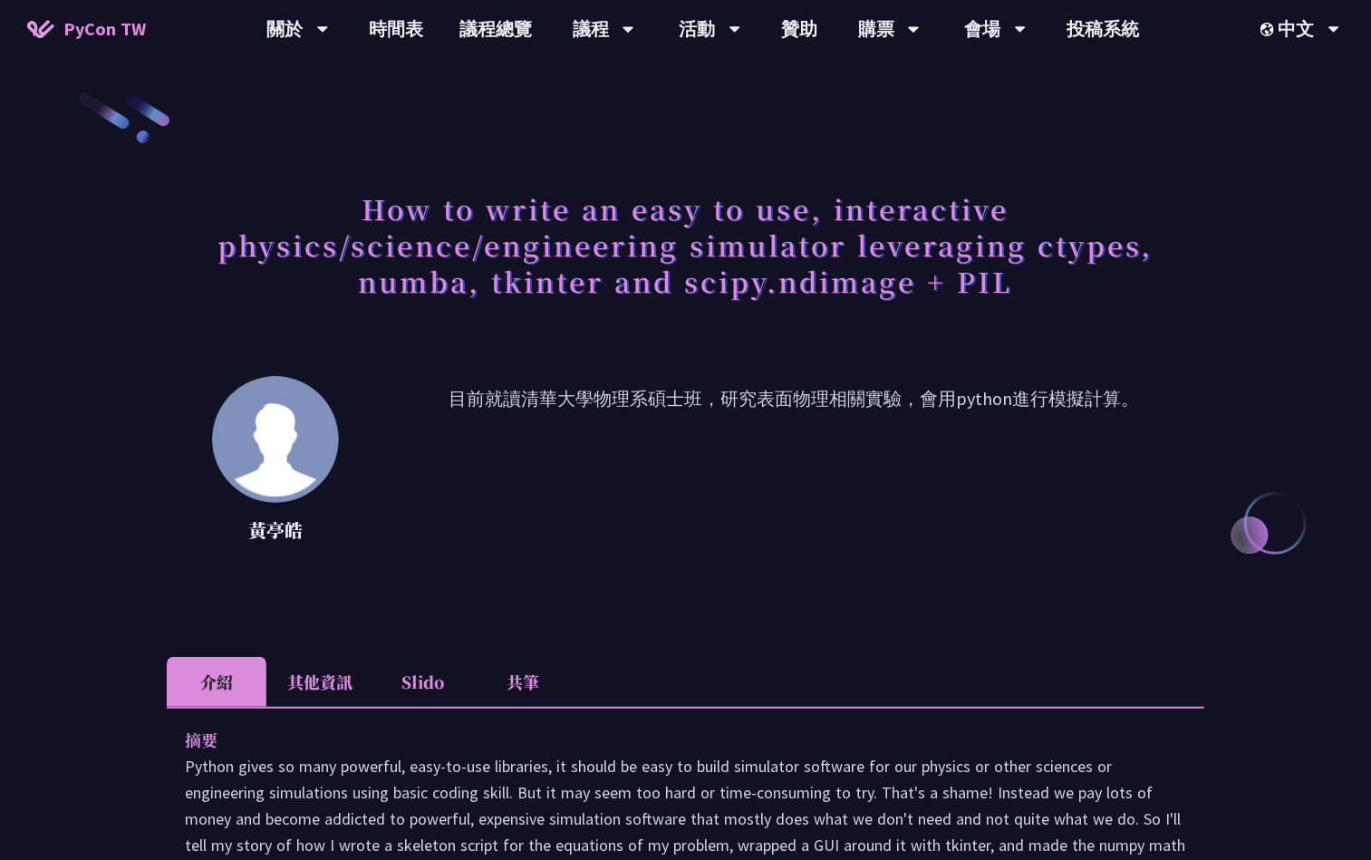
click at [518, 697] on li "共筆" at bounding box center [523, 682] width 100 height 50
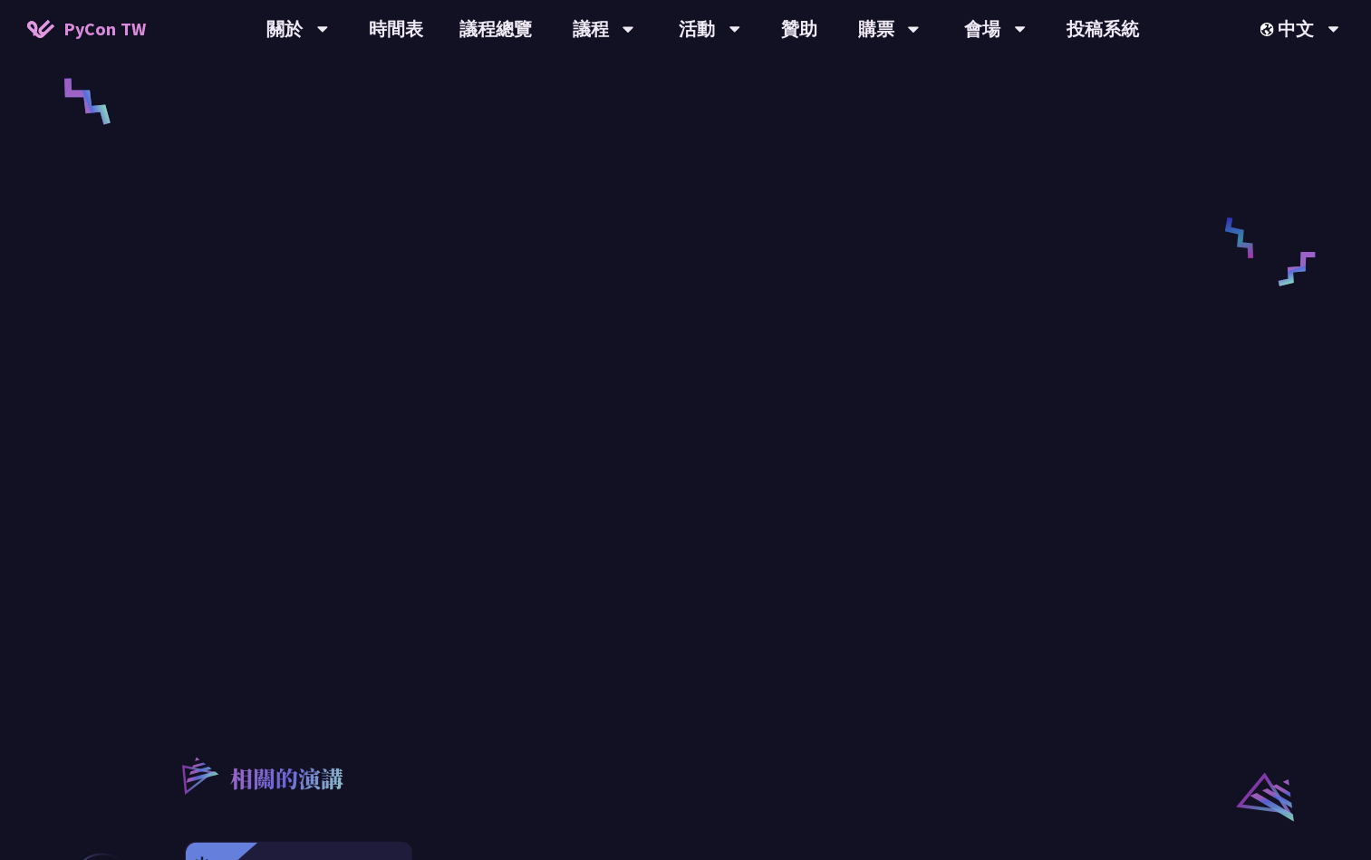
scroll to position [816, 0]
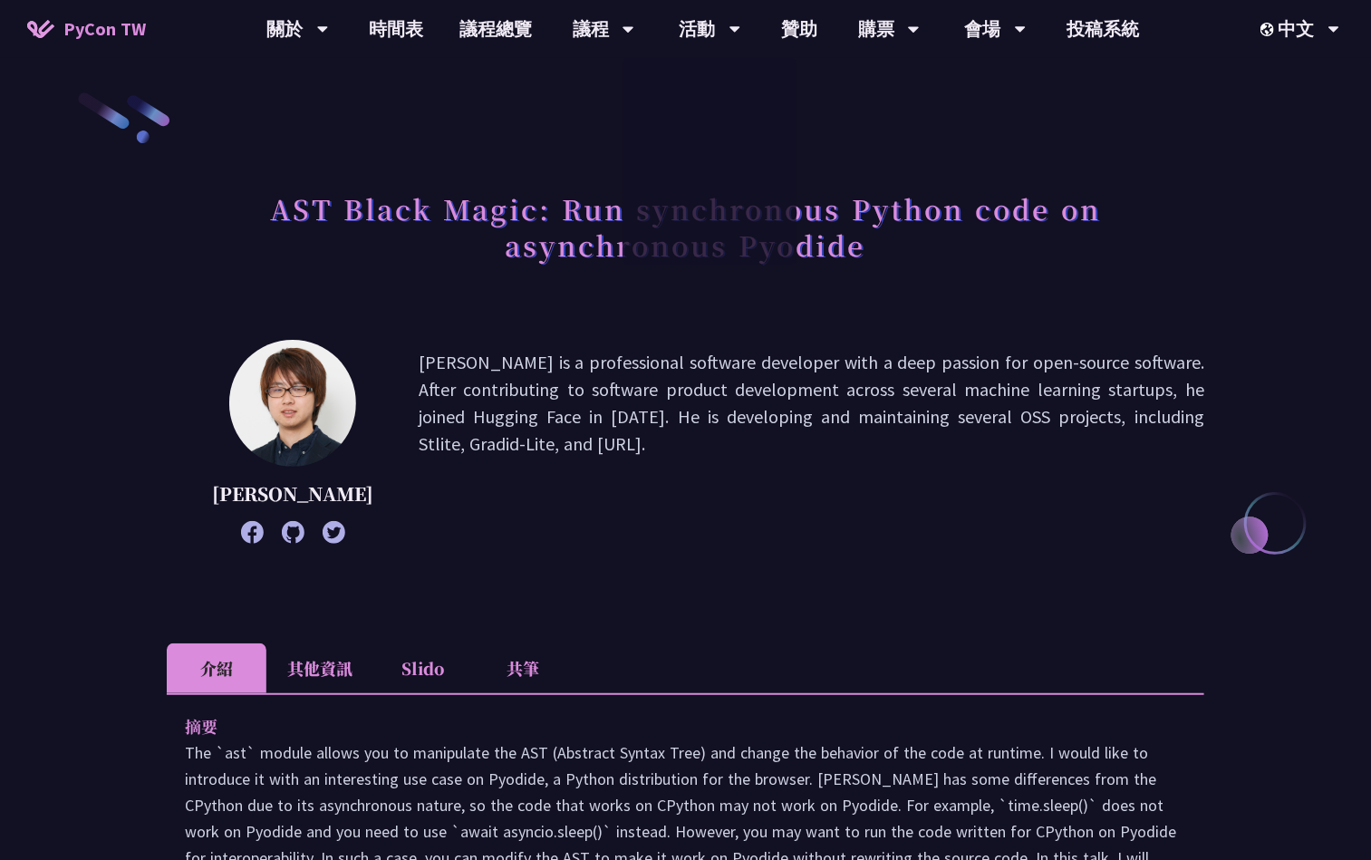
click at [522, 689] on li "共筆" at bounding box center [523, 668] width 100 height 50
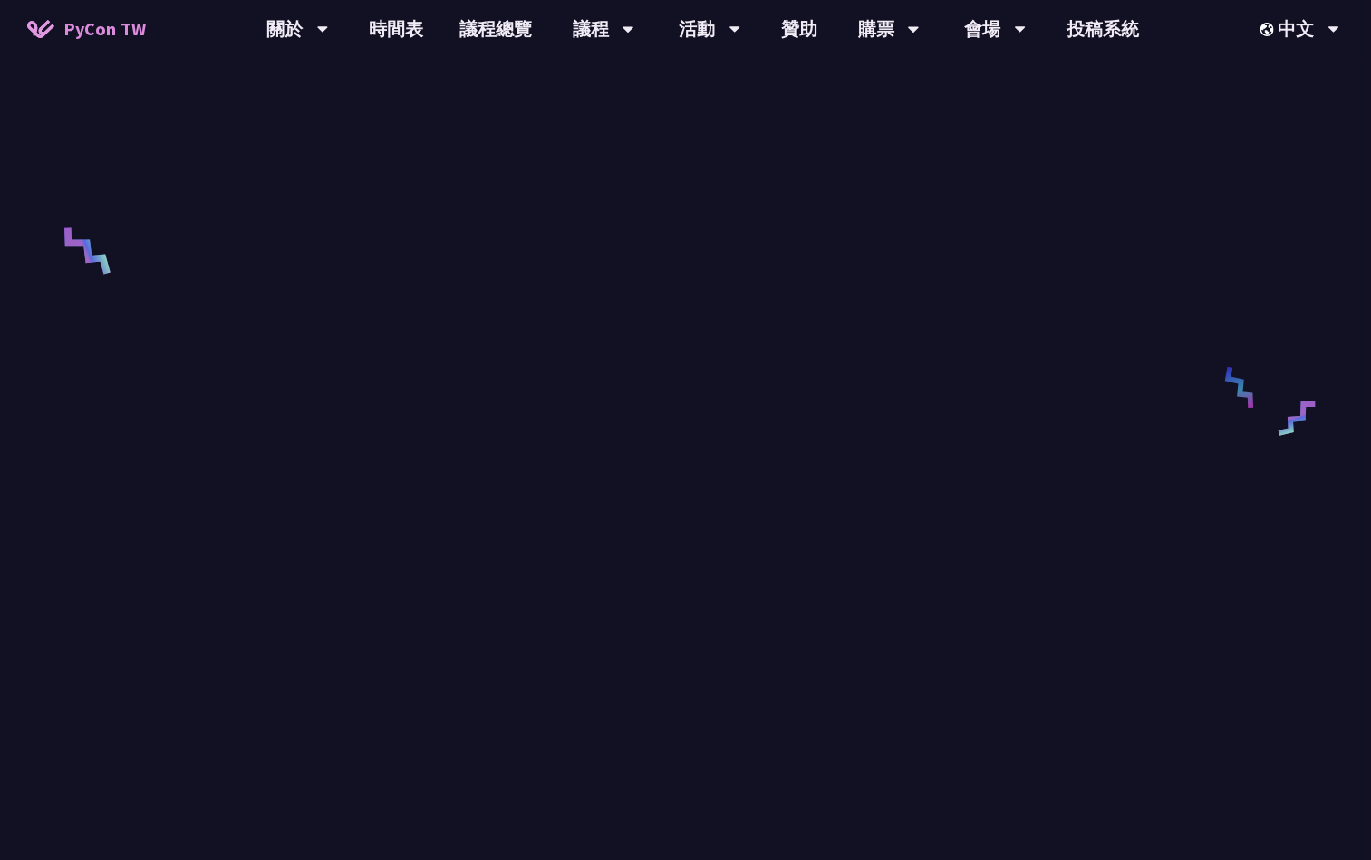
scroll to position [680, 0]
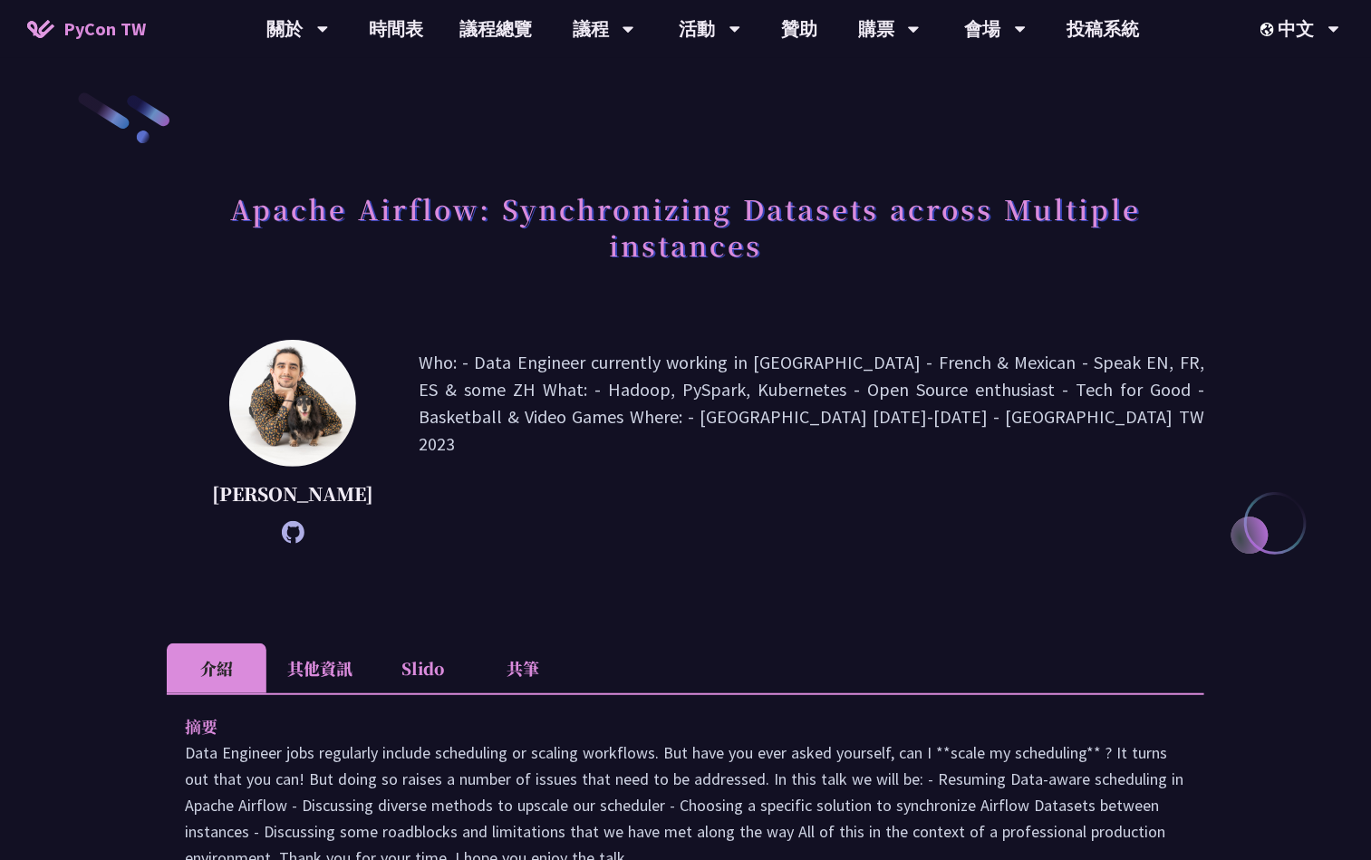
click at [536, 672] on li "共筆" at bounding box center [523, 668] width 100 height 50
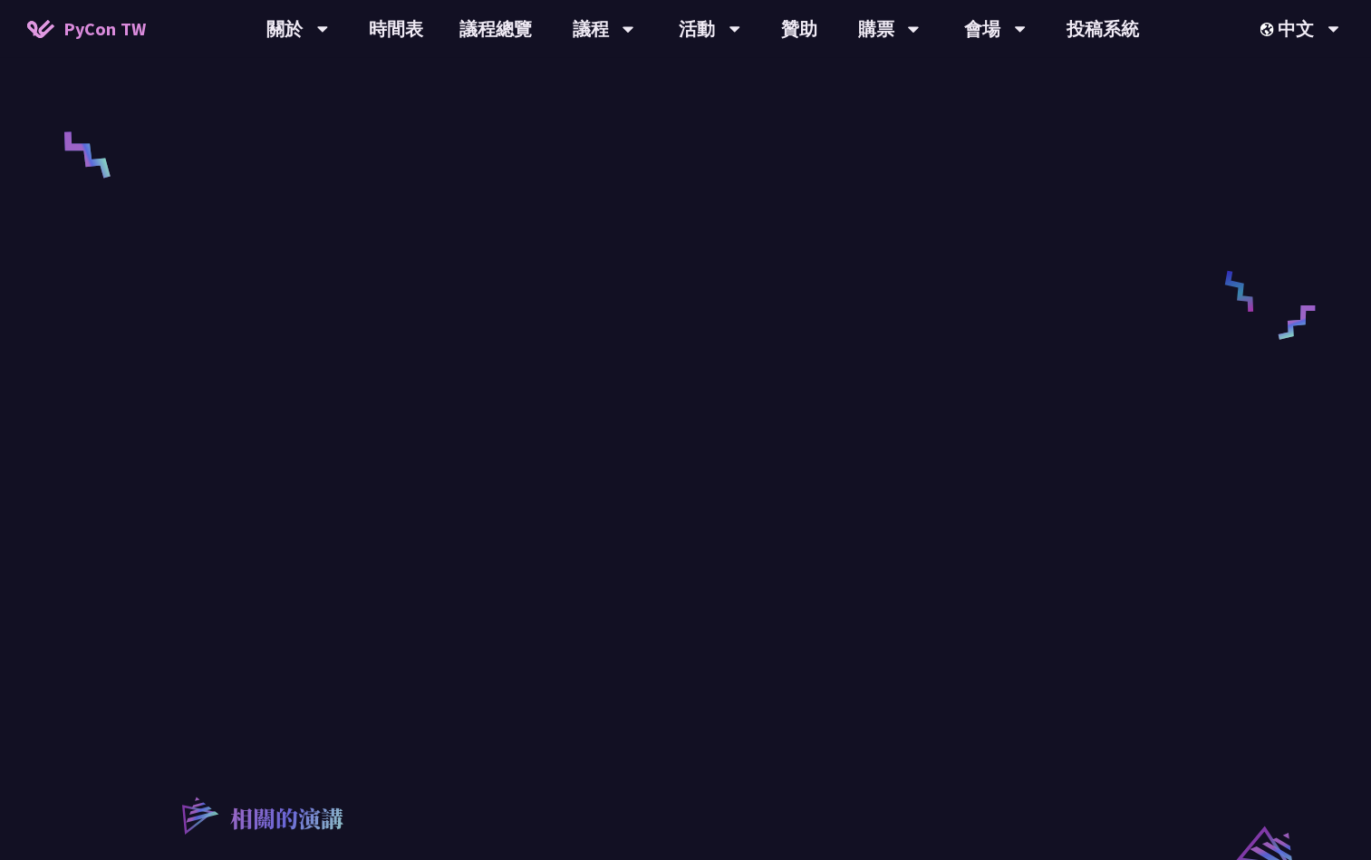
scroll to position [816, 0]
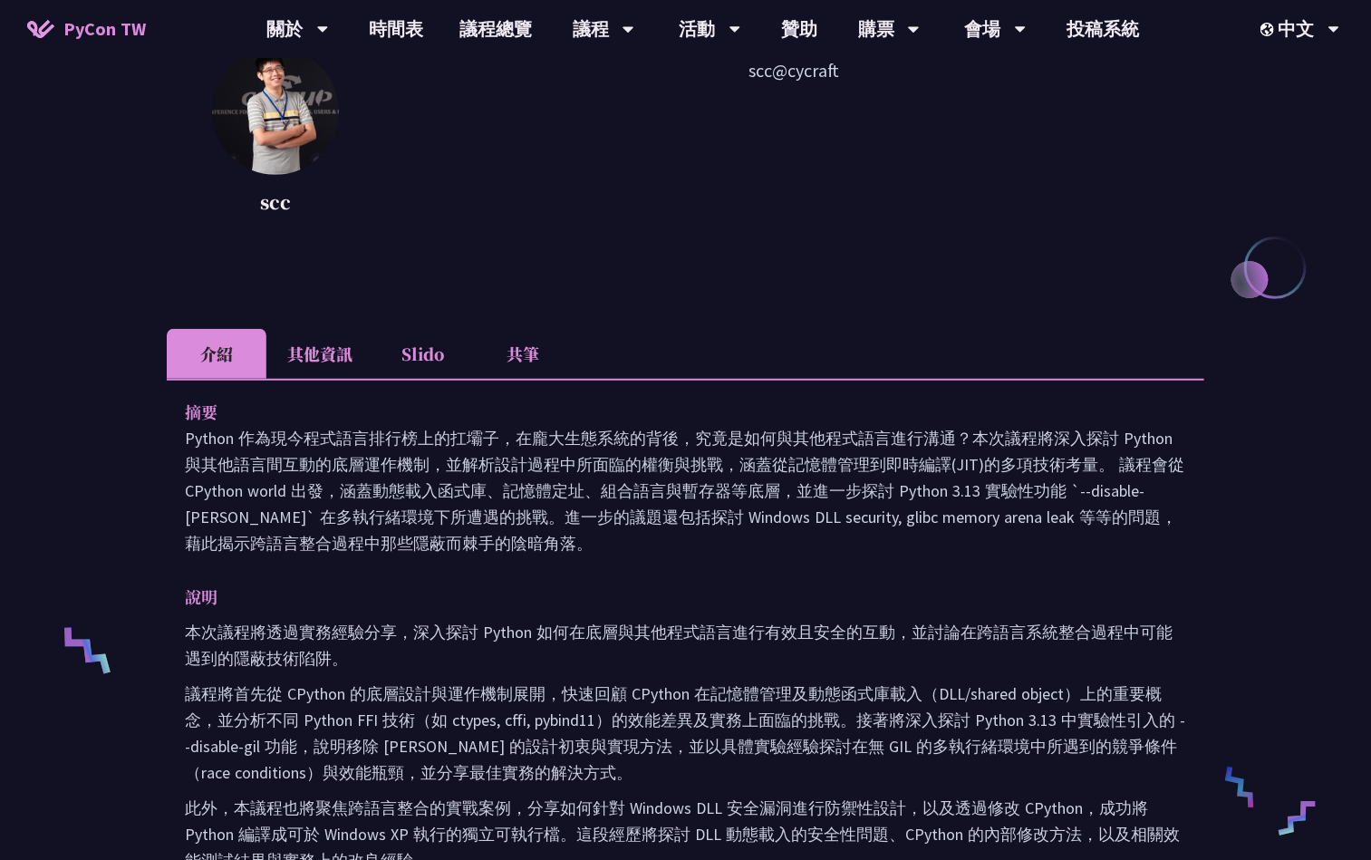
scroll to position [272, 0]
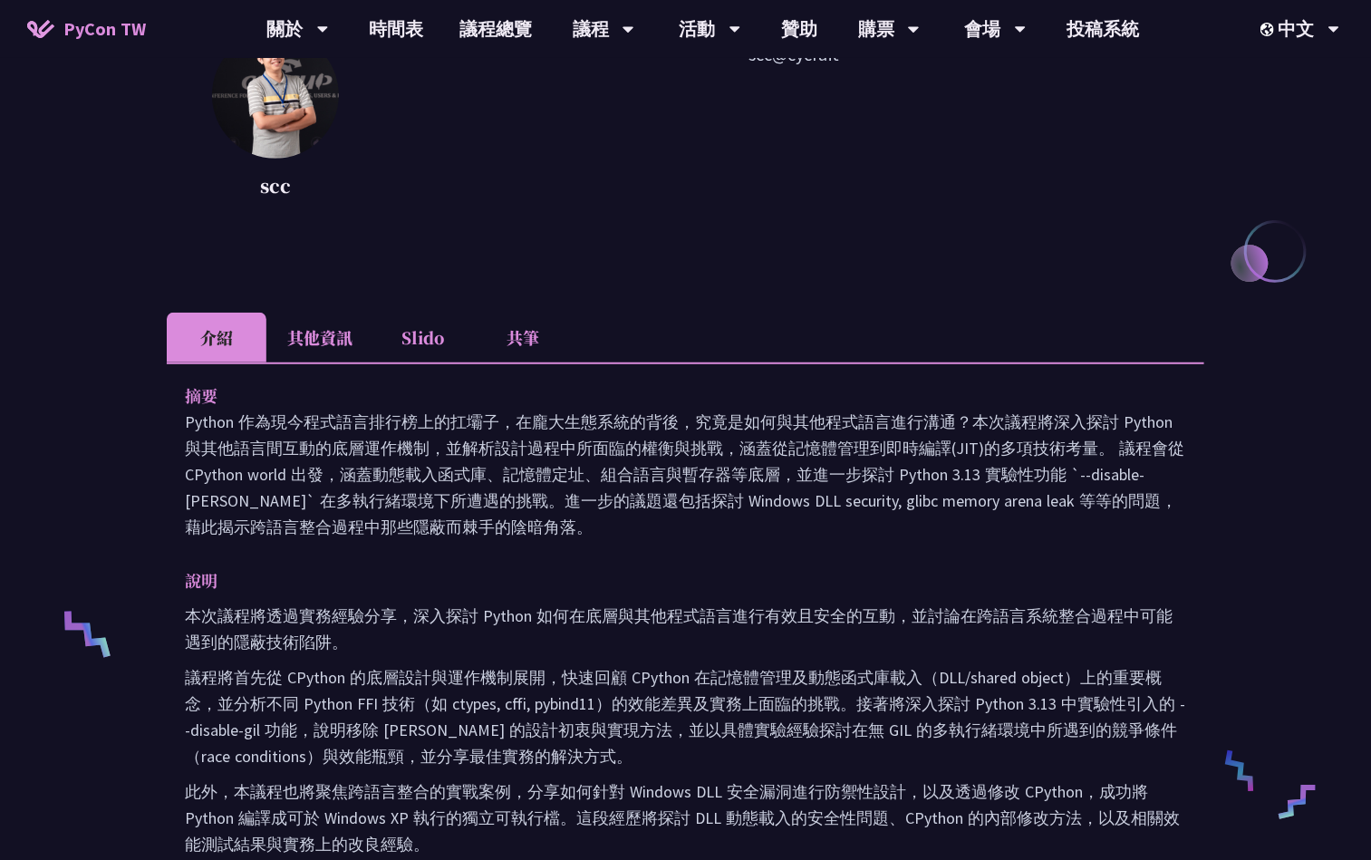
click at [455, 341] on li "Slido" at bounding box center [423, 338] width 100 height 50
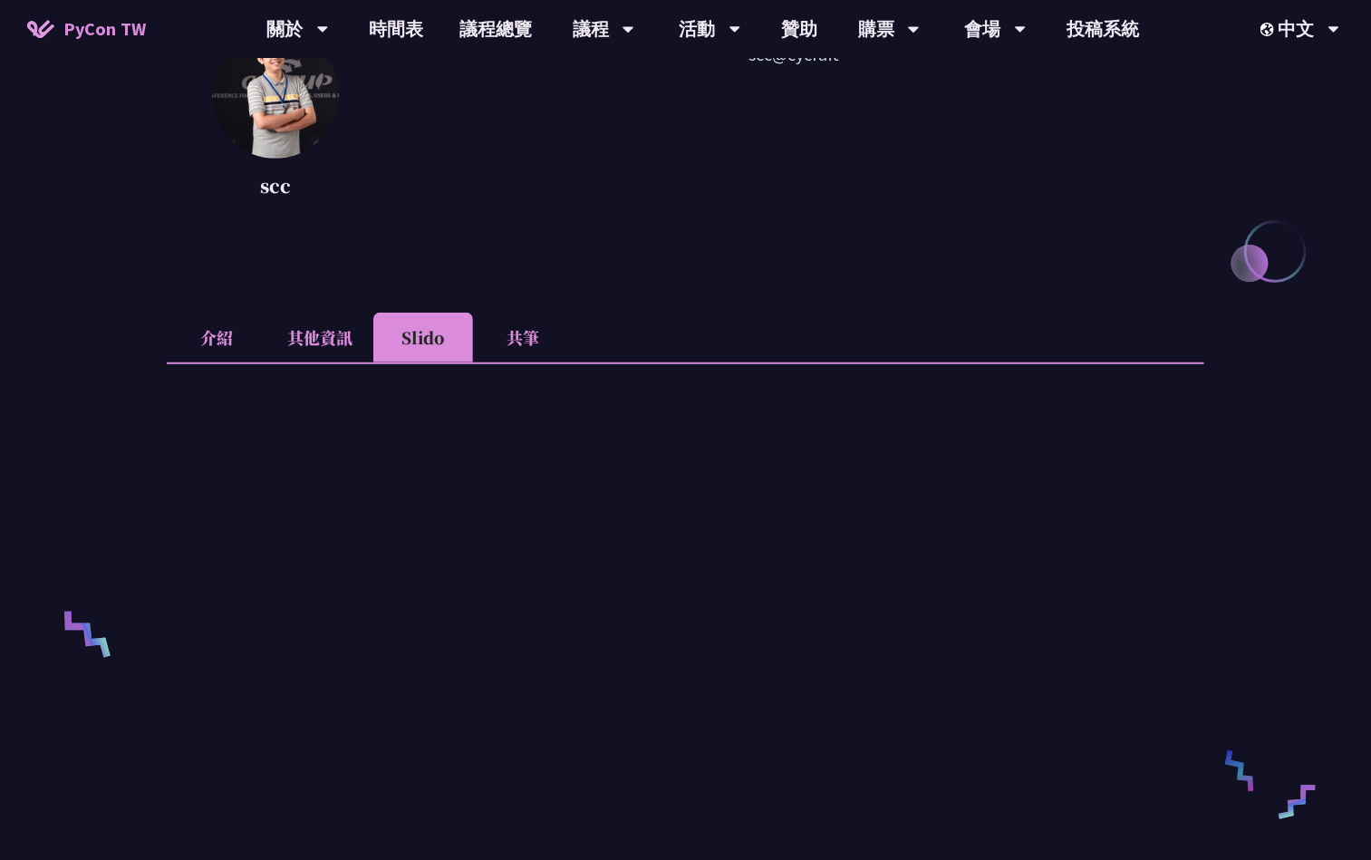
click at [544, 348] on li "共筆" at bounding box center [523, 338] width 100 height 50
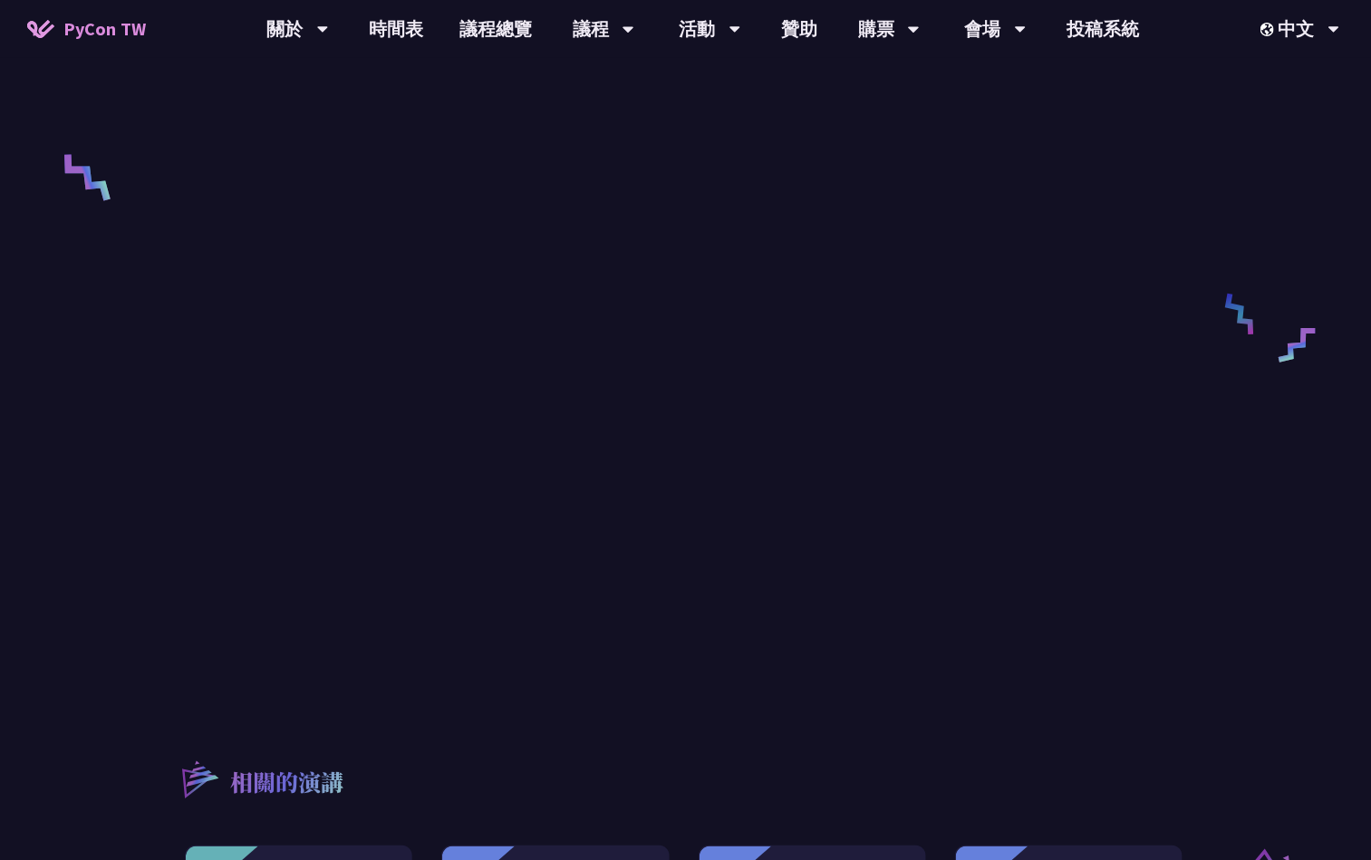
scroll to position [816, 0]
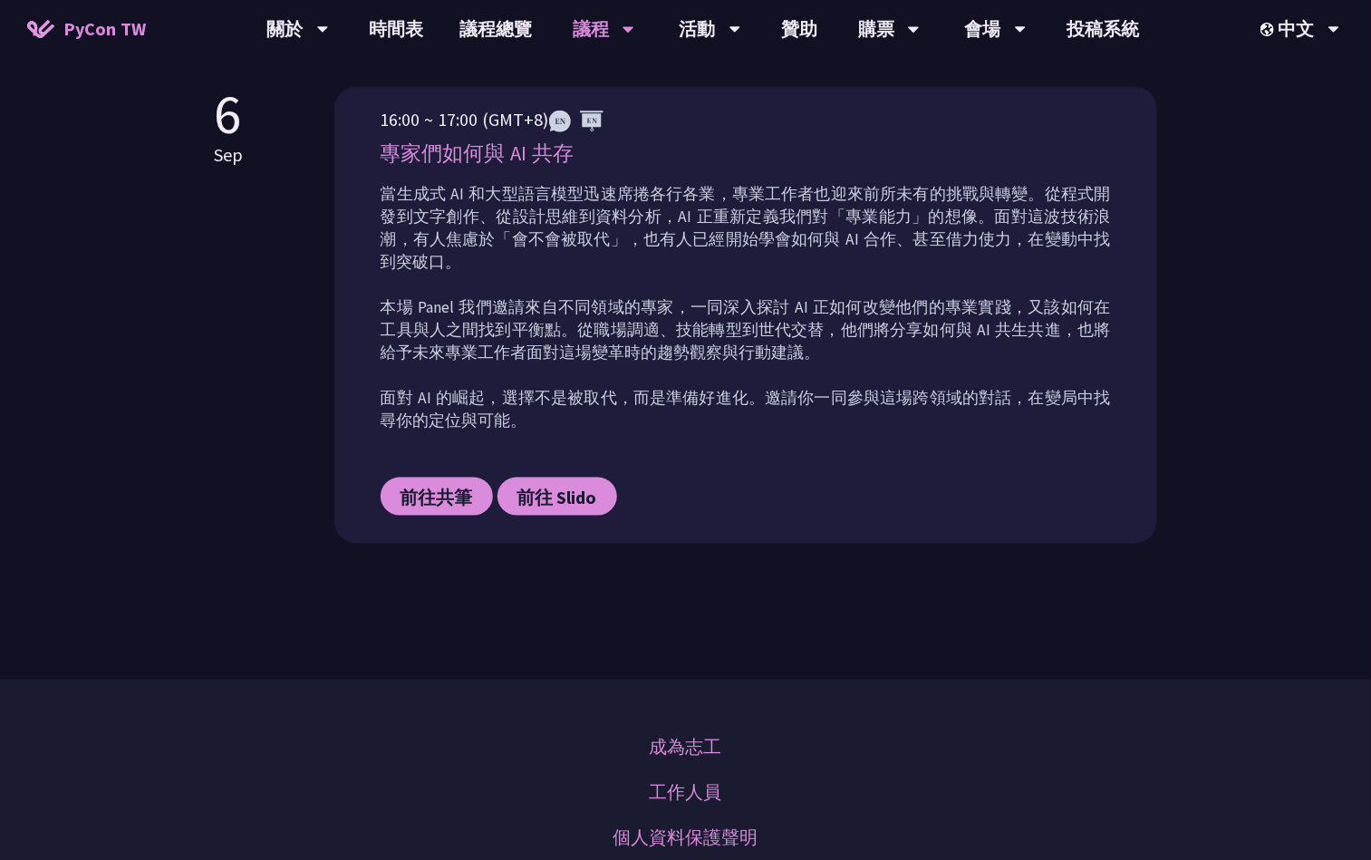
scroll to position [740, 0]
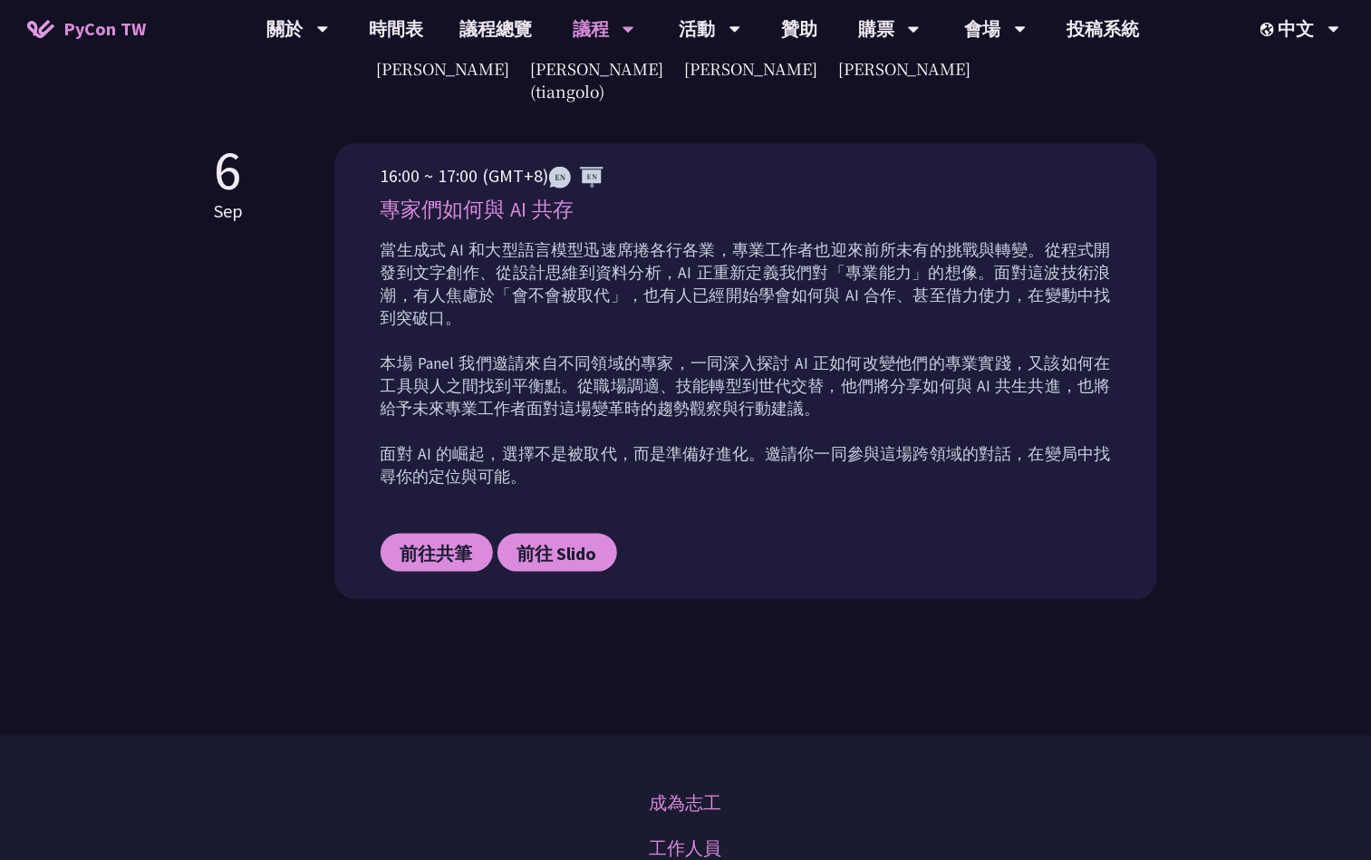
click at [417, 523] on div "16:00 ~ 17:00 (GMT+8) 專家們如何與 AI 共存 當生成式 AI 和大型語言模型迅速席捲各行各業，專業工作者也迎來前所未有的挑戰與轉變。從…" at bounding box center [746, 380] width 730 height 437
click at [416, 542] on span "前往共筆" at bounding box center [437, 553] width 73 height 23
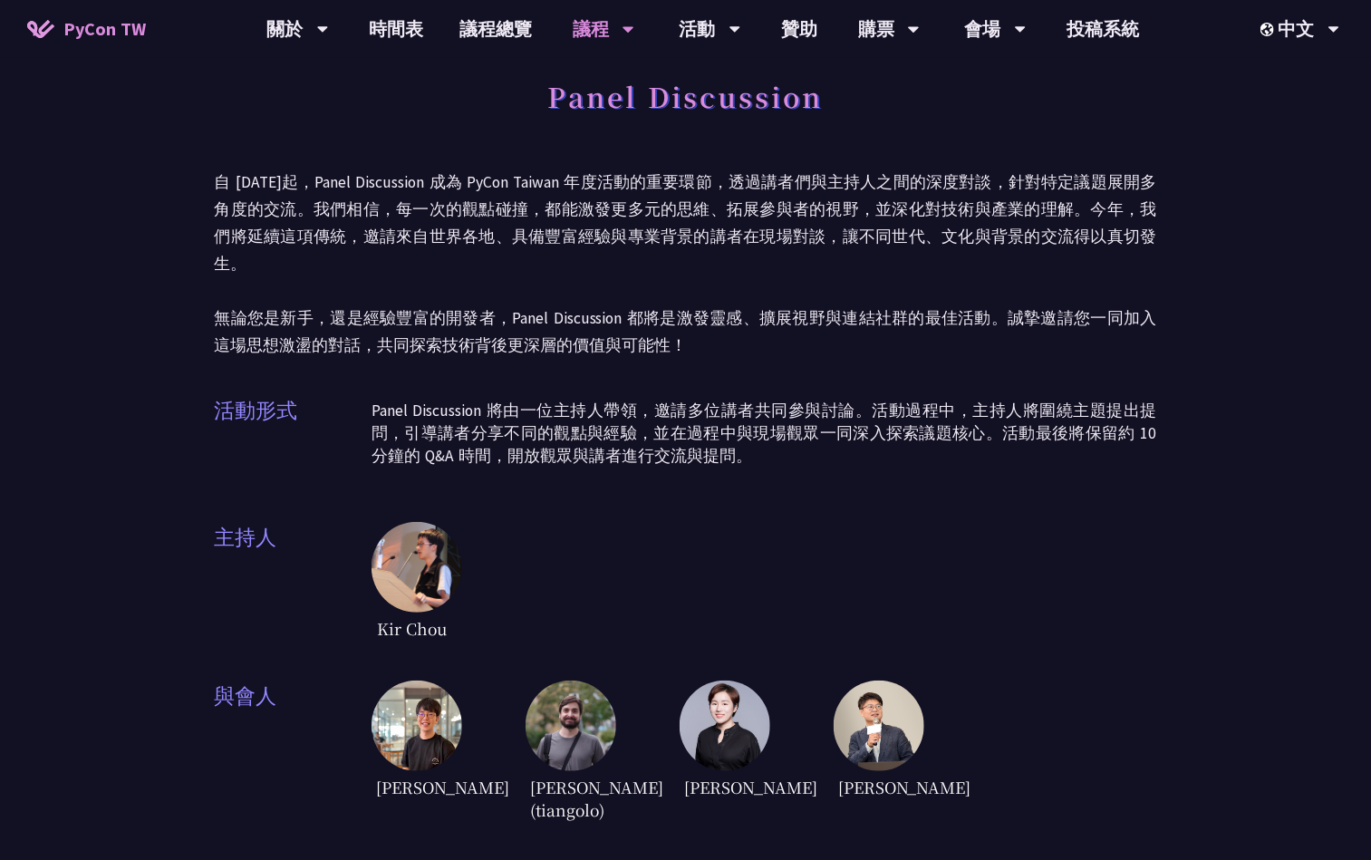
scroll to position [0, 0]
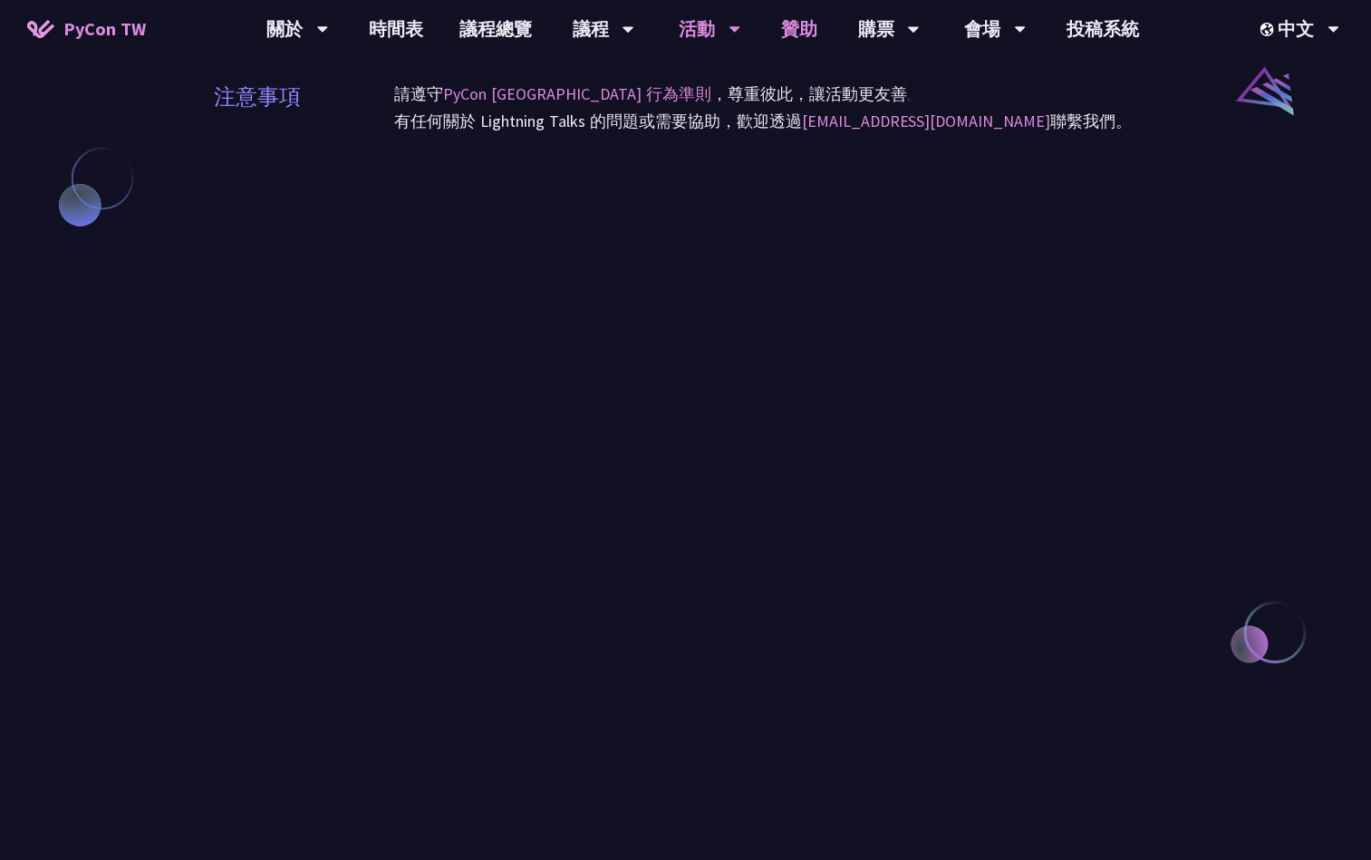
scroll to position [1359, 0]
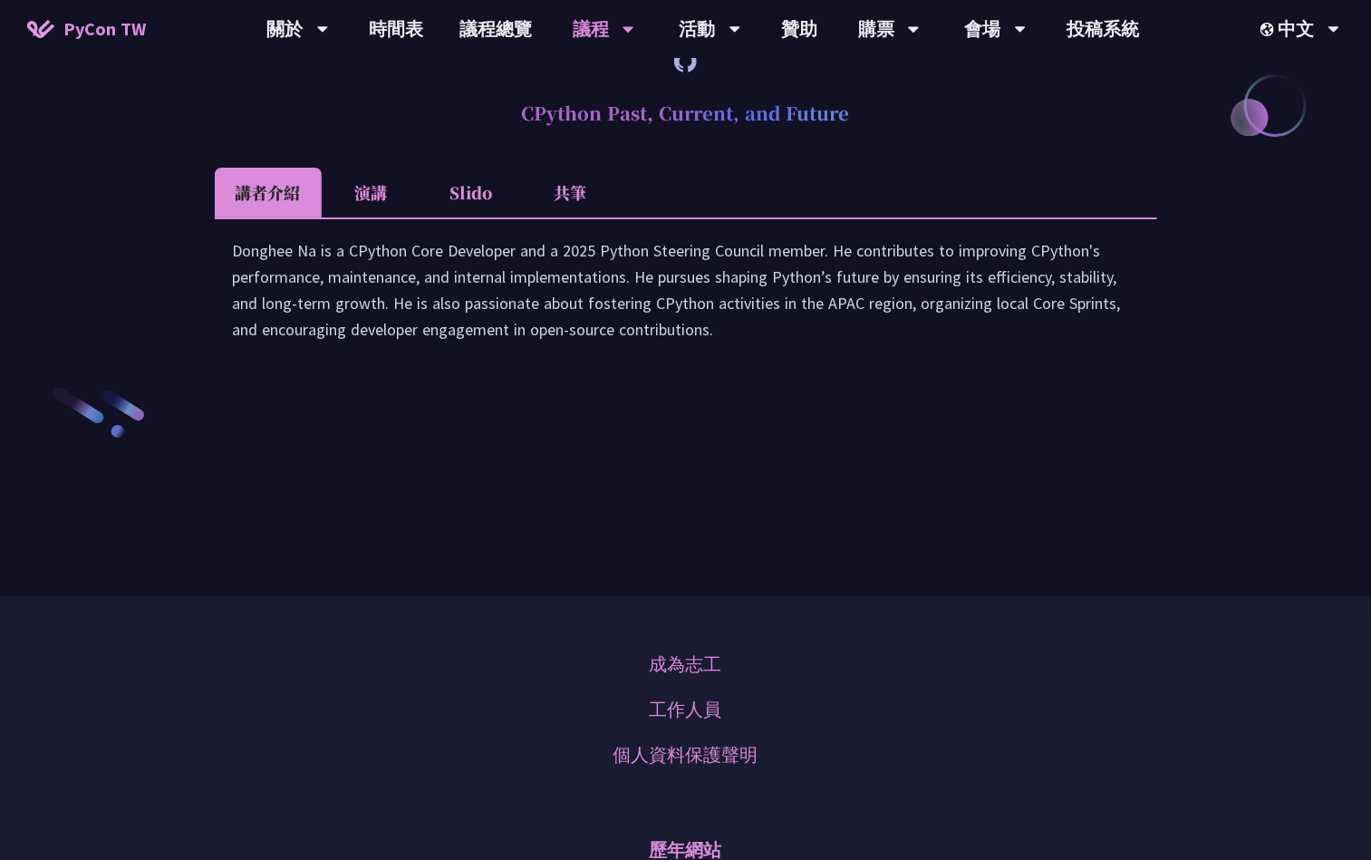
drag, startPoint x: 634, startPoint y: 334, endPoint x: 547, endPoint y: 335, distance: 87.0
click at [632, 218] on ul "講者介紹 演講 Slido 共筆" at bounding box center [686, 193] width 943 height 50
click at [547, 218] on li "共筆" at bounding box center [571, 193] width 100 height 50
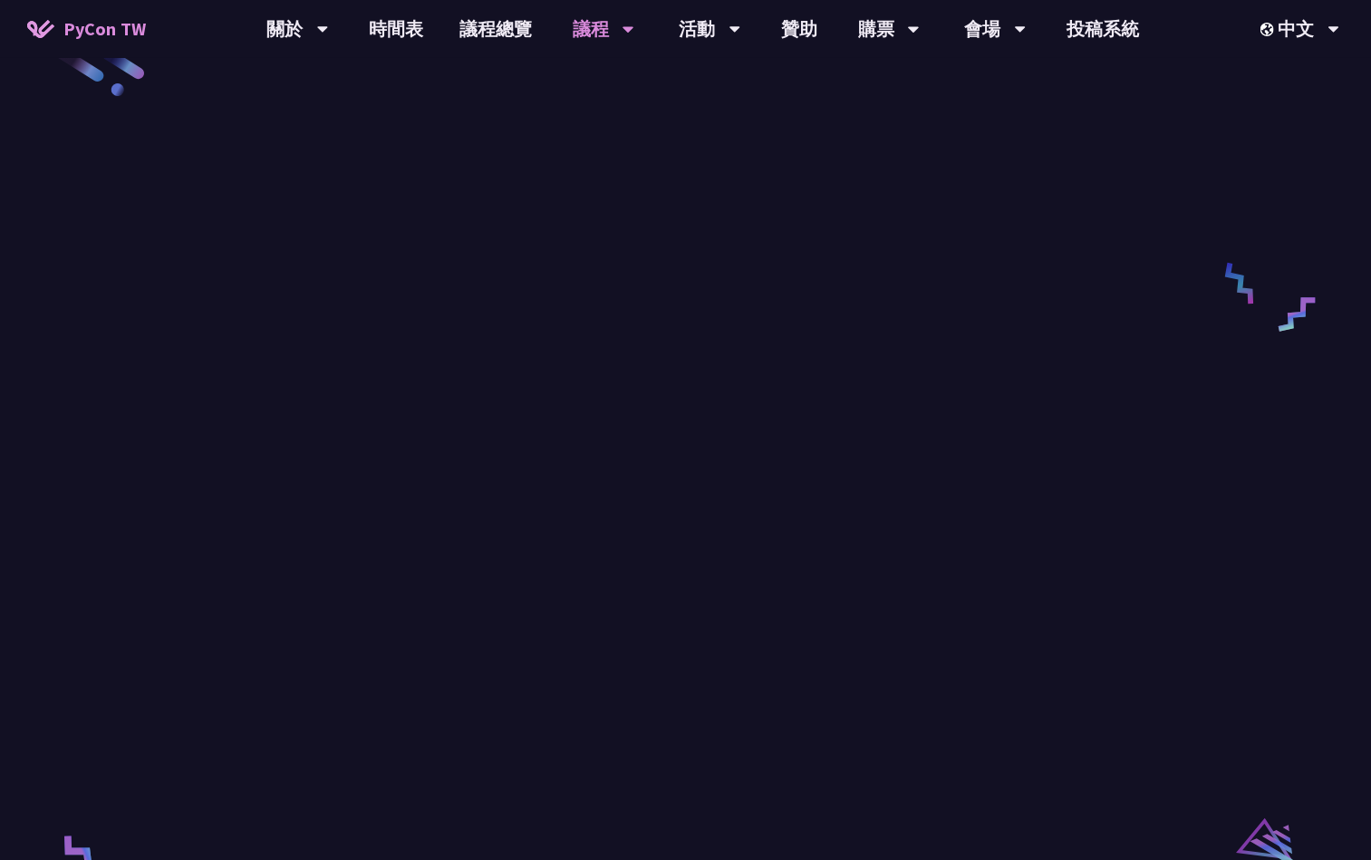
scroll to position [3016, 0]
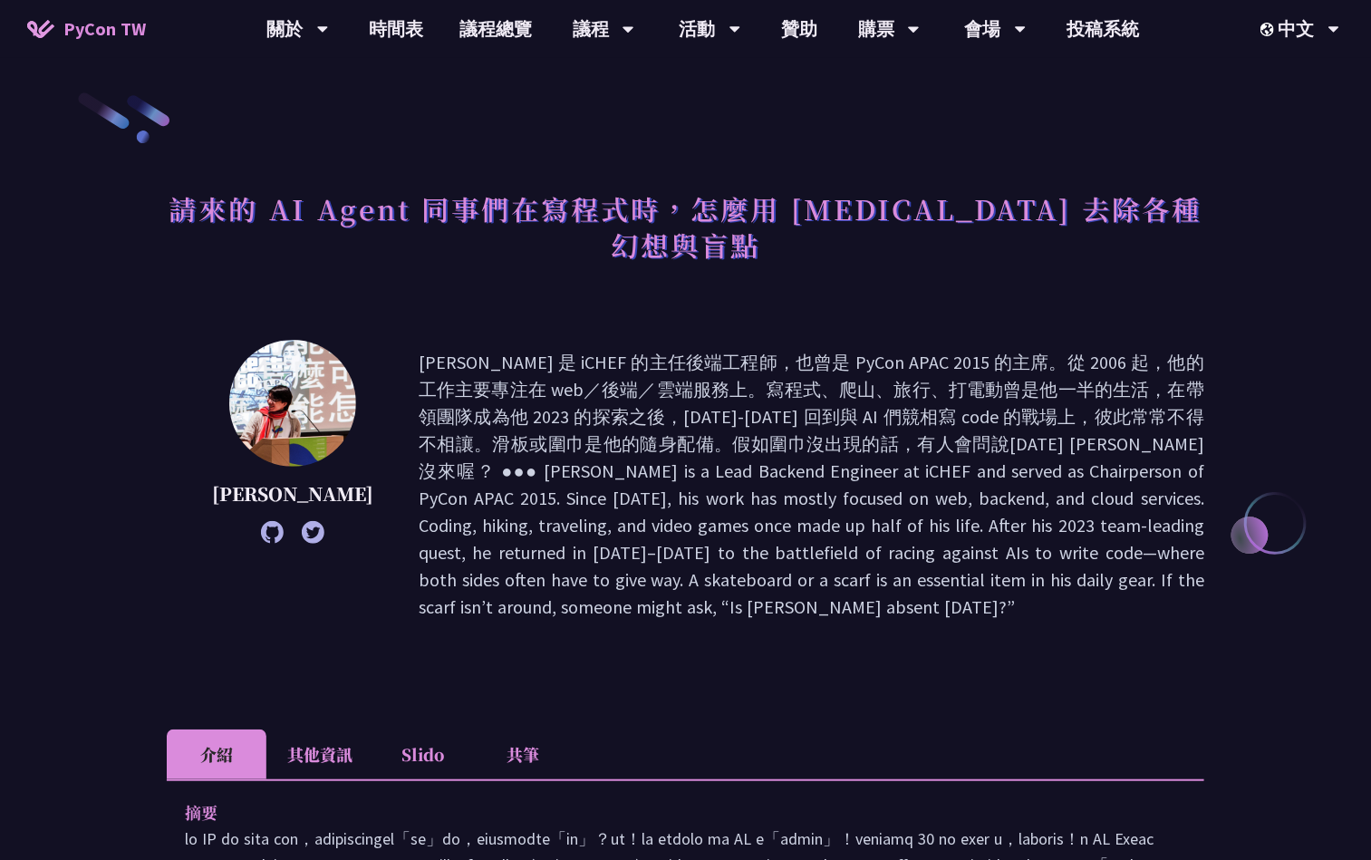
click at [530, 730] on li "共筆" at bounding box center [523, 755] width 100 height 50
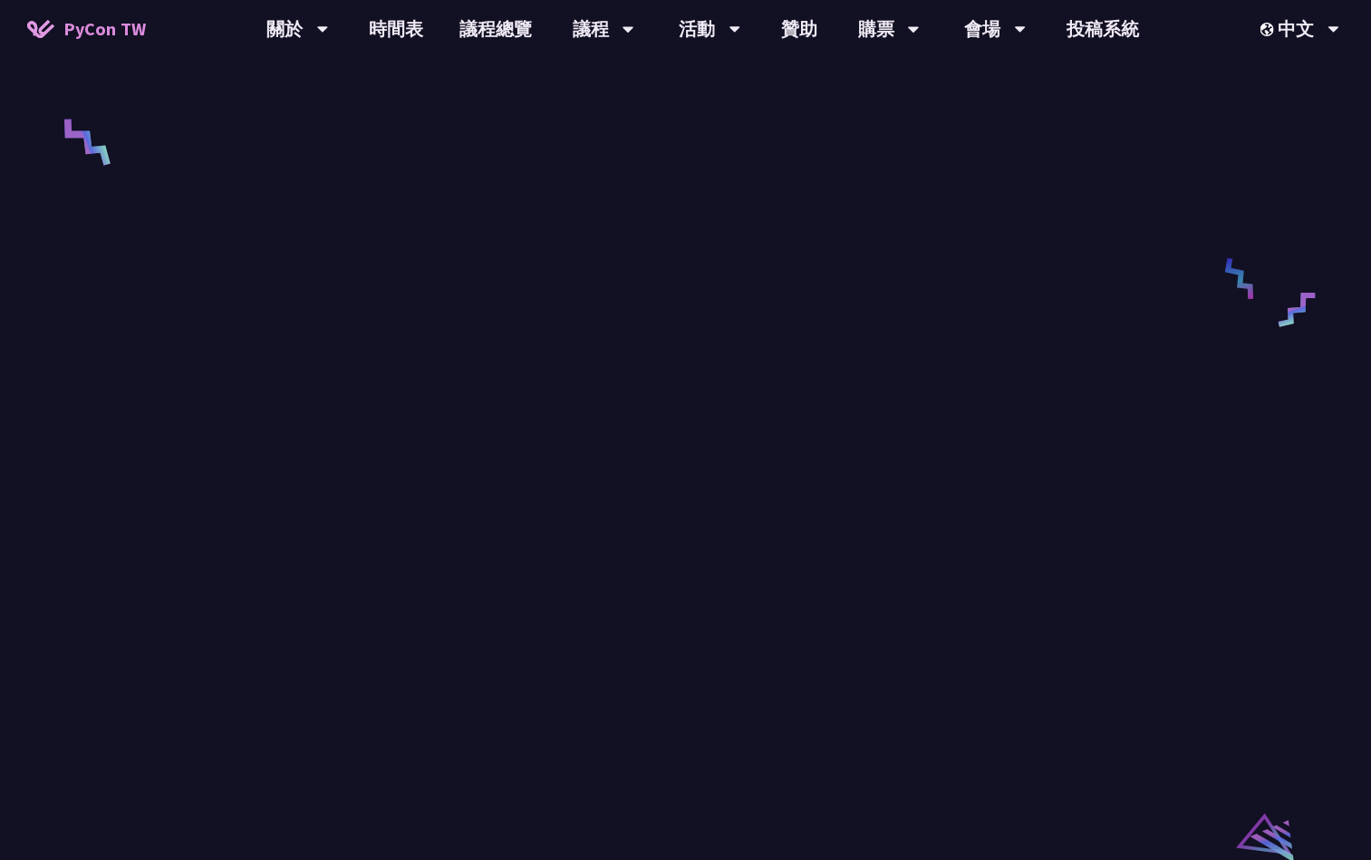
scroll to position [680, 0]
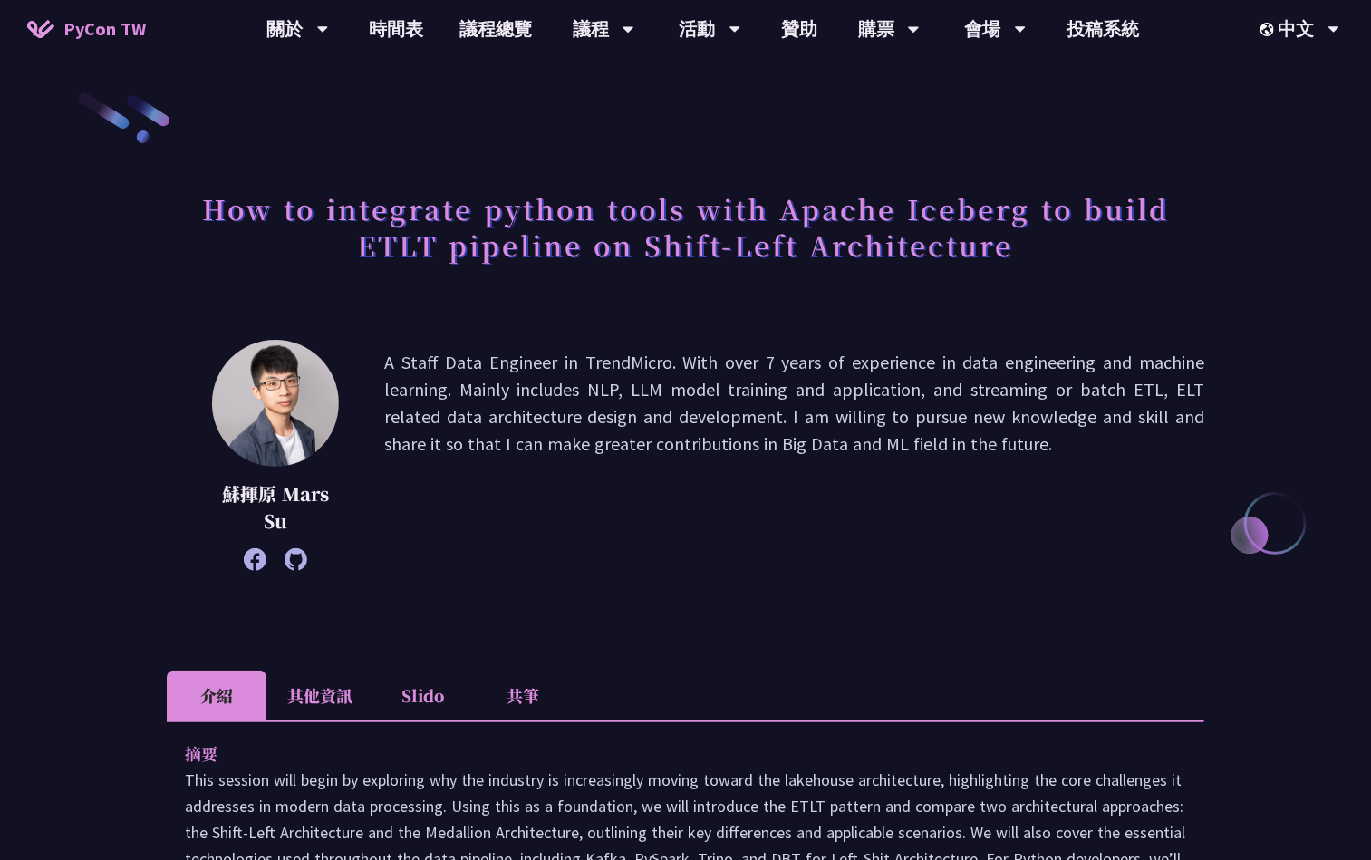
drag, startPoint x: 518, startPoint y: 681, endPoint x: 525, endPoint y: 669, distance: 13.8
click at [518, 681] on li "共筆" at bounding box center [523, 696] width 100 height 50
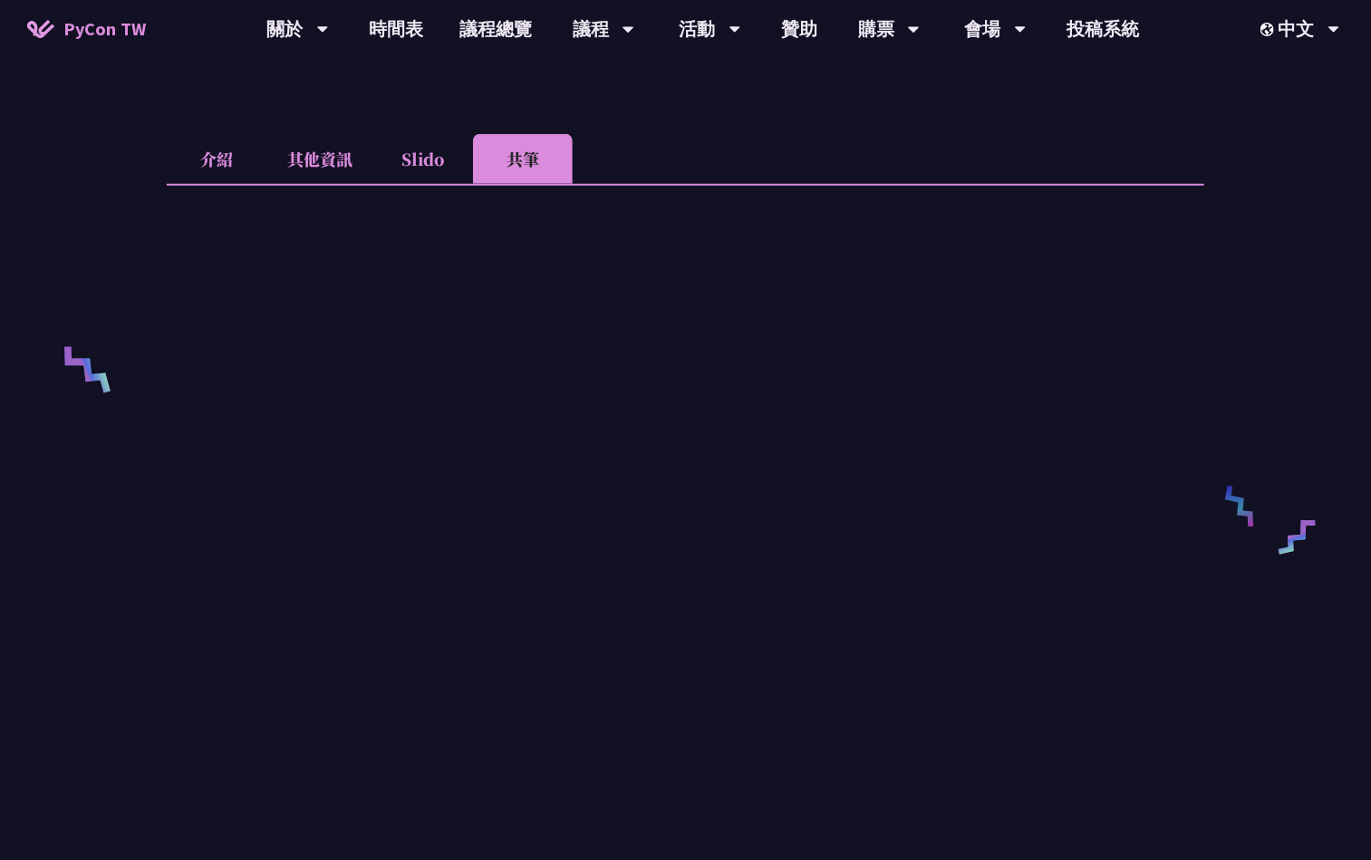
scroll to position [544, 0]
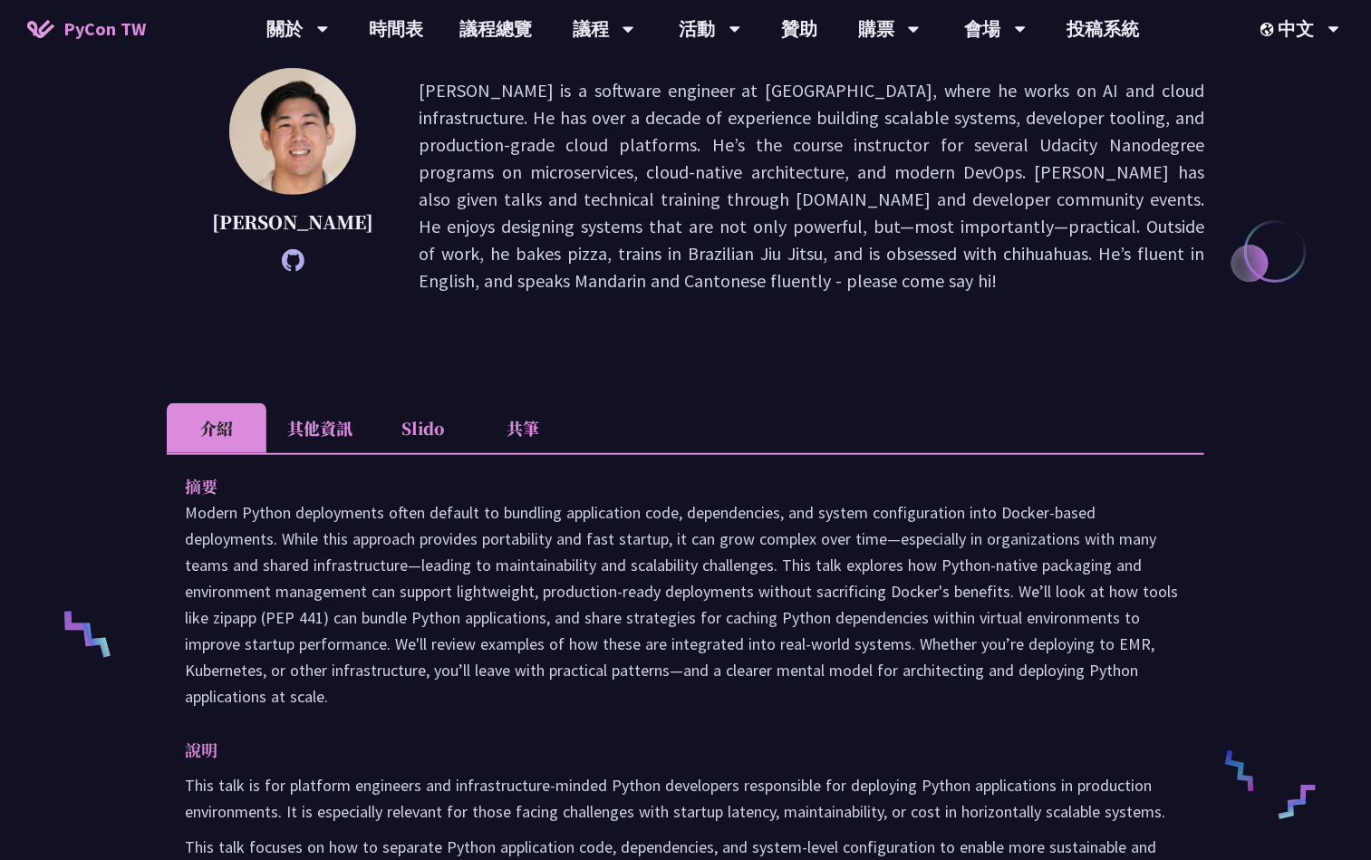
click at [518, 414] on li "共筆" at bounding box center [523, 428] width 100 height 50
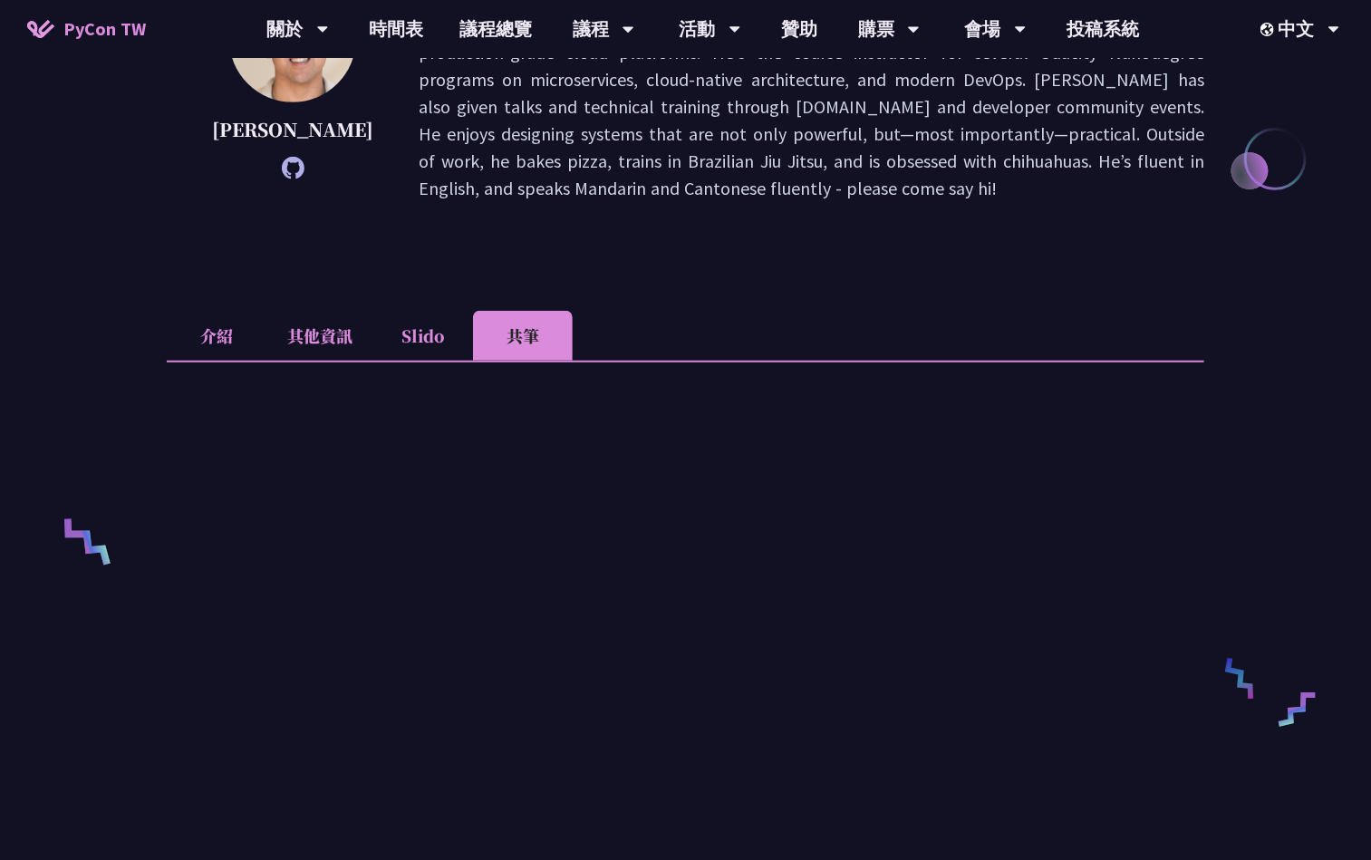
scroll to position [680, 0]
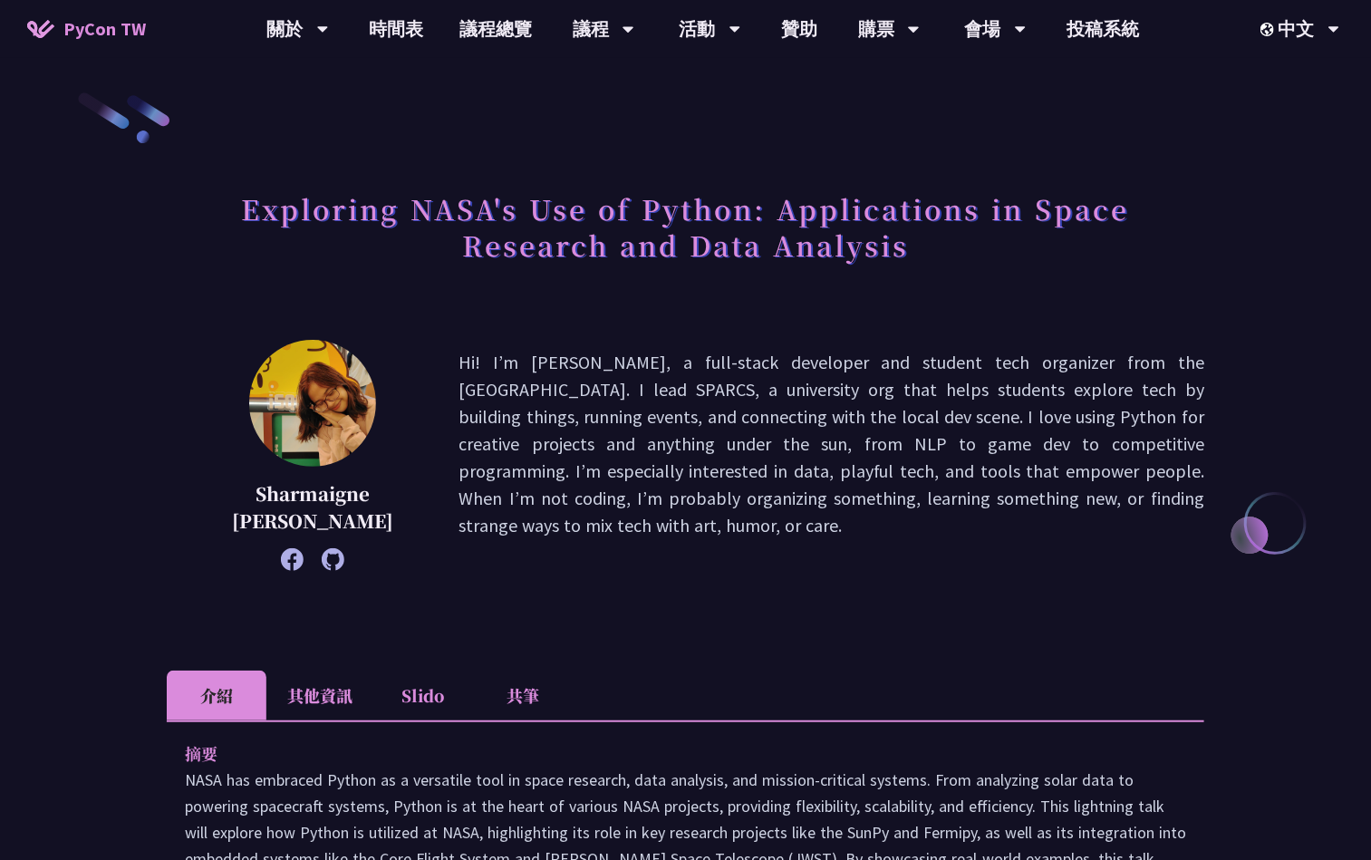
drag, startPoint x: 544, startPoint y: 711, endPoint x: 607, endPoint y: 669, distance: 75.9
click at [544, 711] on li "共筆" at bounding box center [523, 696] width 100 height 50
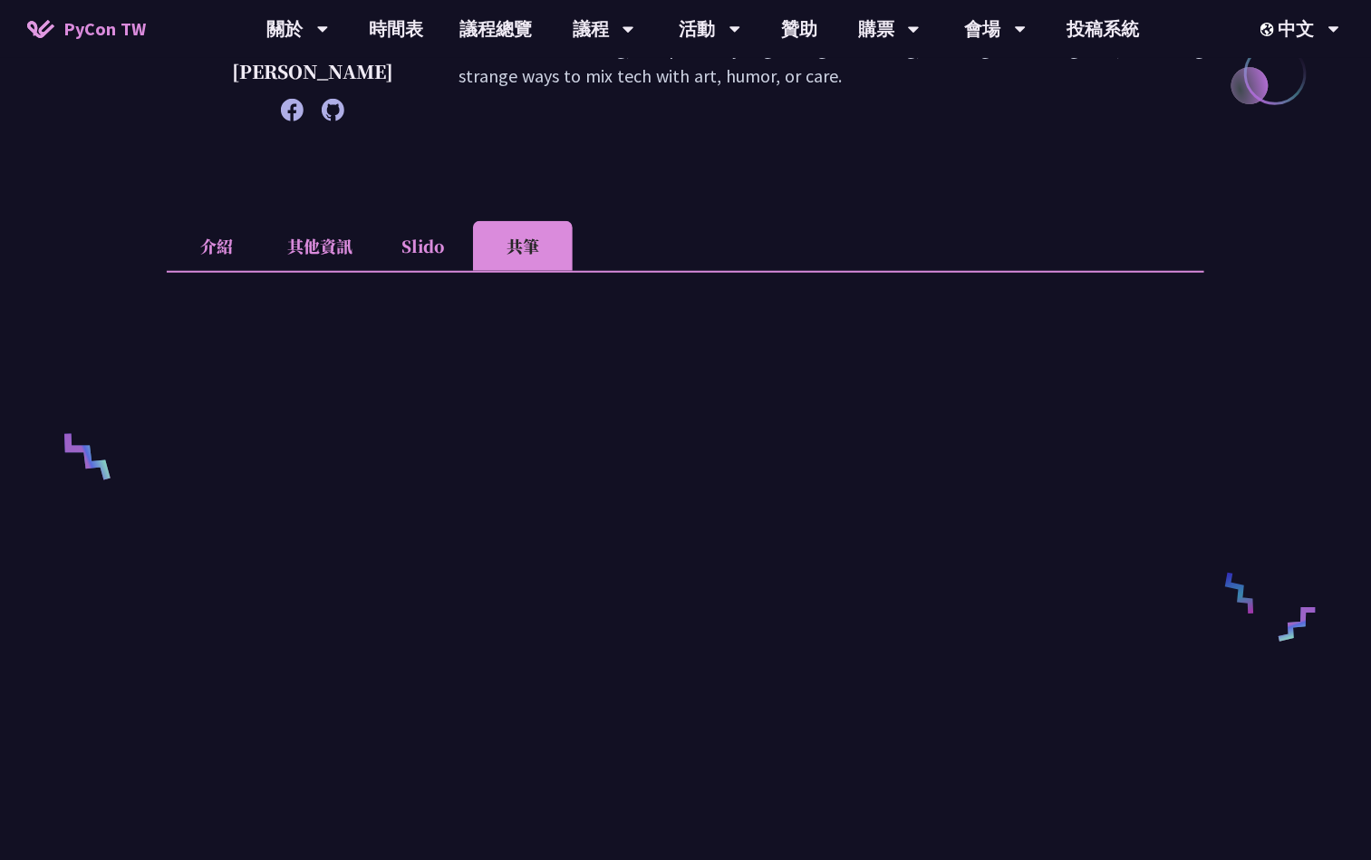
scroll to position [544, 0]
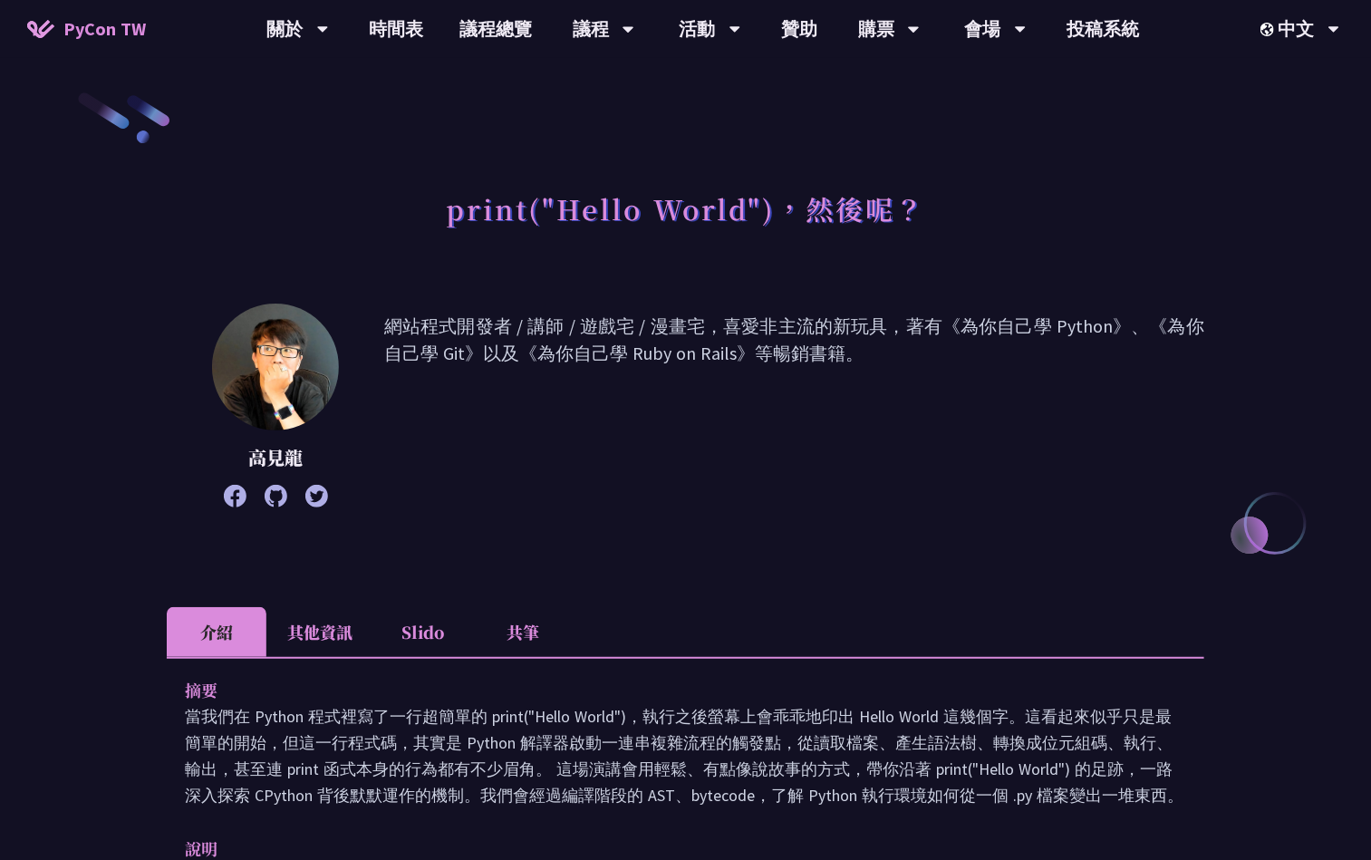
click at [496, 659] on div "摘要 當我們在 Python 程式裡寫了一行超簡單的 print("Hello World")，執行之後螢幕上會乖乖地印出 Hello World 這幾個字。…" at bounding box center [686, 782] width 1038 height 250
click at [511, 628] on li "共筆" at bounding box center [523, 632] width 100 height 50
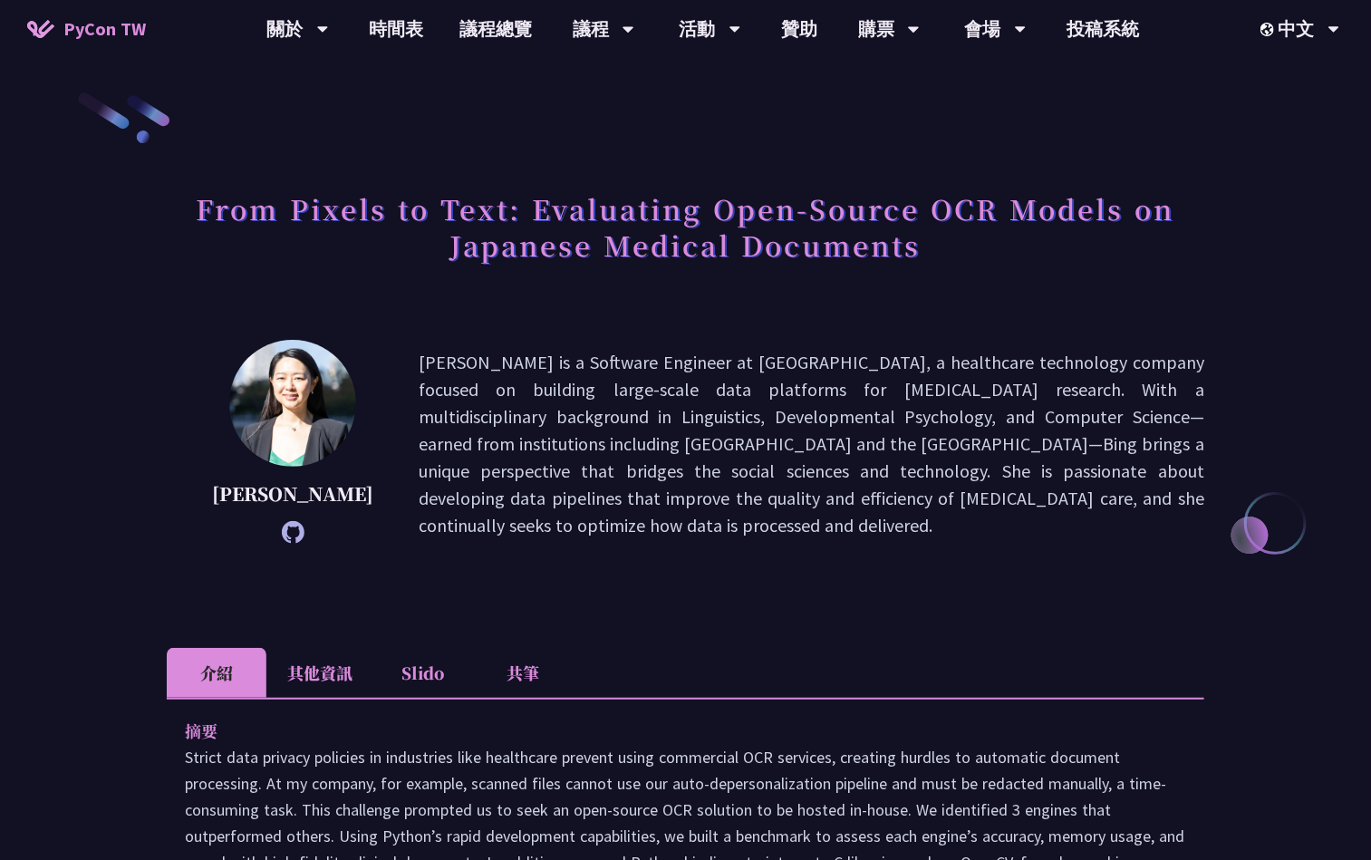
click at [520, 677] on li "共筆" at bounding box center [523, 673] width 100 height 50
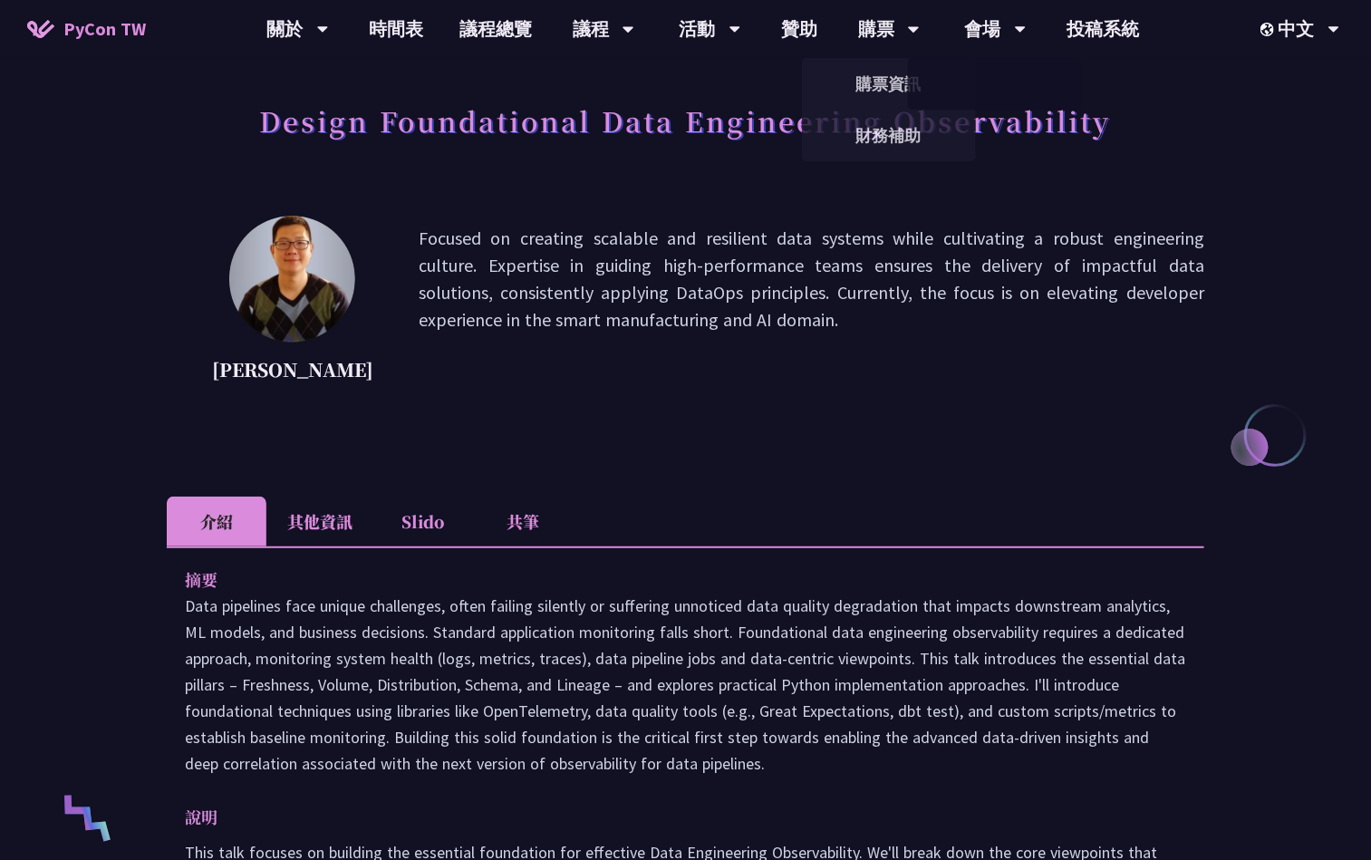
scroll to position [136, 0]
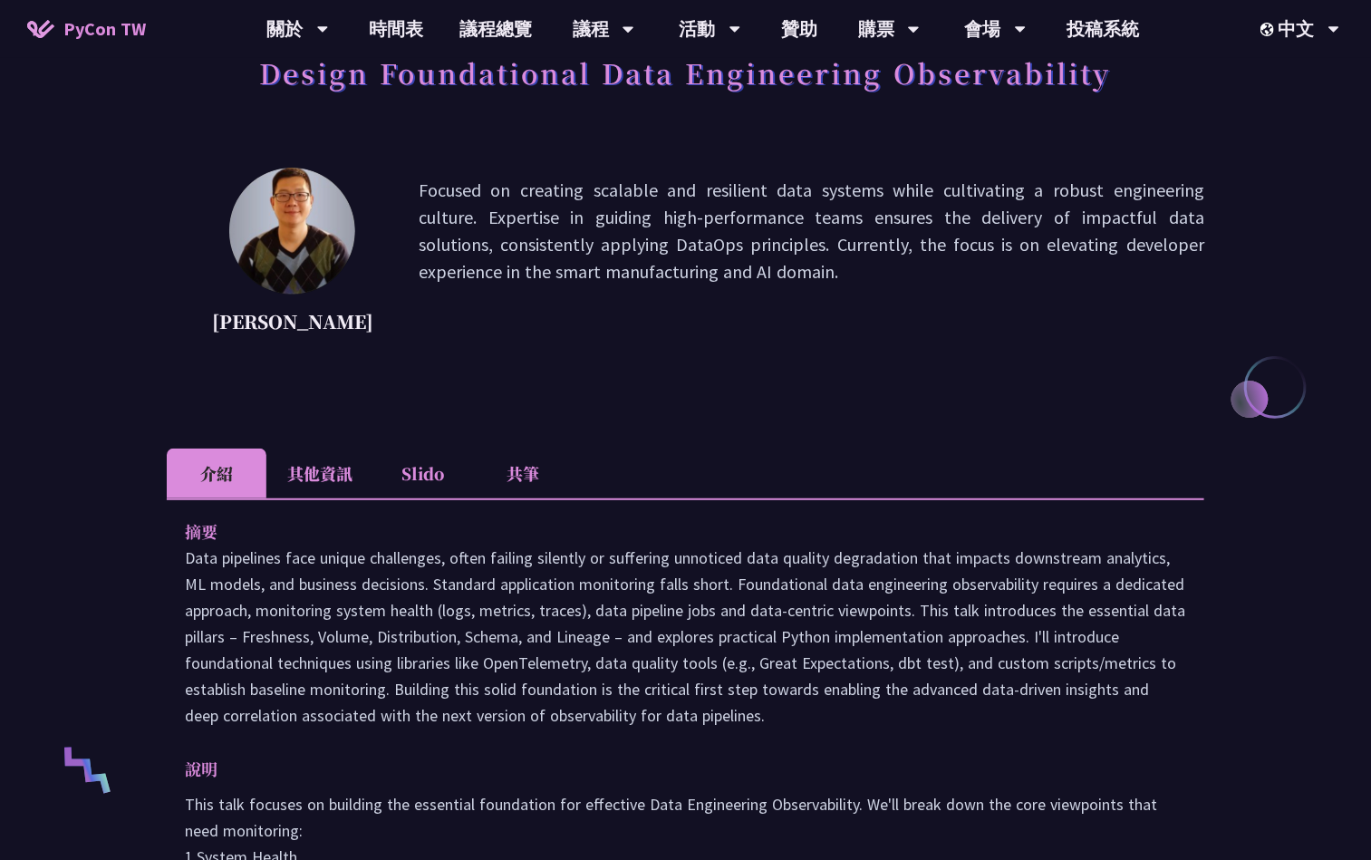
click at [498, 465] on li "共筆" at bounding box center [523, 474] width 100 height 50
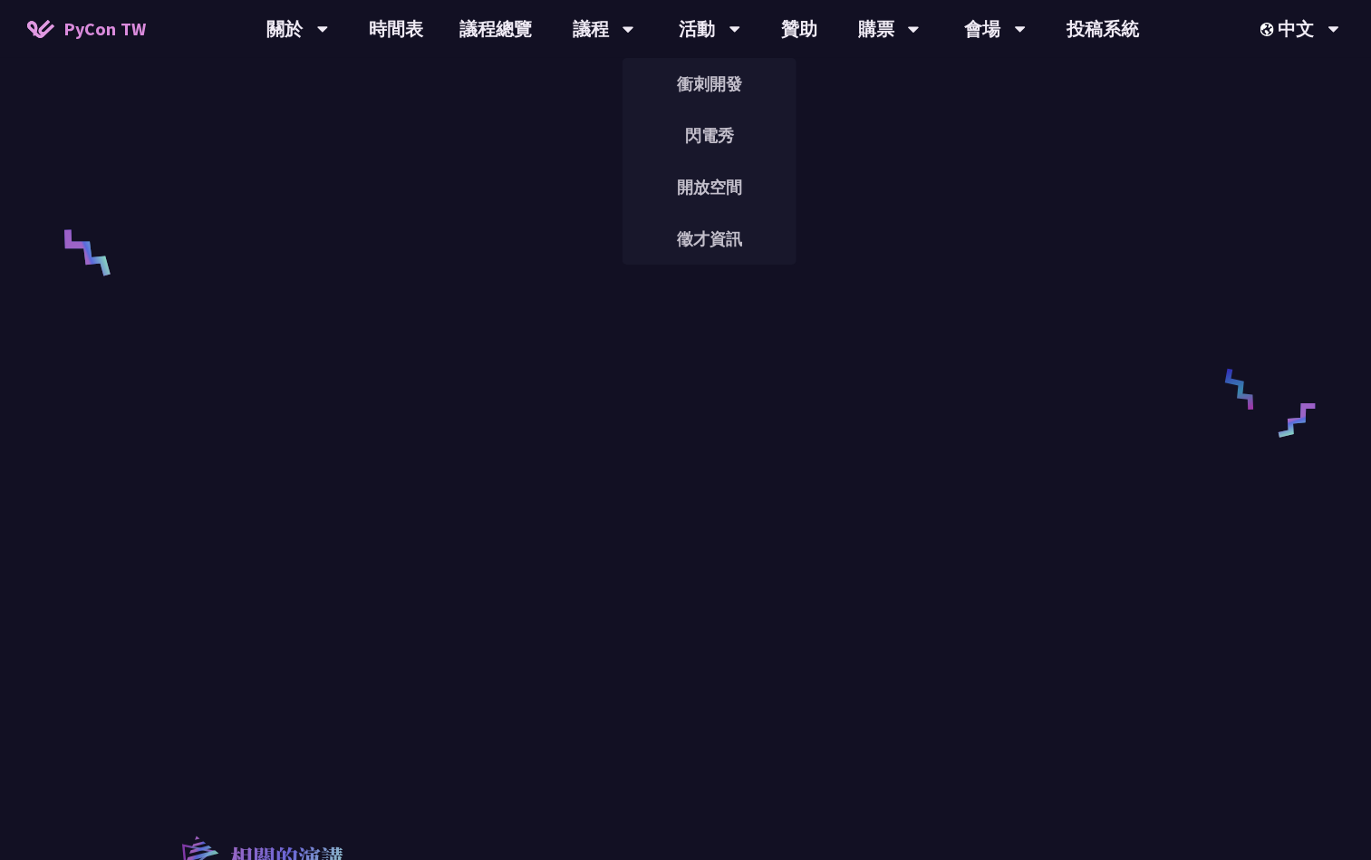
scroll to position [680, 0]
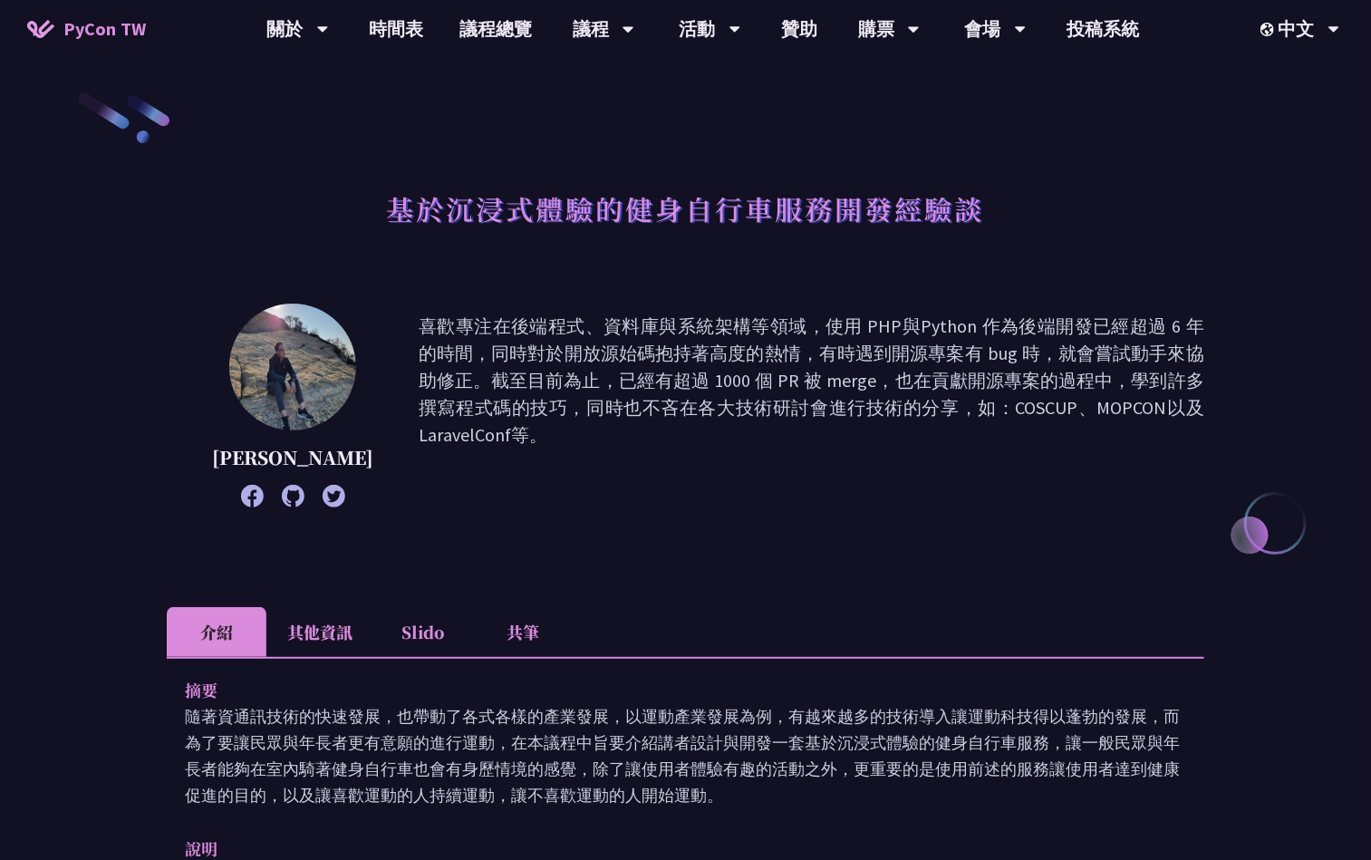
click at [515, 613] on li "共筆" at bounding box center [523, 632] width 100 height 50
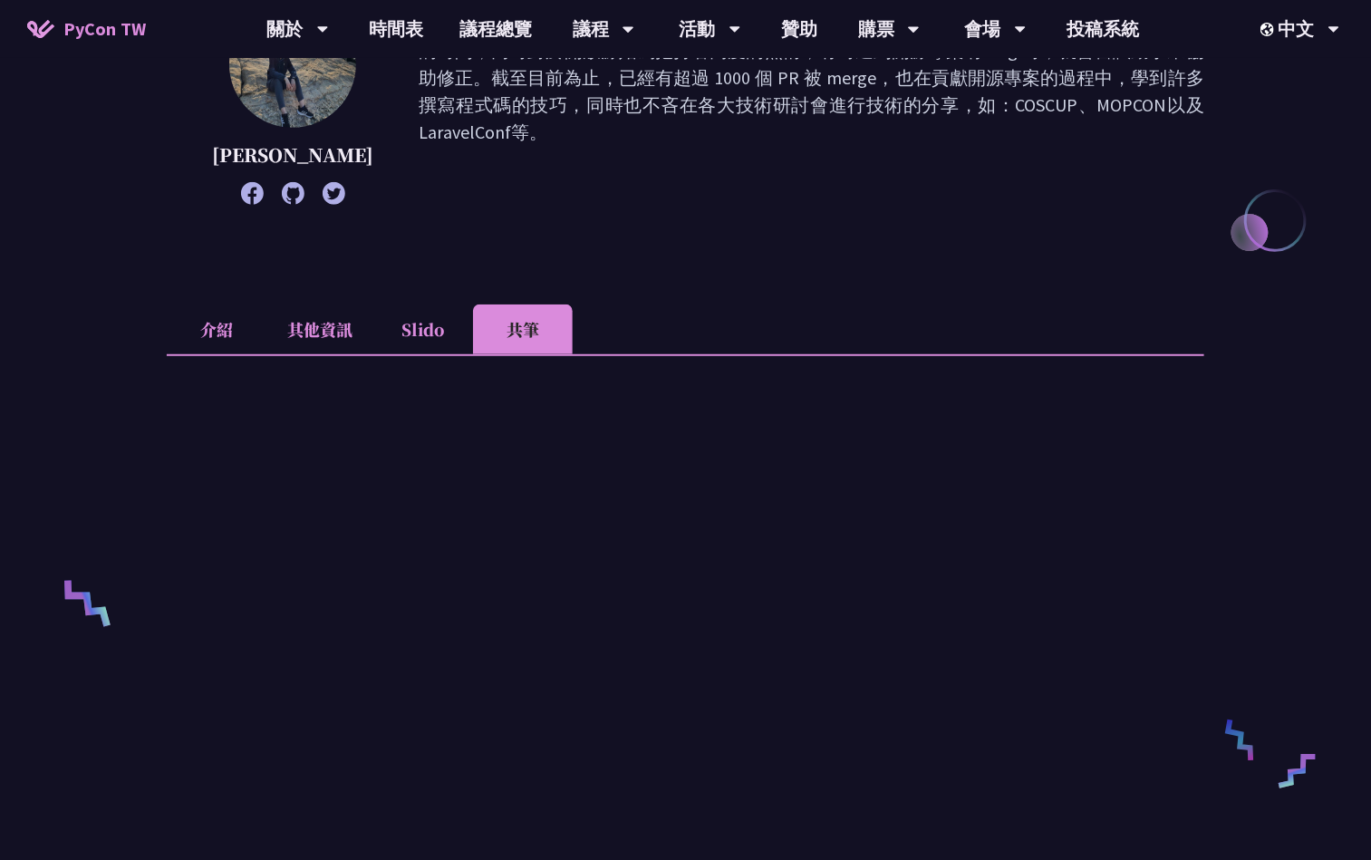
scroll to position [544, 0]
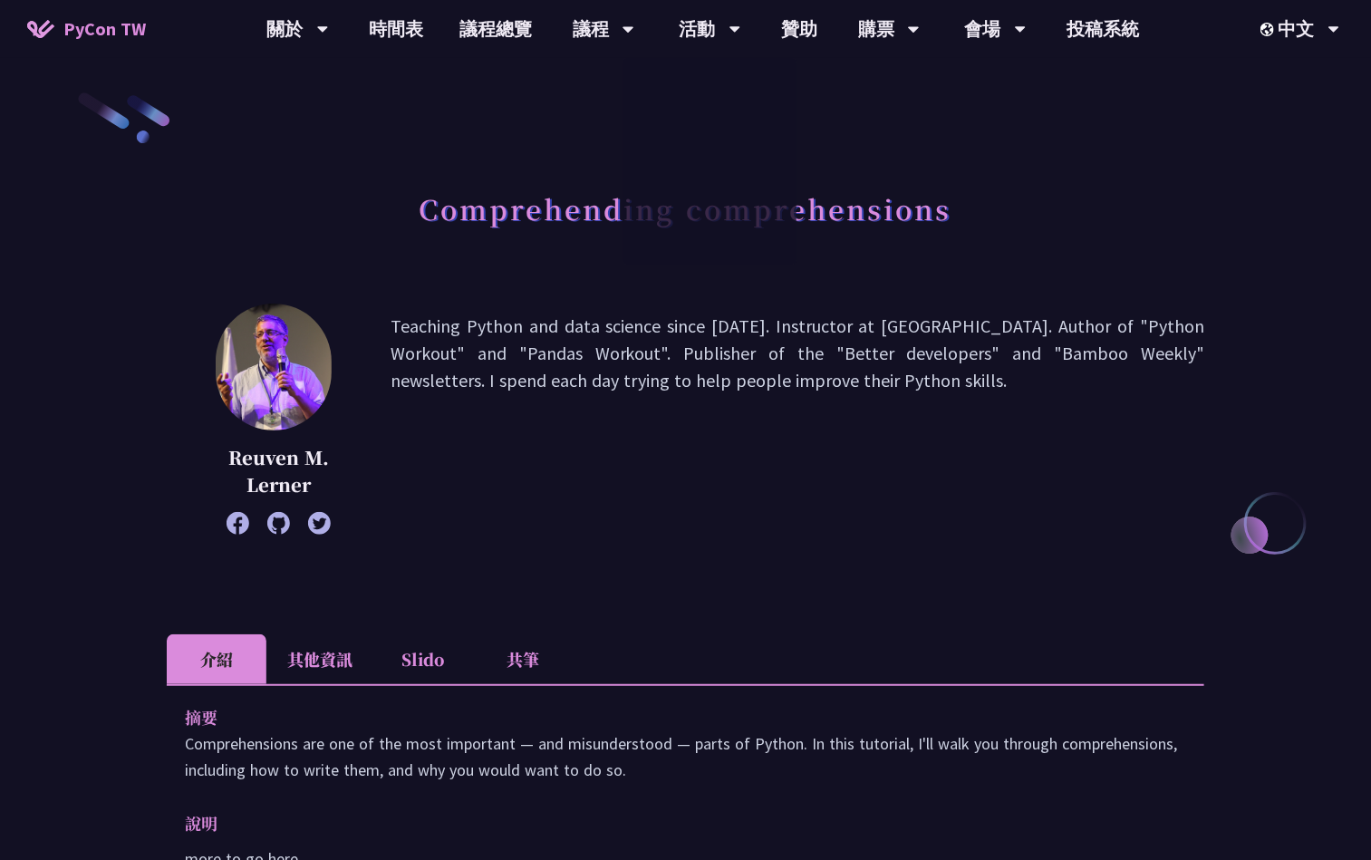
click at [530, 672] on li "共筆" at bounding box center [523, 659] width 100 height 50
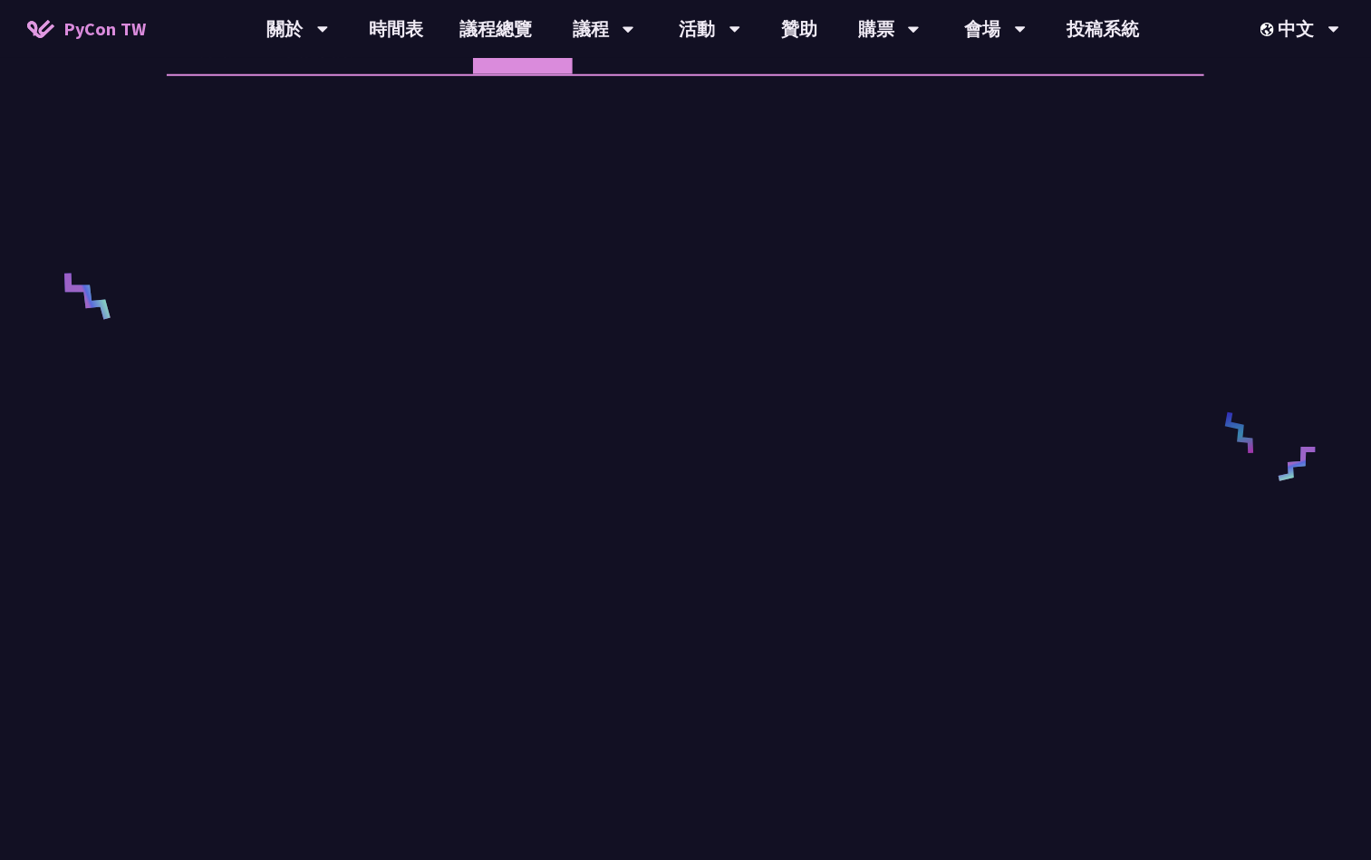
scroll to position [680, 0]
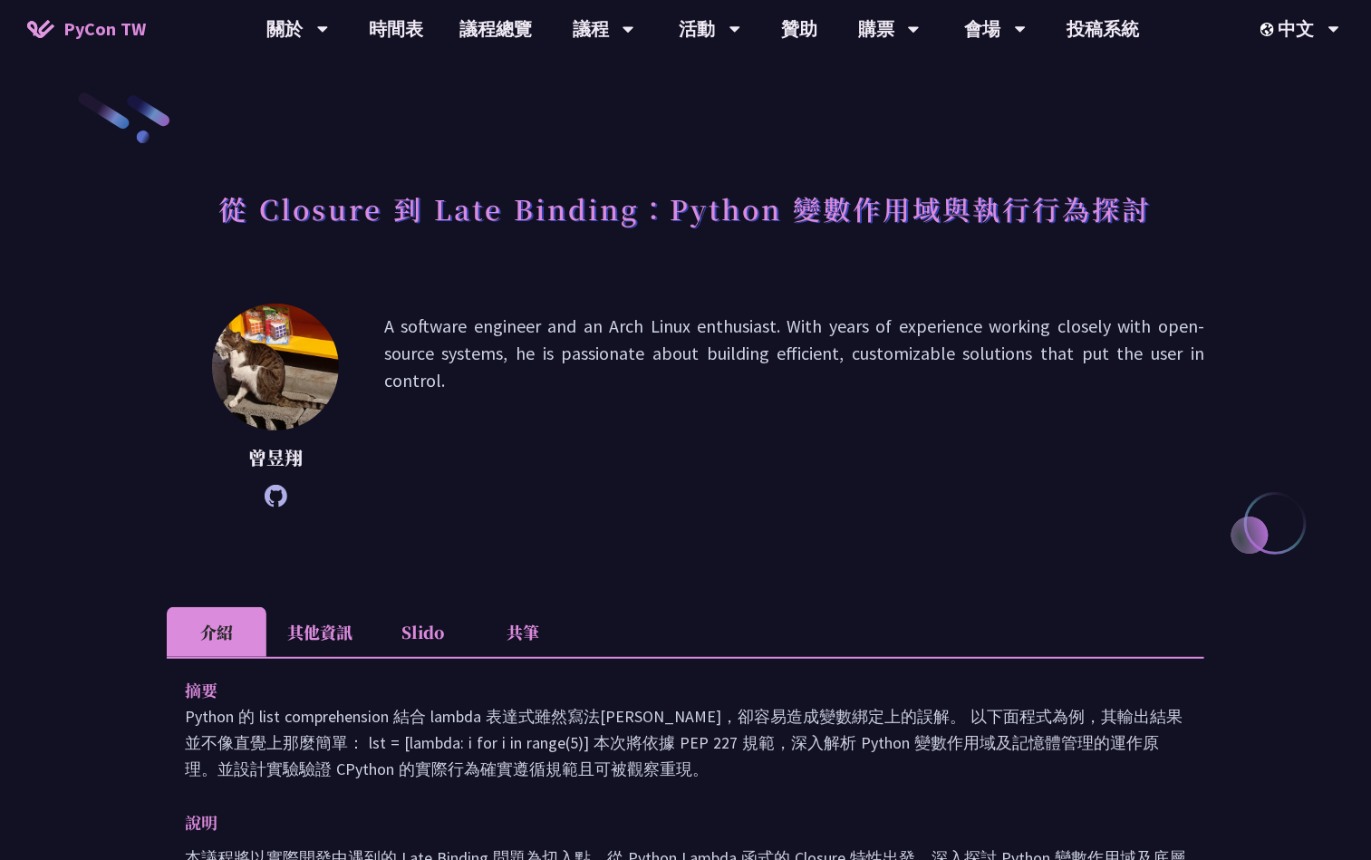
click at [557, 613] on li "共筆" at bounding box center [523, 632] width 100 height 50
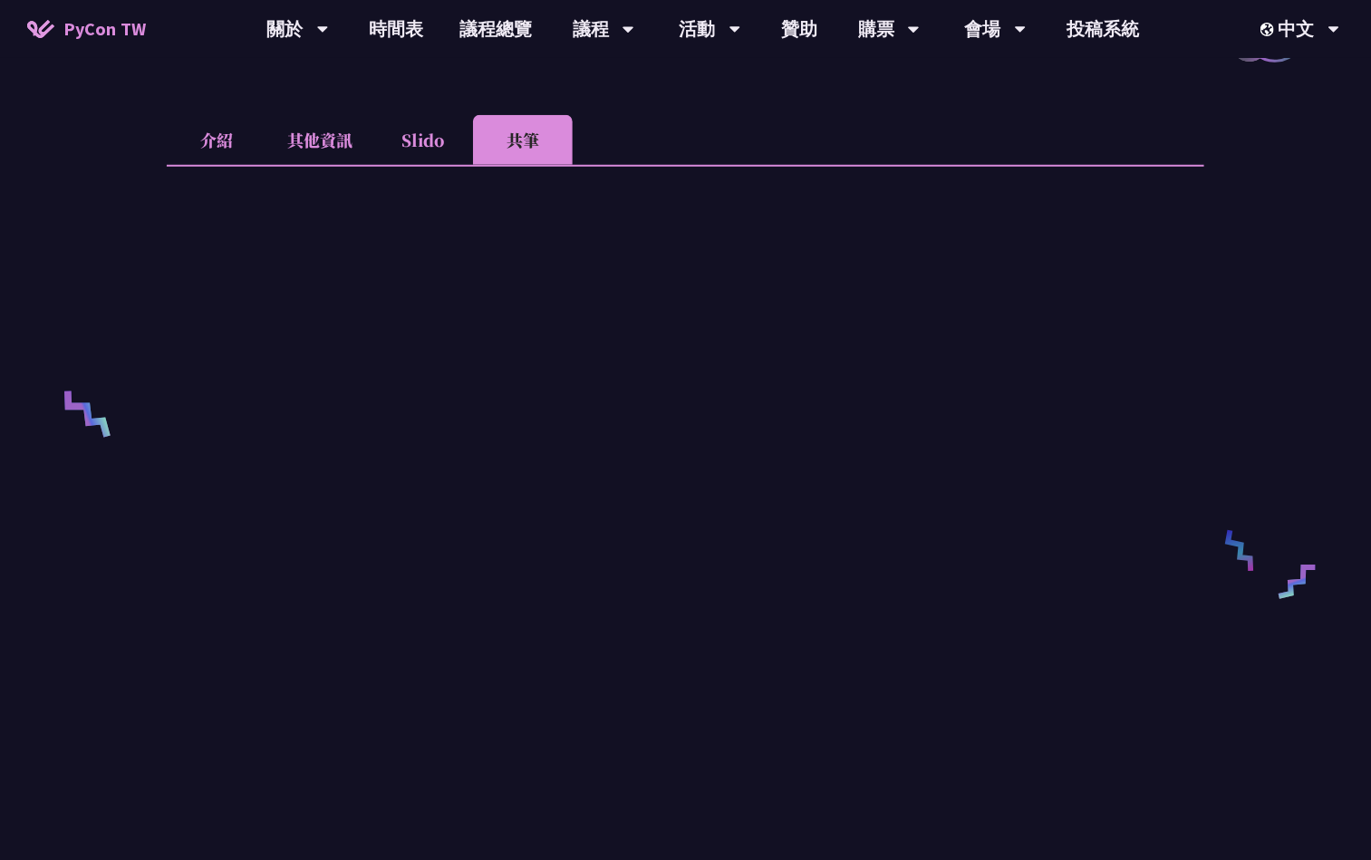
scroll to position [680, 0]
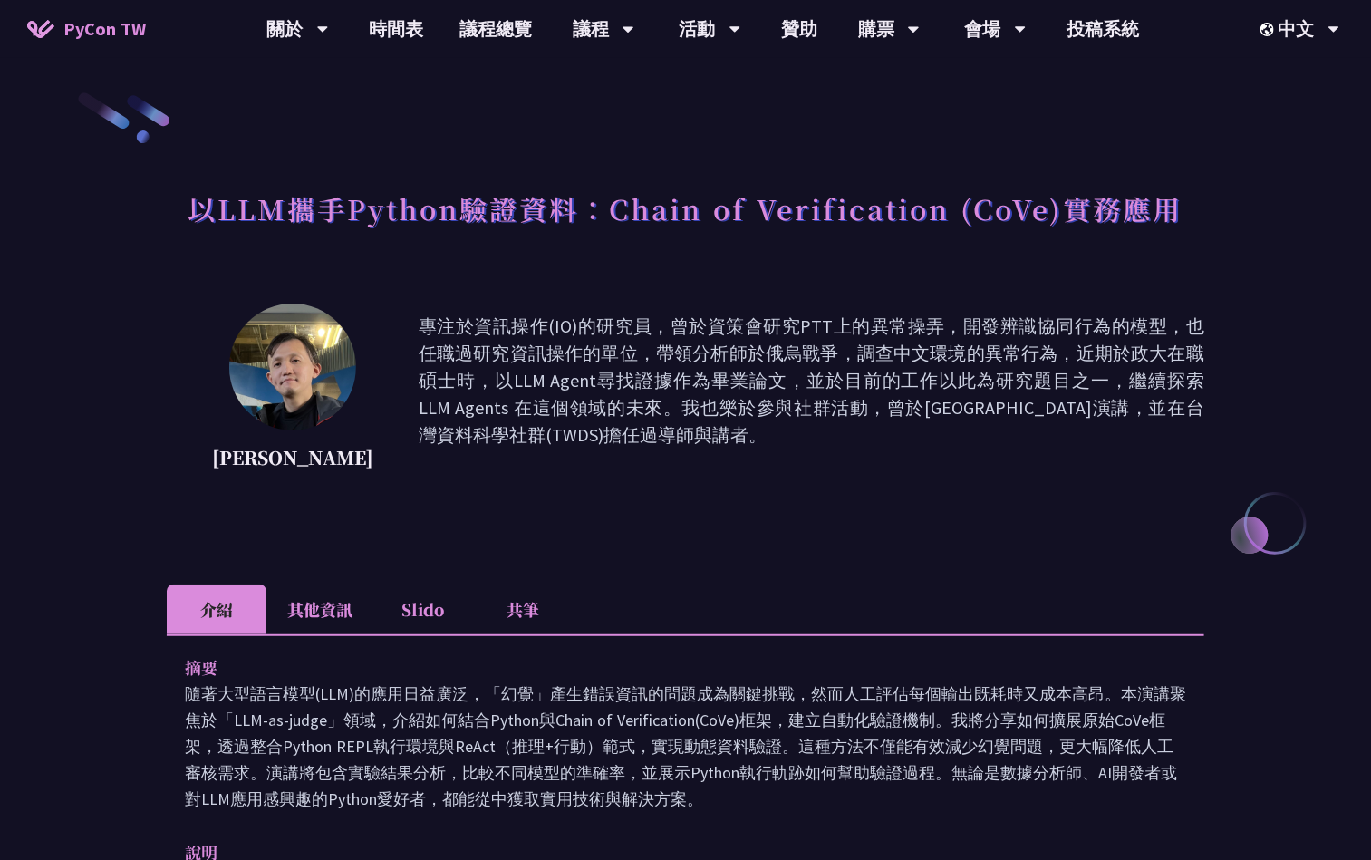
click at [528, 618] on li "共筆" at bounding box center [523, 610] width 100 height 50
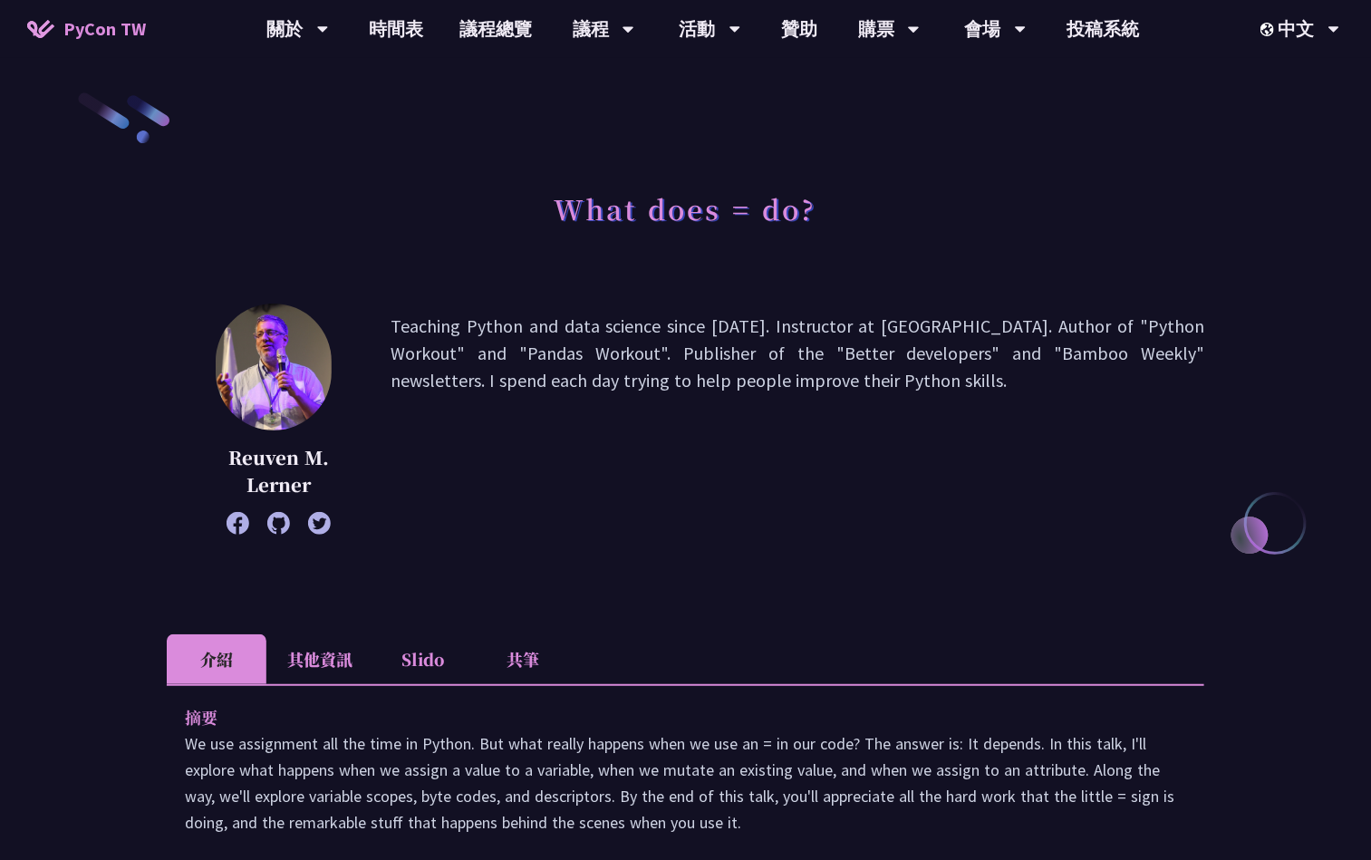
click at [553, 662] on li "共筆" at bounding box center [523, 659] width 100 height 50
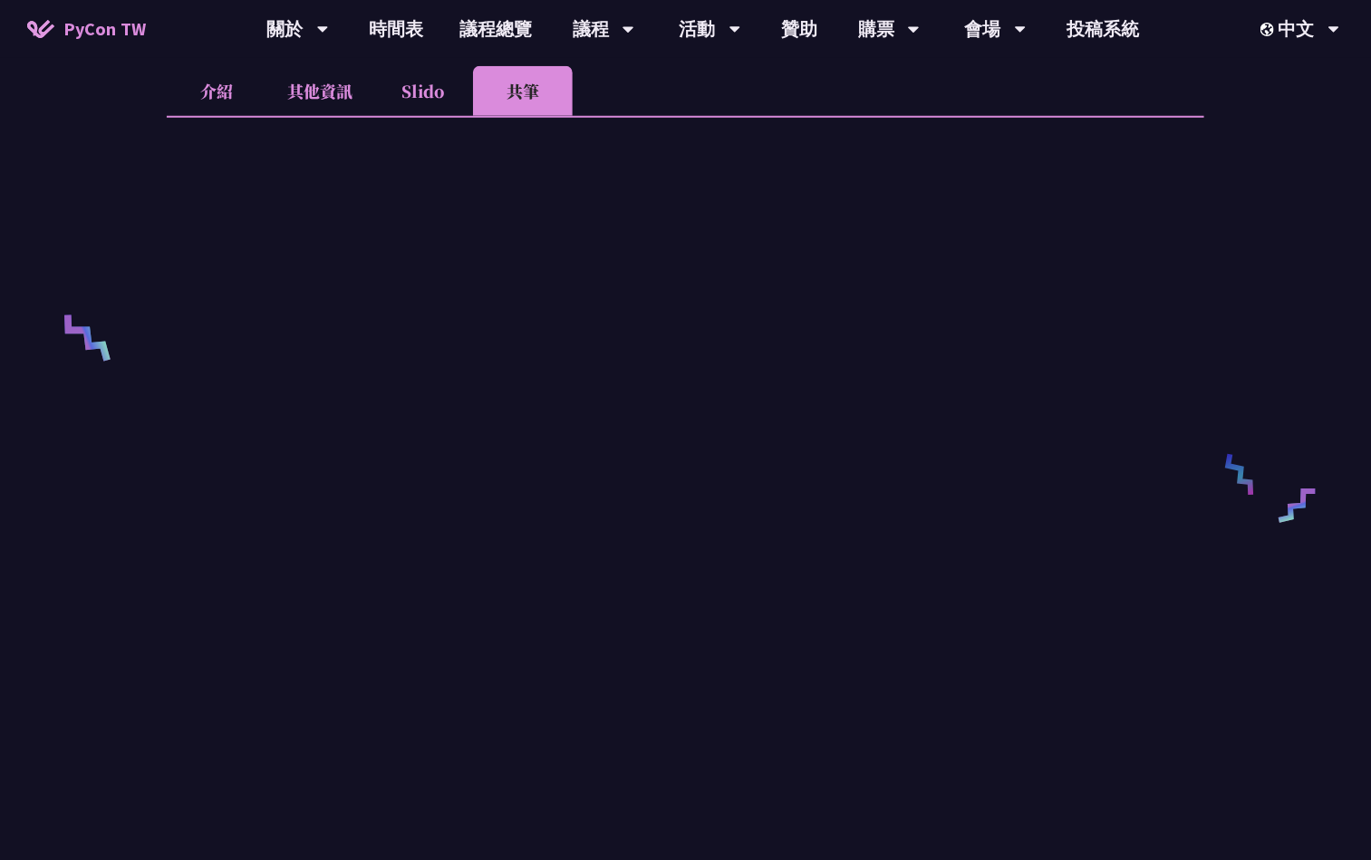
scroll to position [680, 0]
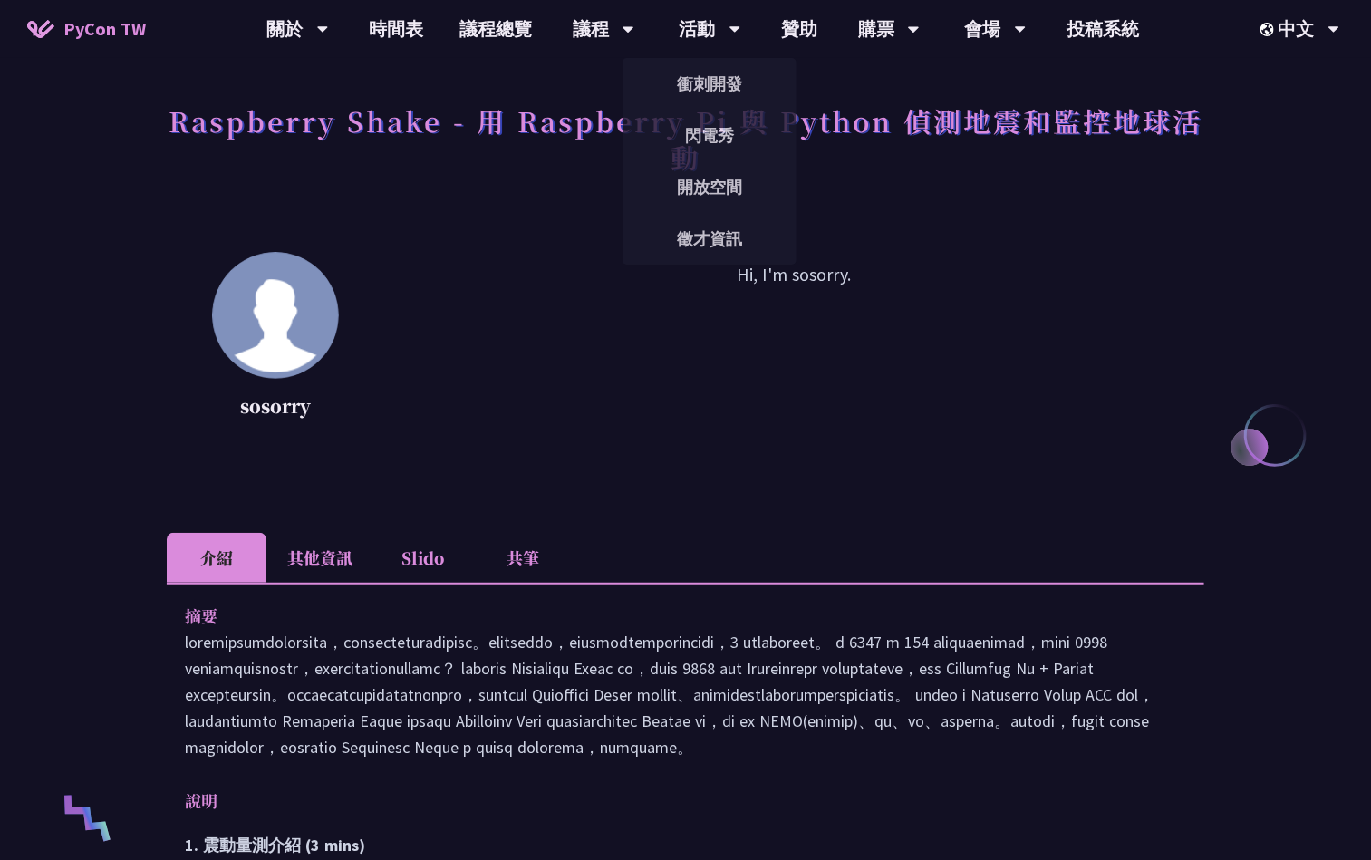
scroll to position [136, 0]
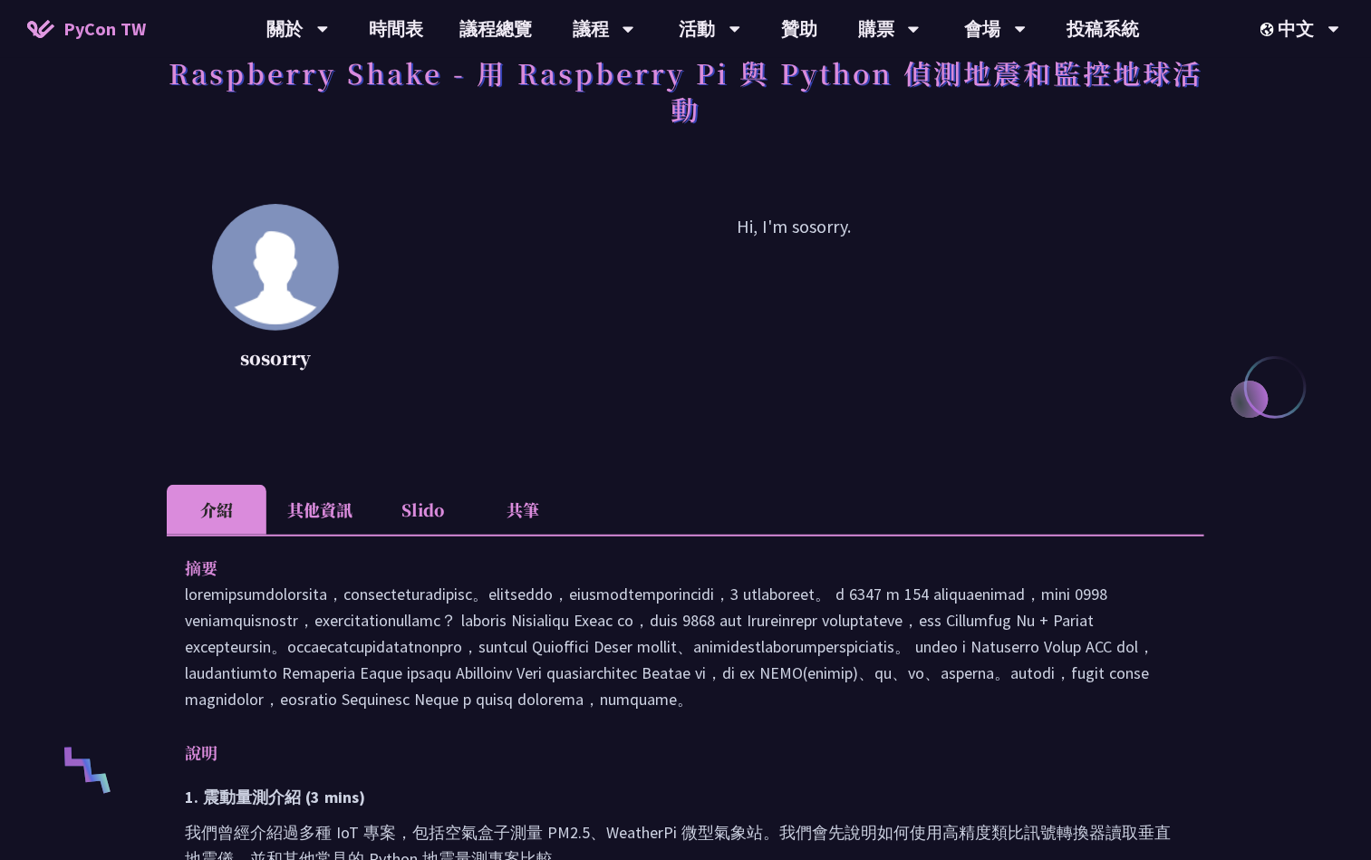
click at [512, 507] on li "共筆" at bounding box center [523, 510] width 100 height 50
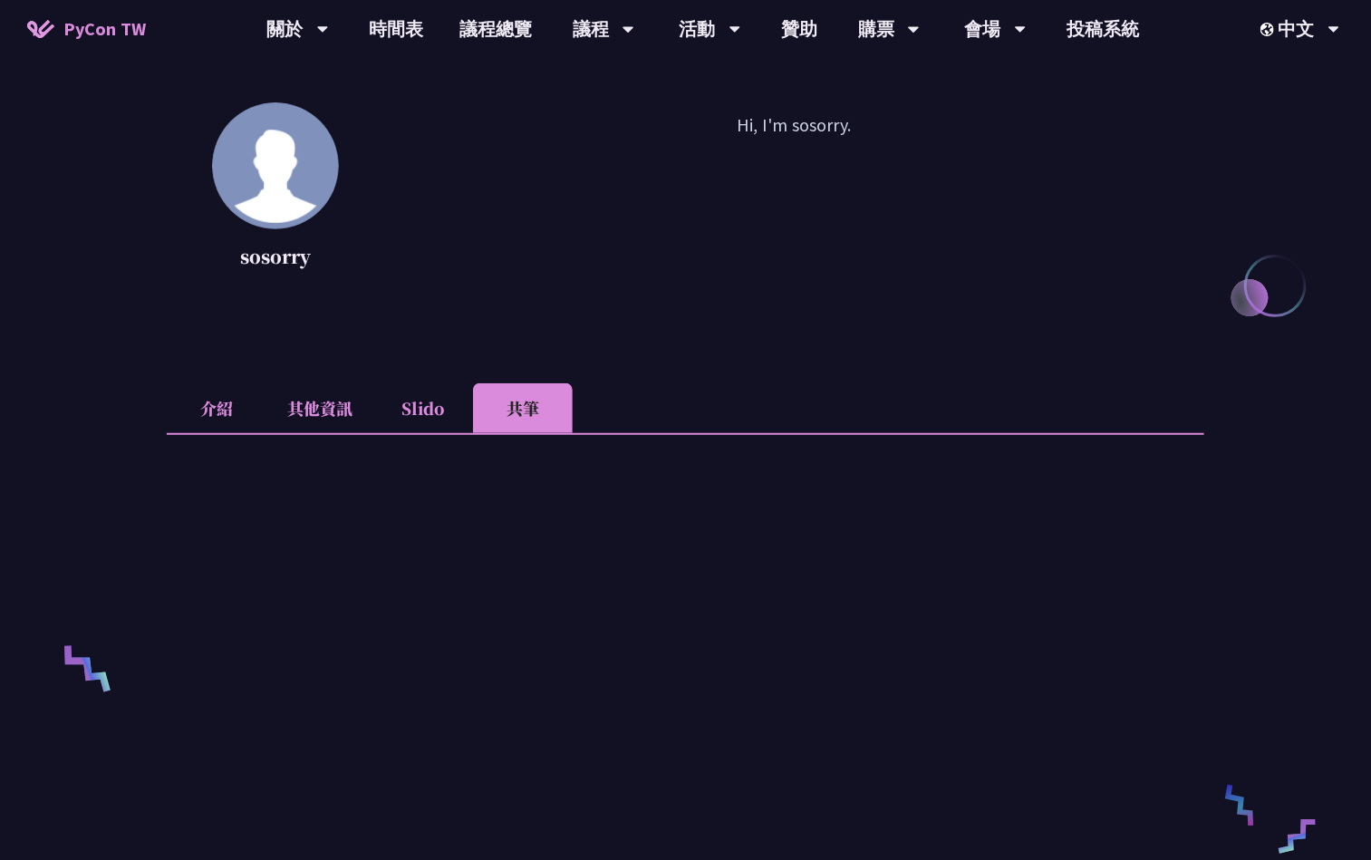
scroll to position [408, 0]
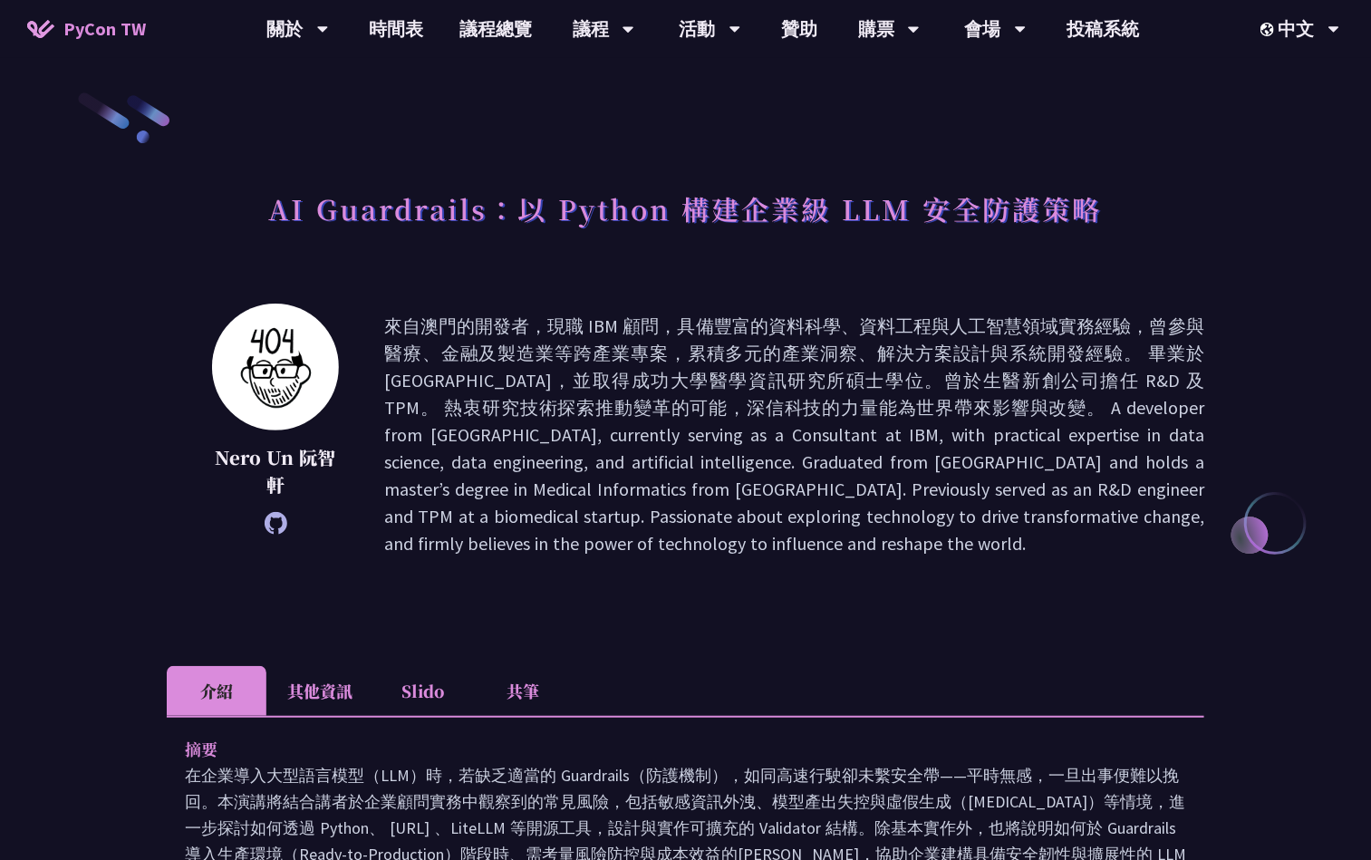
click at [536, 683] on li "共筆" at bounding box center [523, 691] width 100 height 50
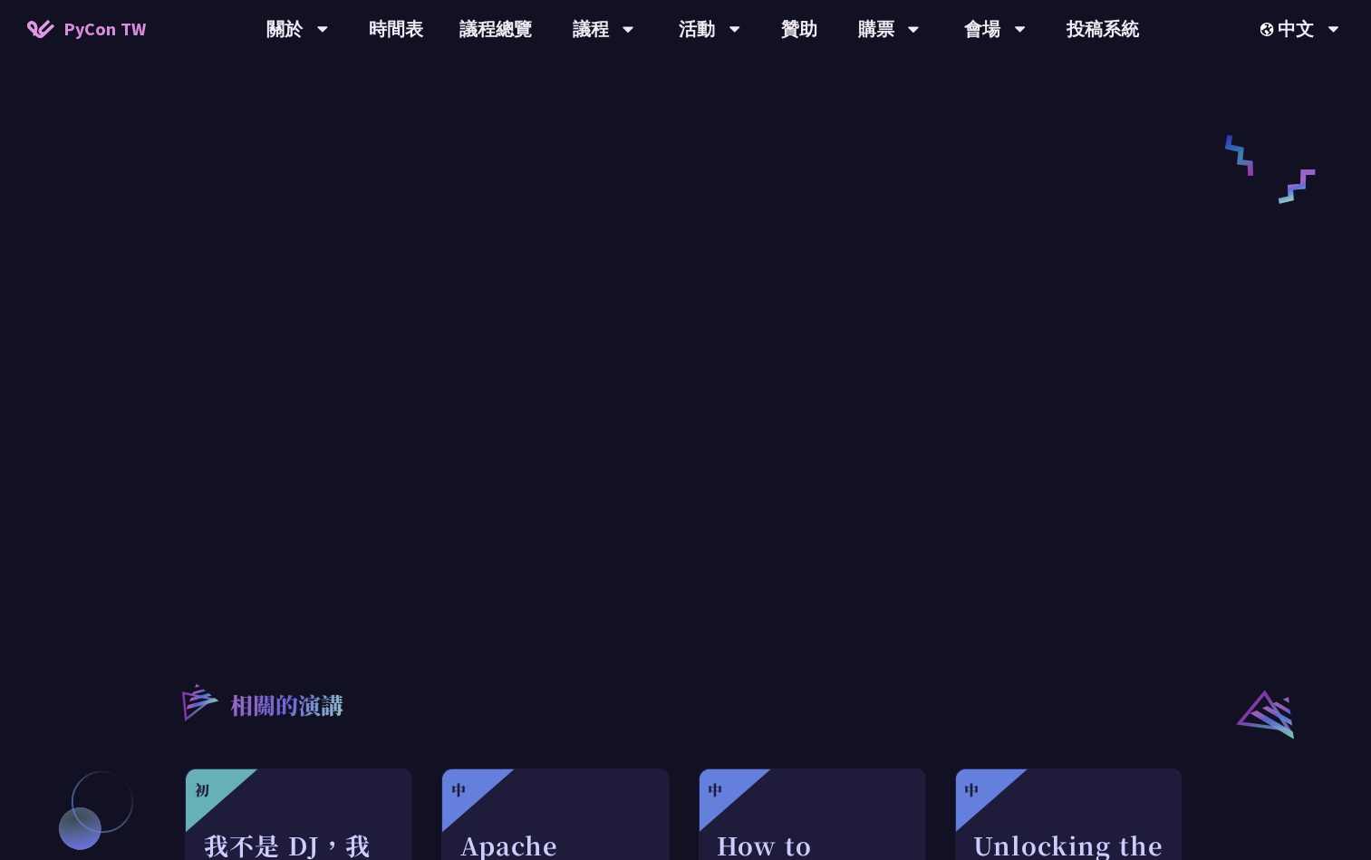
scroll to position [952, 0]
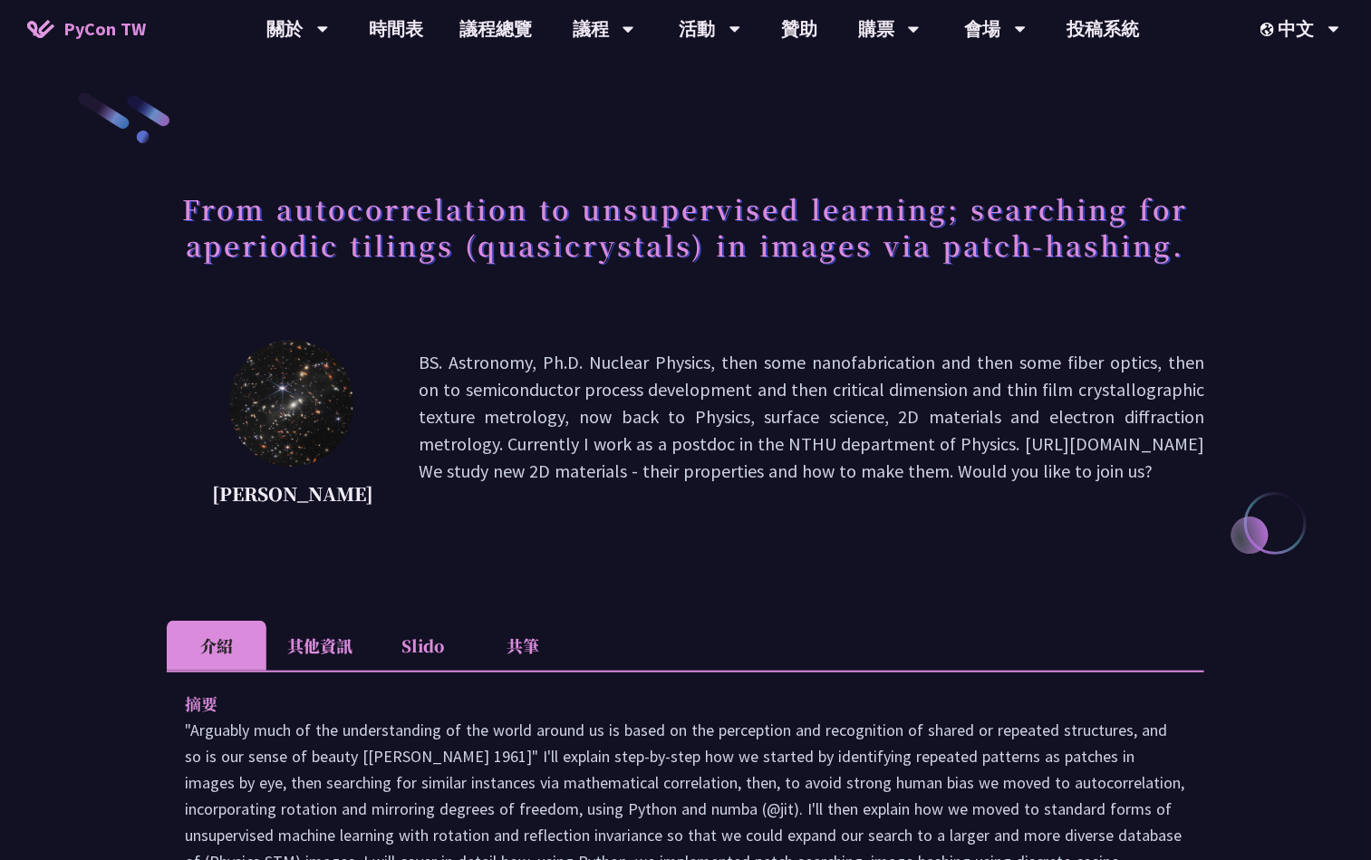
click at [522, 671] on li "共筆" at bounding box center [523, 646] width 100 height 50
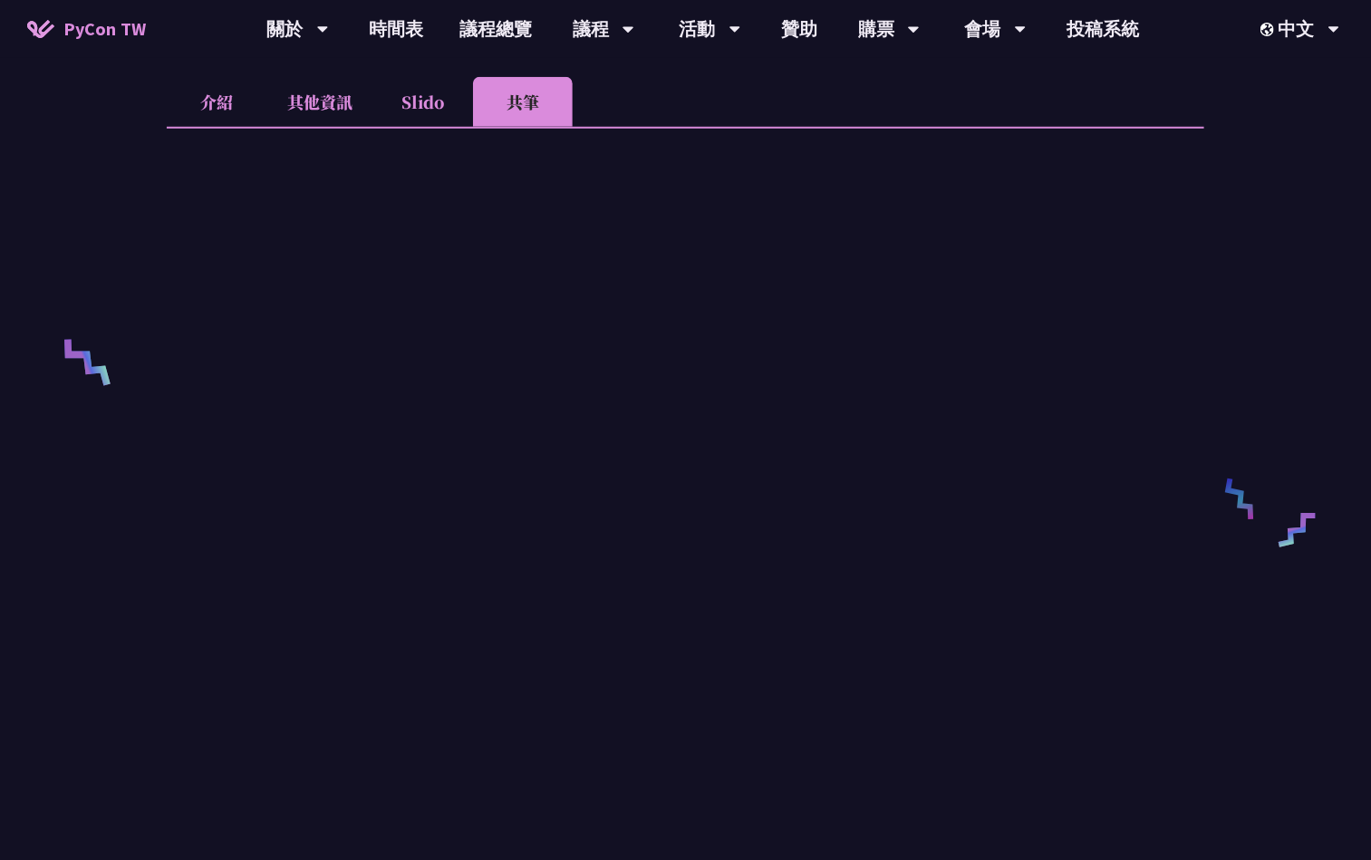
scroll to position [680, 0]
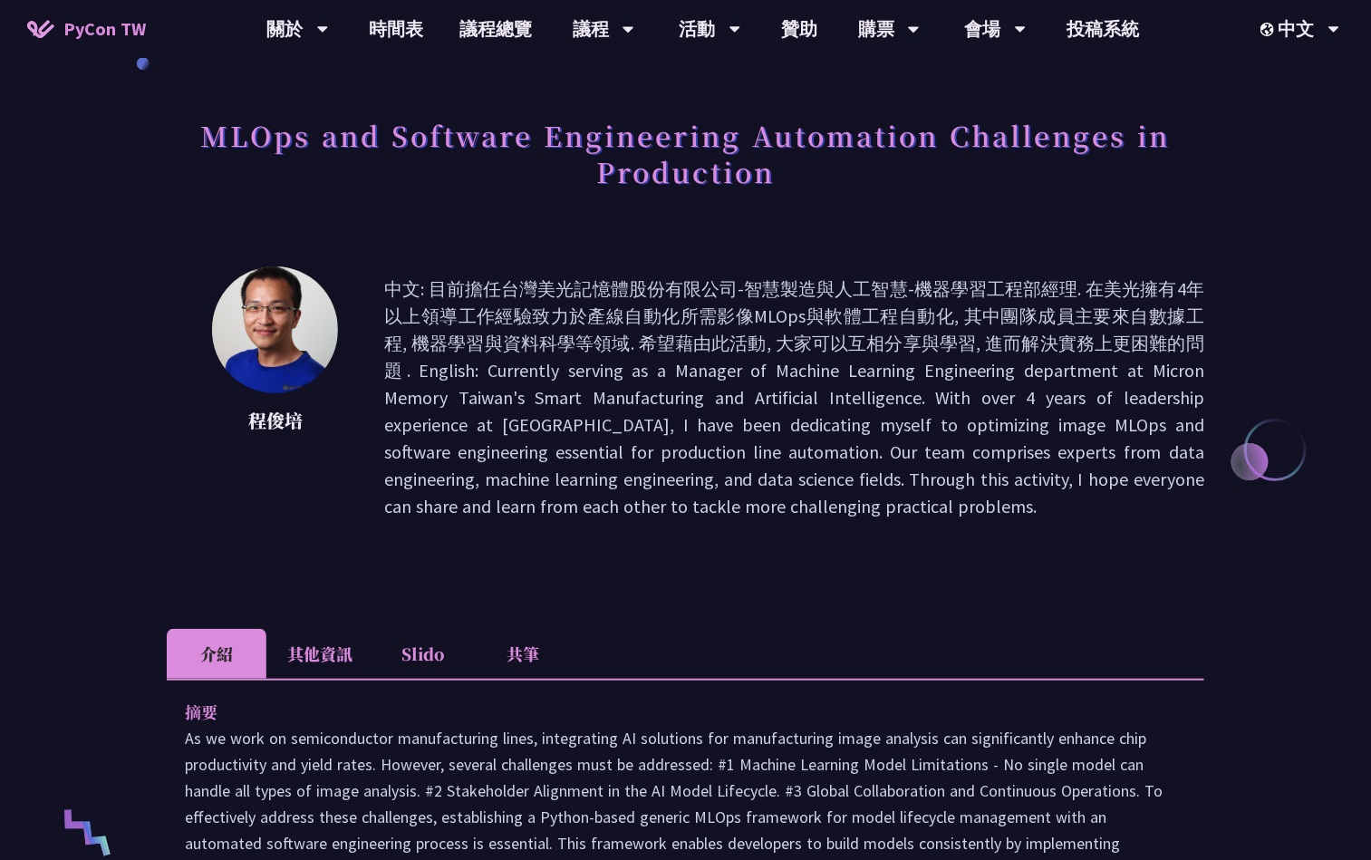
scroll to position [136, 0]
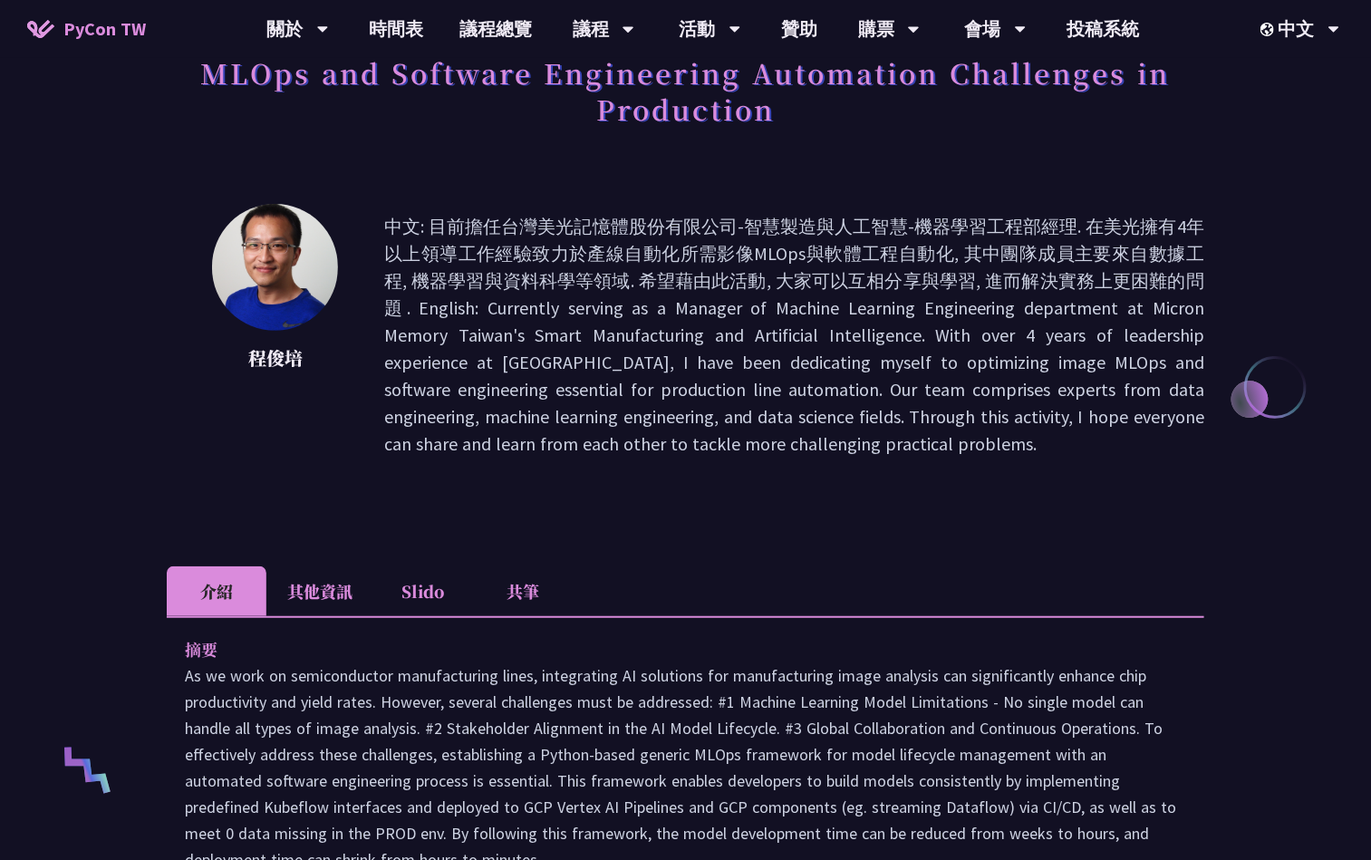
click at [538, 579] on li "共筆" at bounding box center [523, 591] width 100 height 50
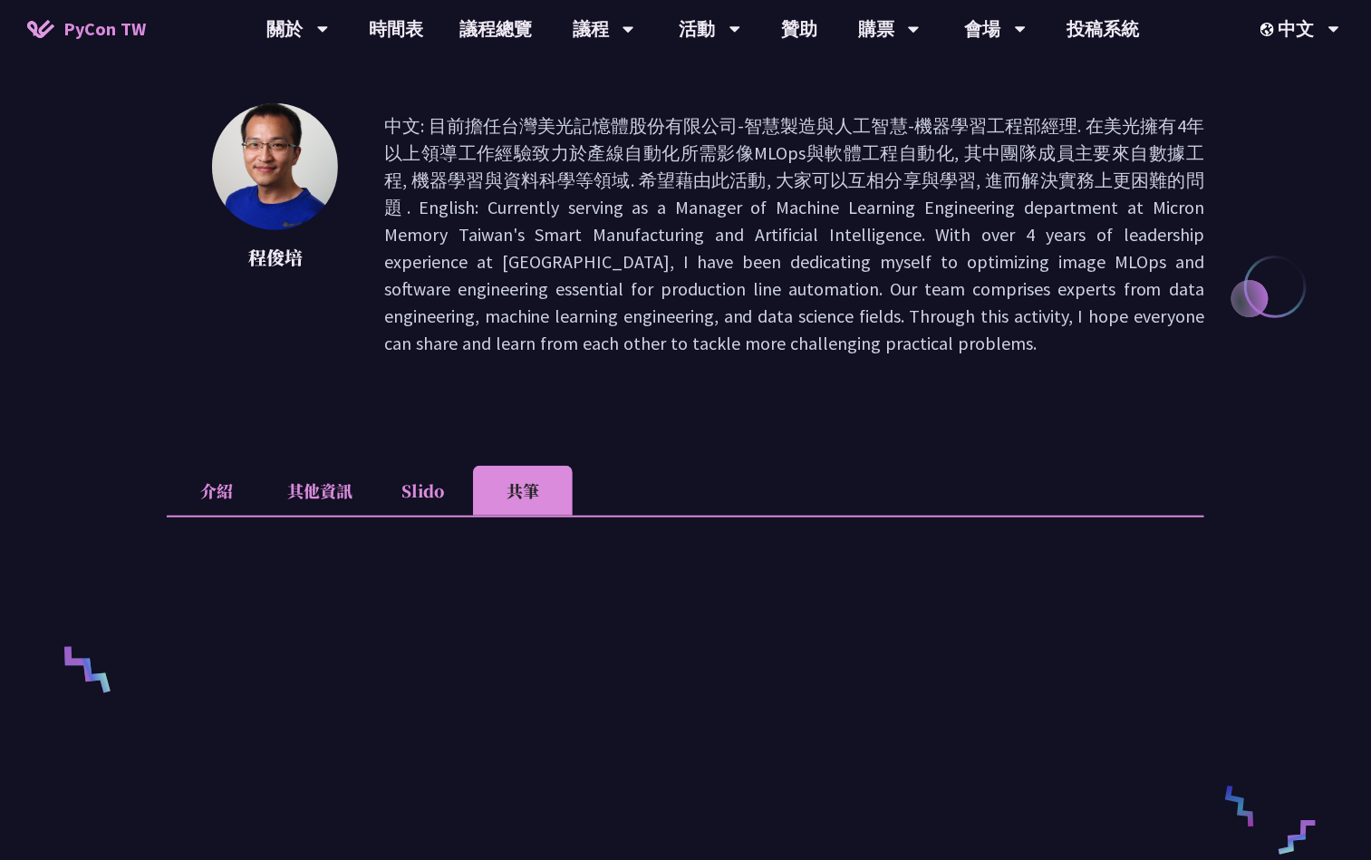
scroll to position [544, 0]
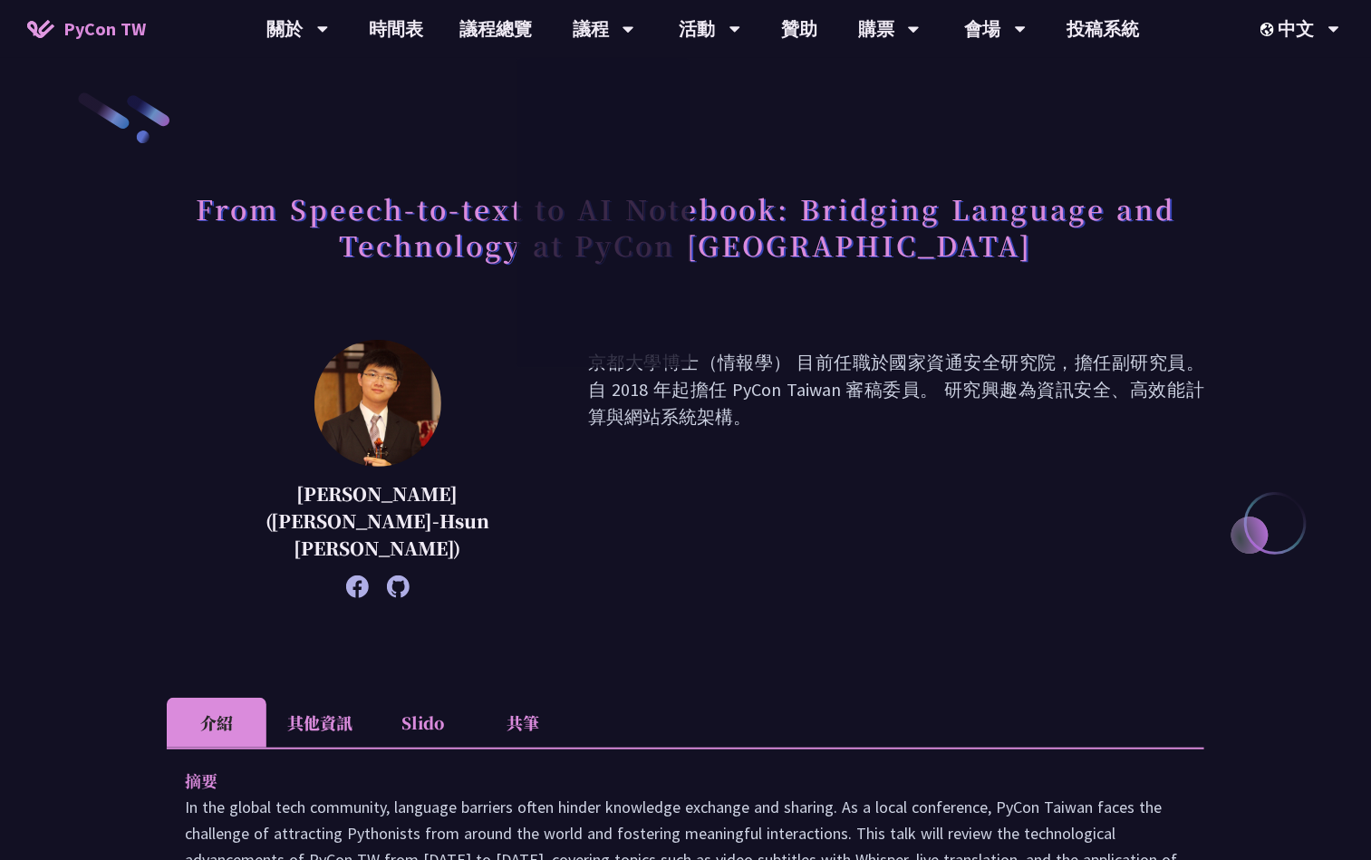
drag, startPoint x: 550, startPoint y: 647, endPoint x: 519, endPoint y: 711, distance: 70.5
click at [544, 663] on div "From Speech-to-text to AI Notebook: Bridging Language and Technology at PyCon T…" at bounding box center [686, 865] width 1038 height 1548
click at [538, 698] on li "共筆" at bounding box center [523, 723] width 100 height 50
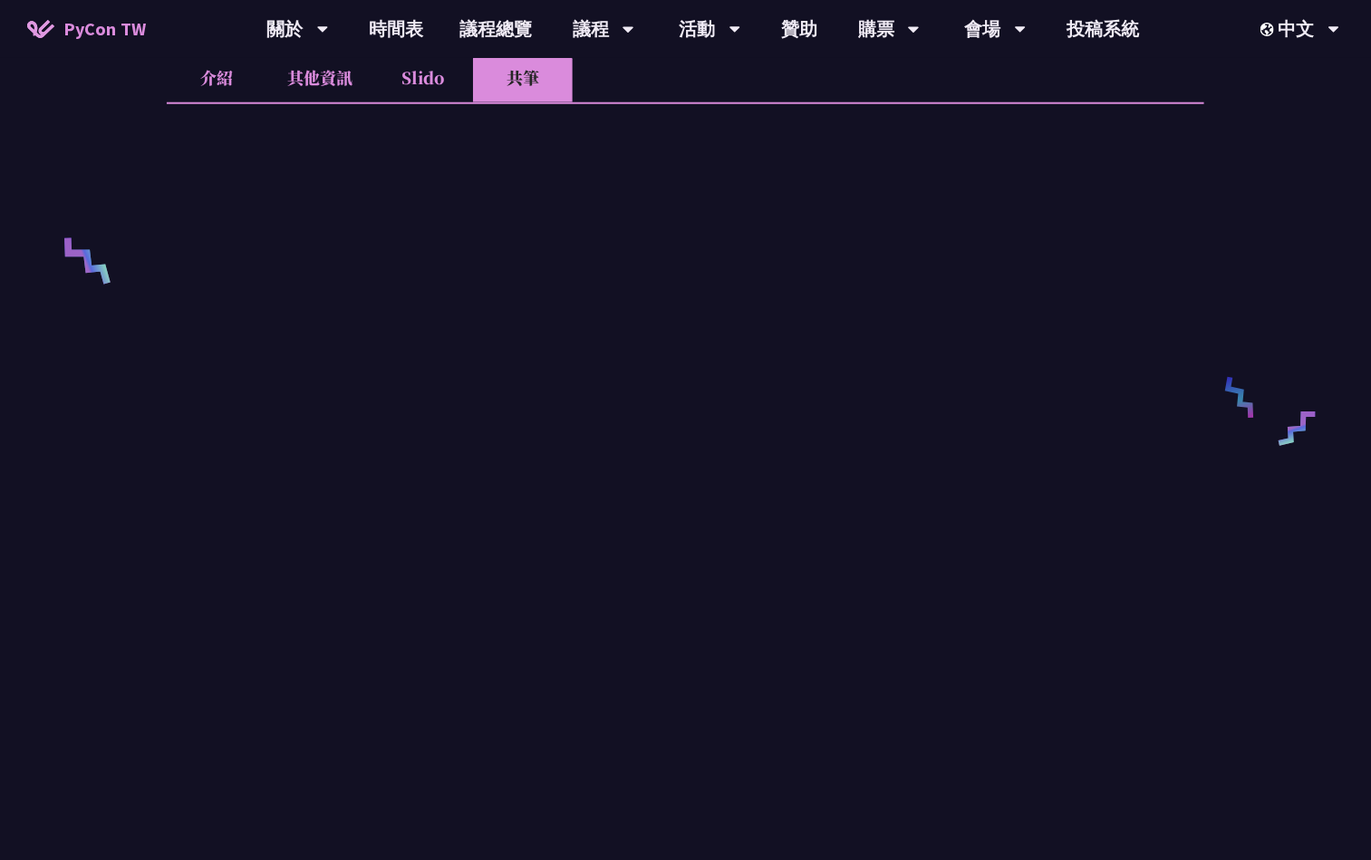
scroll to position [680, 0]
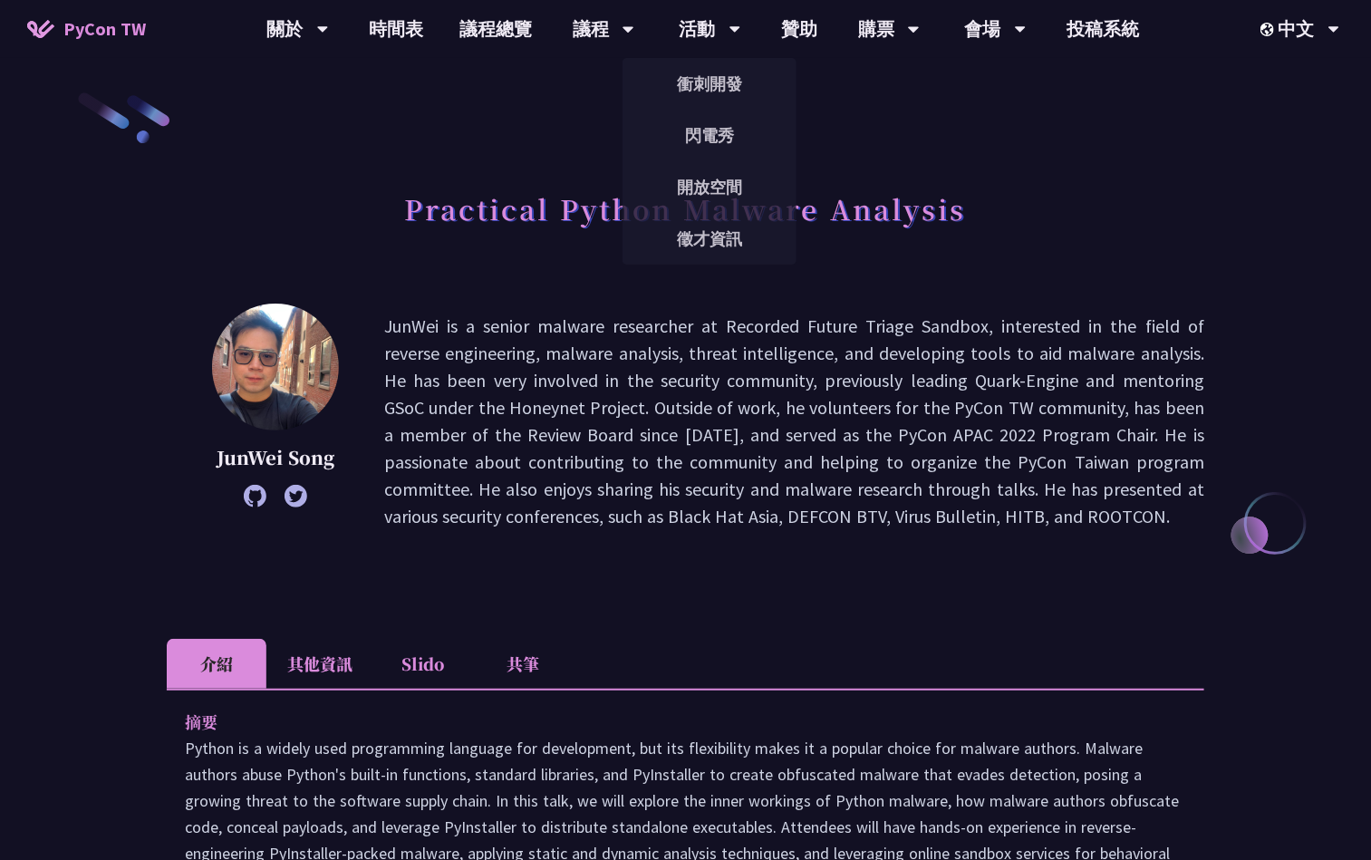
click at [528, 648] on li "共筆" at bounding box center [523, 664] width 100 height 50
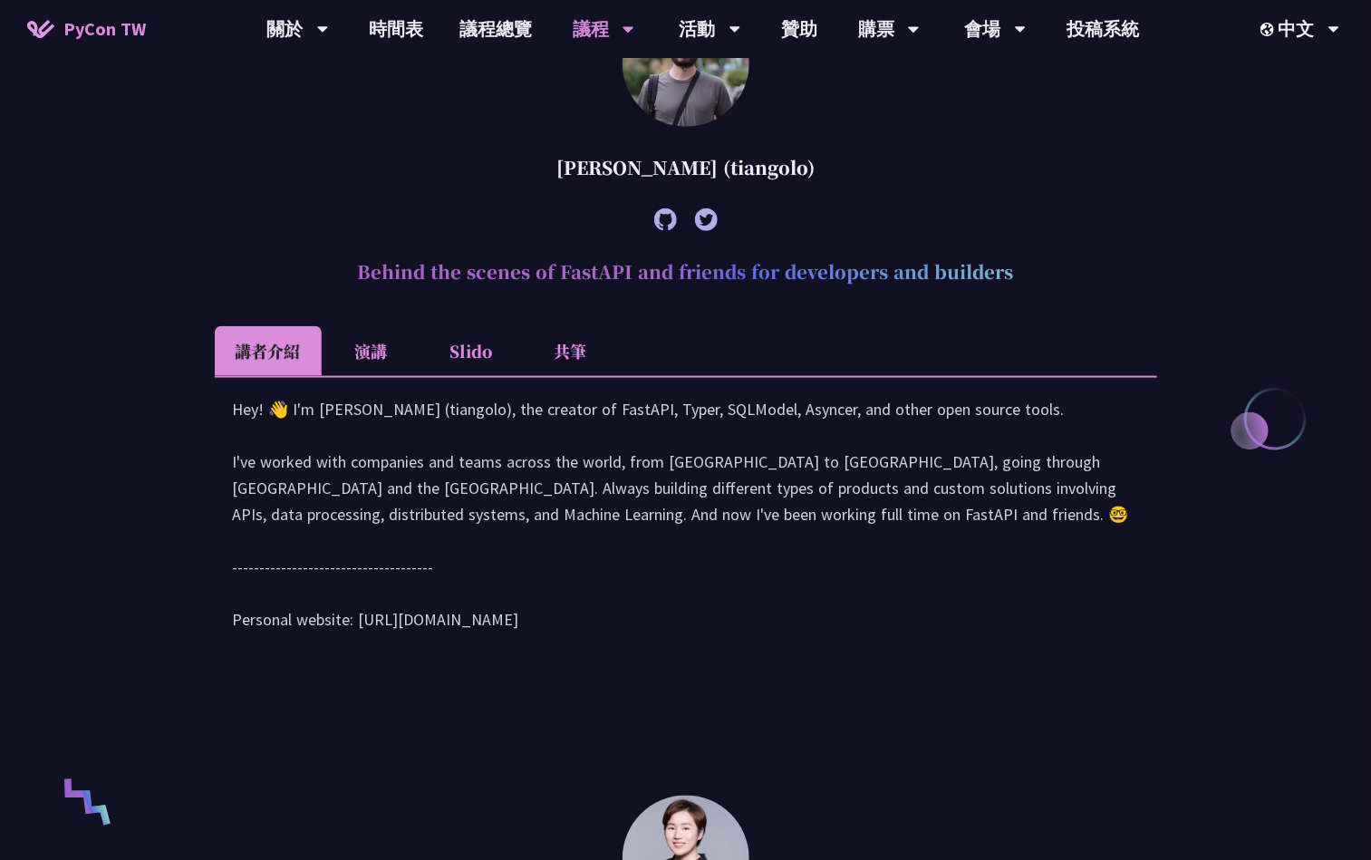
click at [601, 362] on li "共筆" at bounding box center [571, 351] width 100 height 50
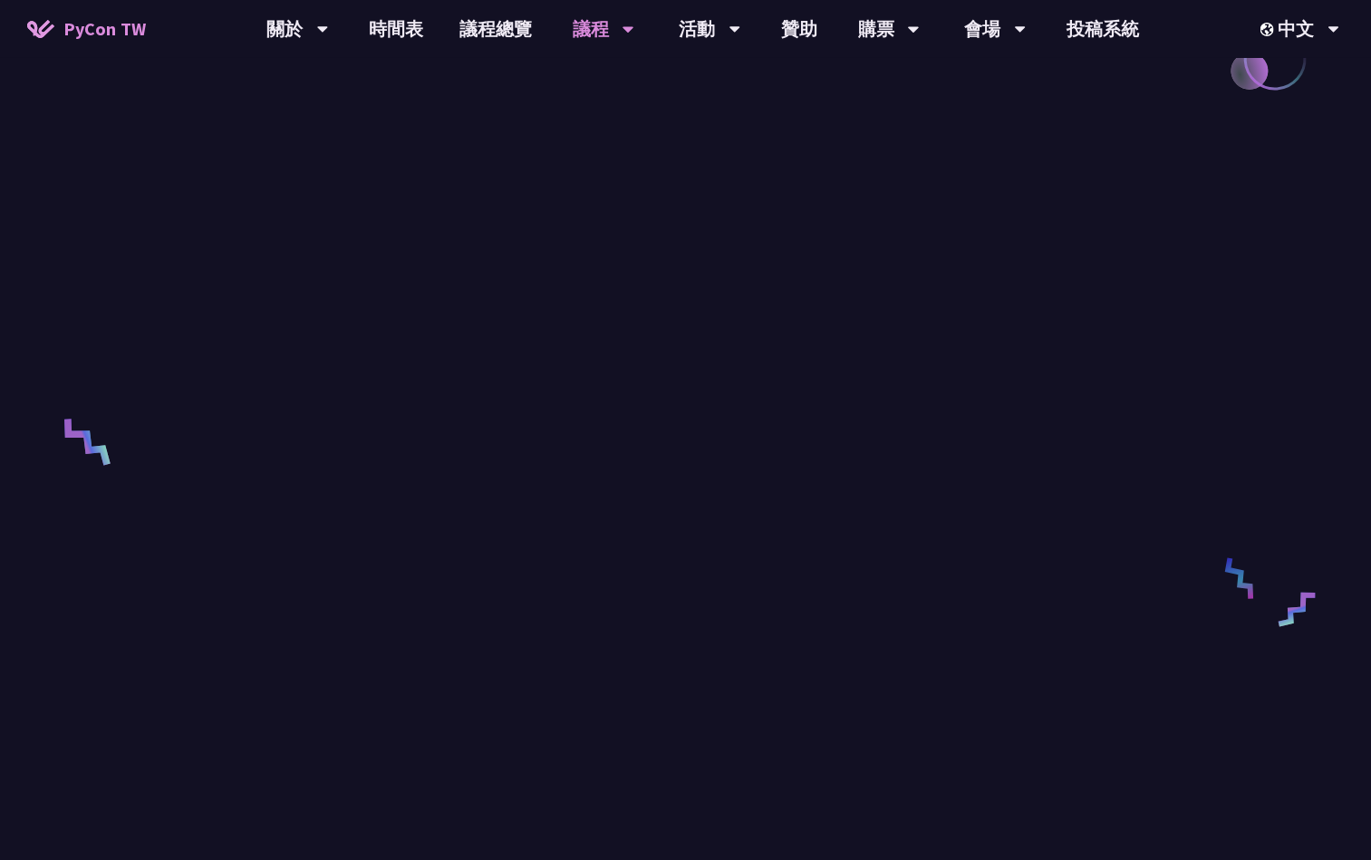
scroll to position [1082, 0]
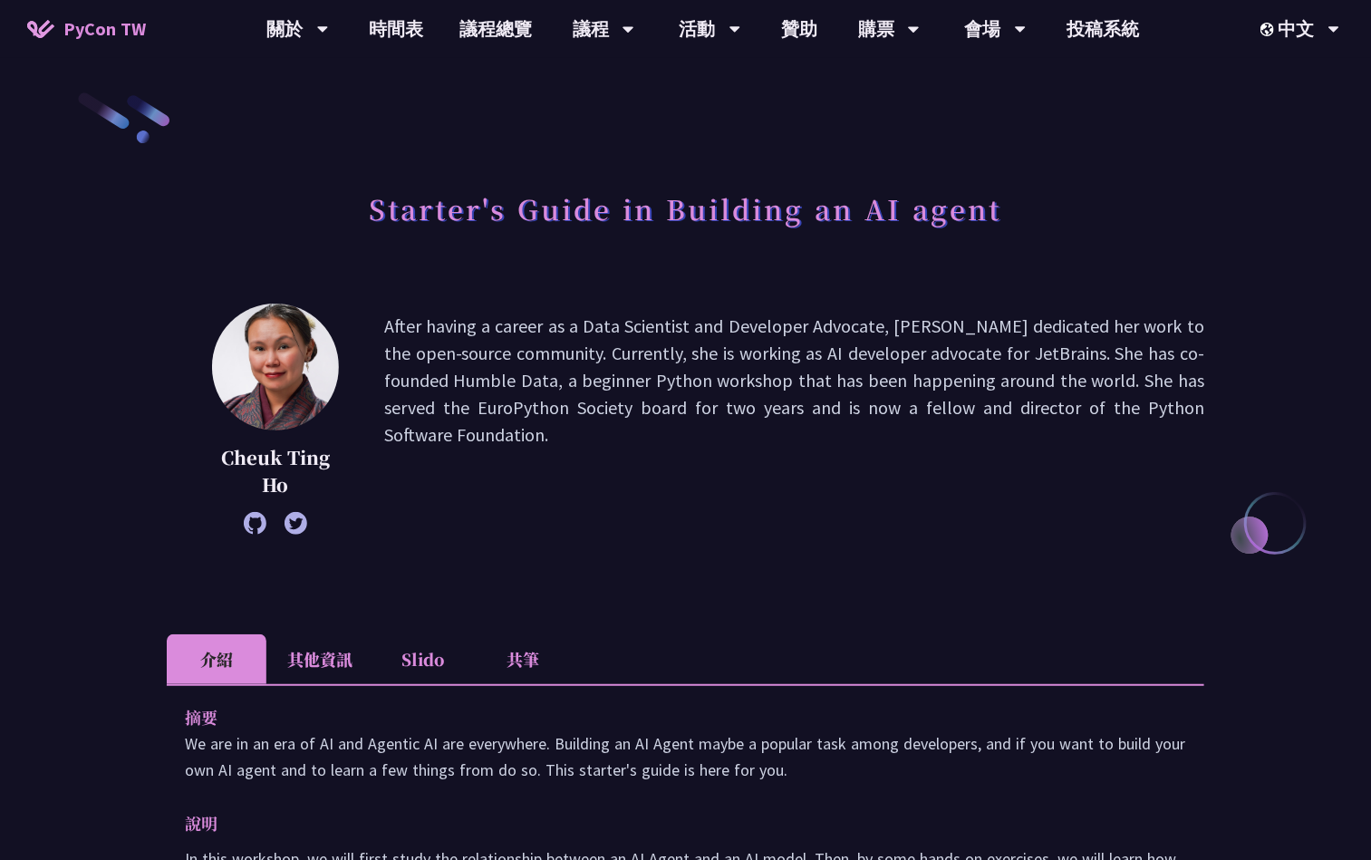
click at [517, 634] on li "共筆" at bounding box center [523, 659] width 100 height 50
